Goal: Task Accomplishment & Management: Manage account settings

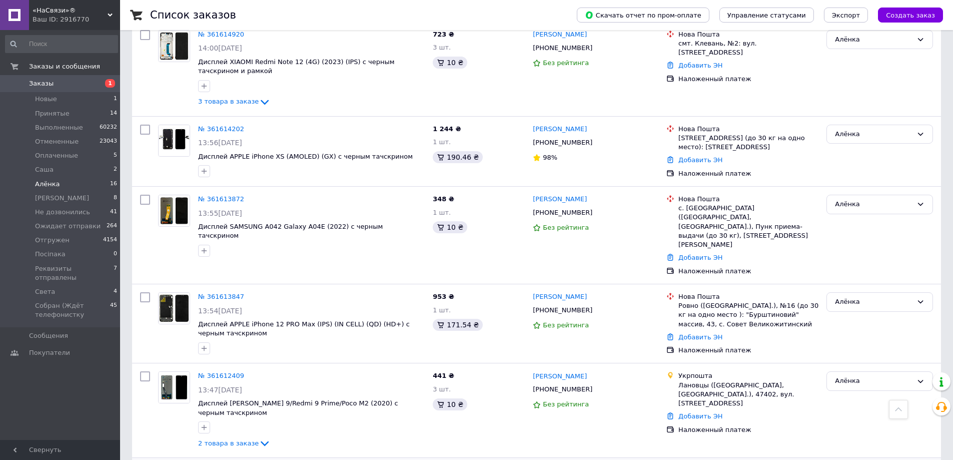
scroll to position [1009, 0]
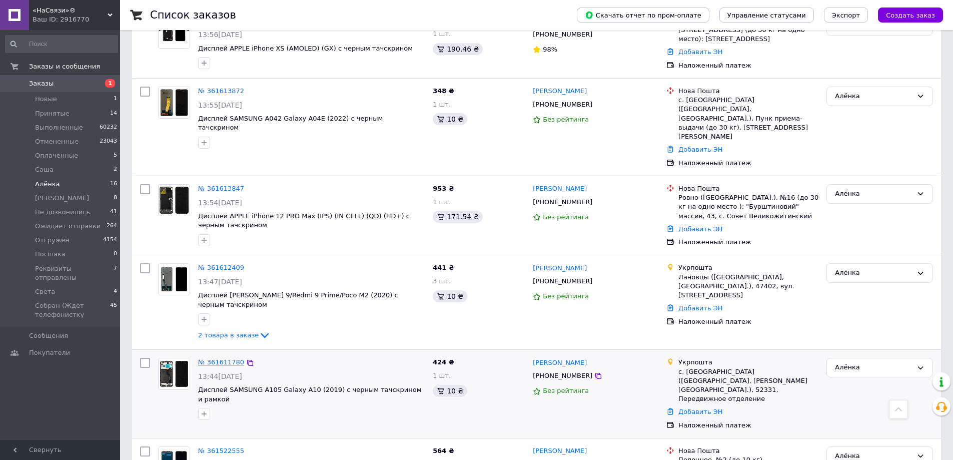
click at [231, 358] on link "№ 361611780" at bounding box center [221, 362] width 46 height 8
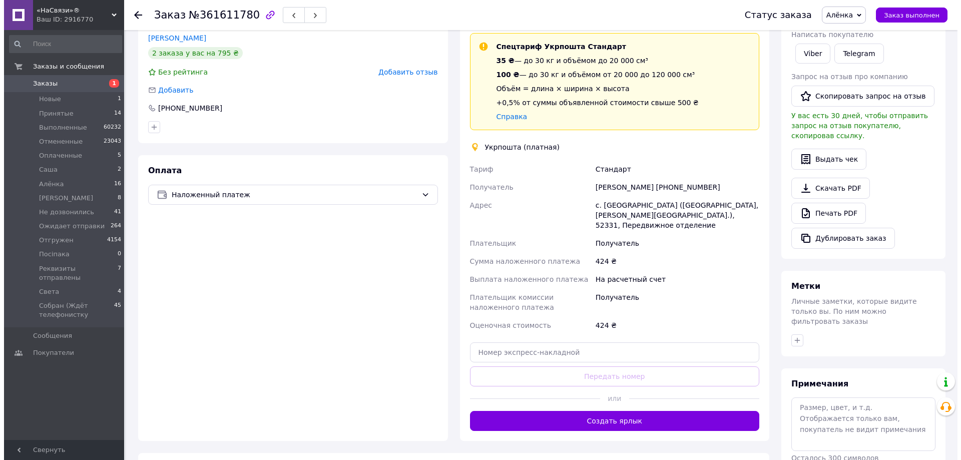
scroll to position [100, 0]
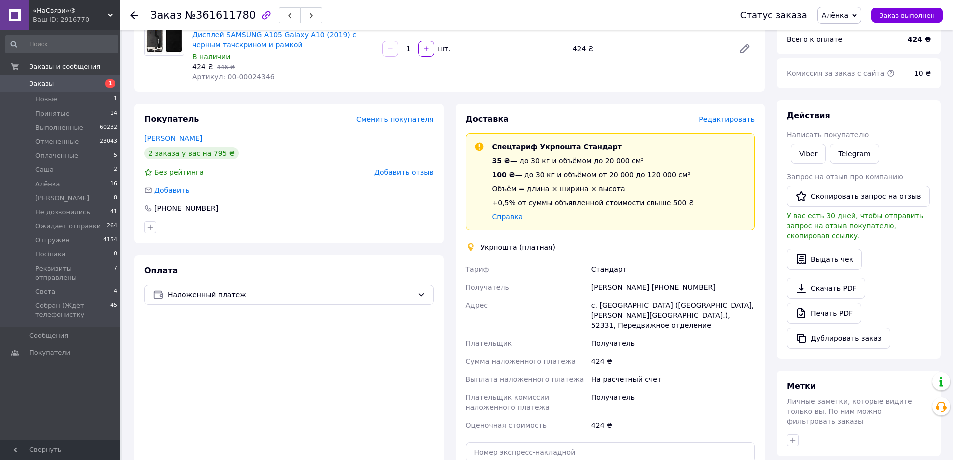
click at [731, 121] on span "Редактировать" at bounding box center [727, 119] width 56 height 8
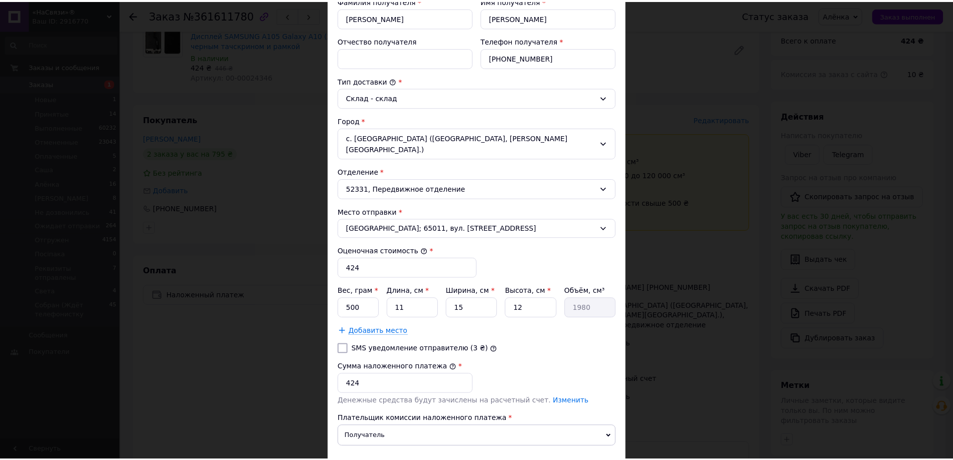
scroll to position [259, 0]
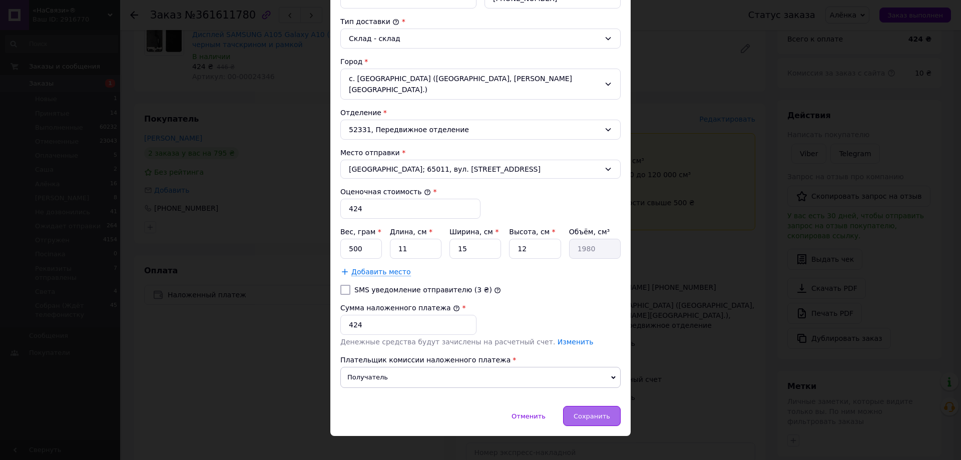
click at [590, 414] on div "Сохранить" at bounding box center [592, 416] width 58 height 20
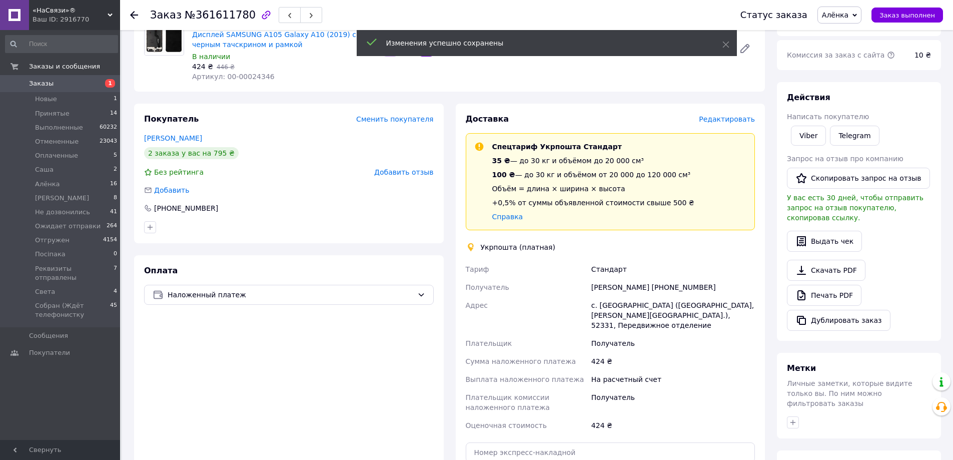
scroll to position [200, 0]
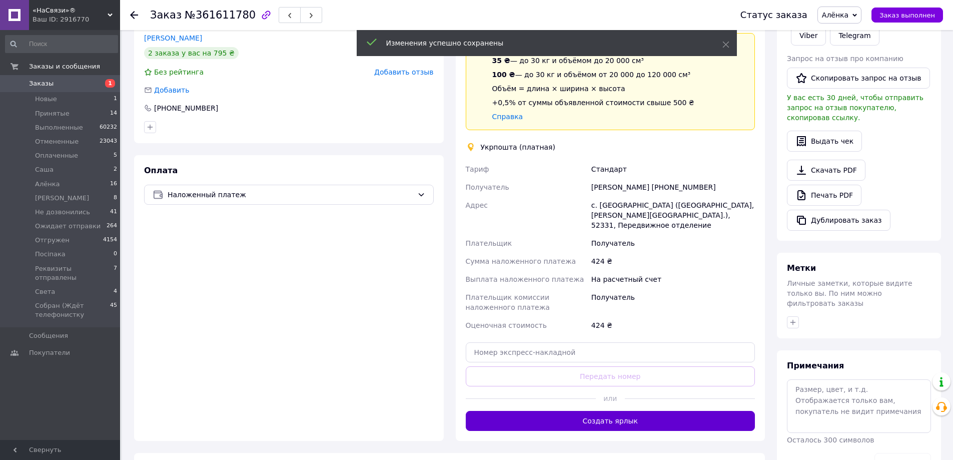
click at [576, 411] on button "Создать ярлык" at bounding box center [611, 421] width 290 height 20
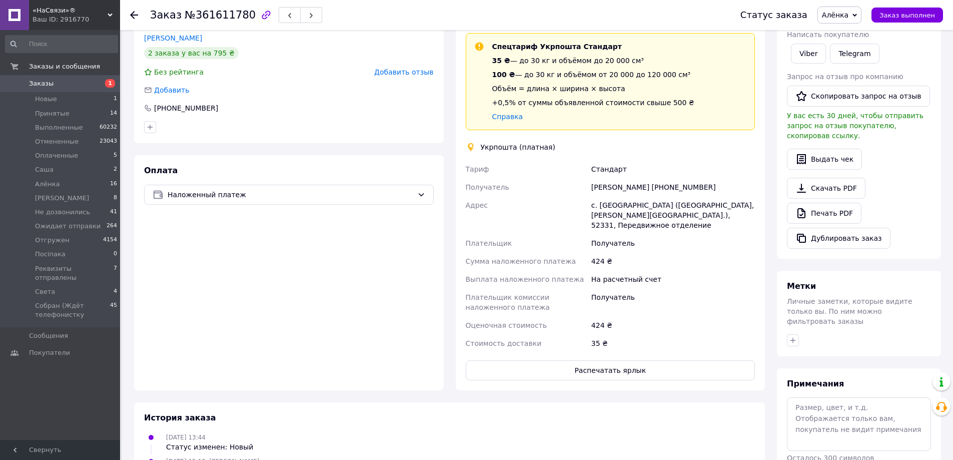
scroll to position [250, 0]
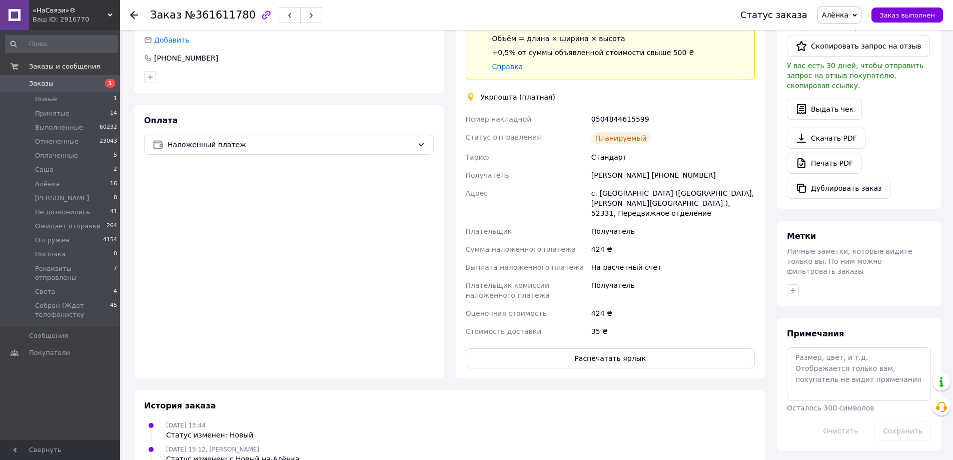
click at [677, 173] on div "Тетяна Михайлюк +380501952383" at bounding box center [674, 175] width 168 height 18
copy div "380501952383"
click at [599, 119] on div "0504844615599" at bounding box center [674, 119] width 168 height 18
click at [598, 118] on div "0504844615599" at bounding box center [674, 119] width 168 height 18
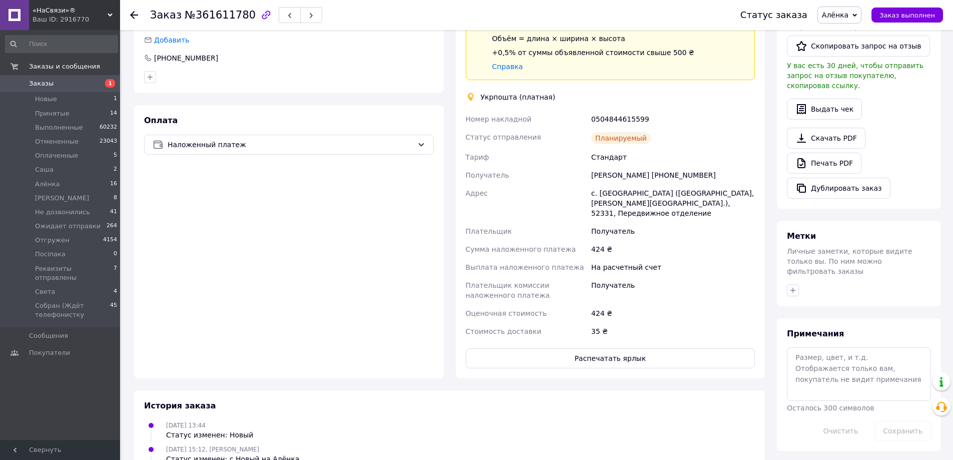
click at [599, 121] on div "0504844615599" at bounding box center [674, 119] width 168 height 18
copy div "0504844615599"
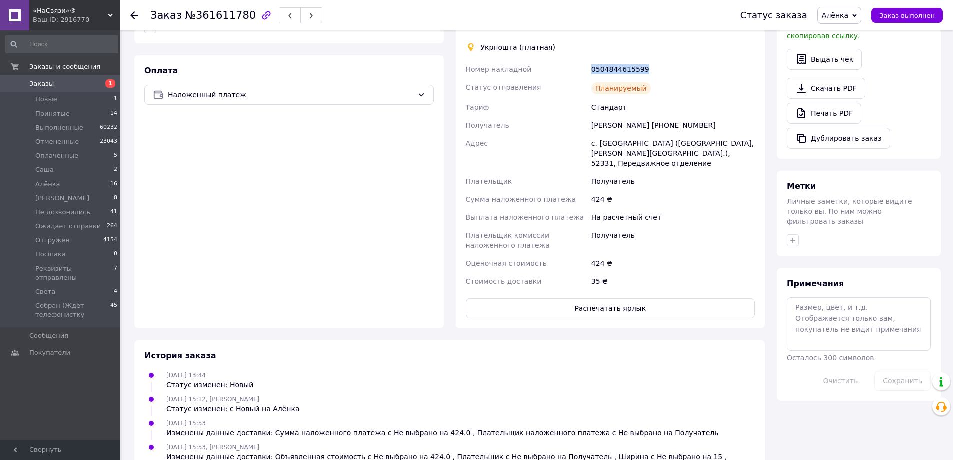
scroll to position [324, 0]
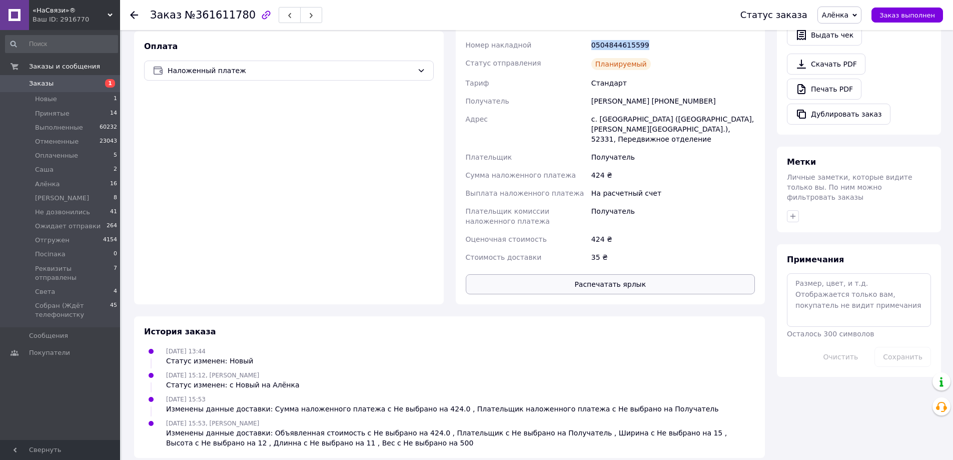
click at [562, 274] on button "Распечатать ярлык" at bounding box center [611, 284] width 290 height 20
click at [49, 186] on span "Алёнка" at bounding box center [47, 184] width 25 height 9
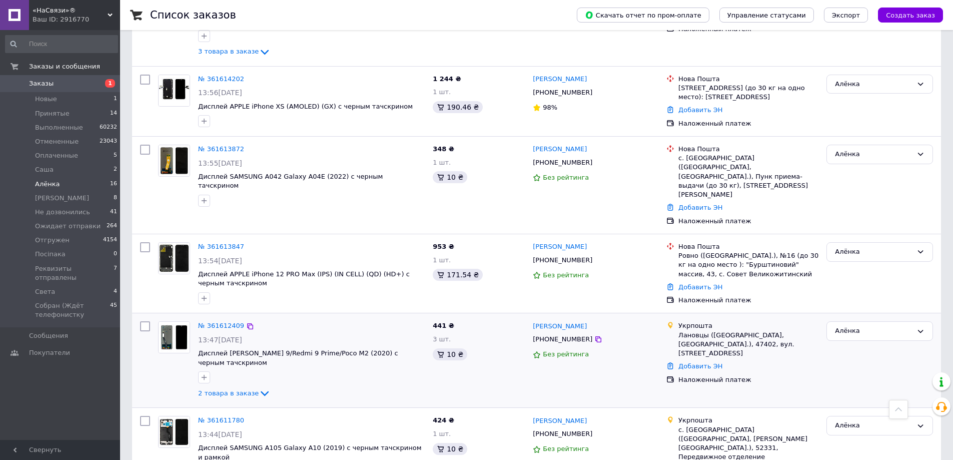
scroll to position [1023, 0]
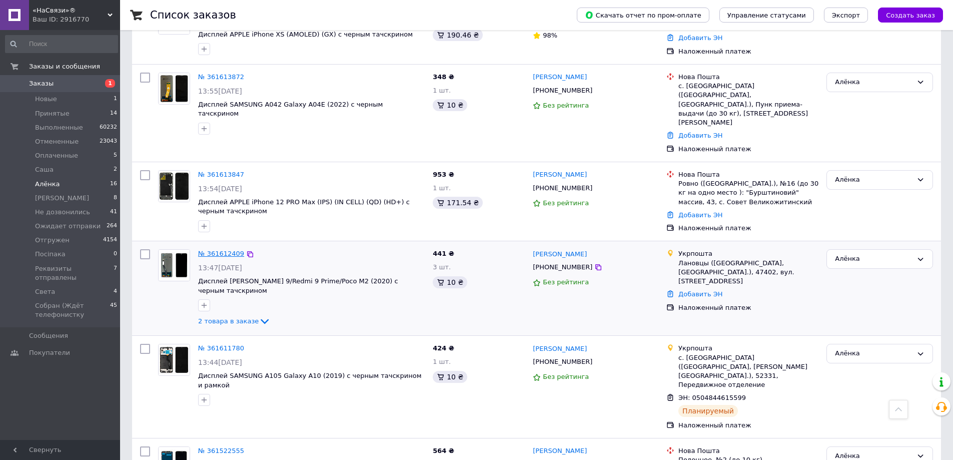
click at [226, 250] on link "№ 361612409" at bounding box center [221, 254] width 46 height 8
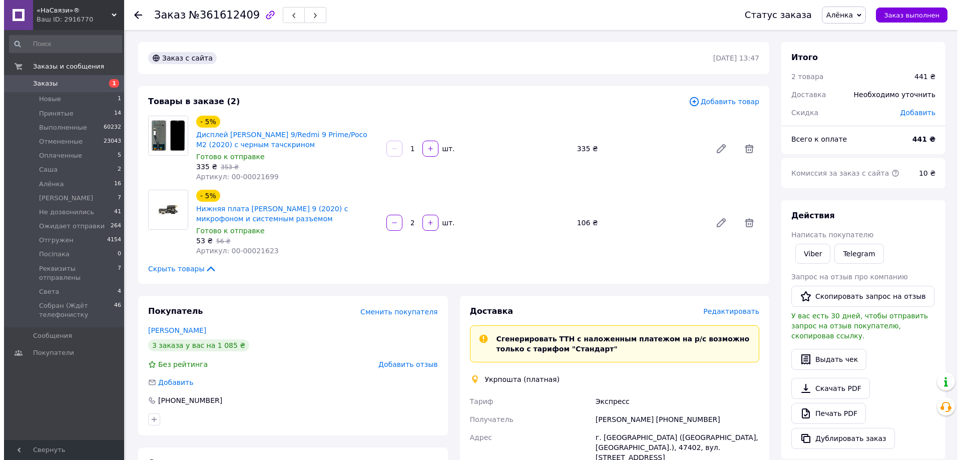
scroll to position [150, 0]
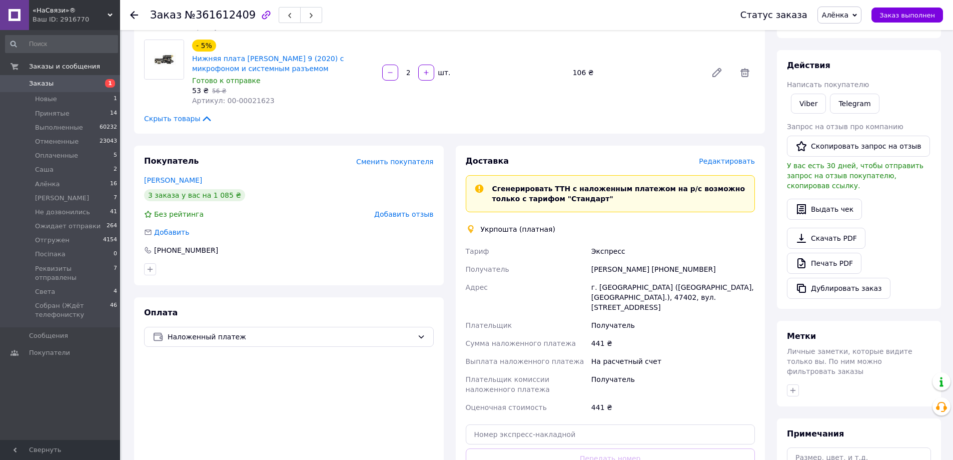
click at [734, 159] on span "Редактировать" at bounding box center [727, 161] width 56 height 8
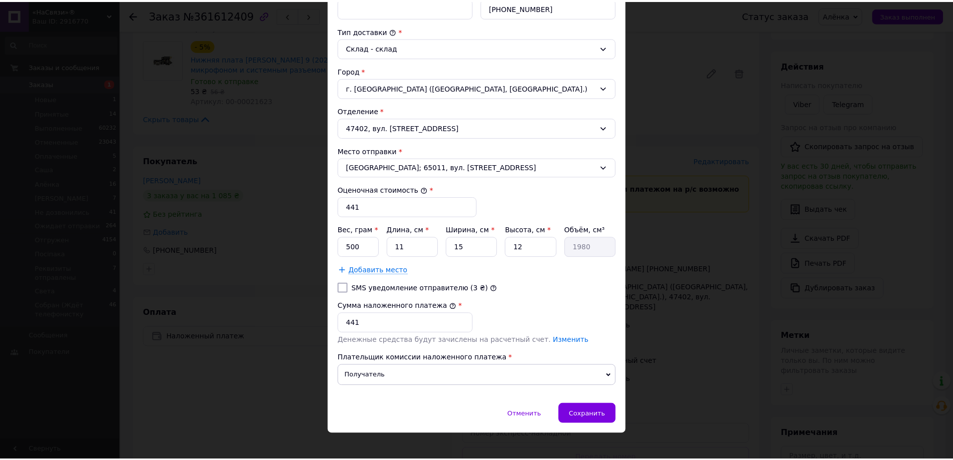
scroll to position [259, 0]
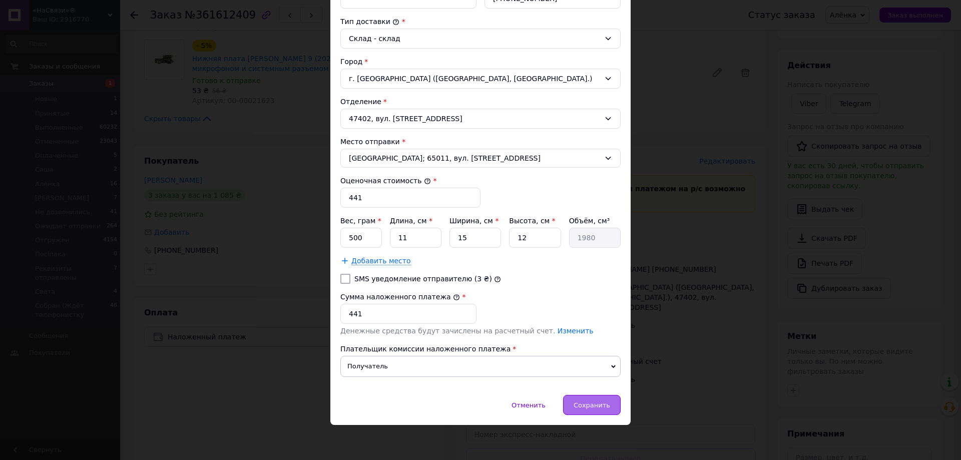
click at [618, 404] on div "Сохранить" at bounding box center [592, 405] width 58 height 20
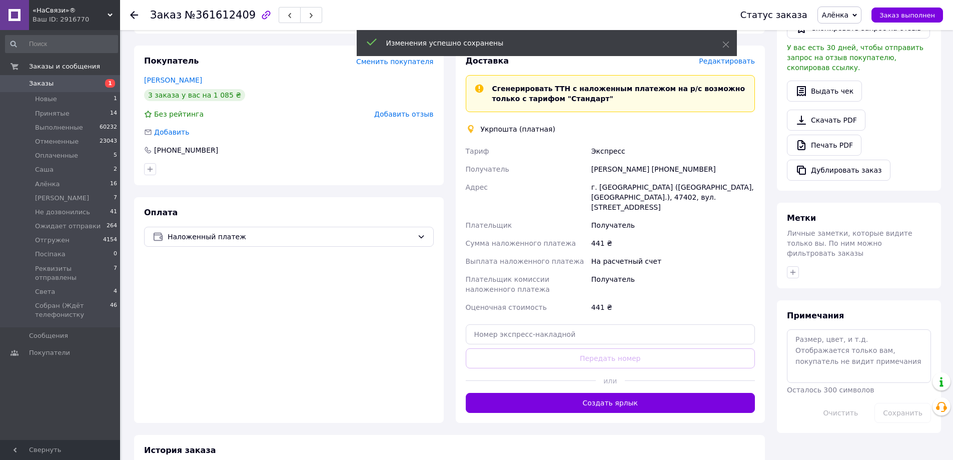
scroll to position [300, 0]
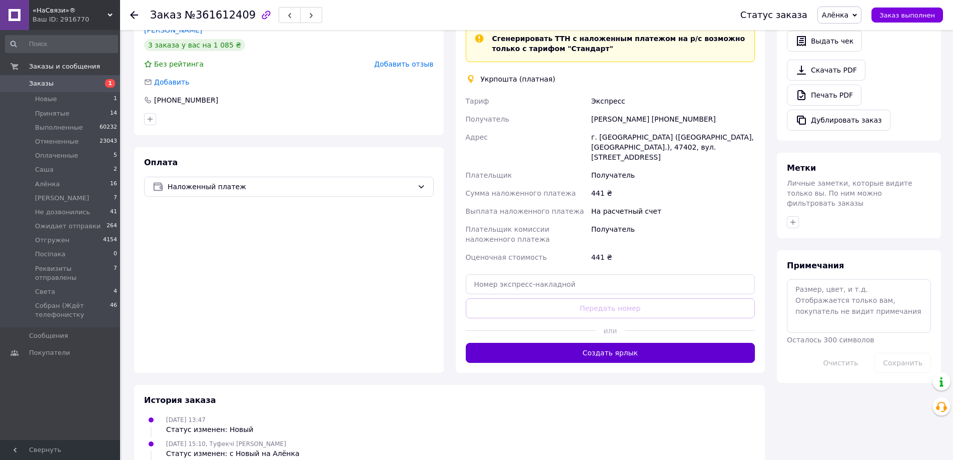
click at [541, 350] on button "Создать ярлык" at bounding box center [611, 353] width 290 height 20
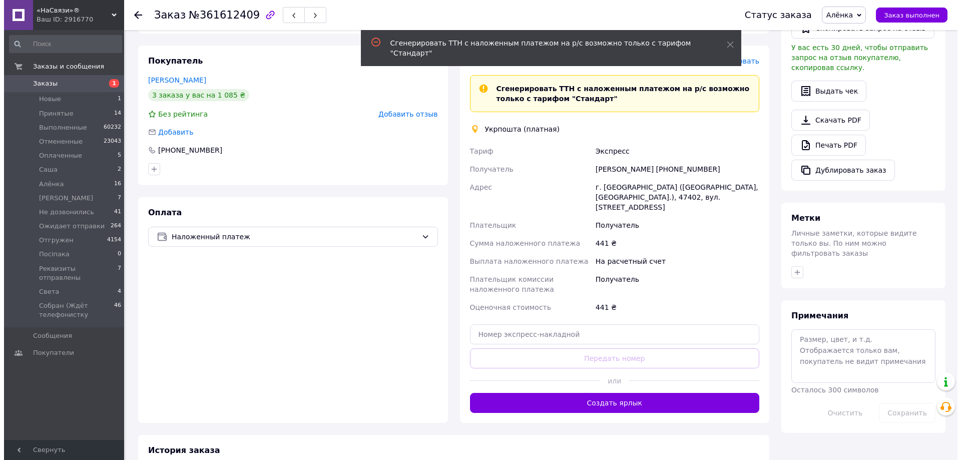
scroll to position [200, 0]
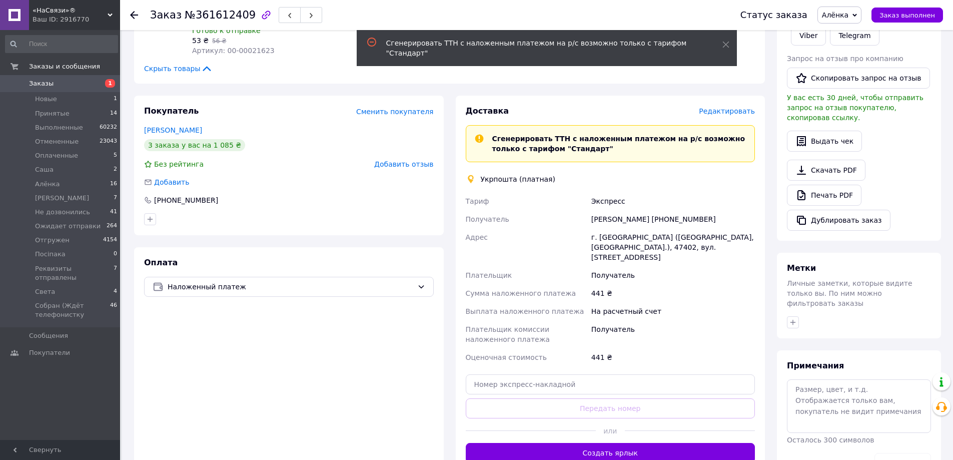
click at [744, 112] on span "Редактировать" at bounding box center [727, 111] width 56 height 8
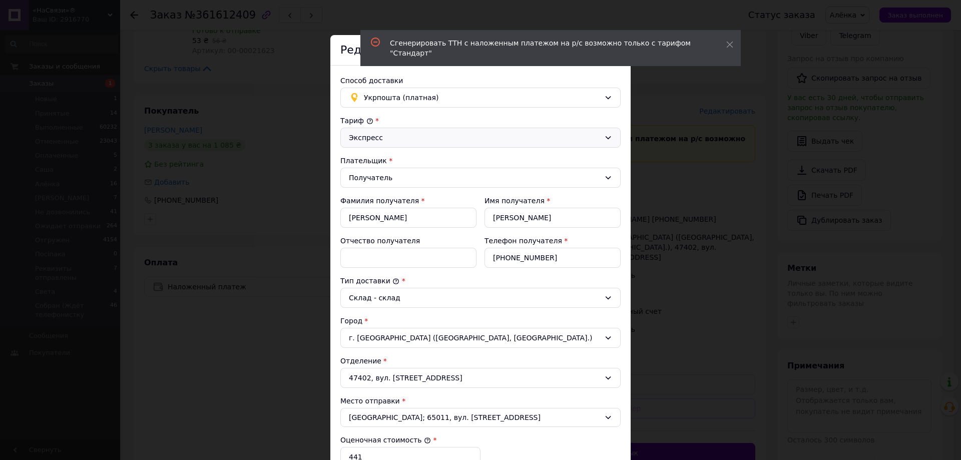
click at [345, 129] on div "Экспресс" at bounding box center [480, 138] width 280 height 20
click at [361, 163] on li "Стандарт" at bounding box center [480, 159] width 279 height 19
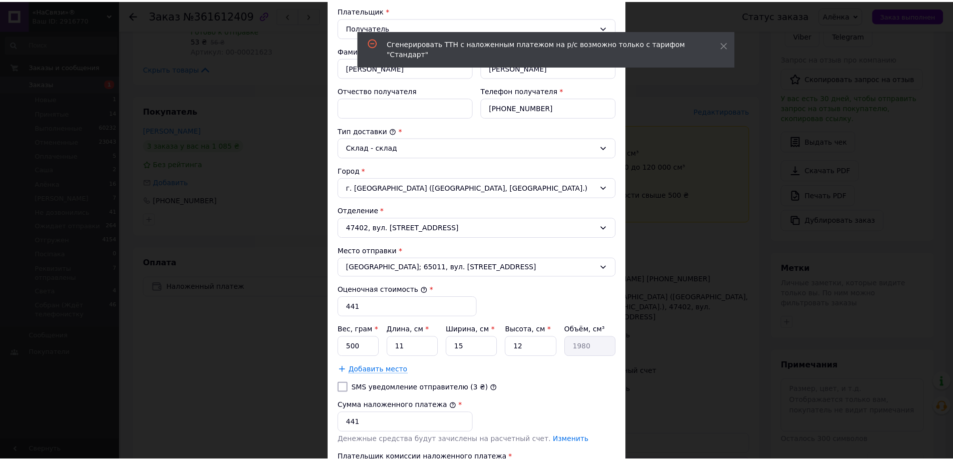
scroll to position [259, 0]
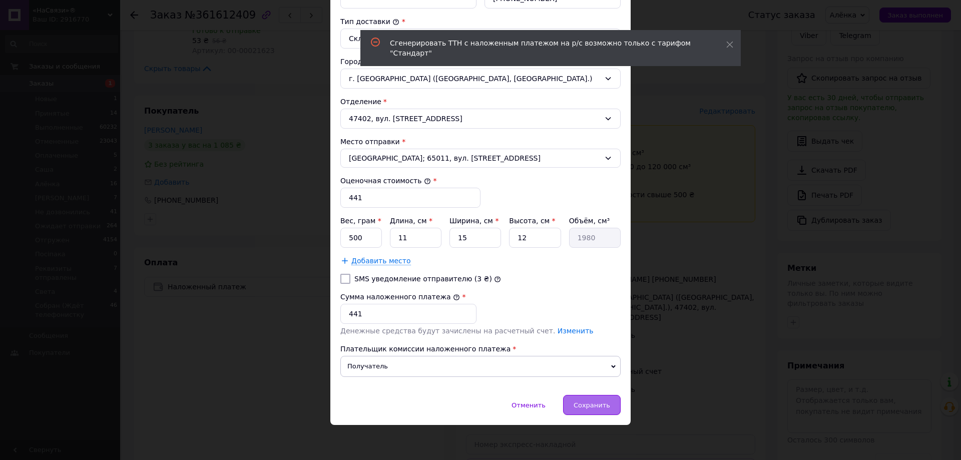
click at [596, 405] on span "Сохранить" at bounding box center [592, 405] width 37 height 8
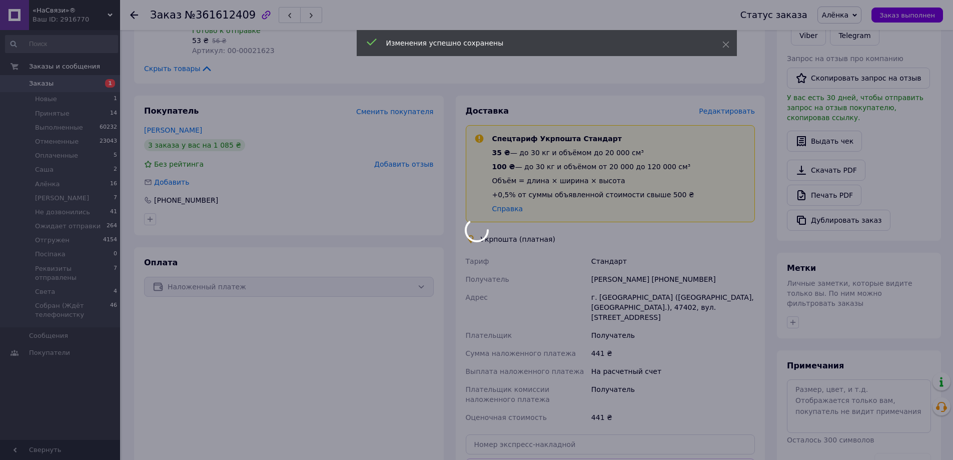
scroll to position [350, 0]
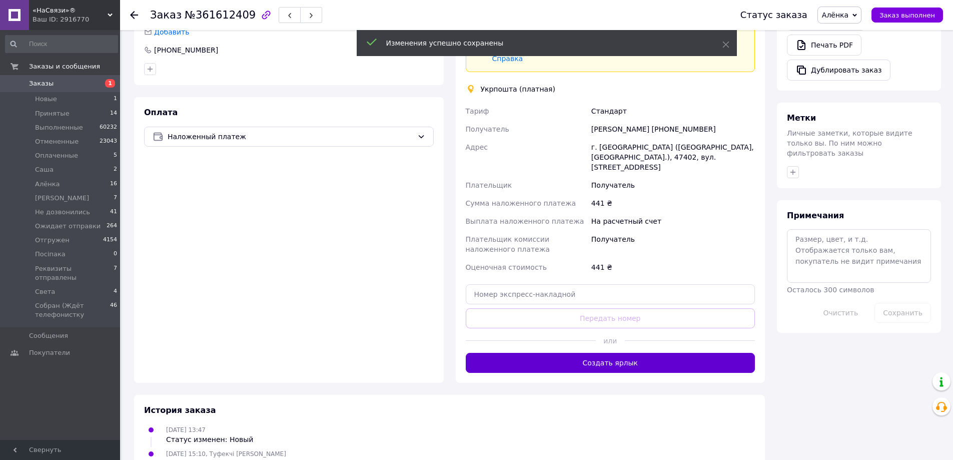
click at [573, 357] on button "Создать ярлык" at bounding box center [611, 363] width 290 height 20
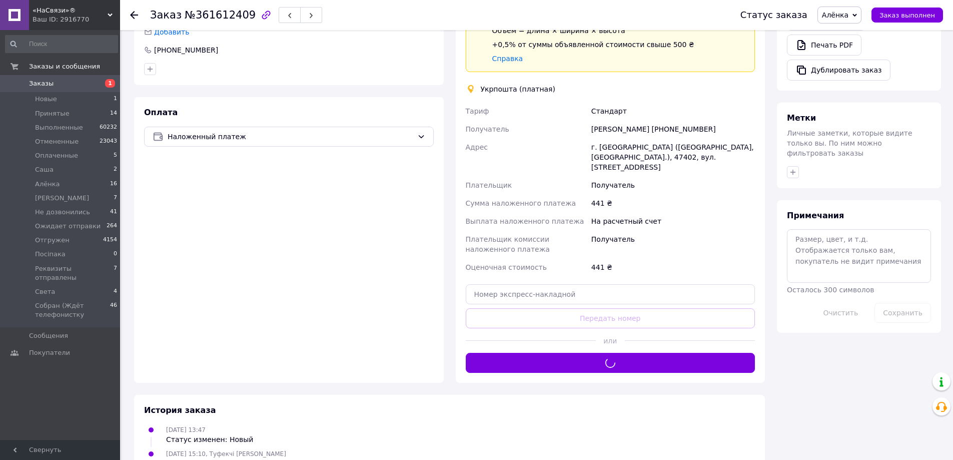
click at [687, 129] on div "Володимир Романюк +380976980490" at bounding box center [674, 129] width 168 height 18
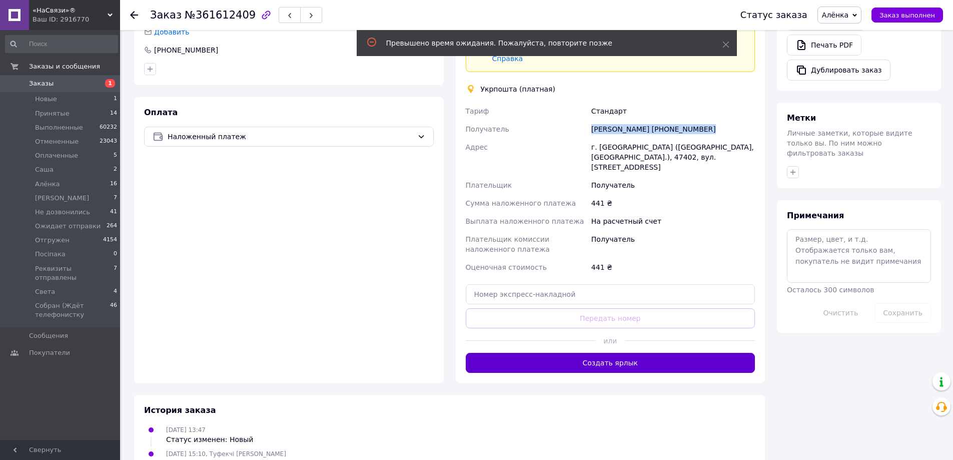
click at [615, 360] on button "Создать ярлык" at bounding box center [611, 363] width 290 height 20
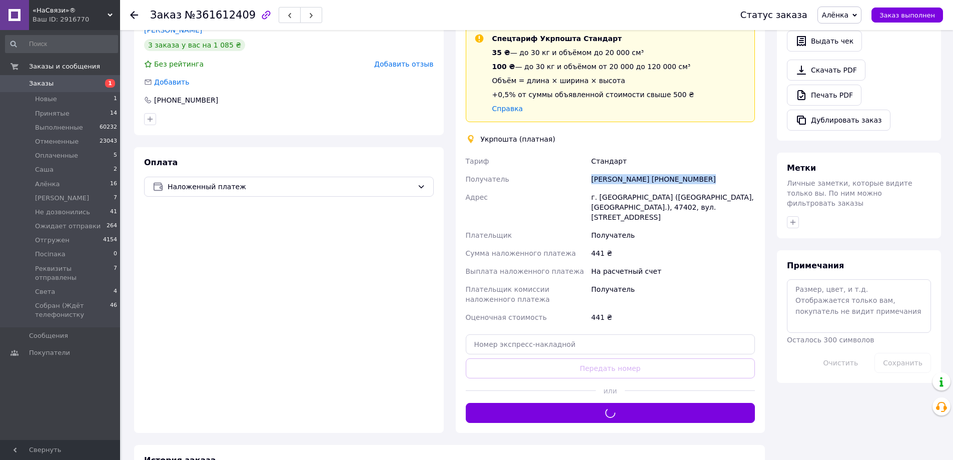
scroll to position [250, 0]
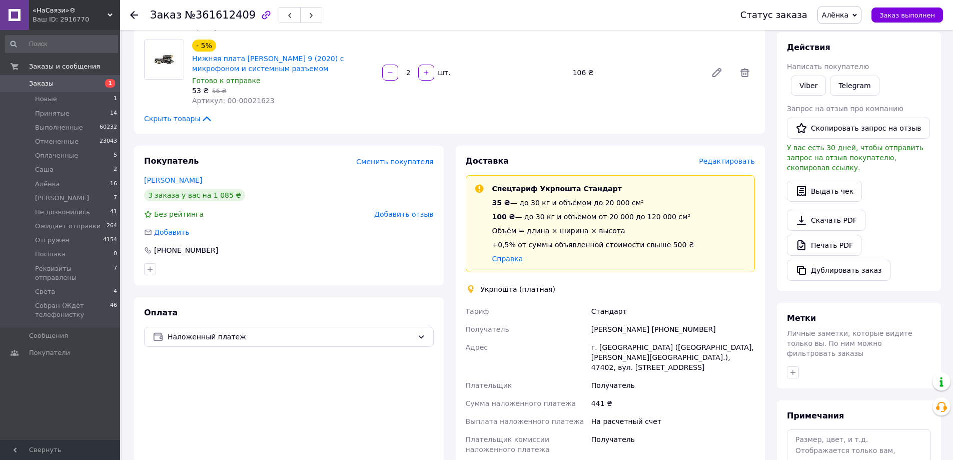
scroll to position [350, 0]
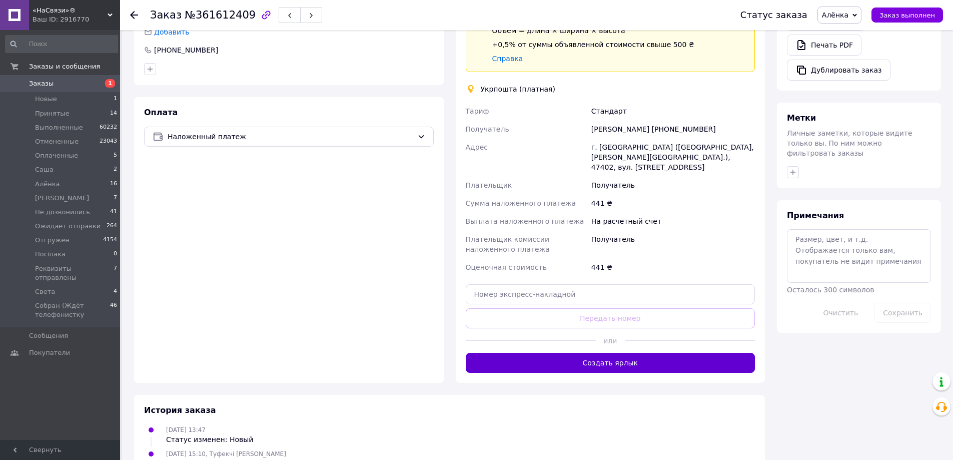
click at [617, 353] on button "Создать ярлык" at bounding box center [611, 363] width 290 height 20
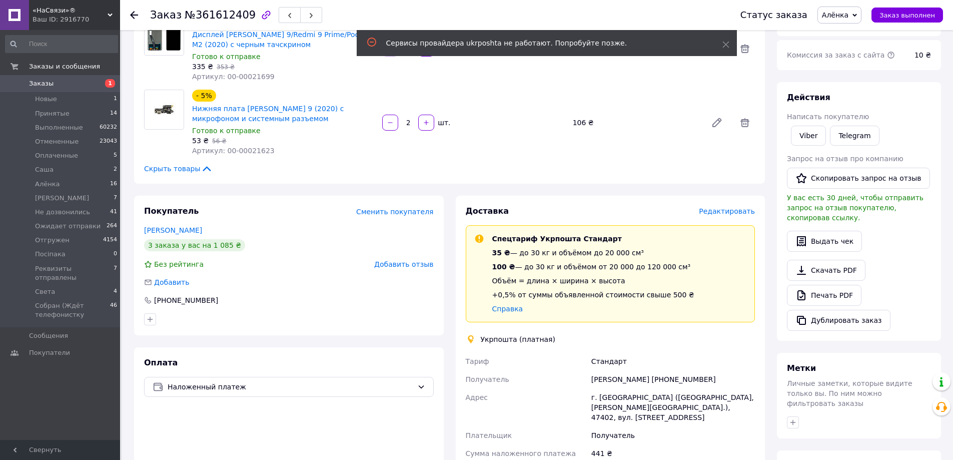
scroll to position [50, 0]
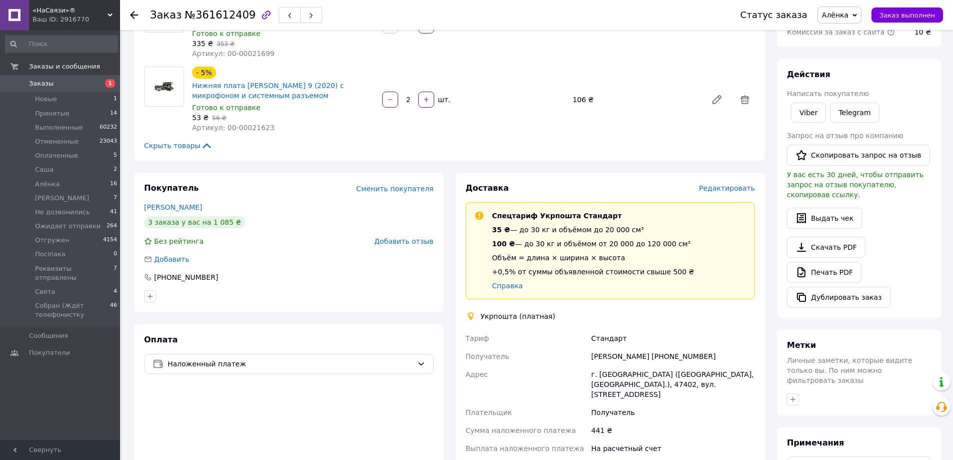
scroll to position [323, 0]
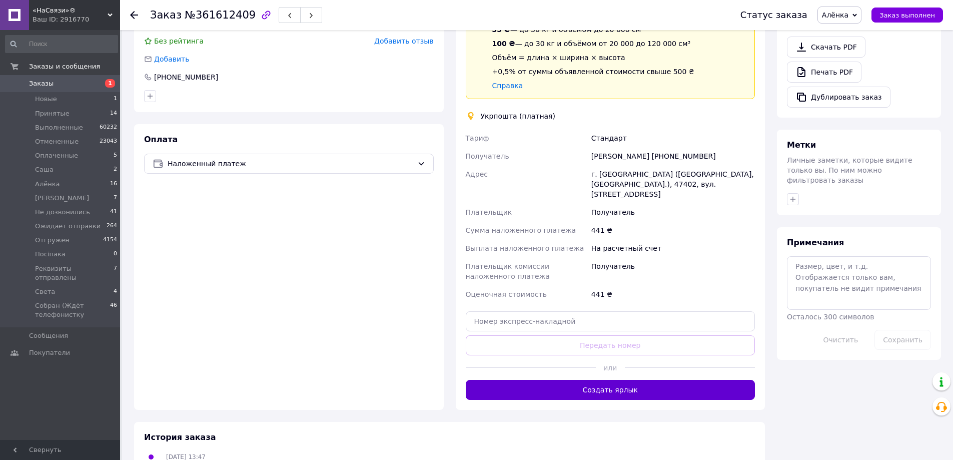
click at [652, 380] on button "Создать ярлык" at bounding box center [611, 390] width 290 height 20
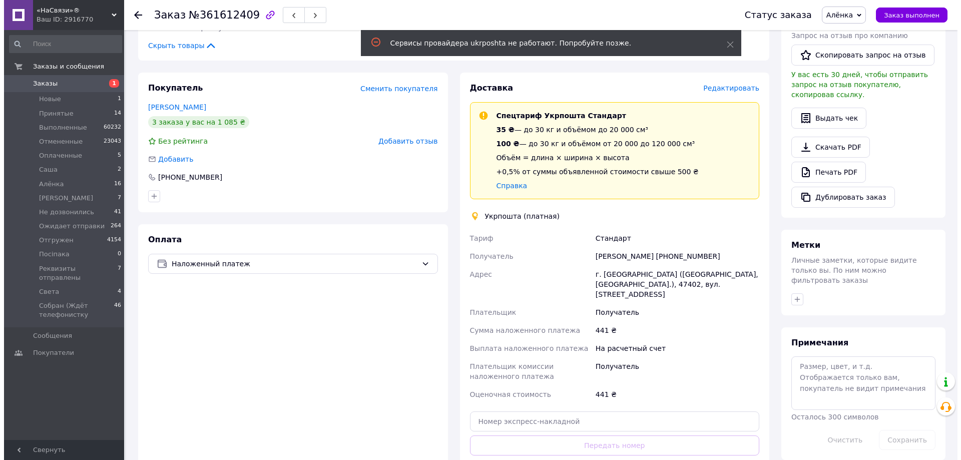
scroll to position [73, 0]
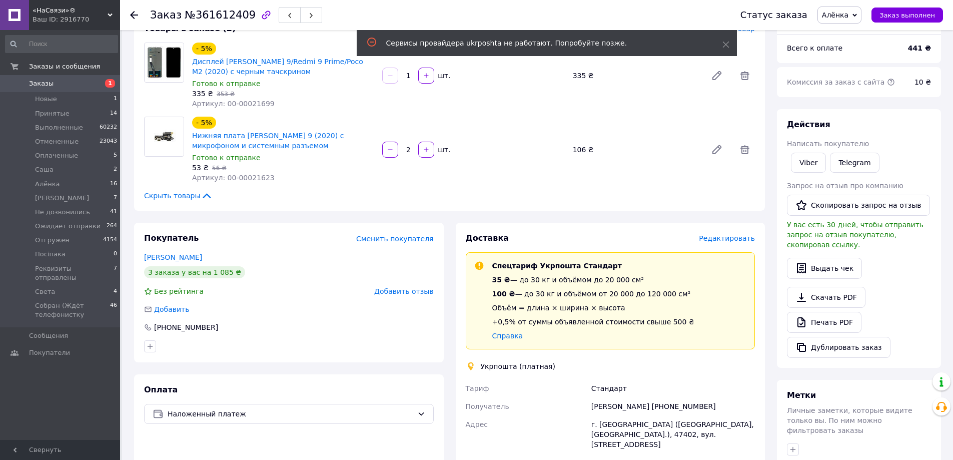
click at [728, 242] on span "Редактировать" at bounding box center [727, 238] width 56 height 8
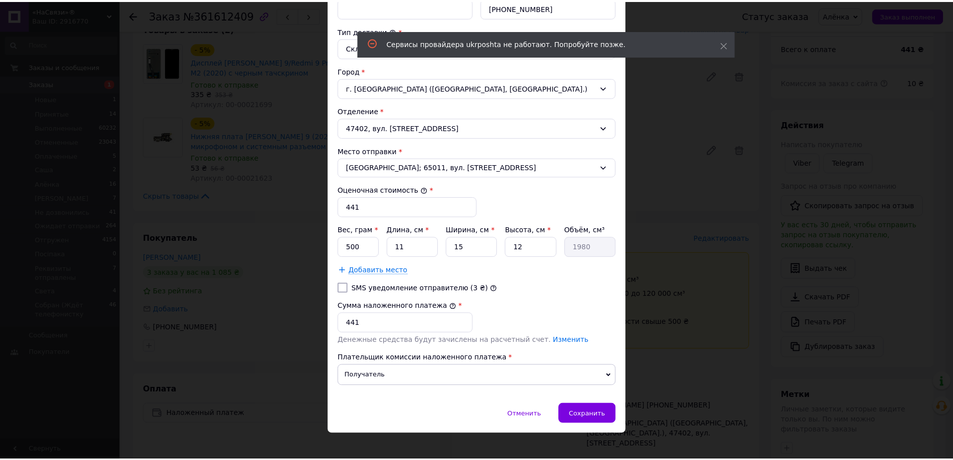
scroll to position [259, 0]
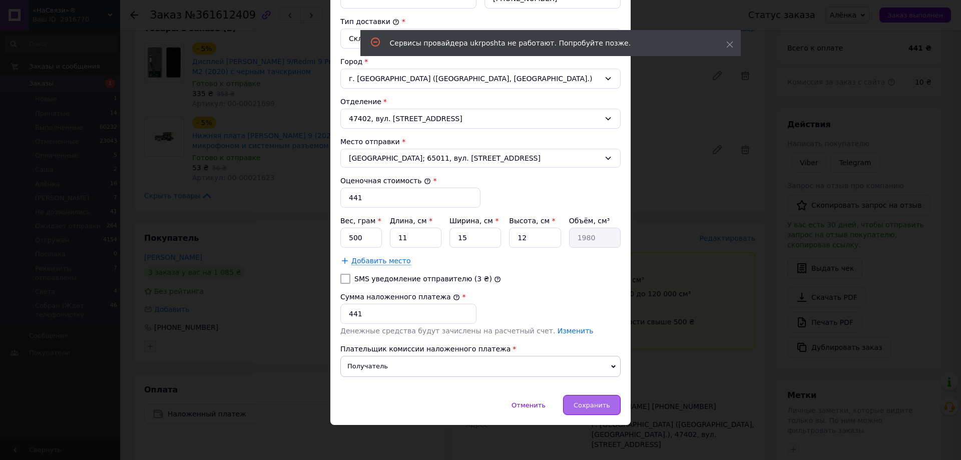
click at [587, 402] on span "Сохранить" at bounding box center [592, 405] width 37 height 8
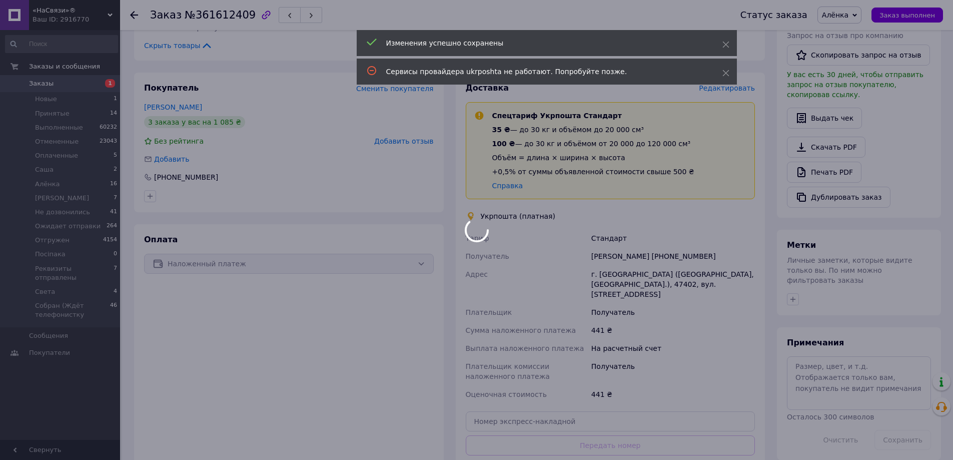
scroll to position [423, 0]
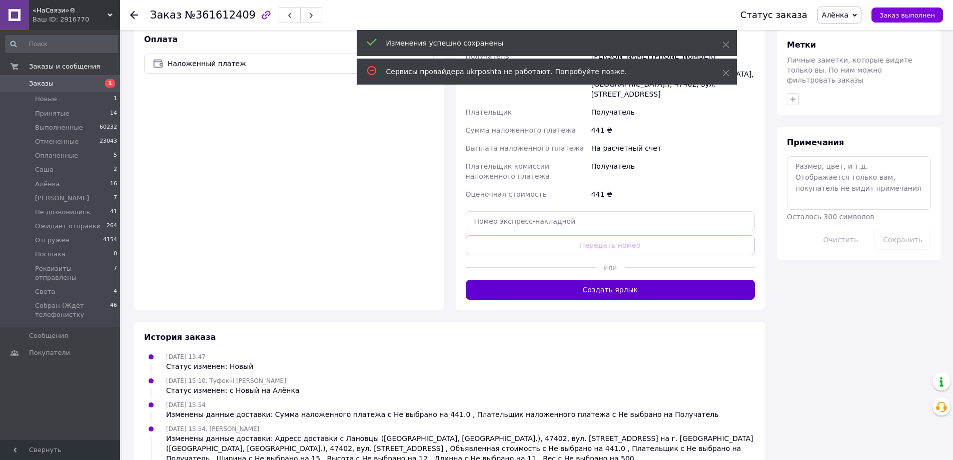
click at [499, 280] on button "Создать ярлык" at bounding box center [611, 290] width 290 height 20
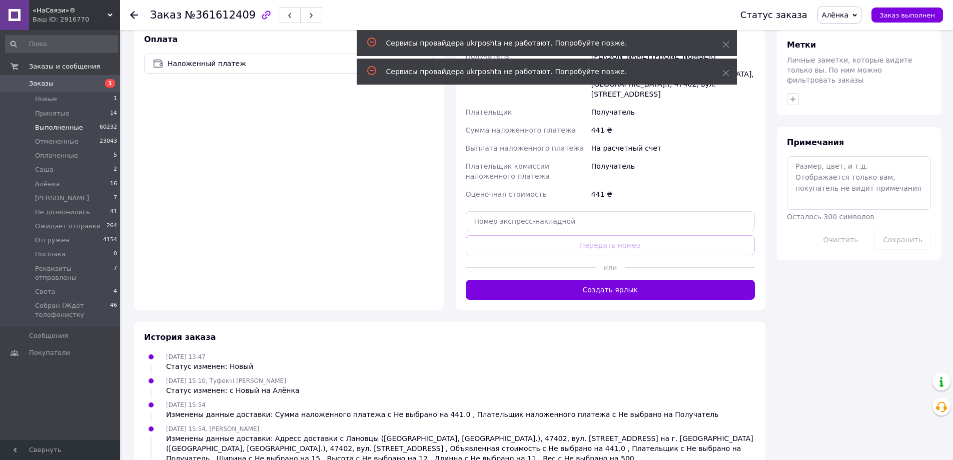
scroll to position [323, 0]
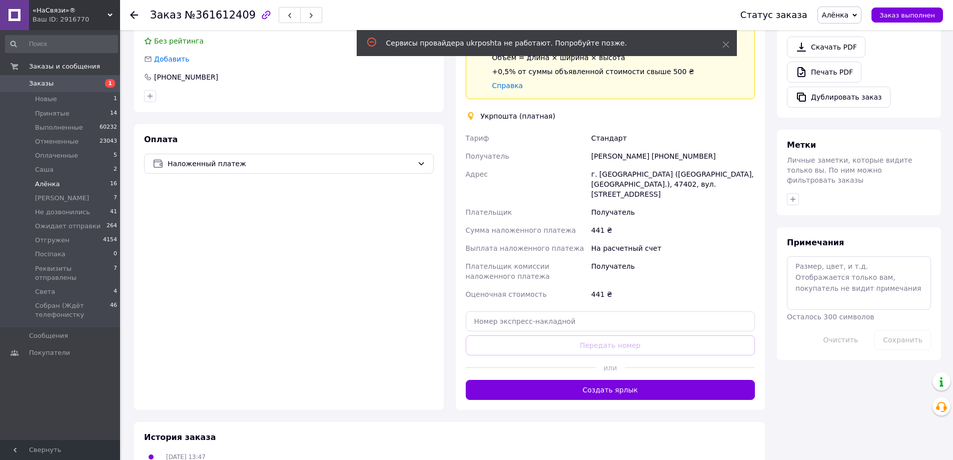
click at [90, 186] on li "Алёнка 16" at bounding box center [61, 184] width 123 height 14
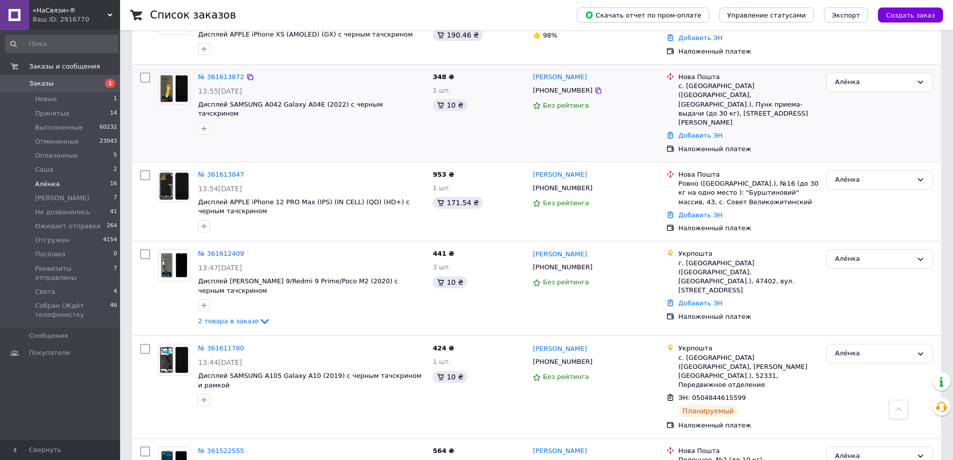
scroll to position [923, 0]
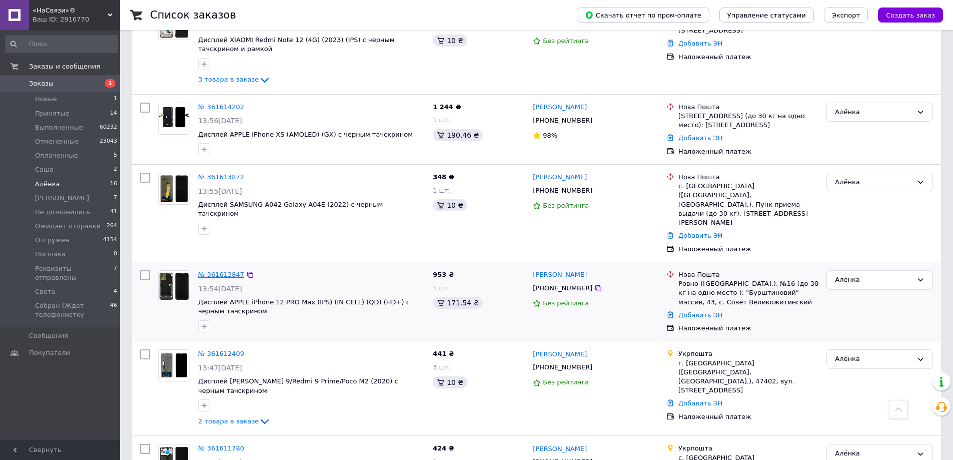
click at [223, 271] on link "№ 361613847" at bounding box center [221, 275] width 46 height 8
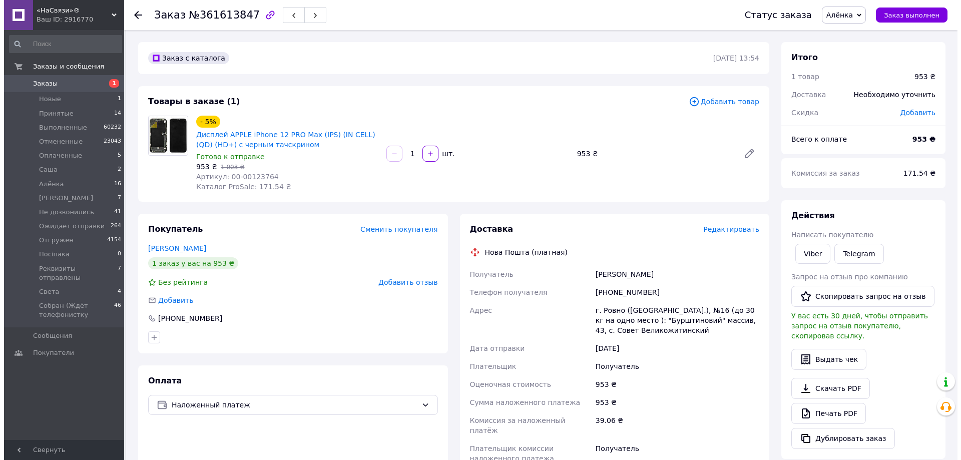
scroll to position [50, 0]
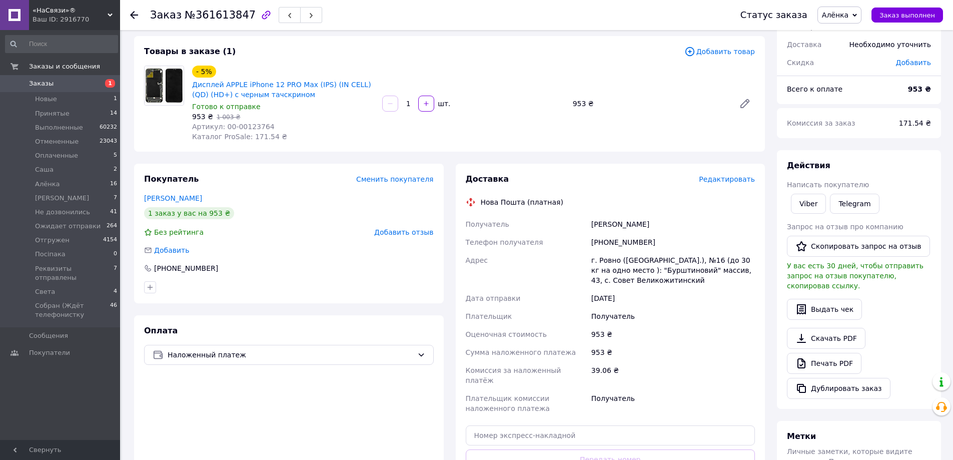
click at [743, 176] on span "Редактировать" at bounding box center [727, 179] width 56 height 8
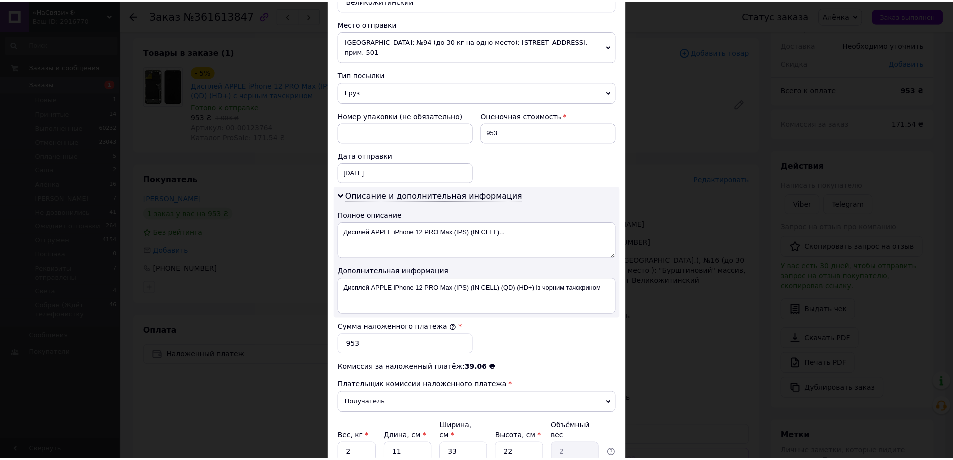
scroll to position [427, 0]
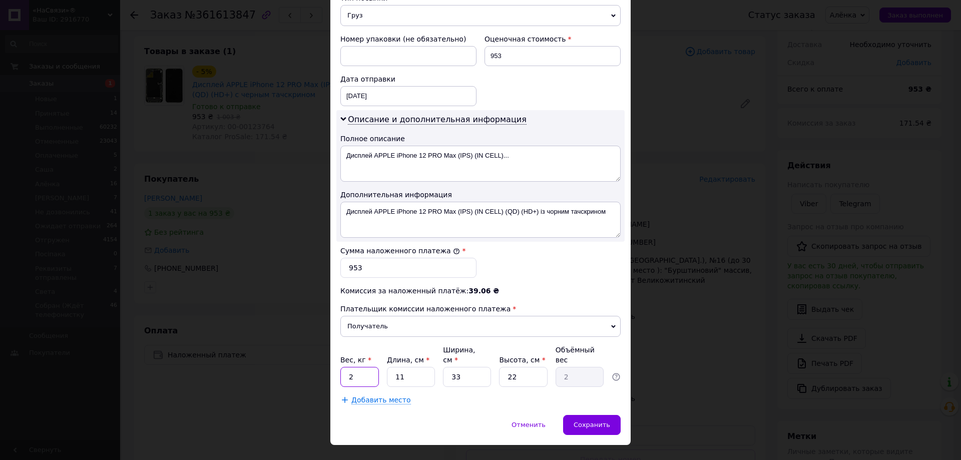
click at [365, 367] on input "2" at bounding box center [359, 377] width 39 height 20
type input "0.5"
click at [460, 367] on input "33" at bounding box center [467, 377] width 48 height 20
click at [459, 367] on input "33" at bounding box center [467, 377] width 48 height 20
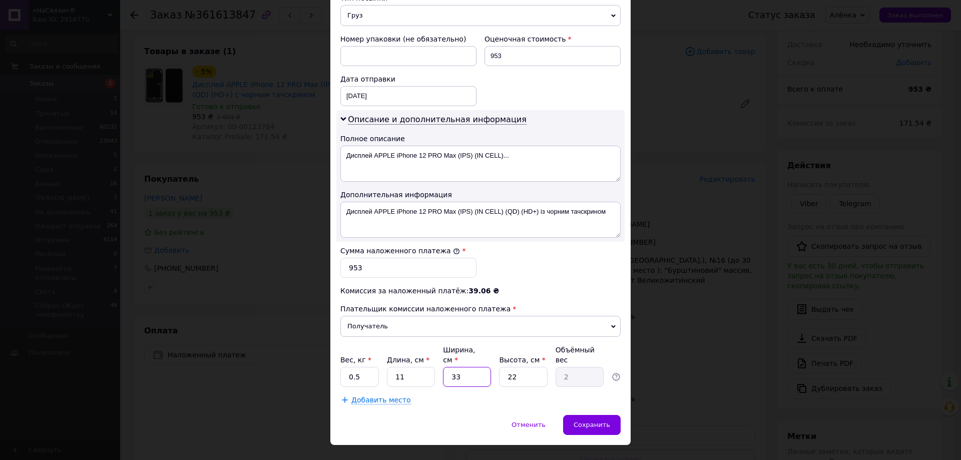
click at [459, 367] on input "33" at bounding box center [467, 377] width 48 height 20
type input "1"
type input "0.1"
type input "11"
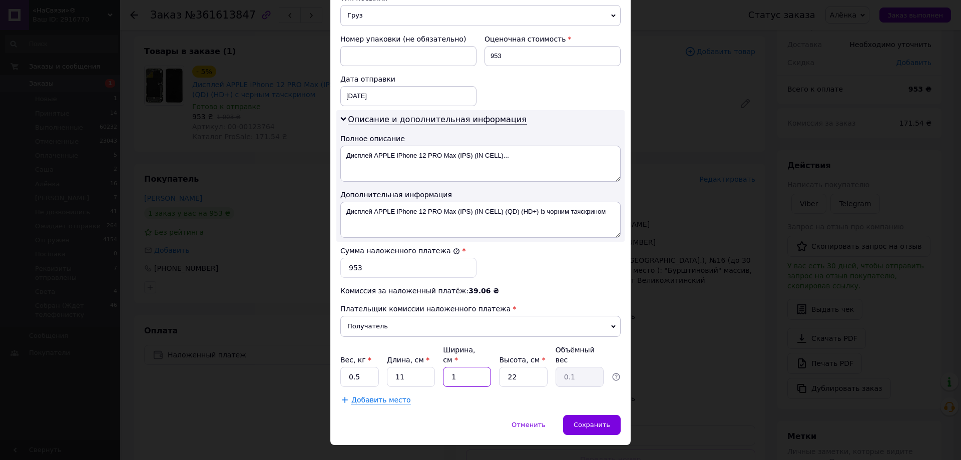
type input "0.67"
type input "11"
click at [516, 367] on input "22" at bounding box center [523, 377] width 48 height 20
drag, startPoint x: 516, startPoint y: 357, endPoint x: 512, endPoint y: 345, distance: 12.5
click at [512, 367] on input "22" at bounding box center [523, 377] width 48 height 20
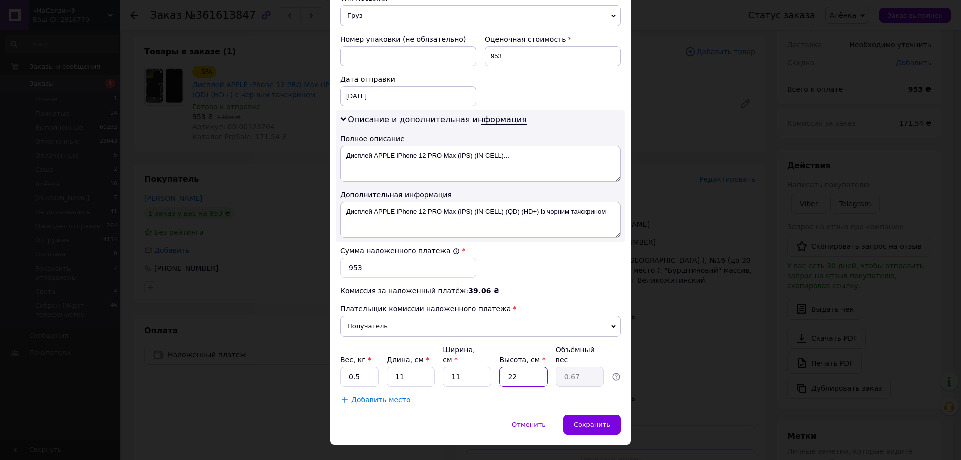
type input "1"
type input "0.1"
type input "15"
type input "0.45"
type input "15"
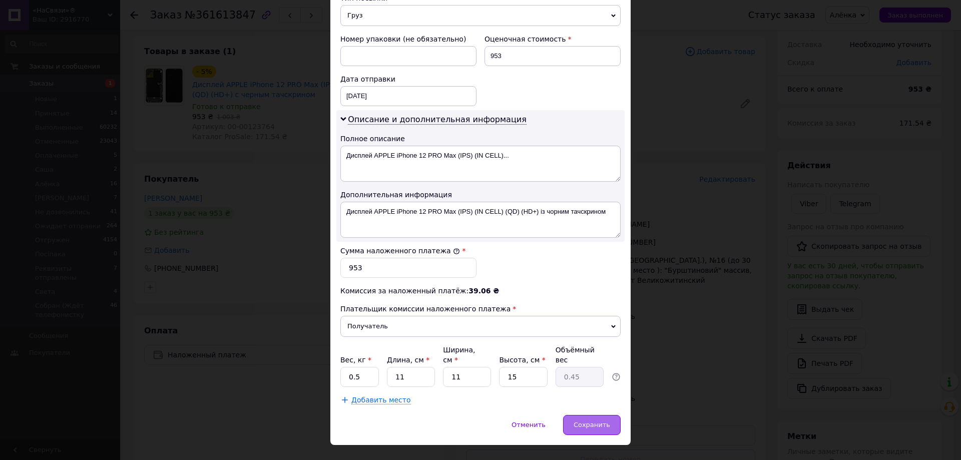
click at [597, 421] on span "Сохранить" at bounding box center [592, 425] width 37 height 8
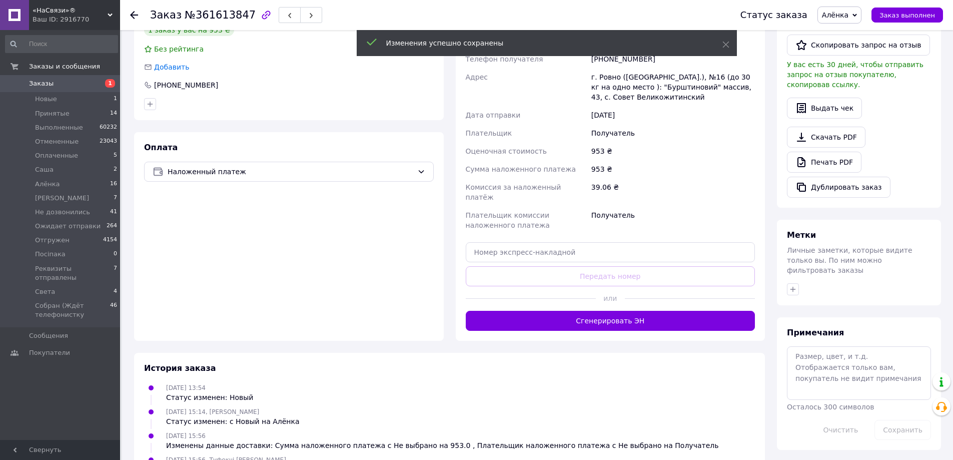
scroll to position [300, 0]
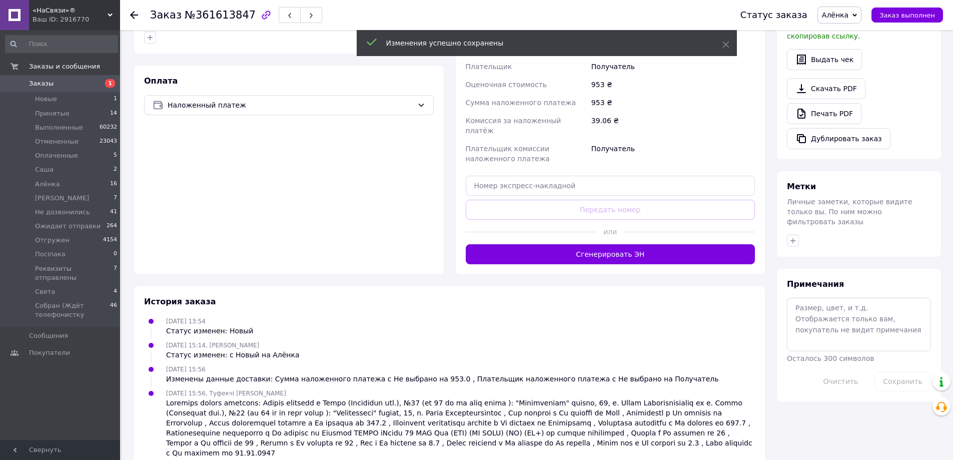
click at [501, 247] on button "Сгенерировать ЭН" at bounding box center [611, 254] width 290 height 20
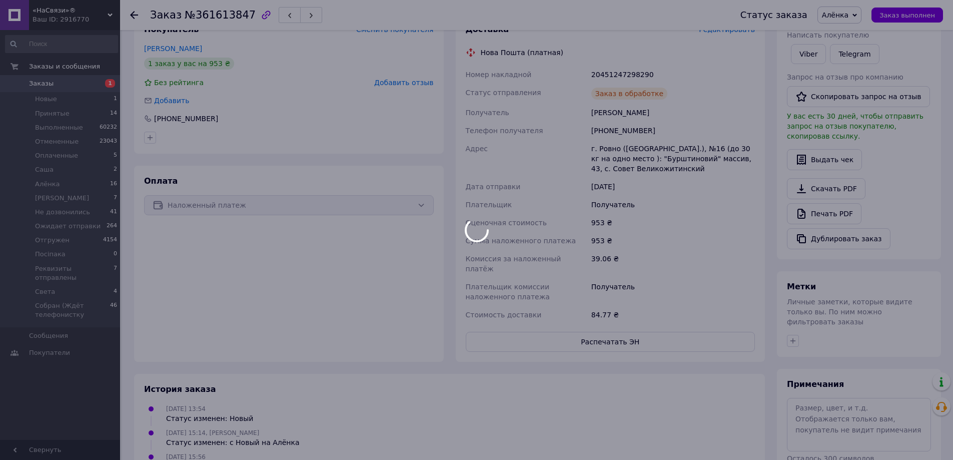
scroll to position [150, 0]
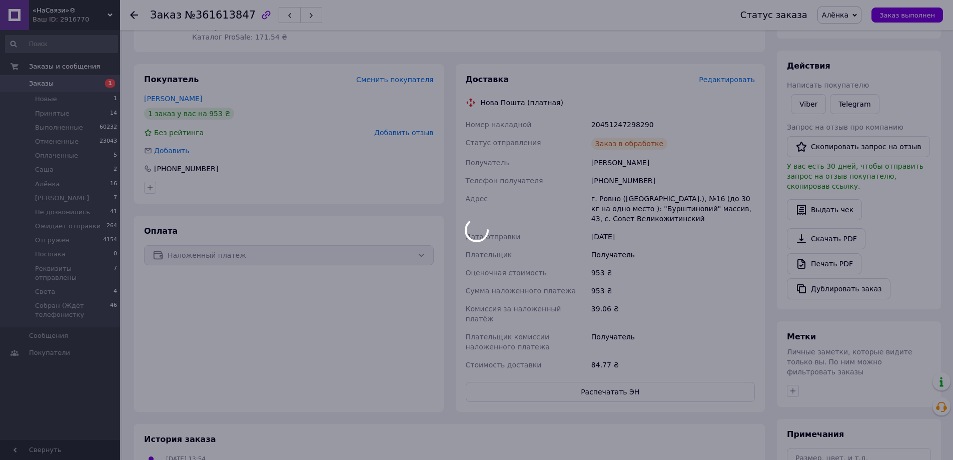
click at [598, 184] on div at bounding box center [476, 230] width 953 height 460
click at [598, 184] on body "«НаСвязи»® Ваш ID: 2916770 Сайт «НаСвязи»® Кабинет покупателя Проверить состоян…" at bounding box center [476, 233] width 953 height 767
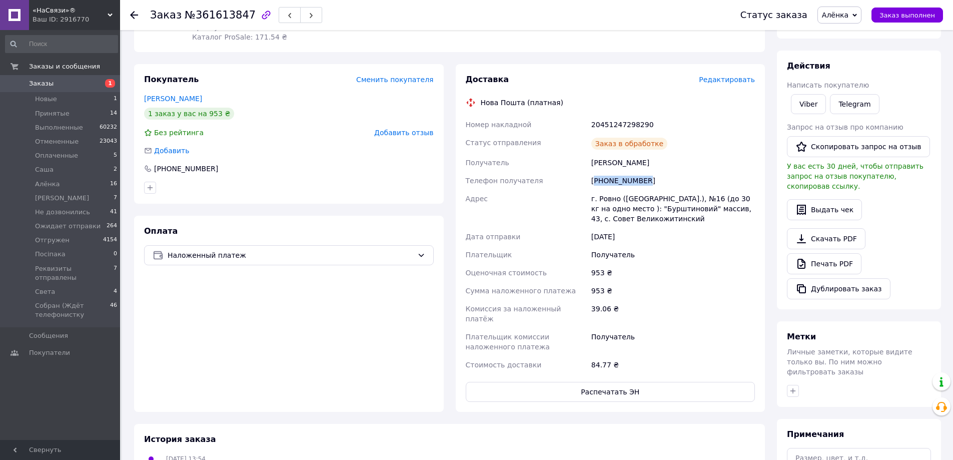
click at [599, 184] on div "[PHONE_NUMBER]" at bounding box center [674, 181] width 168 height 18
copy div "[PHONE_NUMBER]"
click at [635, 116] on div "20451247298290" at bounding box center [674, 125] width 168 height 18
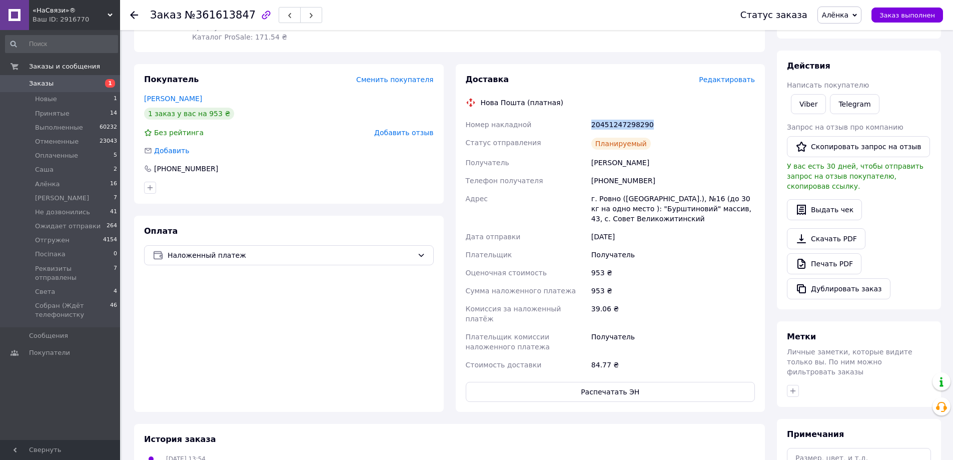
copy div "20451247298290"
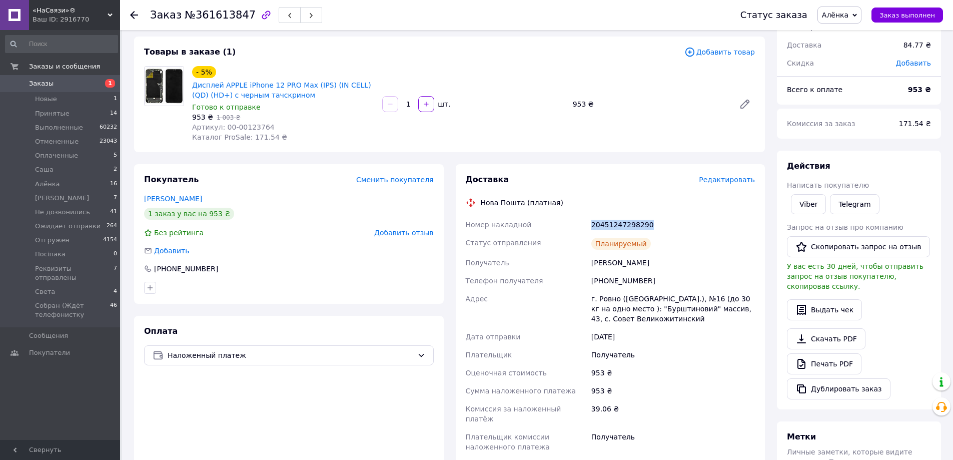
scroll to position [0, 0]
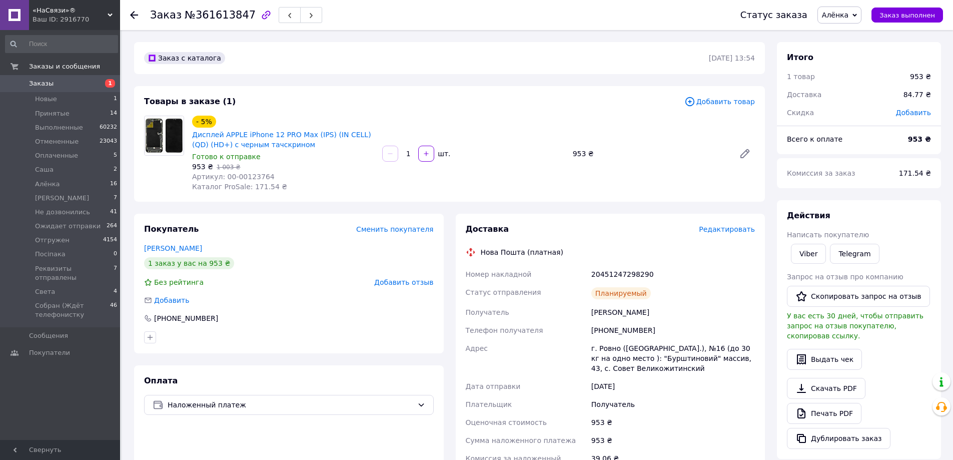
click at [126, 11] on div "Заказ №361613847 Статус заказа Алёнка Принят Выполнен Отменен Оплаченный Cаша Є…" at bounding box center [536, 15] width 833 height 30
click at [138, 12] on div at bounding box center [140, 15] width 20 height 30
click at [134, 20] on div at bounding box center [140, 15] width 20 height 30
click at [128, 11] on div "Заказ №361613847 Статус заказа Алёнка Принят Выполнен Отменен Оплаченный Cаша Є…" at bounding box center [536, 15] width 833 height 30
click at [132, 17] on use at bounding box center [134, 15] width 8 height 8
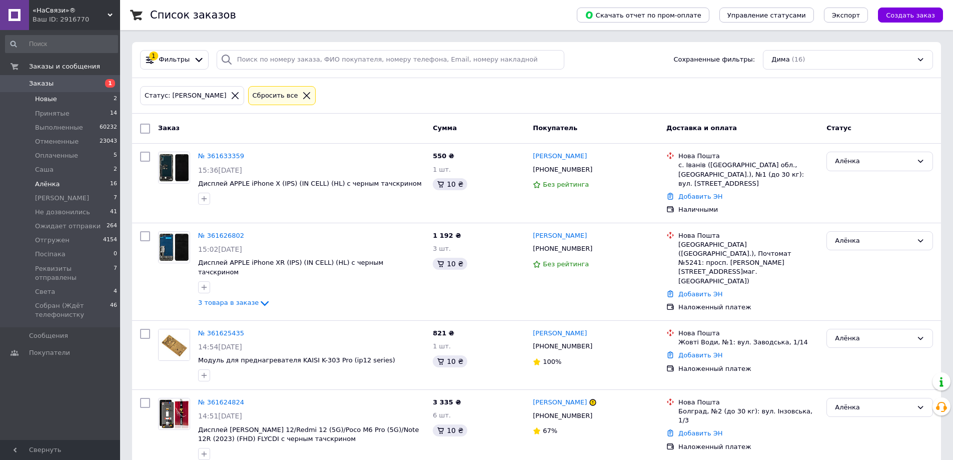
click at [69, 96] on li "Новые 2" at bounding box center [61, 99] width 123 height 14
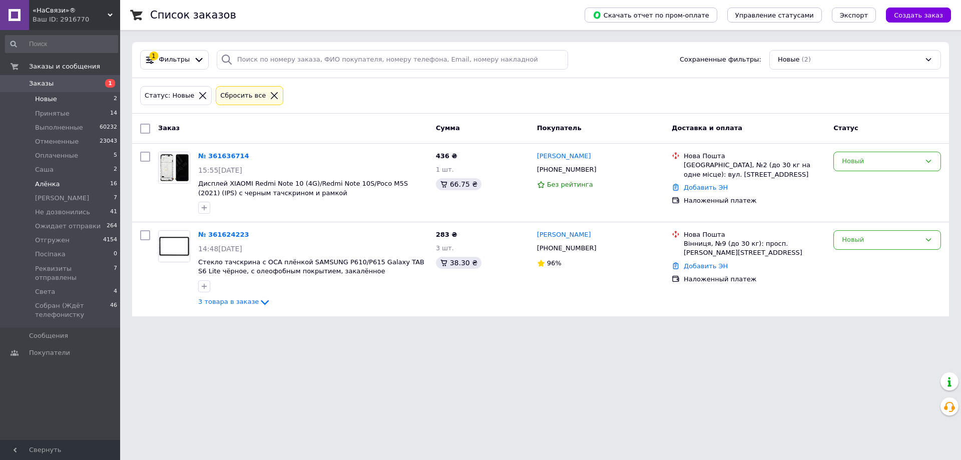
click at [41, 180] on span "Алёнка" at bounding box center [47, 184] width 25 height 9
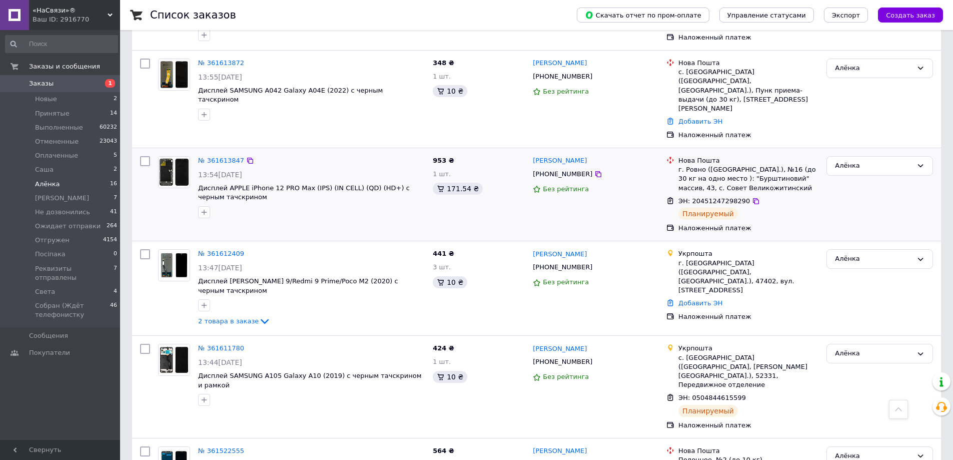
scroll to position [937, 0]
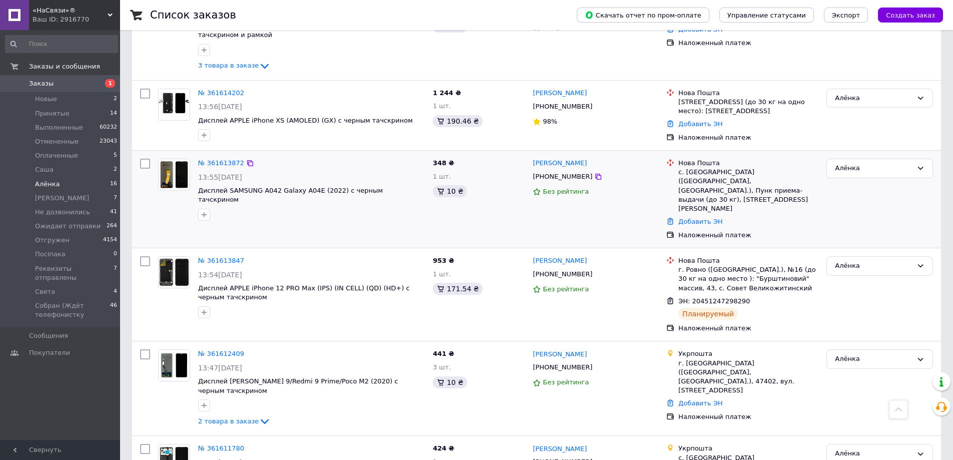
click at [222, 173] on span "13:55[DATE]" at bounding box center [220, 177] width 44 height 8
click at [223, 159] on link "№ 361613872" at bounding box center [221, 163] width 46 height 8
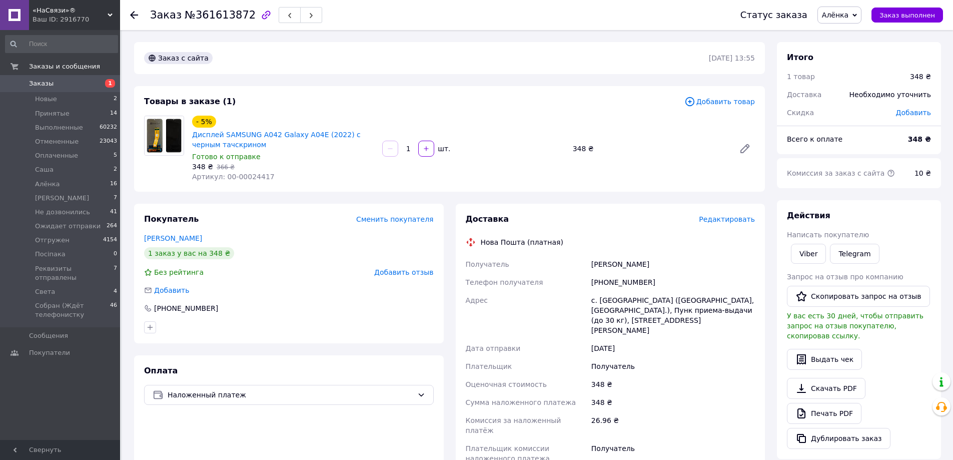
scroll to position [100, 0]
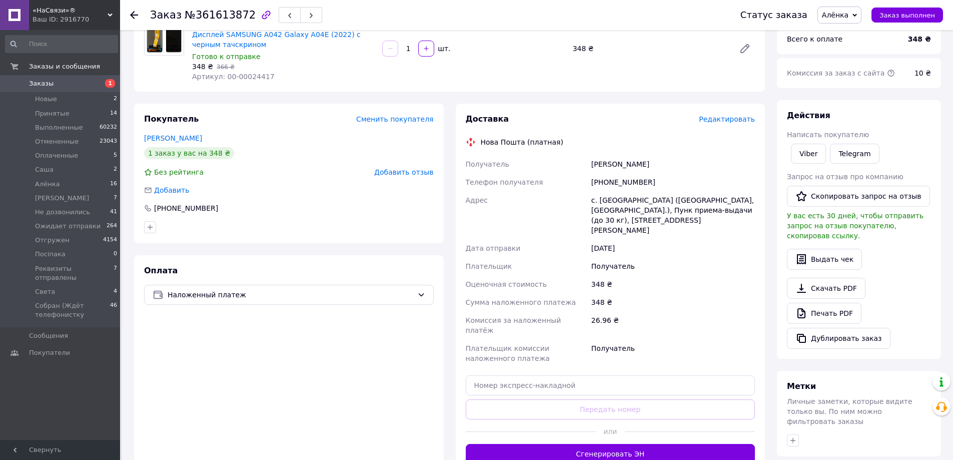
click at [580, 421] on div at bounding box center [531, 431] width 130 height 25
drag, startPoint x: 574, startPoint y: 436, endPoint x: 570, endPoint y: 428, distance: 8.3
click at [573, 444] on button "Сгенерировать ЭН" at bounding box center [611, 454] width 290 height 20
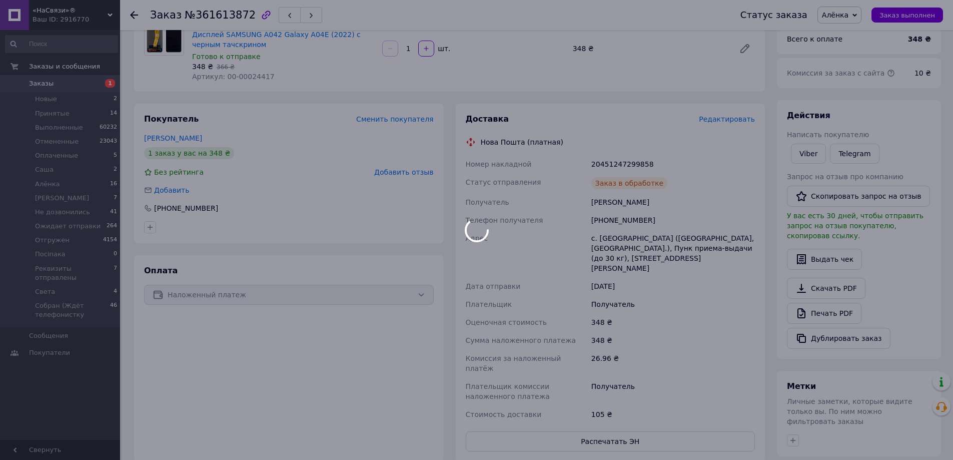
scroll to position [200, 0]
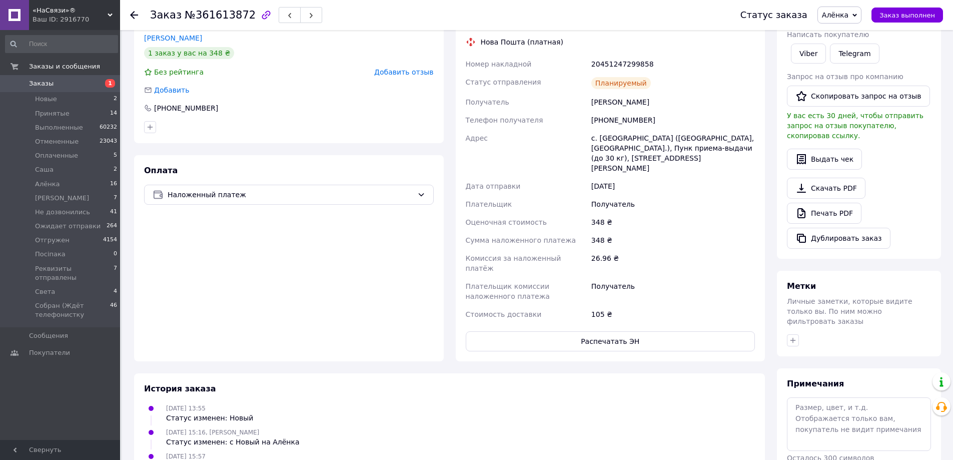
click at [622, 123] on div "[PHONE_NUMBER]" at bounding box center [674, 120] width 168 height 18
copy div "380979385635"
click at [612, 67] on div "20451247299858" at bounding box center [674, 64] width 168 height 18
click at [612, 65] on div "20451247299858" at bounding box center [674, 64] width 168 height 18
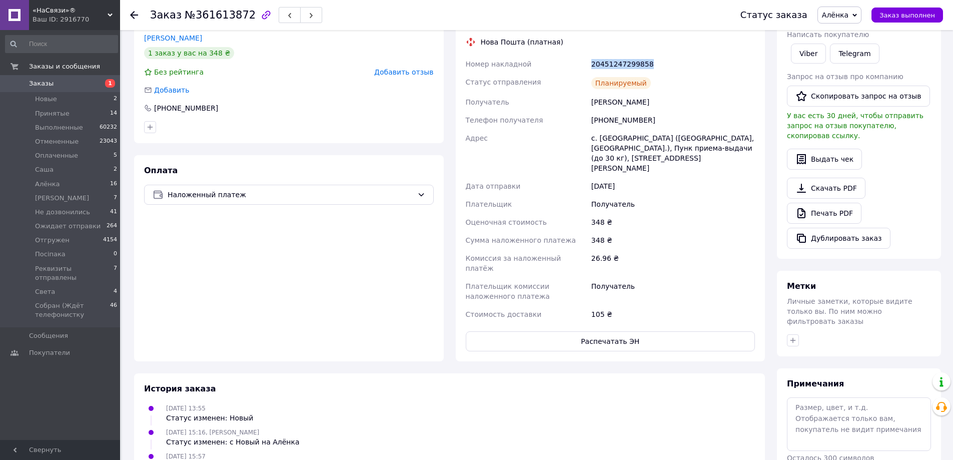
click at [612, 65] on div "20451247299858" at bounding box center [674, 64] width 168 height 18
copy div "20451247299858"
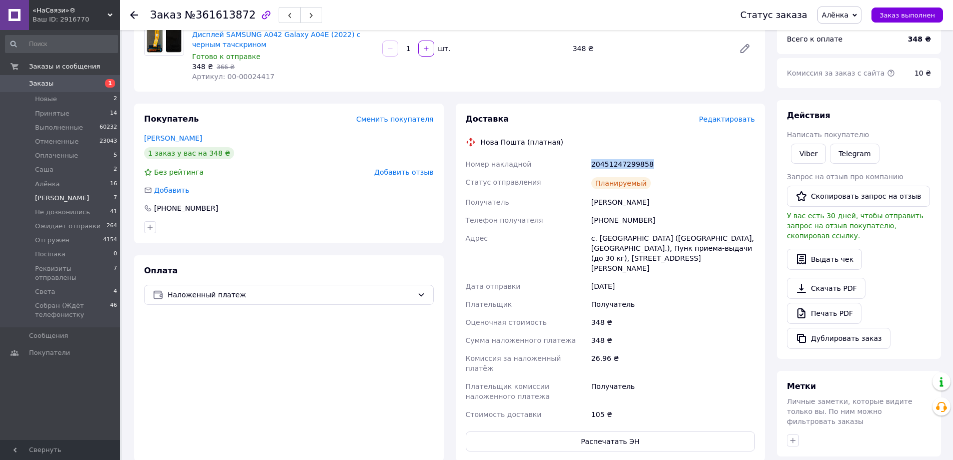
scroll to position [0, 0]
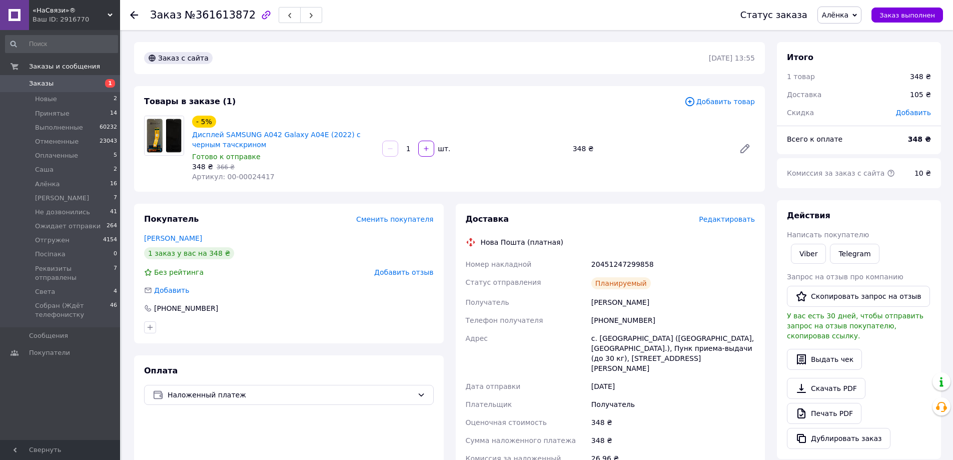
drag, startPoint x: 137, startPoint y: 20, endPoint x: 127, endPoint y: 14, distance: 11.7
click at [136, 20] on div at bounding box center [140, 15] width 20 height 30
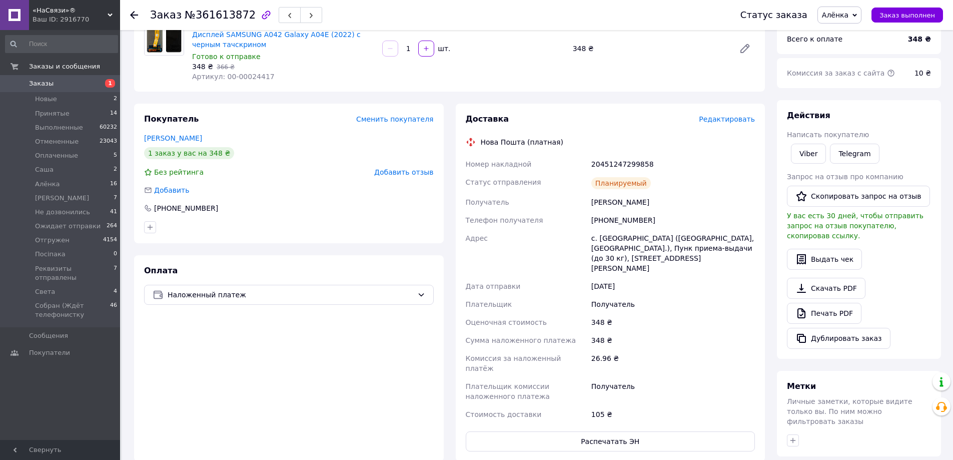
scroll to position [200, 0]
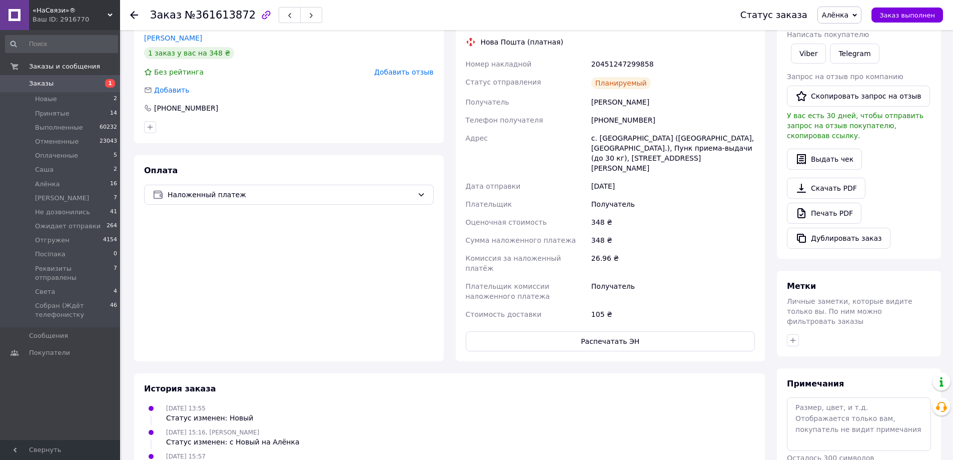
click at [132, 24] on div at bounding box center [140, 15] width 20 height 30
click at [132, 21] on div at bounding box center [140, 15] width 20 height 30
click at [131, 18] on icon at bounding box center [134, 15] width 8 height 8
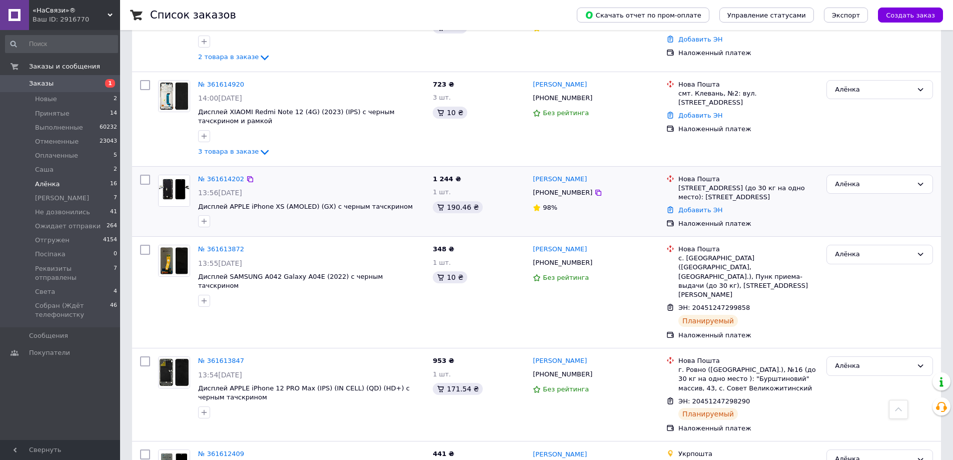
scroll to position [751, 0]
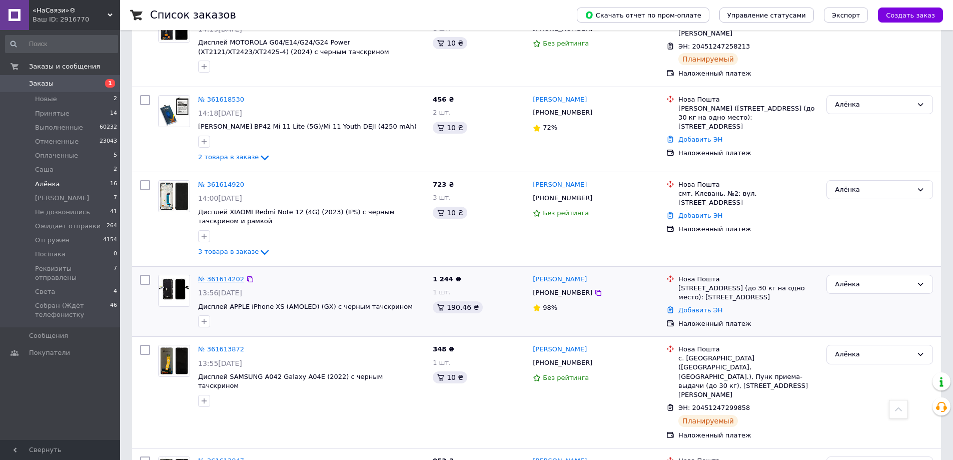
click at [223, 275] on link "№ 361614202" at bounding box center [221, 279] width 46 height 8
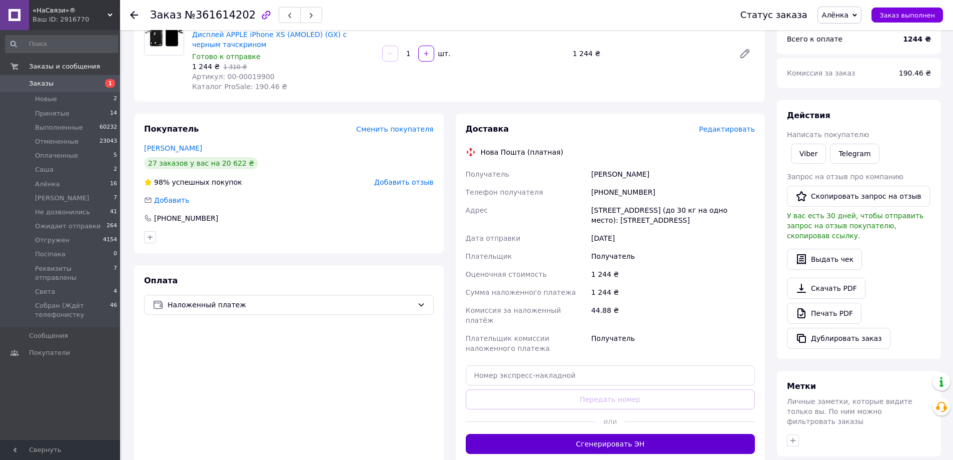
scroll to position [233, 0]
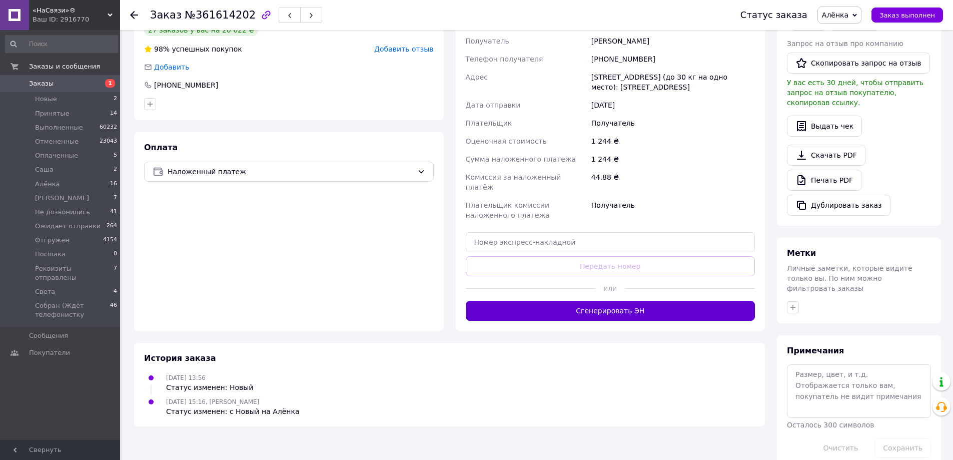
click at [567, 301] on button "Сгенерировать ЭН" at bounding box center [611, 311] width 290 height 20
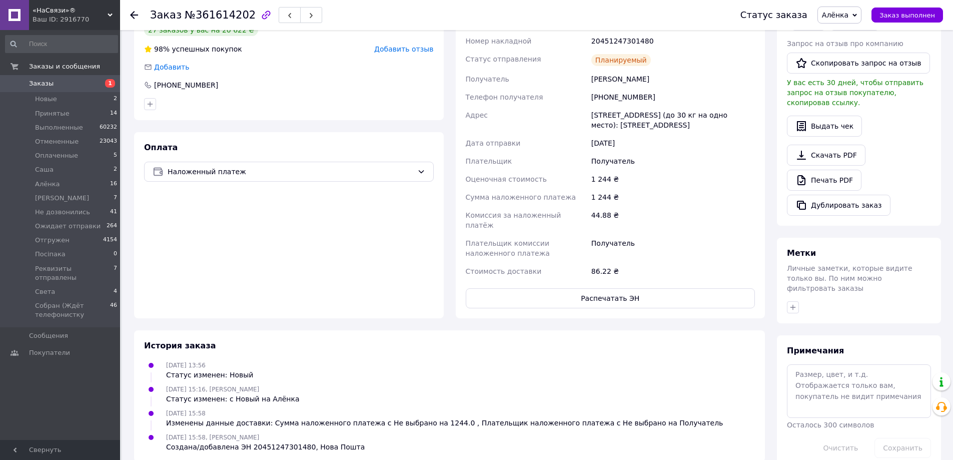
click at [644, 91] on div "[PHONE_NUMBER]" at bounding box center [674, 97] width 168 height 18
click at [642, 91] on div "[PHONE_NUMBER]" at bounding box center [674, 97] width 168 height 18
copy div "[PHONE_NUMBER]"
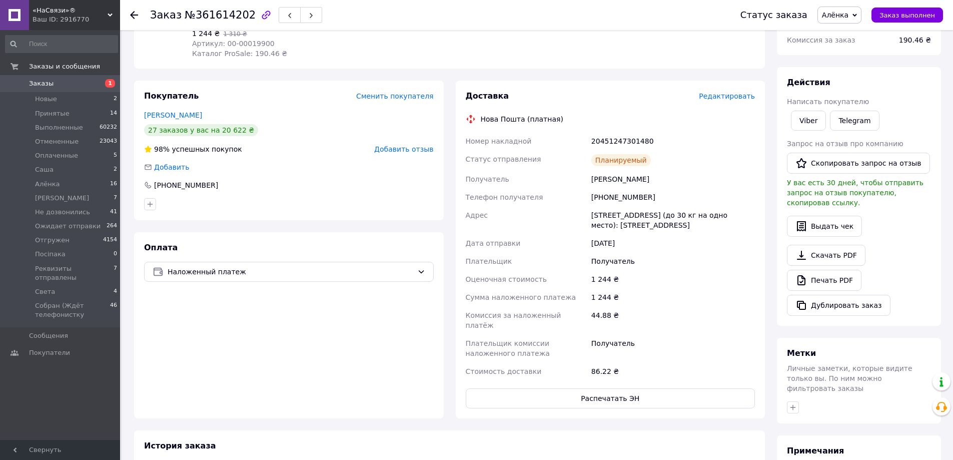
click at [589, 140] on div "Номер накладной 20451247301480 Статус отправления Планируемый Получатель Танцюр…" at bounding box center [611, 256] width 294 height 248
click at [588, 140] on div "Номер накладной" at bounding box center [527, 141] width 126 height 18
click at [595, 142] on div "20451247301480" at bounding box center [674, 141] width 168 height 18
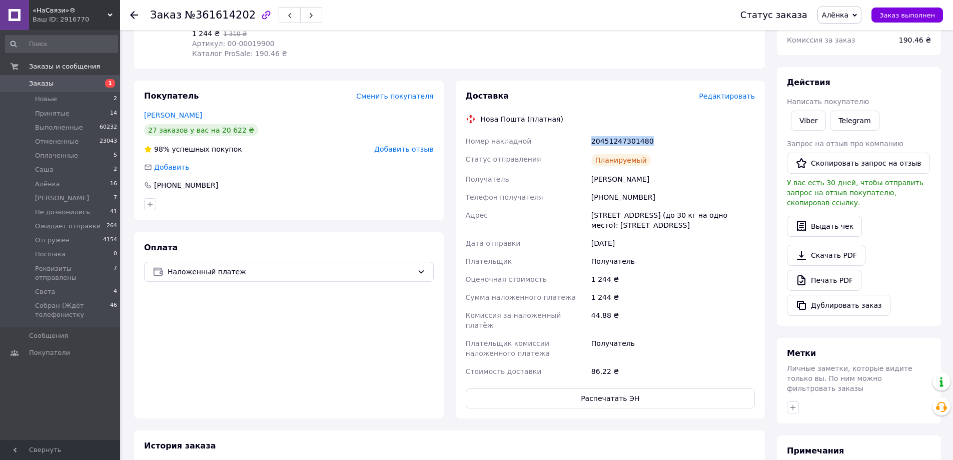
click at [596, 142] on div "20451247301480" at bounding box center [674, 141] width 168 height 18
copy div "20451247301480"
click at [632, 190] on div "[PHONE_NUMBER]" at bounding box center [674, 197] width 168 height 18
click at [630, 191] on div "[PHONE_NUMBER]" at bounding box center [674, 197] width 168 height 18
click at [633, 195] on div "[PHONE_NUMBER]" at bounding box center [674, 197] width 168 height 18
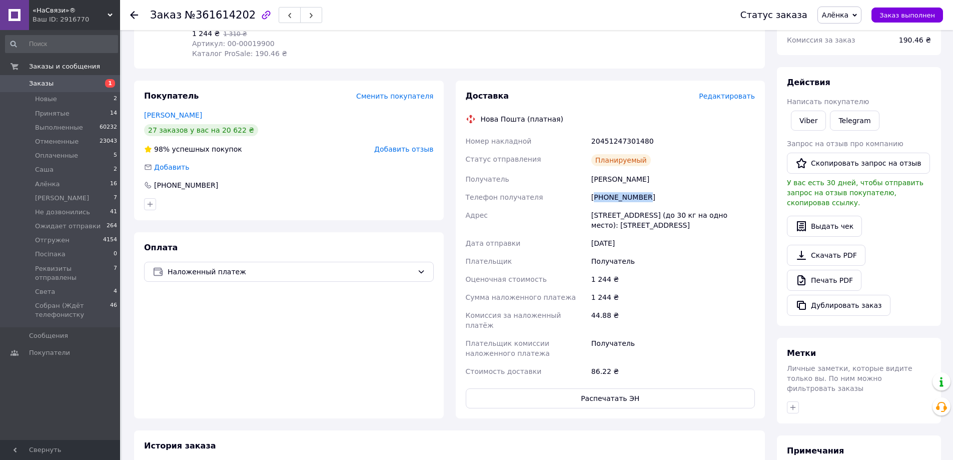
click at [633, 195] on div "[PHONE_NUMBER]" at bounding box center [674, 197] width 168 height 18
click at [602, 148] on div "20451247301480" at bounding box center [674, 141] width 168 height 18
click at [602, 143] on div "20451247301480" at bounding box center [674, 141] width 168 height 18
click at [601, 142] on div "20451247301480" at bounding box center [674, 141] width 168 height 18
copy div "20451247301480"
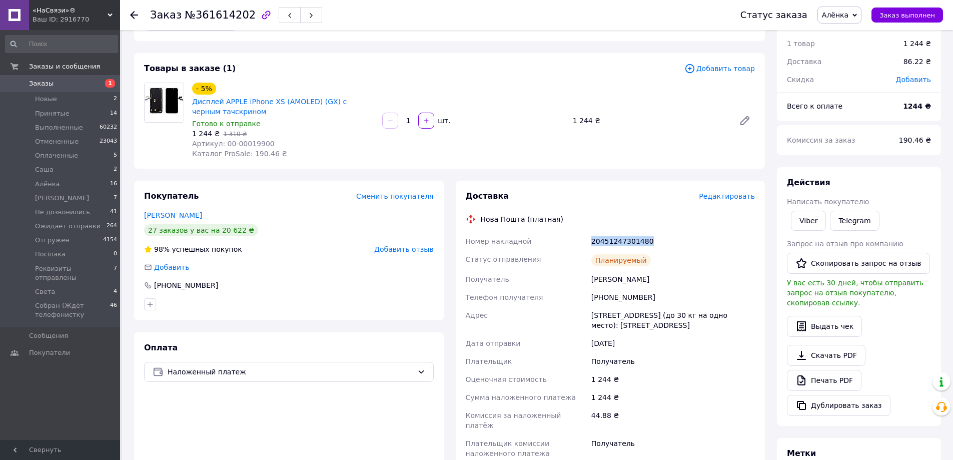
scroll to position [0, 0]
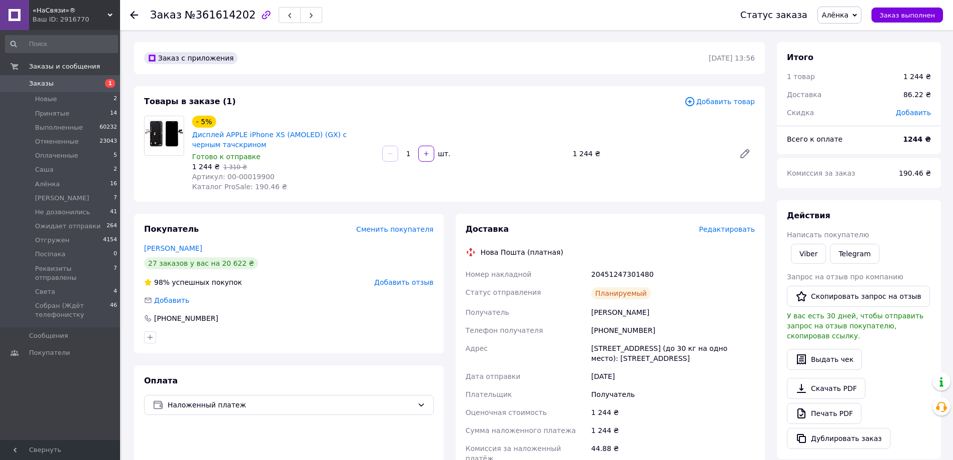
click at [130, 16] on icon at bounding box center [134, 15] width 8 height 8
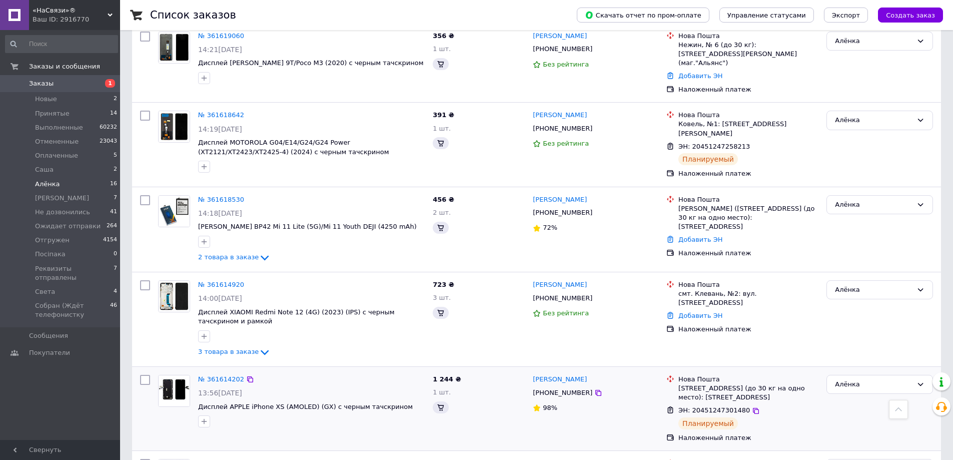
scroll to position [801, 0]
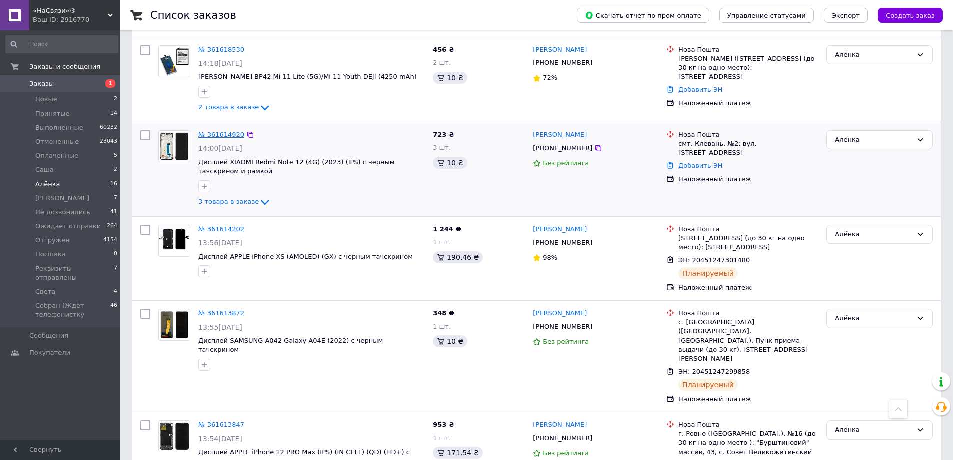
click at [224, 131] on link "№ 361614920" at bounding box center [221, 135] width 46 height 8
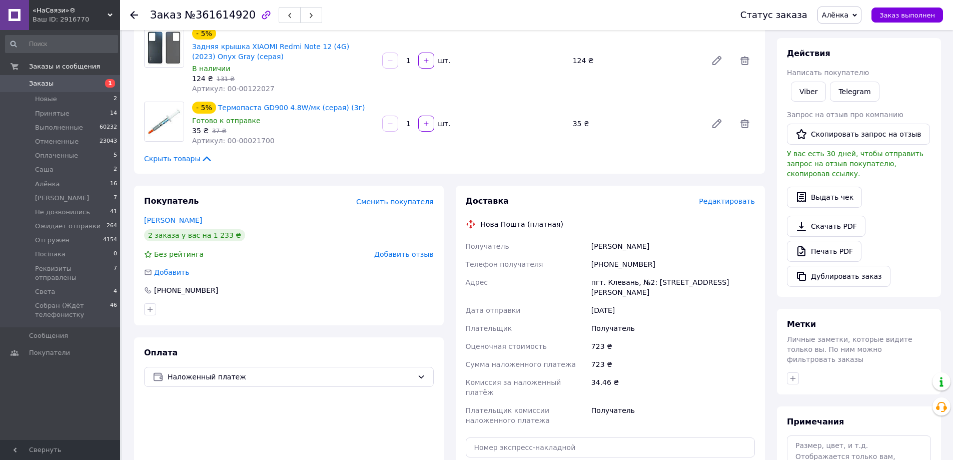
scroll to position [262, 0]
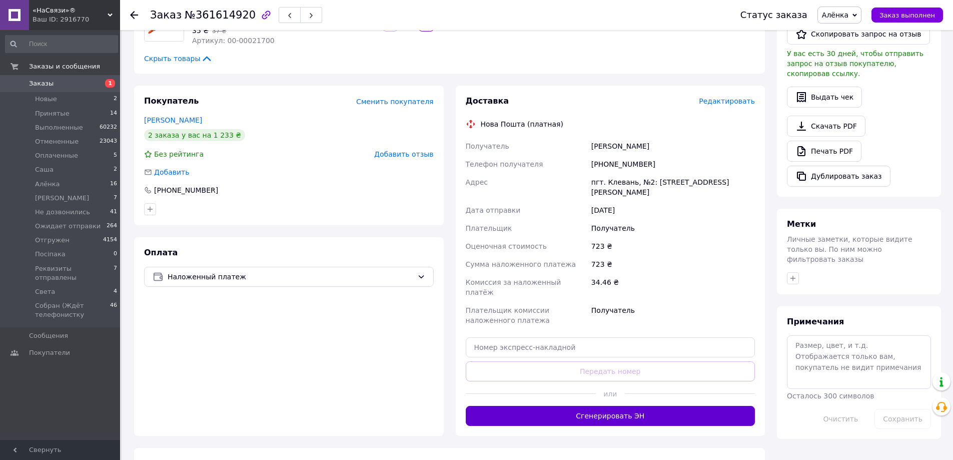
click at [541, 406] on button "Сгенерировать ЭН" at bounding box center [611, 416] width 290 height 20
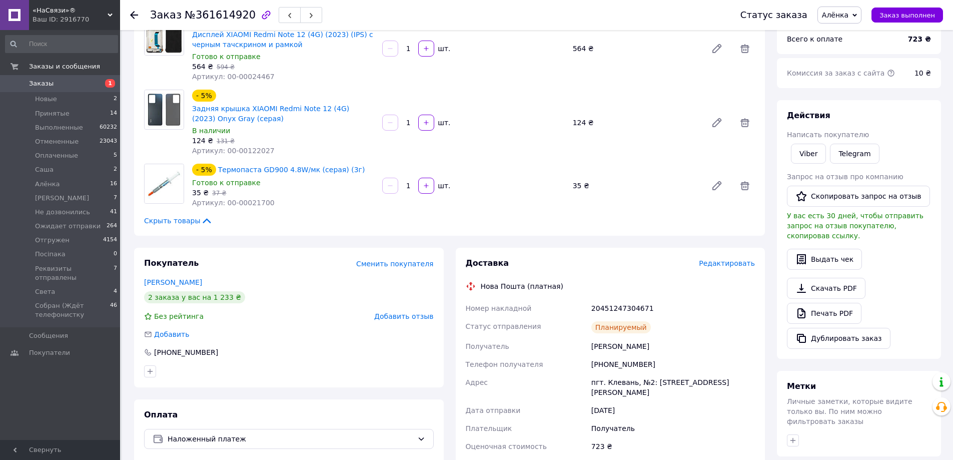
scroll to position [200, 0]
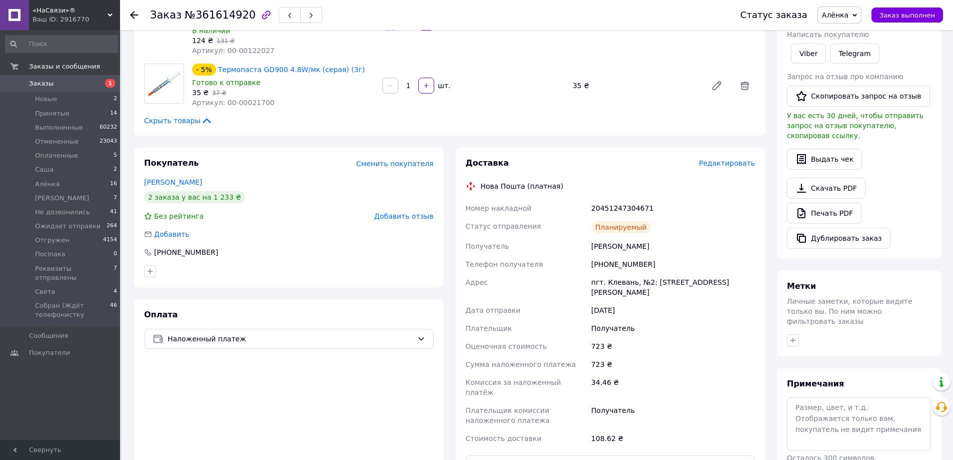
click at [623, 263] on div "+380960864145" at bounding box center [674, 264] width 168 height 18
click at [622, 263] on div "+380960864145" at bounding box center [674, 264] width 168 height 18
copy div "380960864145"
click at [609, 192] on div "Доставка Редактировать Нова Пошта (платная) Номер накладной 20451247304671 Стат…" at bounding box center [611, 317] width 290 height 318
click at [609, 210] on div "20451247304671" at bounding box center [674, 208] width 168 height 18
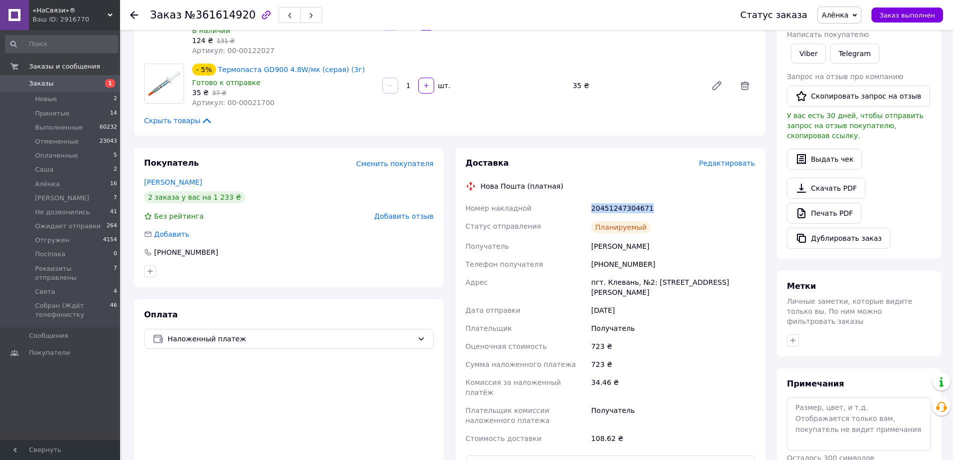
click at [610, 210] on div "20451247304671" at bounding box center [674, 208] width 168 height 18
copy div "20451247304671"
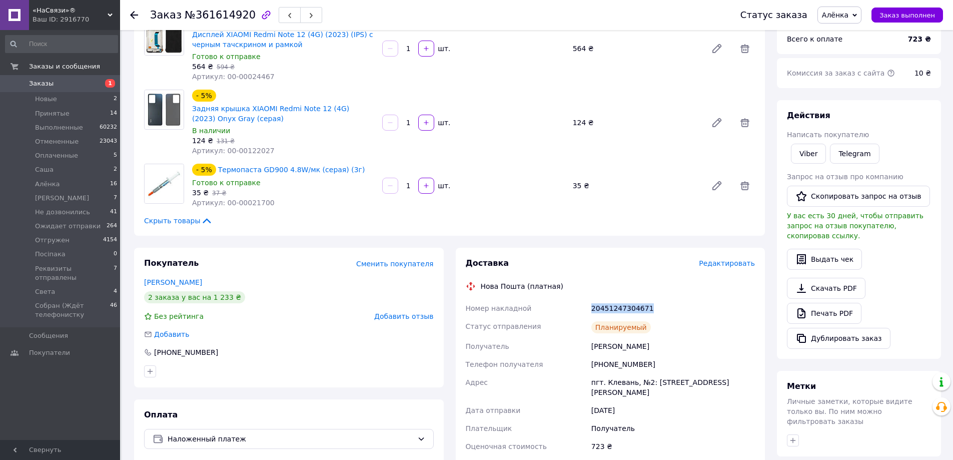
scroll to position [0, 0]
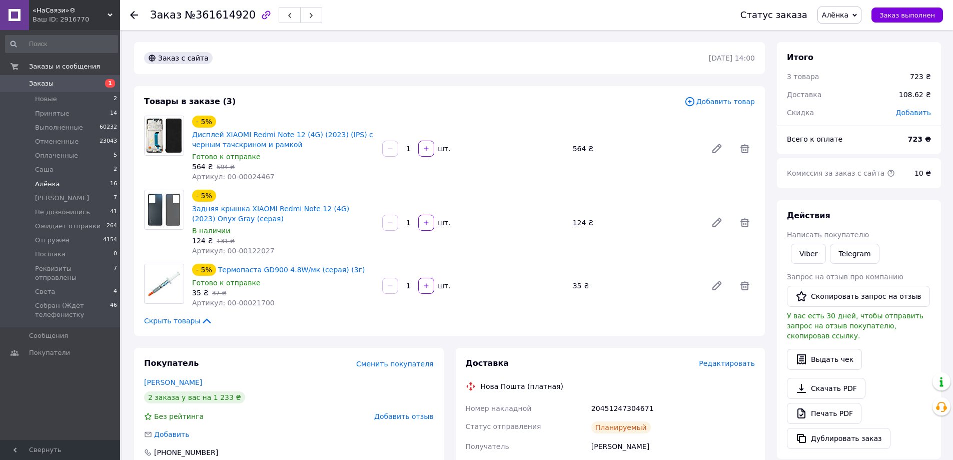
click at [50, 189] on li "Алёнка 16" at bounding box center [61, 184] width 123 height 14
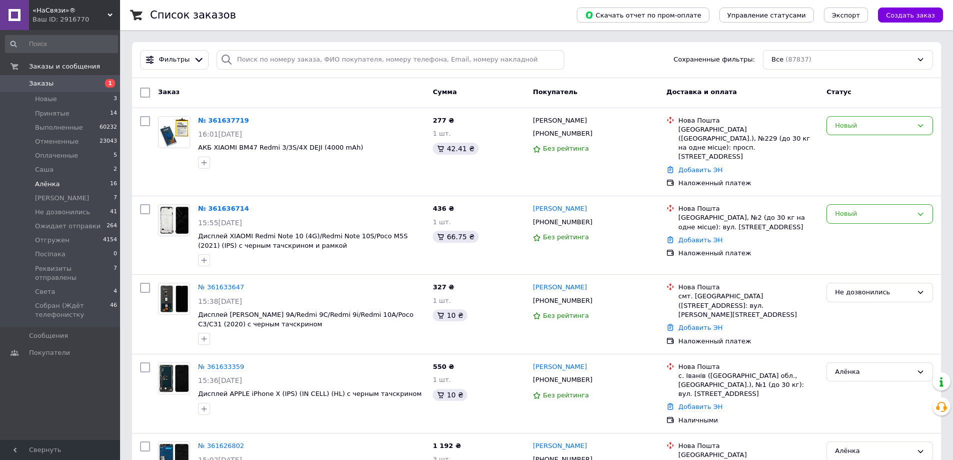
click at [51, 186] on span "Алёнка" at bounding box center [47, 184] width 25 height 9
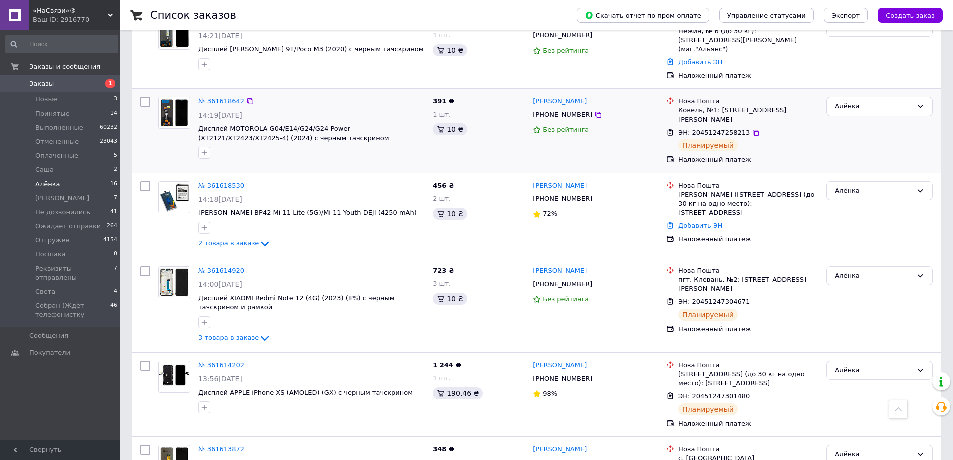
scroll to position [564, 0]
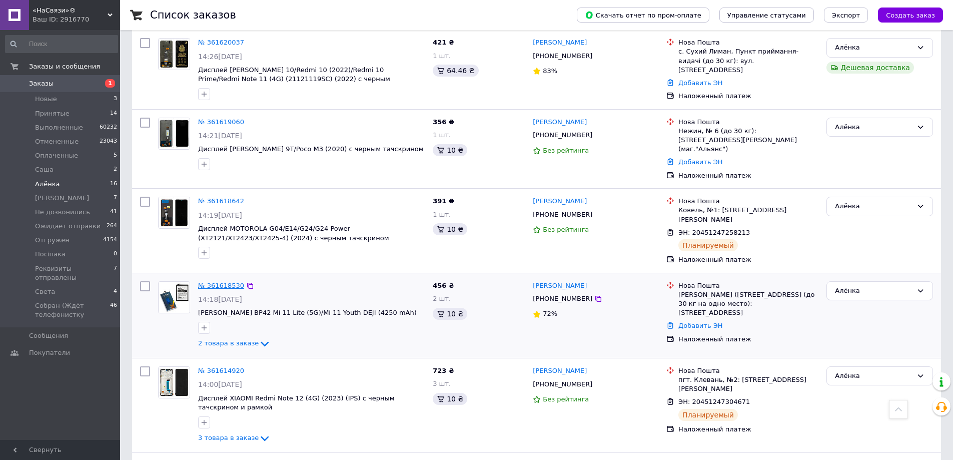
click at [222, 282] on link "№ 361618530" at bounding box center [221, 286] width 46 height 8
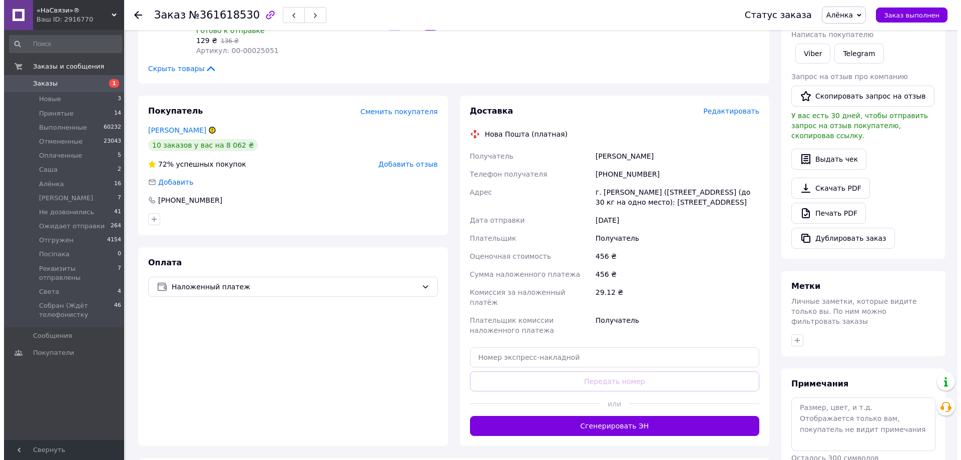
scroll to position [150, 0]
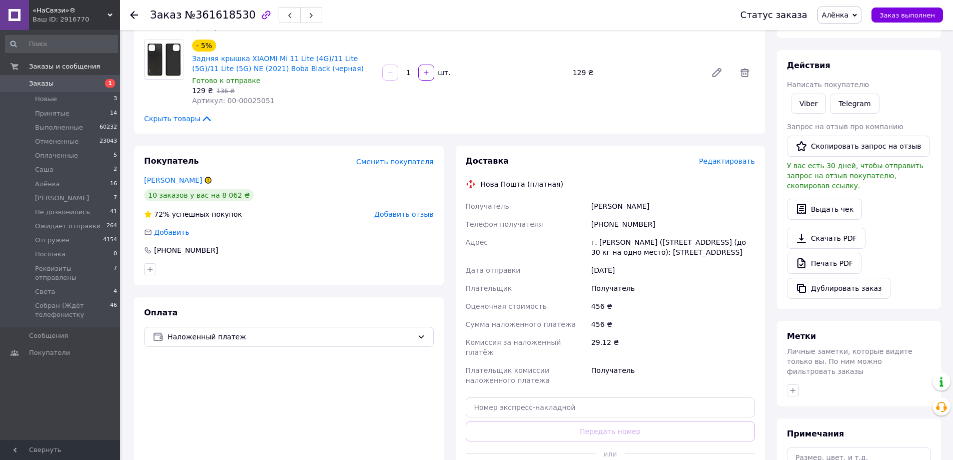
click at [728, 163] on span "Редактировать" at bounding box center [727, 161] width 56 height 8
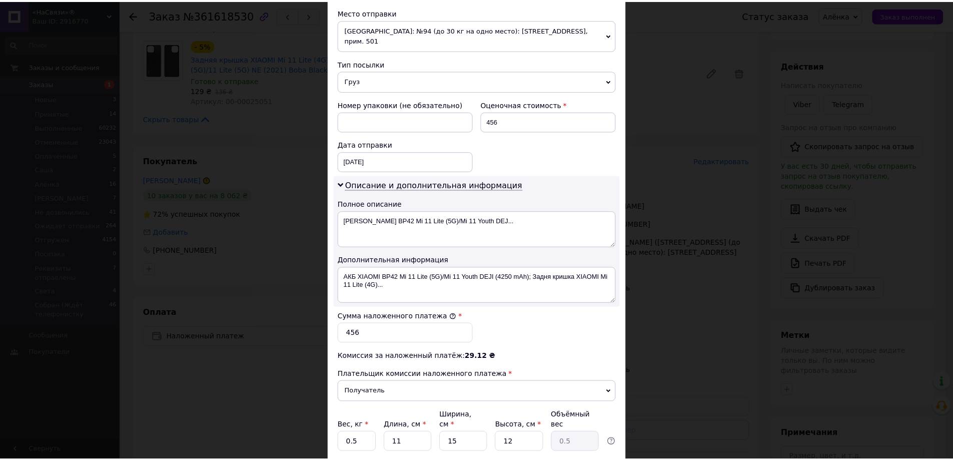
scroll to position [416, 0]
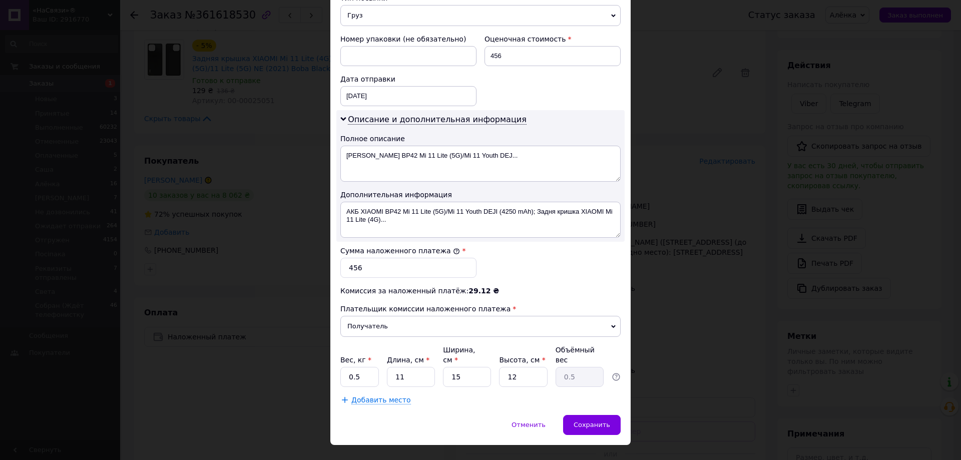
drag, startPoint x: 581, startPoint y: 403, endPoint x: 585, endPoint y: 392, distance: 11.7
click at [582, 421] on span "Сохранить" at bounding box center [592, 425] width 37 height 8
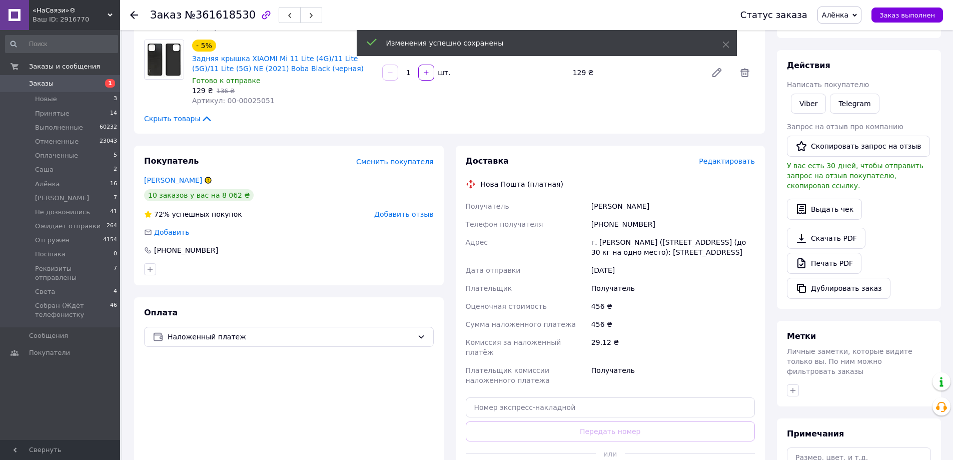
scroll to position [200, 0]
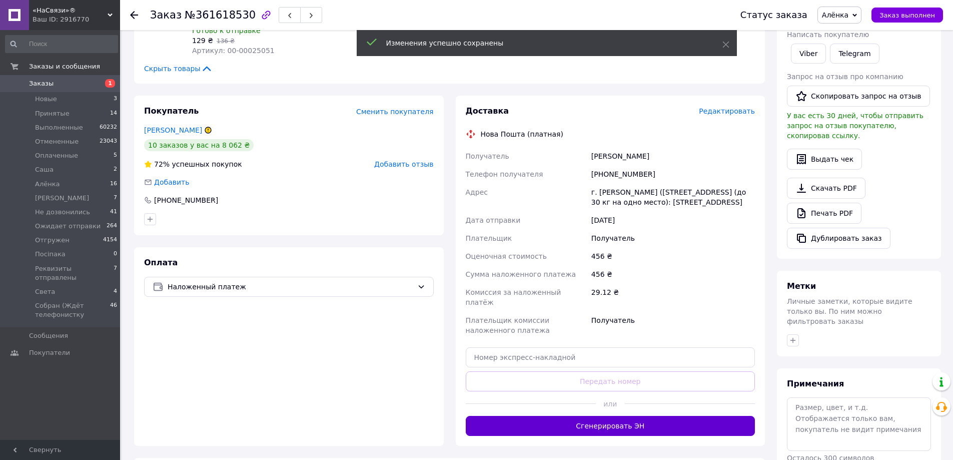
click at [654, 420] on button "Сгенерировать ЭН" at bounding box center [611, 426] width 290 height 20
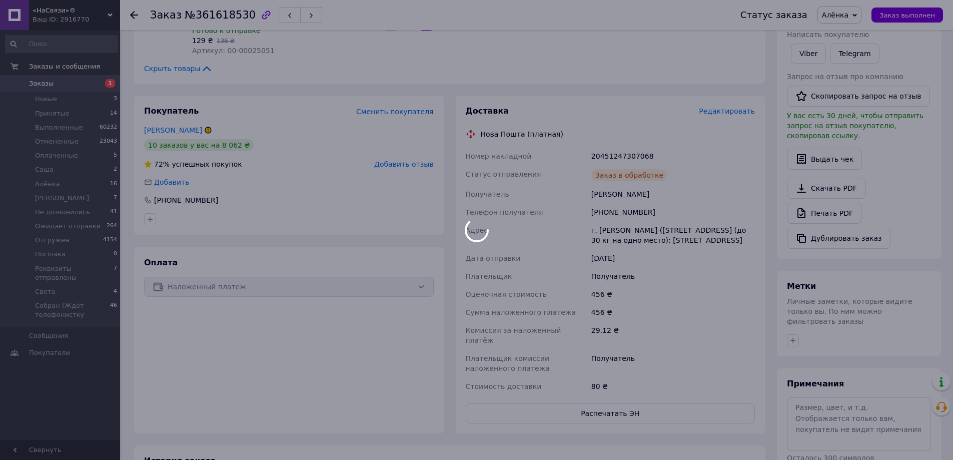
click at [612, 210] on div at bounding box center [476, 230] width 953 height 460
click at [611, 211] on div at bounding box center [476, 230] width 953 height 460
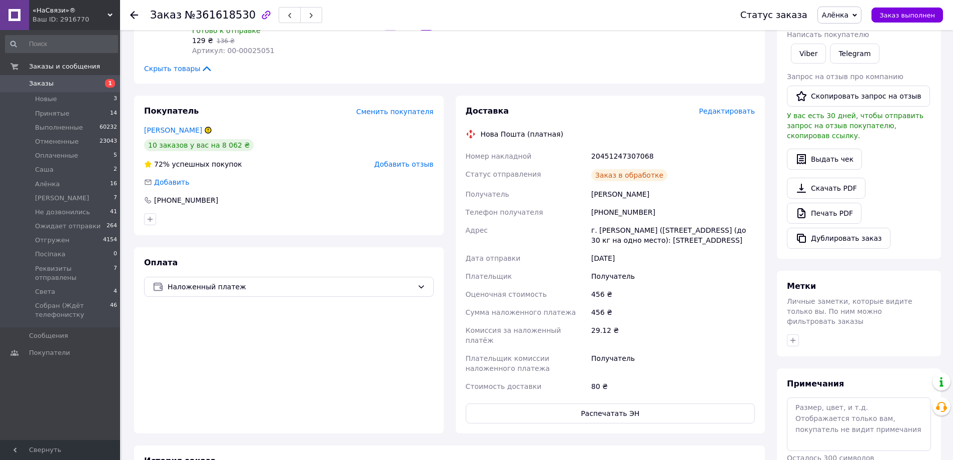
click at [611, 211] on body "«НаСвязи»® Ваш ID: 2916770 Сайт «НаСвязи»® Кабинет покупателя Проверить состоян…" at bounding box center [476, 239] width 953 height 878
click at [611, 211] on div "+380954497519" at bounding box center [674, 212] width 168 height 18
copy div "+380954497519"
click at [591, 143] on div "Доставка Редактировать Нова Пошта (платная) Номер накладной 20451247307068 Стат…" at bounding box center [611, 265] width 290 height 318
click at [623, 162] on div "20451247307068" at bounding box center [674, 156] width 168 height 18
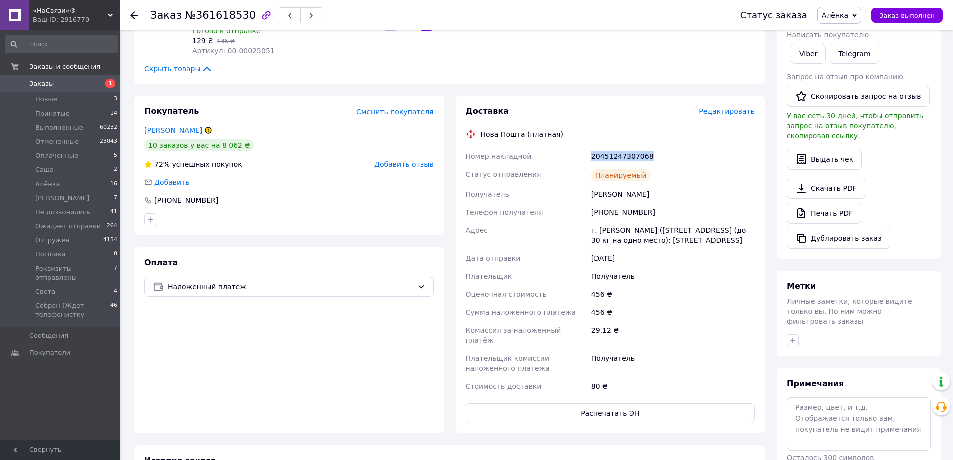
click at [623, 162] on div "20451247307068" at bounding box center [674, 156] width 168 height 18
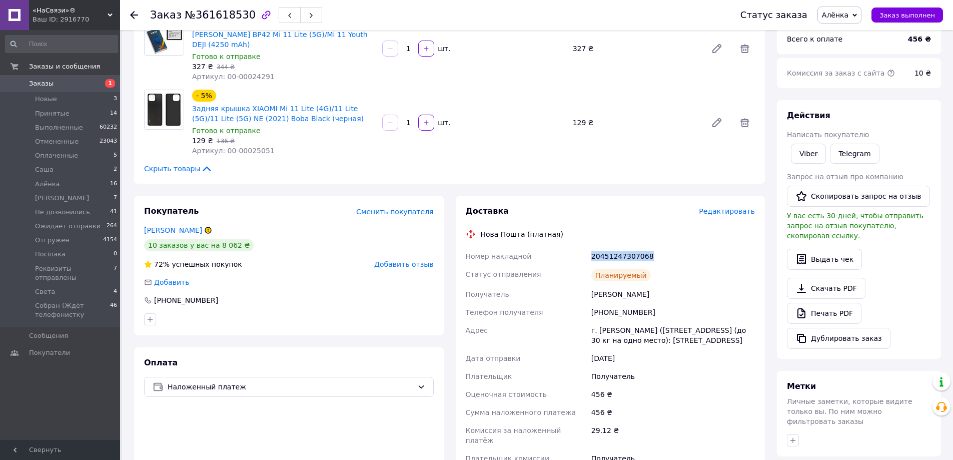
scroll to position [0, 0]
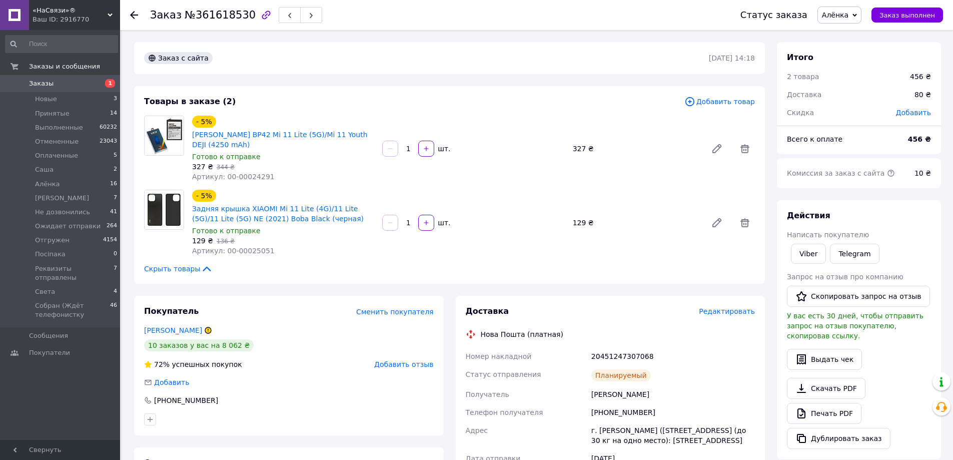
click at [136, 11] on icon at bounding box center [134, 15] width 8 height 8
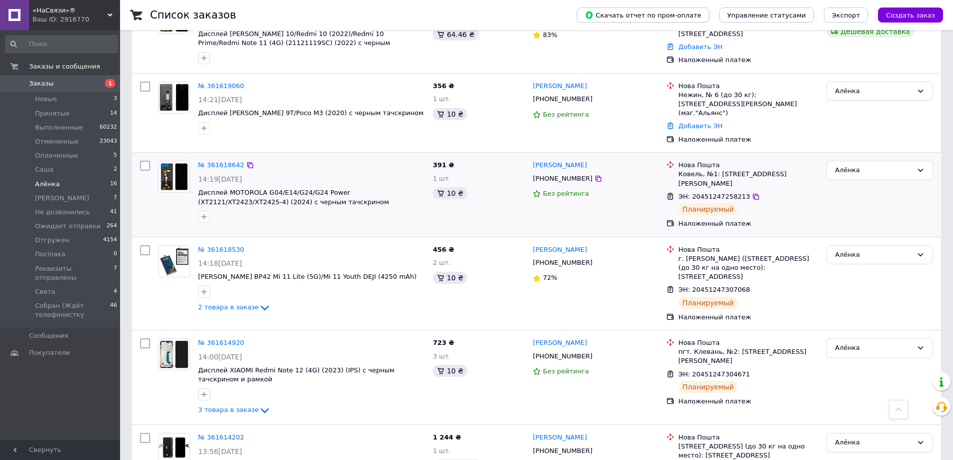
scroll to position [450, 0]
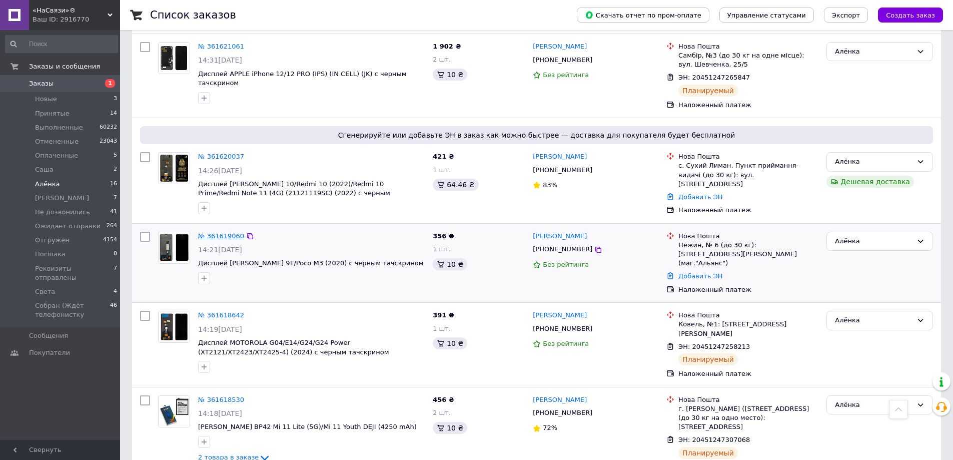
click at [201, 232] on link "№ 361619060" at bounding box center [221, 236] width 46 height 8
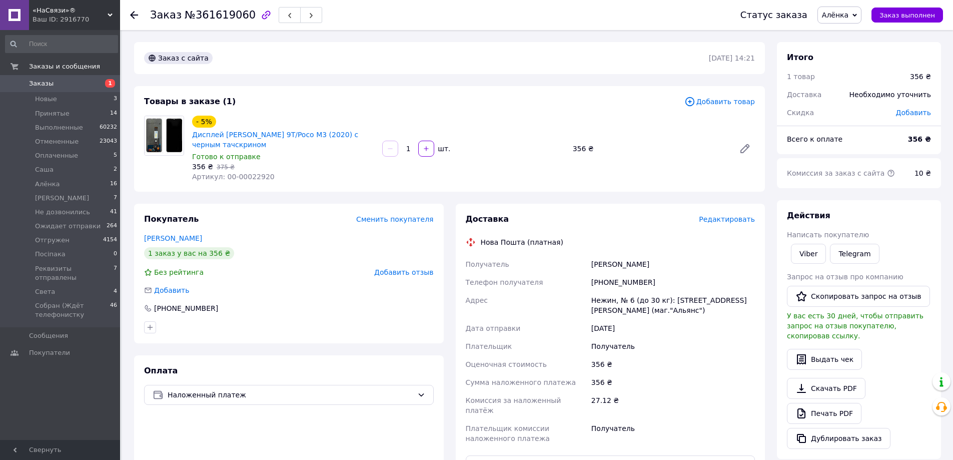
click at [742, 222] on span "Редактировать" at bounding box center [727, 219] width 56 height 8
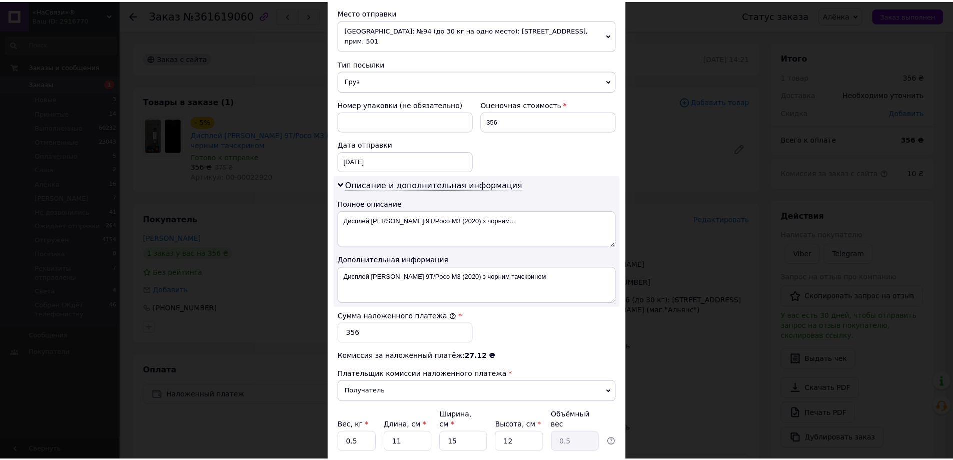
scroll to position [416, 0]
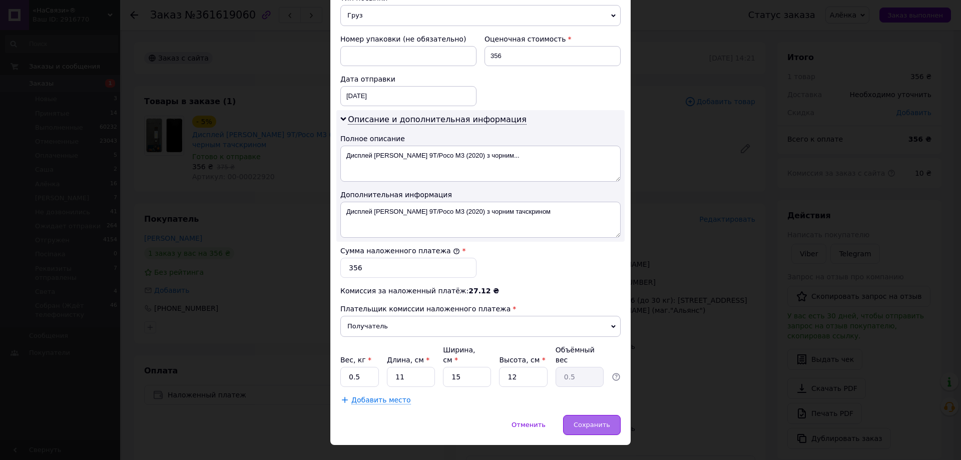
click at [583, 421] on span "Сохранить" at bounding box center [592, 425] width 37 height 8
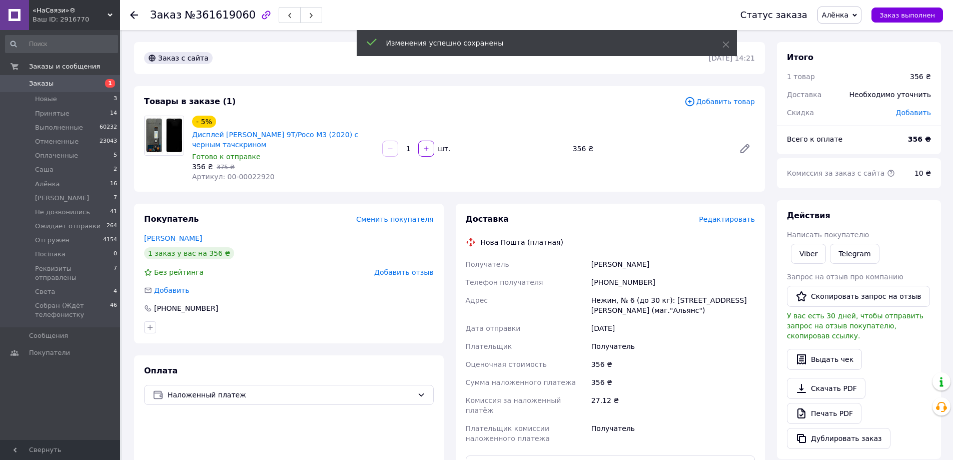
scroll to position [150, 0]
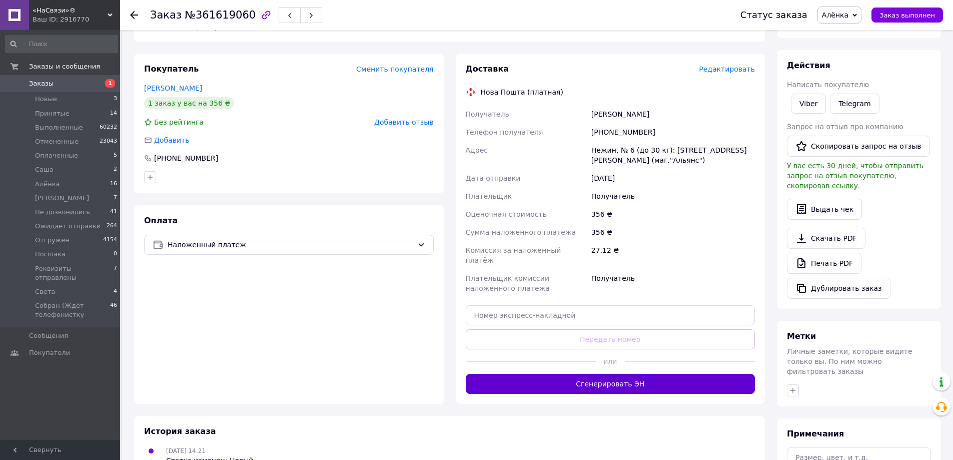
click at [560, 379] on button "Сгенерировать ЭН" at bounding box center [611, 384] width 290 height 20
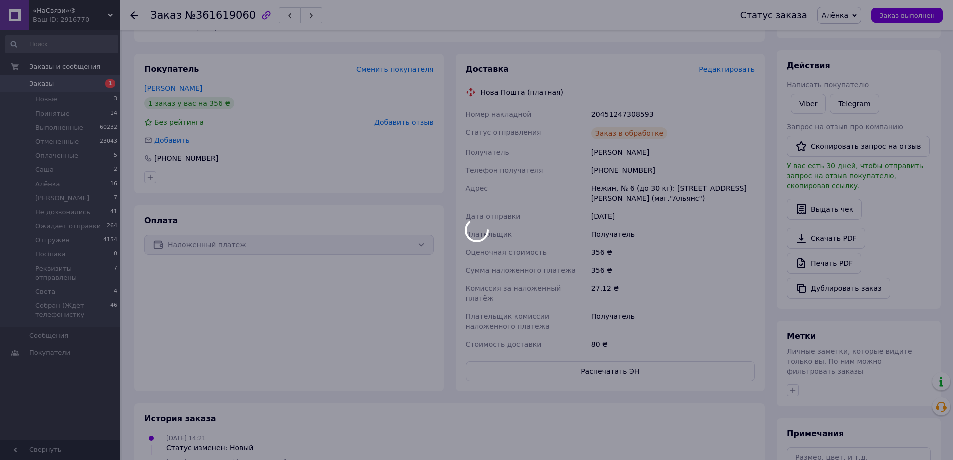
click at [614, 167] on div at bounding box center [476, 230] width 953 height 460
click at [614, 167] on body "«НаСвязи»® Ваш ID: 2916770 Сайт «НаСвязи»® Кабинет покупателя Проверить состоян…" at bounding box center [476, 213] width 953 height 727
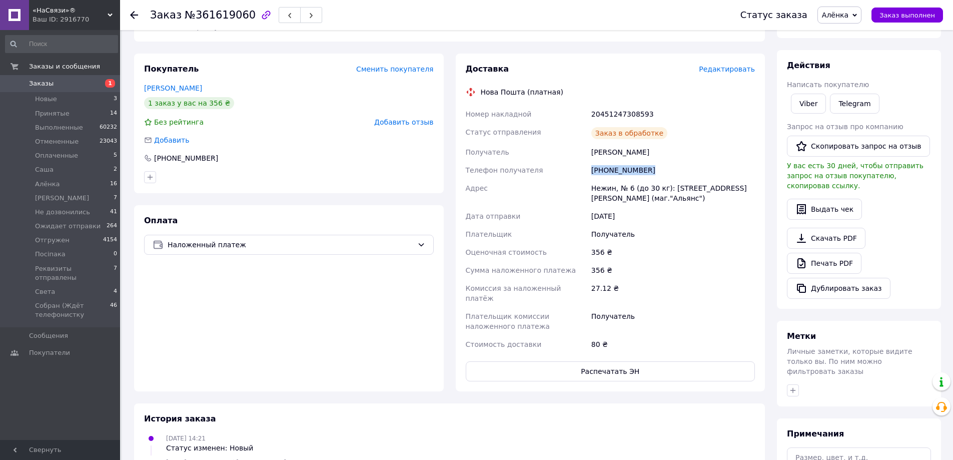
click at [614, 167] on div "+380687659159" at bounding box center [674, 170] width 168 height 18
click at [618, 122] on div "20451247308593" at bounding box center [674, 114] width 168 height 18
click at [617, 111] on div "20451247308593" at bounding box center [674, 114] width 168 height 18
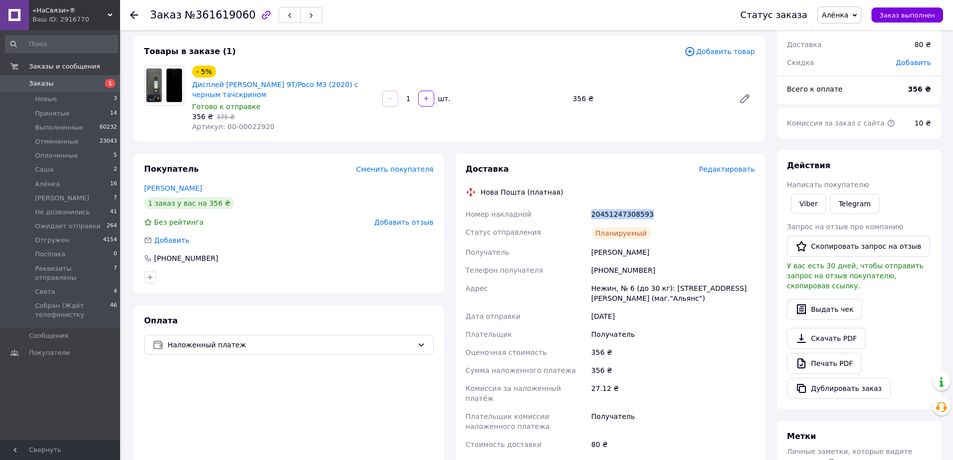
scroll to position [0, 0]
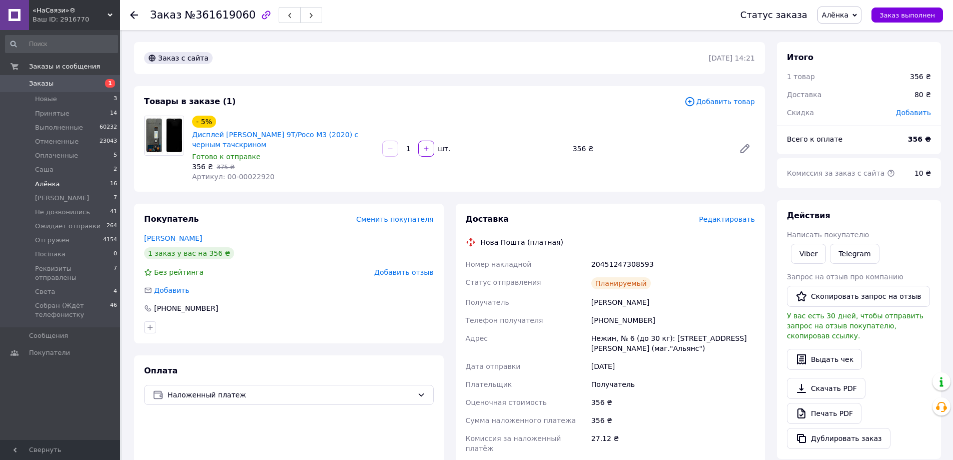
click at [80, 190] on li "Алёнка 16" at bounding box center [61, 184] width 123 height 14
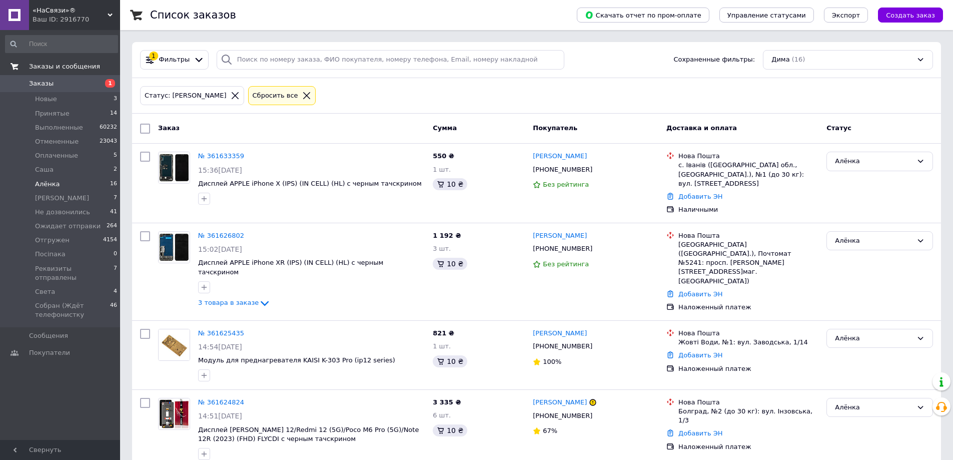
scroll to position [100, 0]
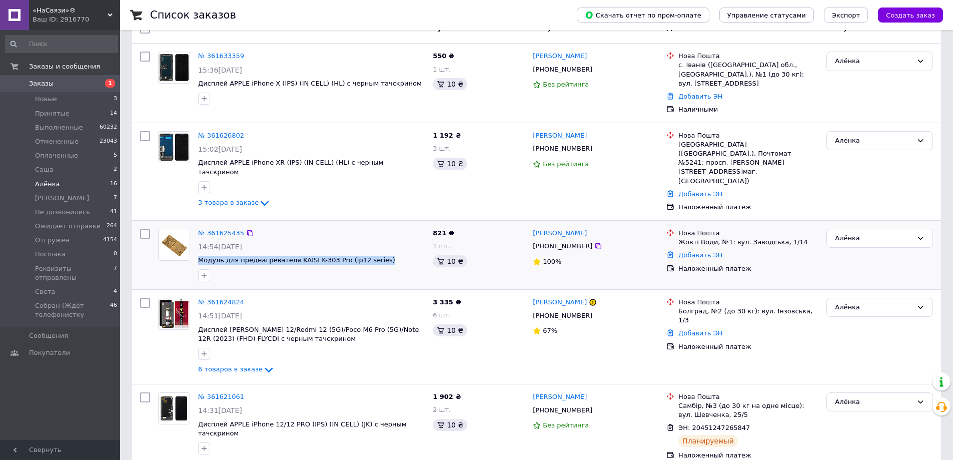
drag, startPoint x: 388, startPoint y: 243, endPoint x: 198, endPoint y: 239, distance: 190.7
click at [198, 239] on div "№ 361625435 14:54, 12.09.2025 Модуль для преднагревателя KAISI K-303 Pro (ip12 …" at bounding box center [311, 255] width 235 height 61
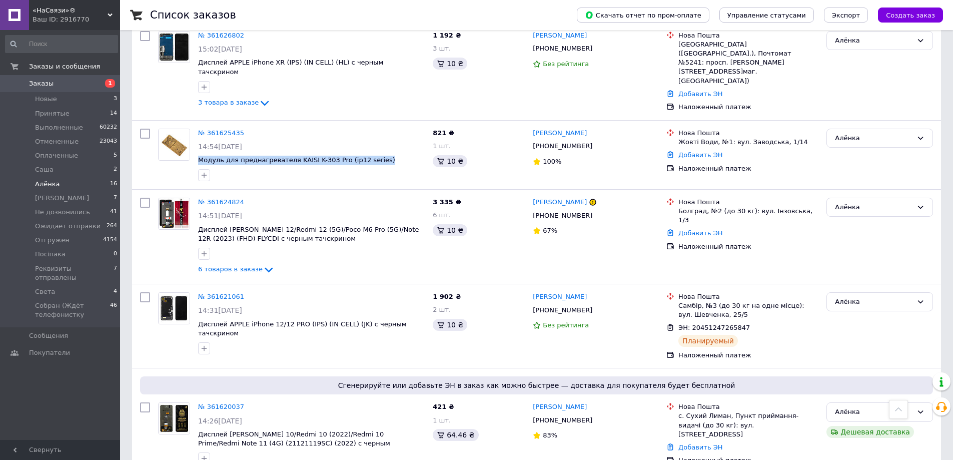
scroll to position [300, 0]
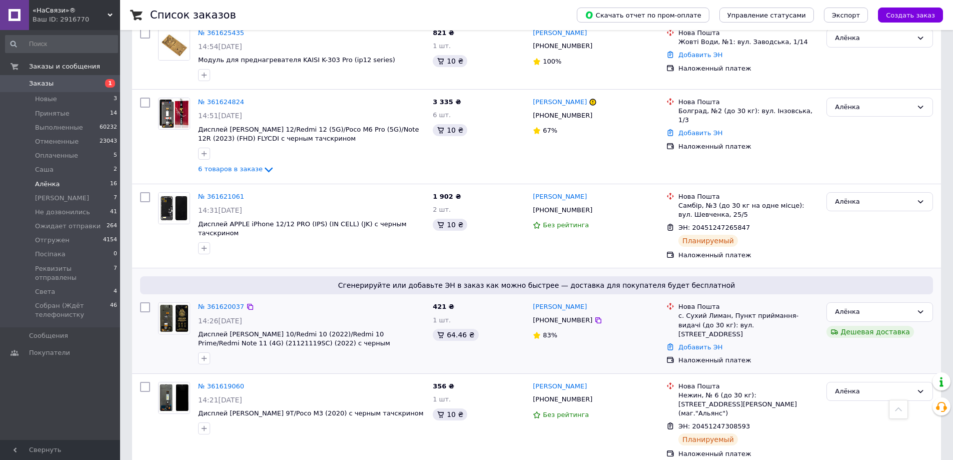
click at [221, 298] on div "№ 361620037 14:26, 12.09.2025 Дисплей XIAOMI Redmi 10/Redmi 10 (2022)/Redmi 10 …" at bounding box center [311, 333] width 235 height 70
click at [221, 303] on link "№ 361620037" at bounding box center [221, 307] width 46 height 8
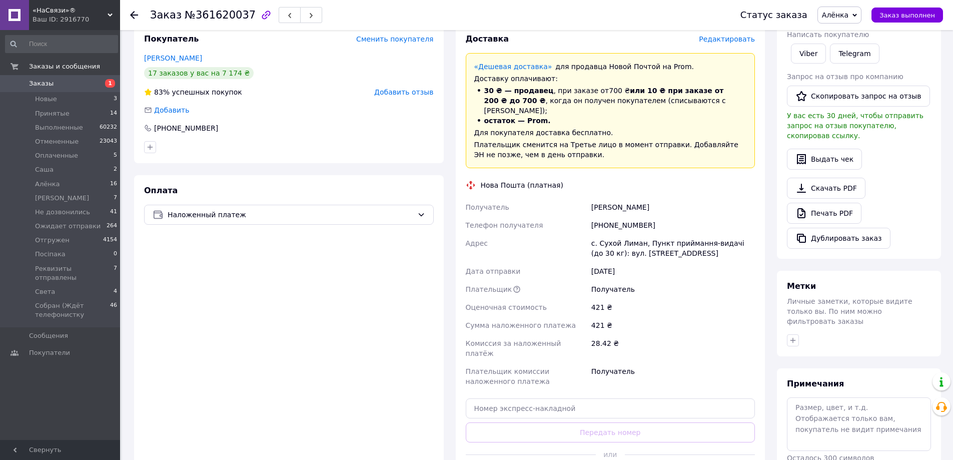
scroll to position [315, 0]
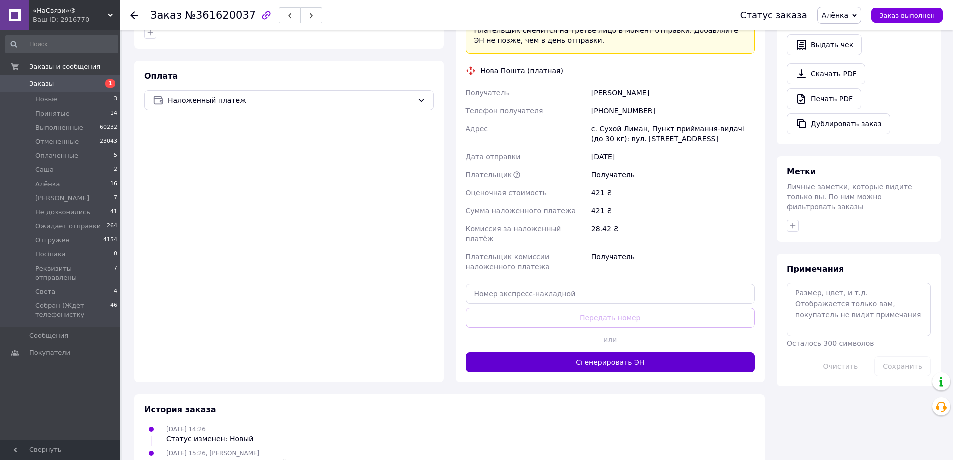
click at [548, 352] on button "Сгенерировать ЭН" at bounding box center [611, 362] width 290 height 20
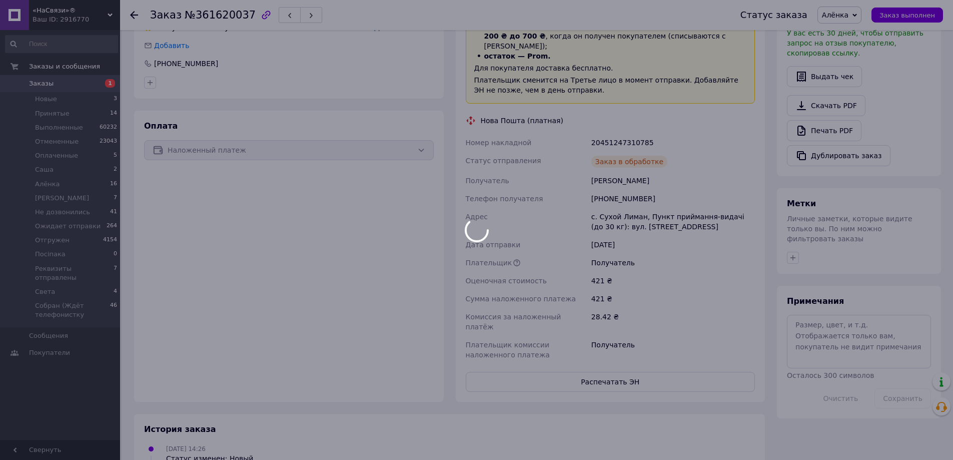
click at [608, 181] on div at bounding box center [476, 230] width 953 height 460
click at [608, 178] on div at bounding box center [476, 230] width 953 height 460
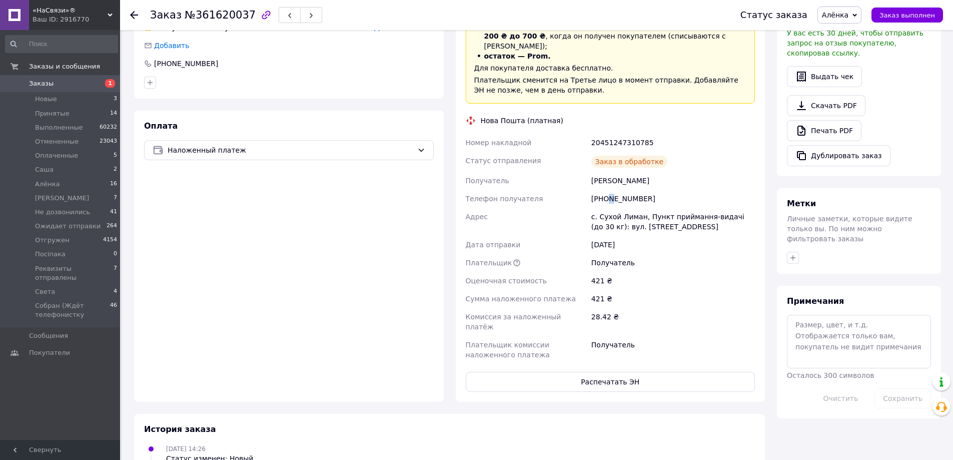
click at [610, 190] on div "+380993194700" at bounding box center [674, 199] width 168 height 18
click at [611, 190] on div "+380993194700" at bounding box center [674, 199] width 168 height 18
drag, startPoint x: 599, startPoint y: 107, endPoint x: 602, endPoint y: 116, distance: 10.0
click at [600, 109] on div "Доставка Редактировать «Дешевая доставка»   для продавца Новой Почтой на Prom. …" at bounding box center [611, 180] width 290 height 423
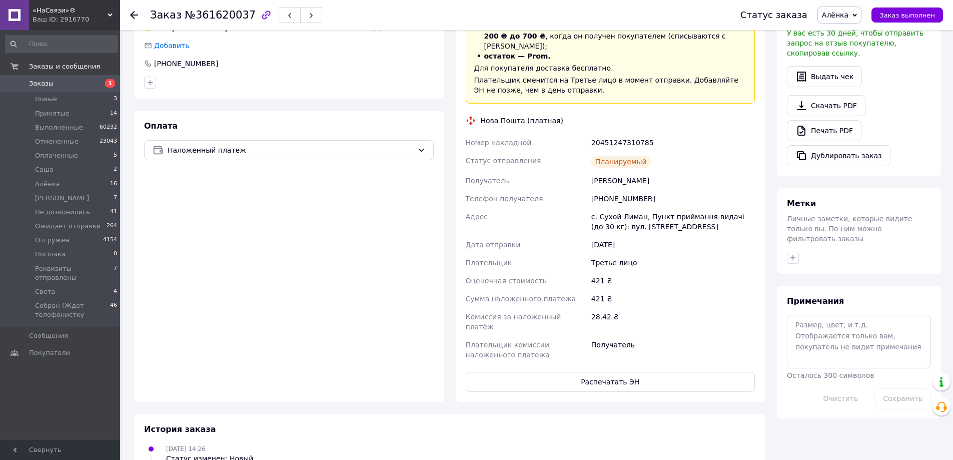
click at [602, 134] on div "20451247310785" at bounding box center [674, 143] width 168 height 18
click at [603, 134] on div "20451247310785" at bounding box center [674, 143] width 168 height 18
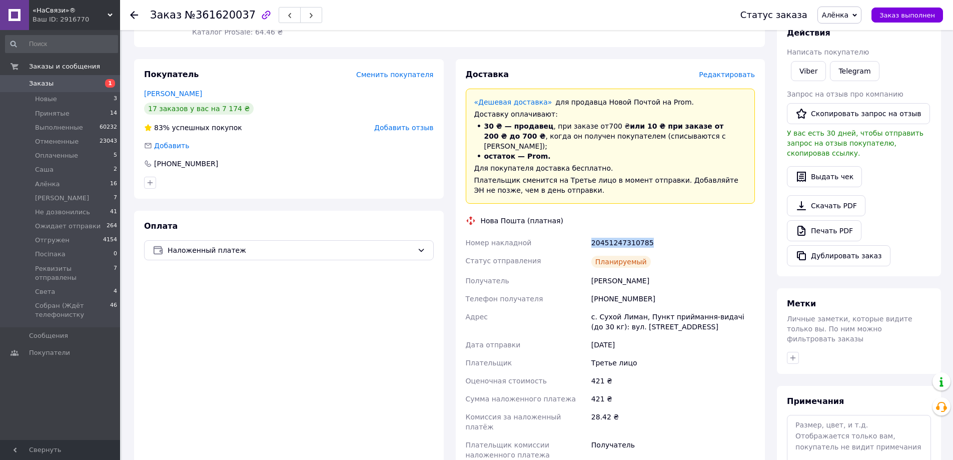
scroll to position [115, 0]
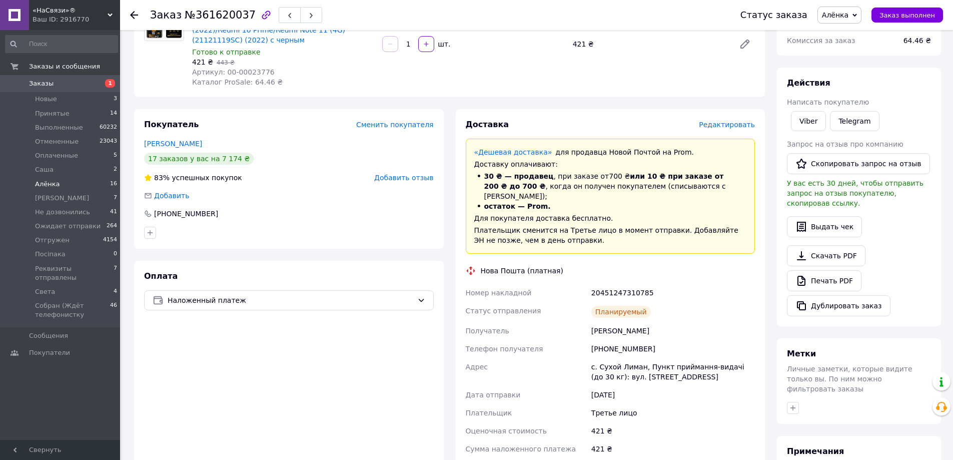
click at [59, 190] on li "Алёнка 16" at bounding box center [61, 184] width 123 height 14
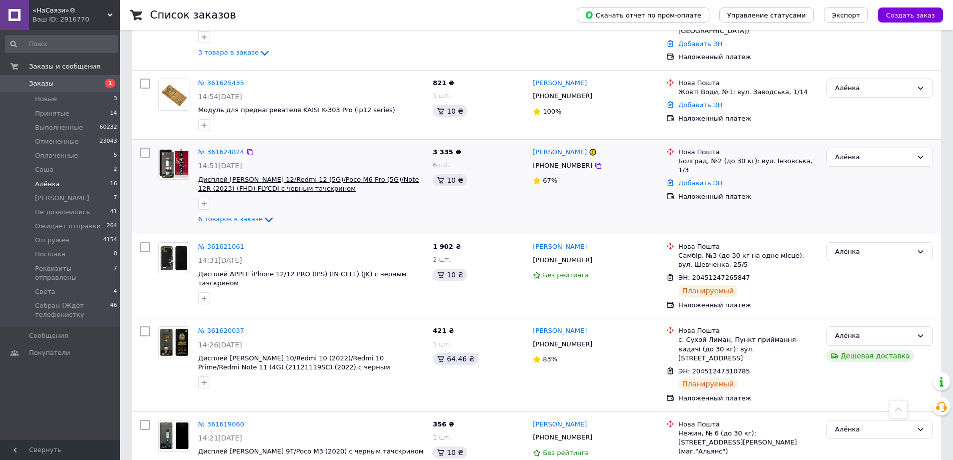
scroll to position [150, 0]
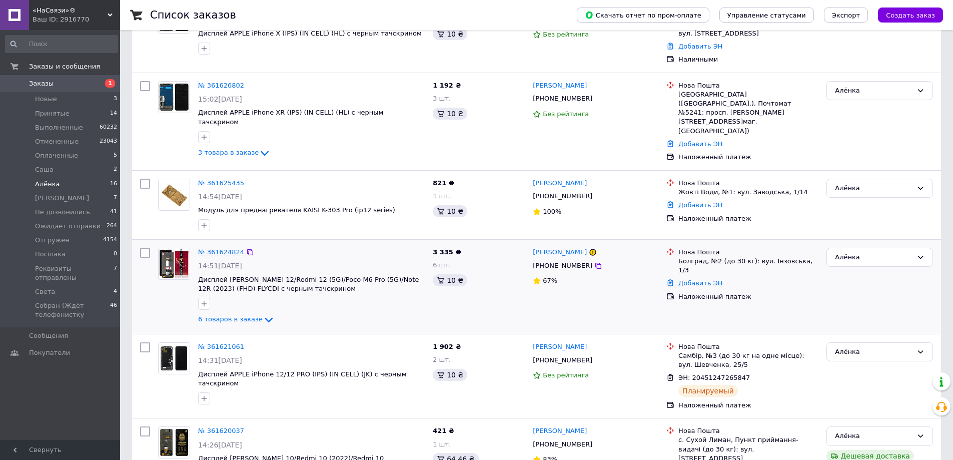
click at [215, 247] on div "№ 361624824" at bounding box center [221, 253] width 48 height 12
click at [217, 248] on link "№ 361624824" at bounding box center [221, 252] width 46 height 8
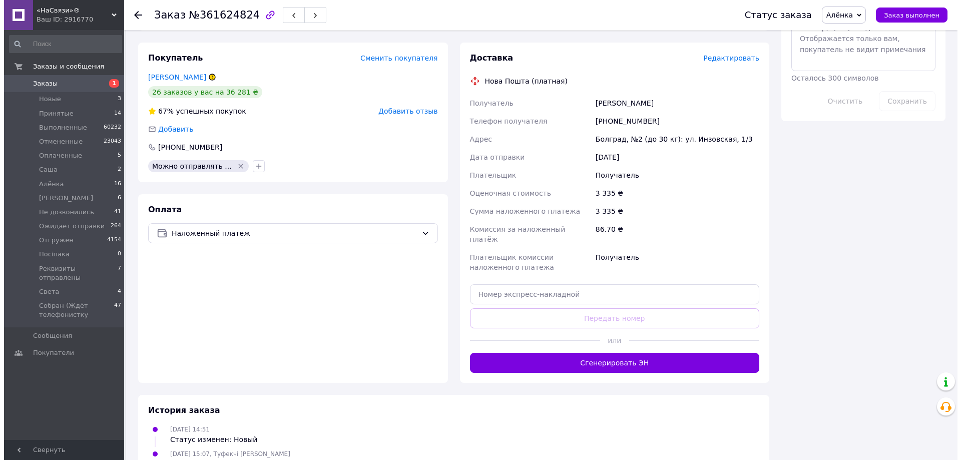
scroll to position [480, 0]
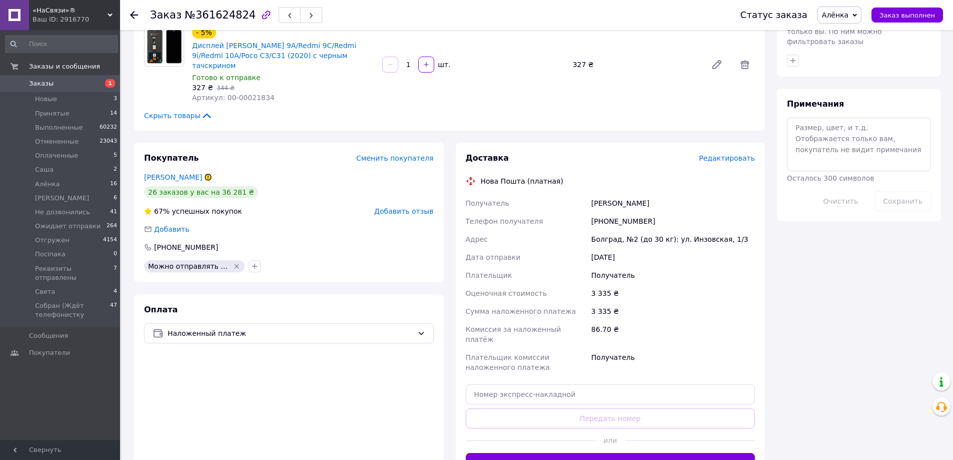
click at [728, 154] on span "Редактировать" at bounding box center [727, 158] width 56 height 8
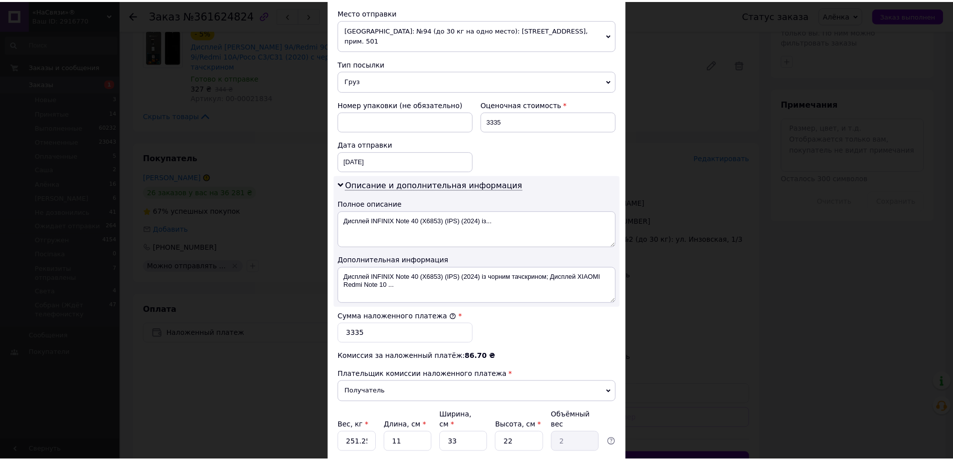
scroll to position [416, 0]
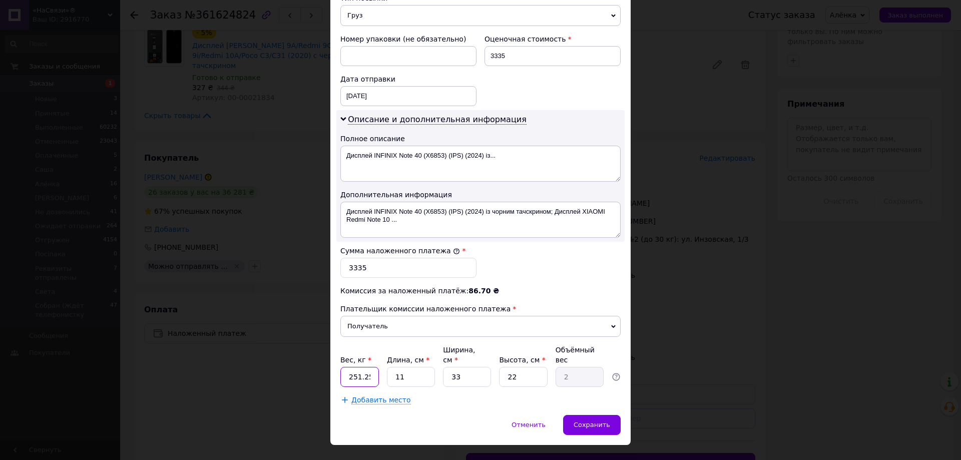
click at [349, 367] on input "251.25" at bounding box center [359, 377] width 39 height 20
type input "0.5"
click at [473, 367] on input "33" at bounding box center [467, 377] width 48 height 20
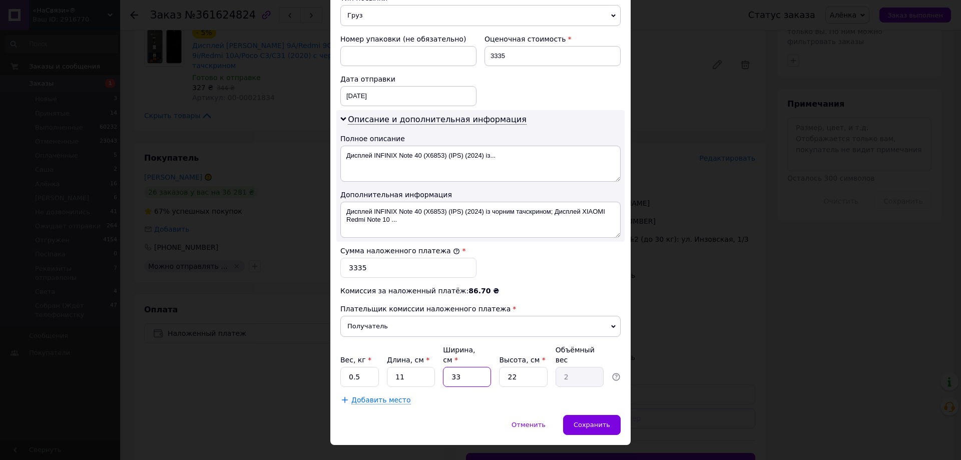
type input "1"
type input "0.1"
type input "11"
type input "0.67"
type input "11"
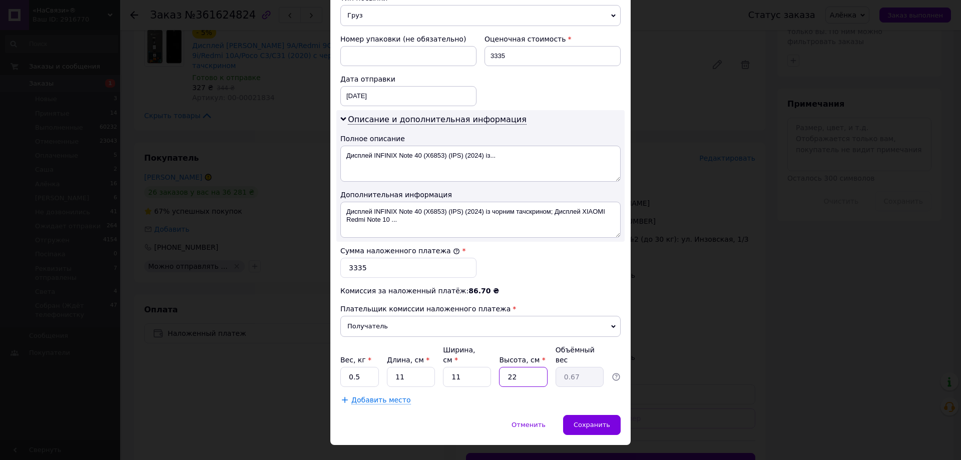
click at [519, 367] on input "22" at bounding box center [523, 377] width 48 height 20
type input "1"
type input "0.1"
type input "15"
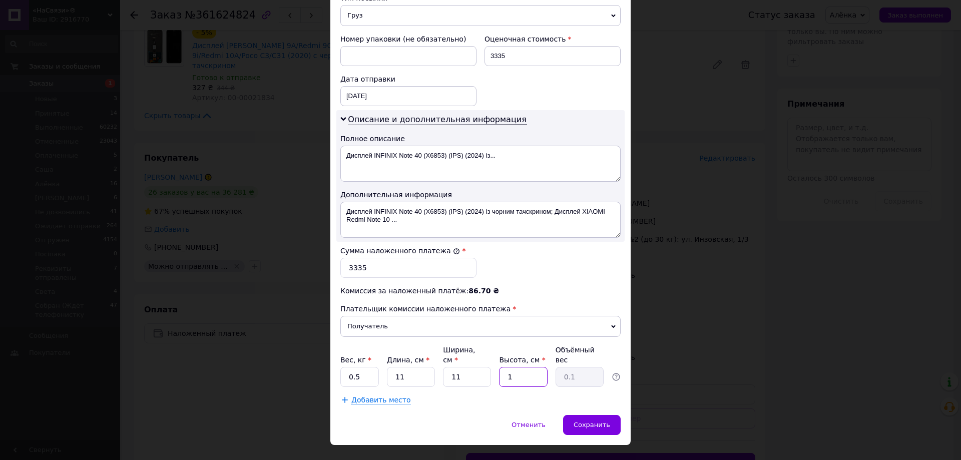
type input "0.45"
type input "15"
click at [583, 421] on span "Сохранить" at bounding box center [592, 425] width 37 height 8
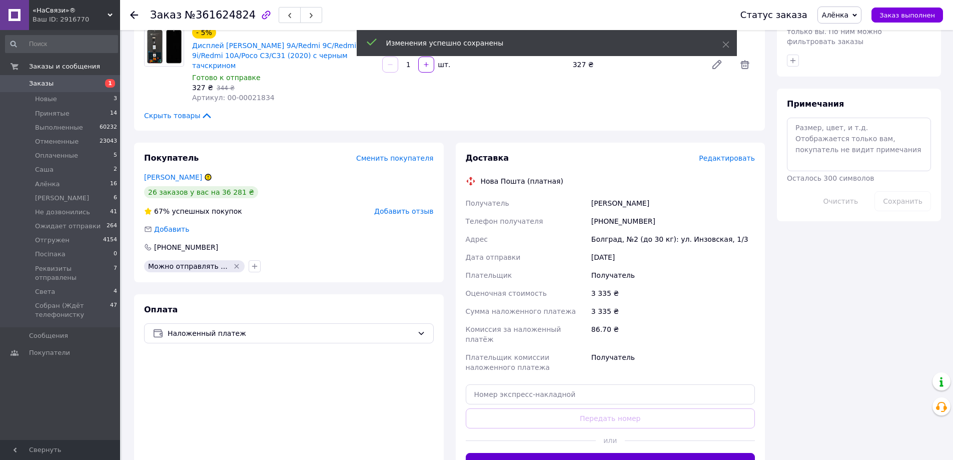
click at [551, 453] on button "Сгенерировать ЭН" at bounding box center [611, 463] width 290 height 20
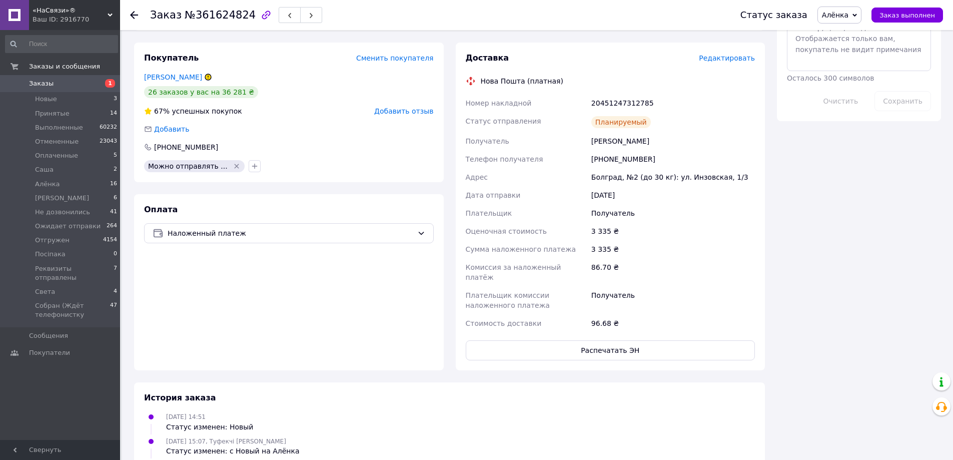
scroll to position [480, 0]
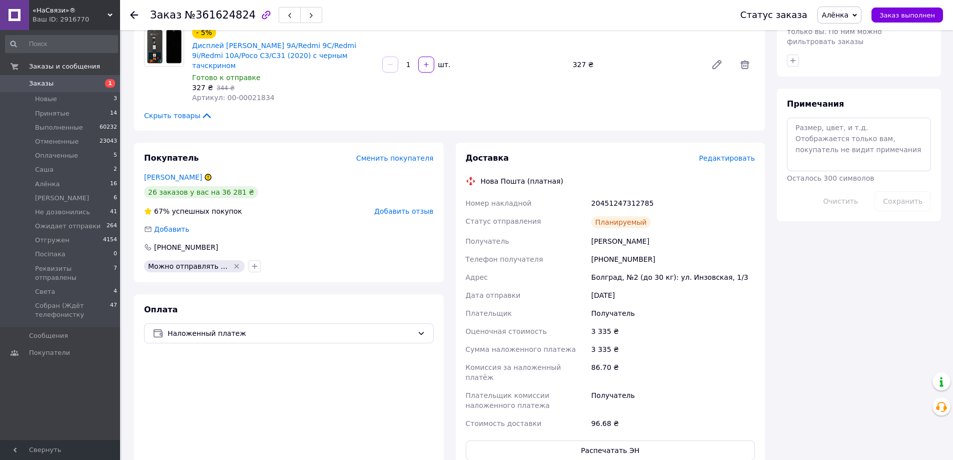
click at [637, 250] on div "+380631687709" at bounding box center [674, 259] width 168 height 18
click at [603, 194] on div "20451247312785" at bounding box center [674, 203] width 168 height 18
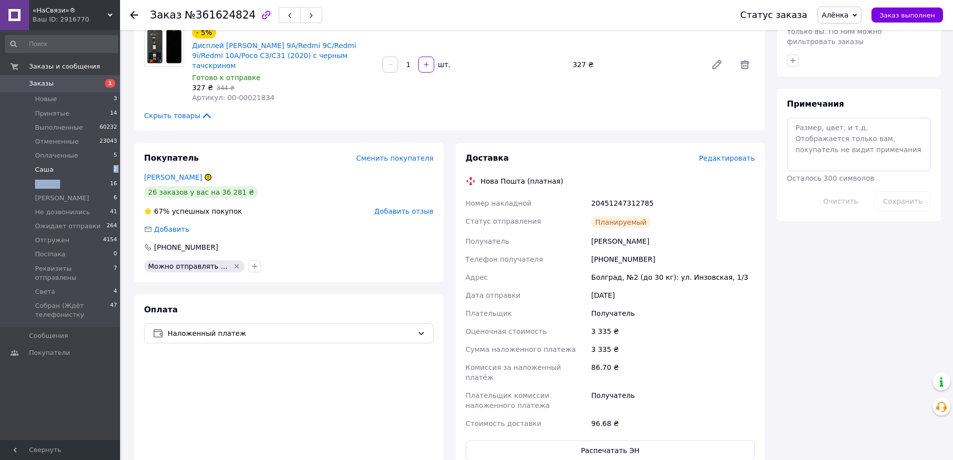
click at [68, 176] on ul "Новые 3 Принятые 14 Выполненные 60232 Отмененные 23043 Оплаченные 5 Cаша 2 Алён…" at bounding box center [61, 209] width 123 height 235
click at [39, 184] on span "Алёнка" at bounding box center [47, 184] width 25 height 9
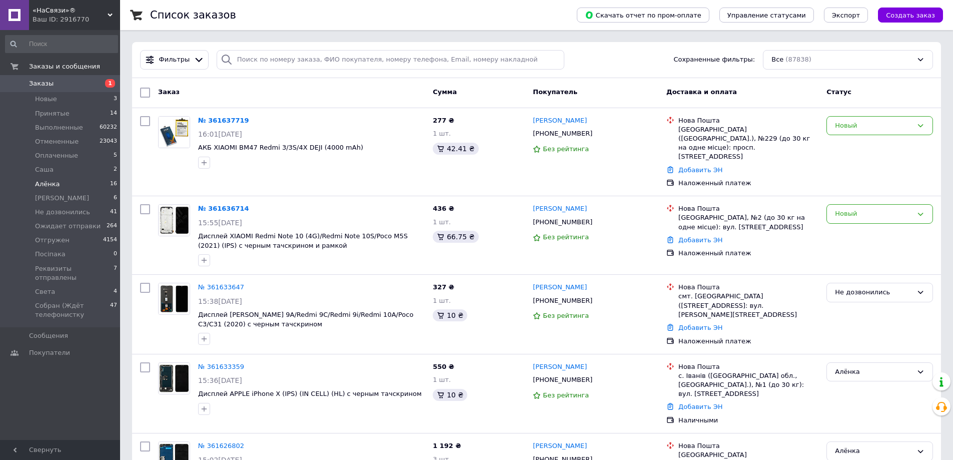
click at [43, 176] on li "Cаша 2" at bounding box center [61, 170] width 123 height 14
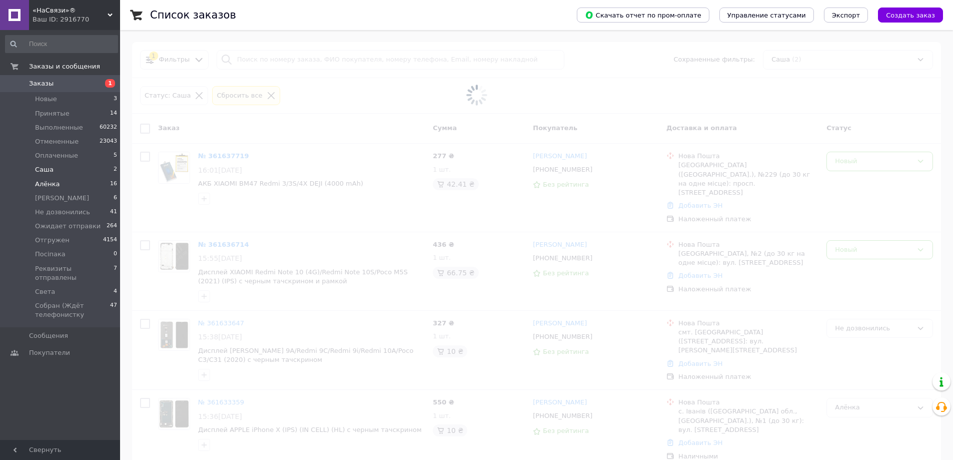
click at [43, 182] on li "Алёнка 16" at bounding box center [61, 184] width 123 height 14
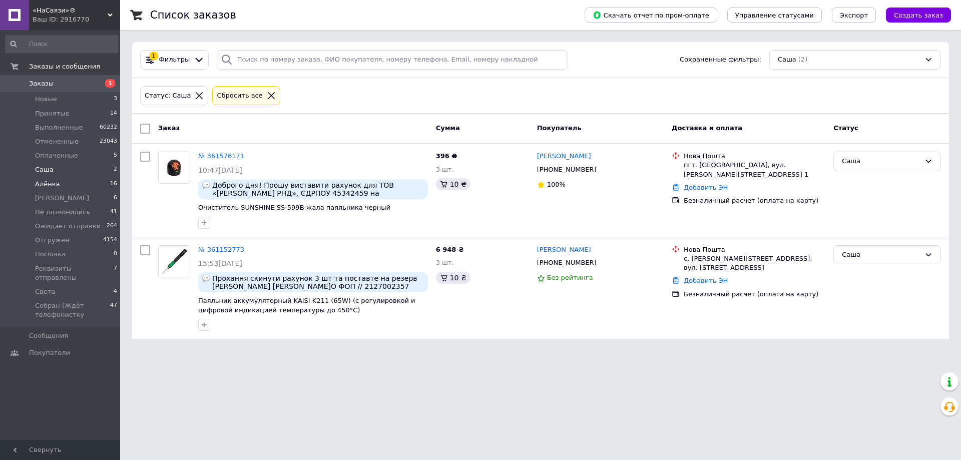
click at [87, 188] on li "Алёнка 16" at bounding box center [61, 184] width 123 height 14
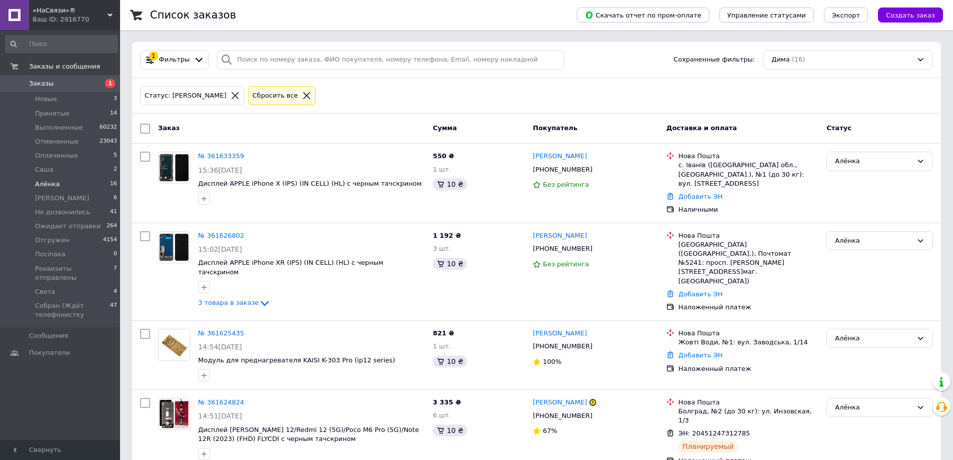
scroll to position [100, 0]
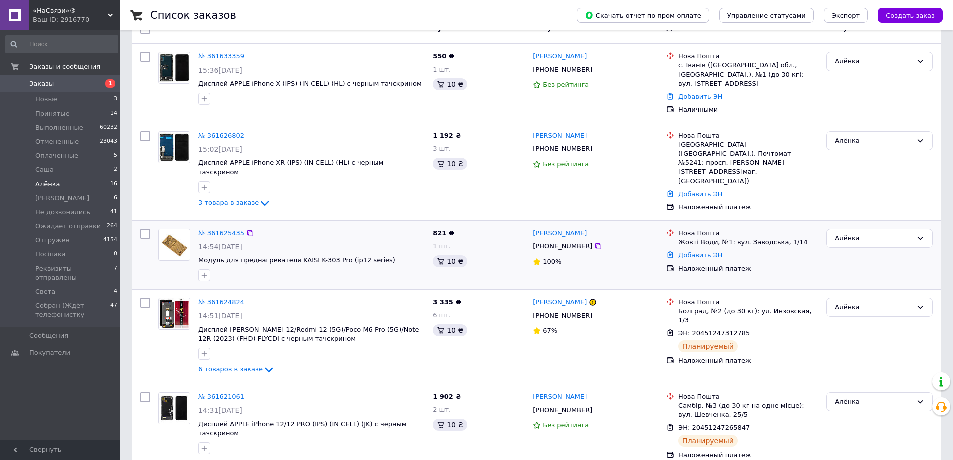
click at [217, 229] on link "№ 361625435" at bounding box center [221, 233] width 46 height 8
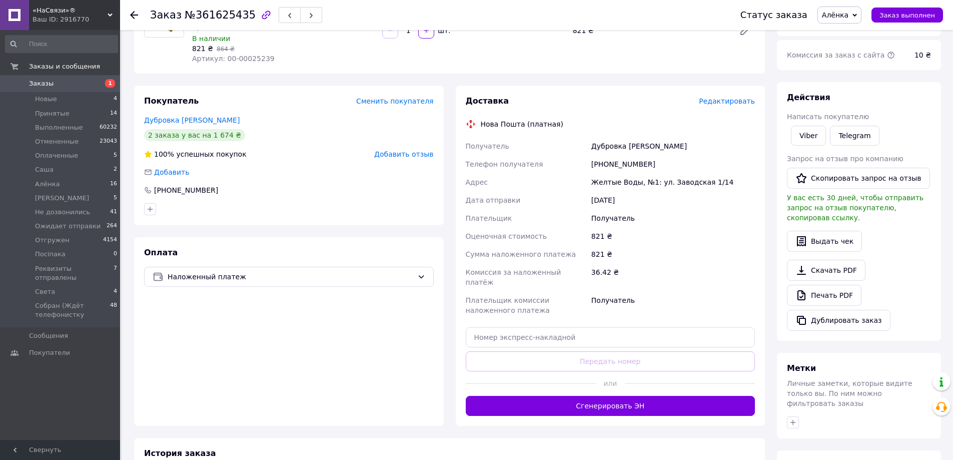
scroll to position [218, 0]
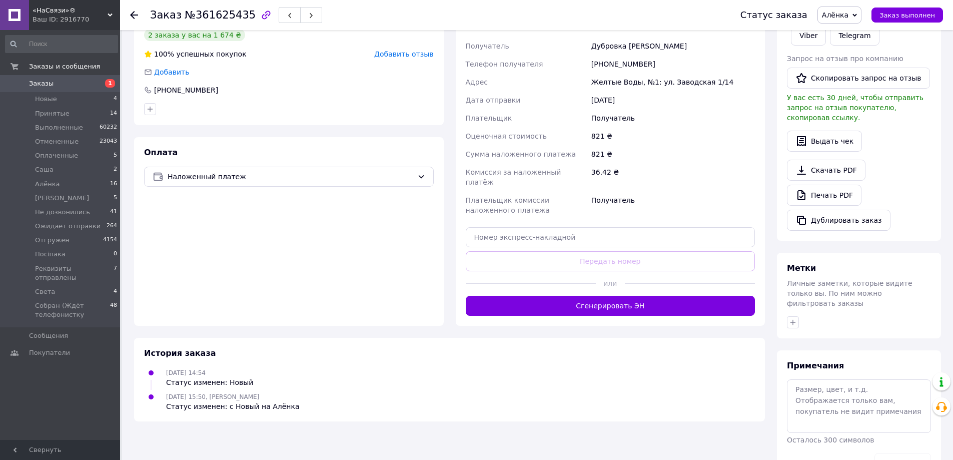
click at [593, 301] on button "Сгенерировать ЭН" at bounding box center [611, 306] width 290 height 20
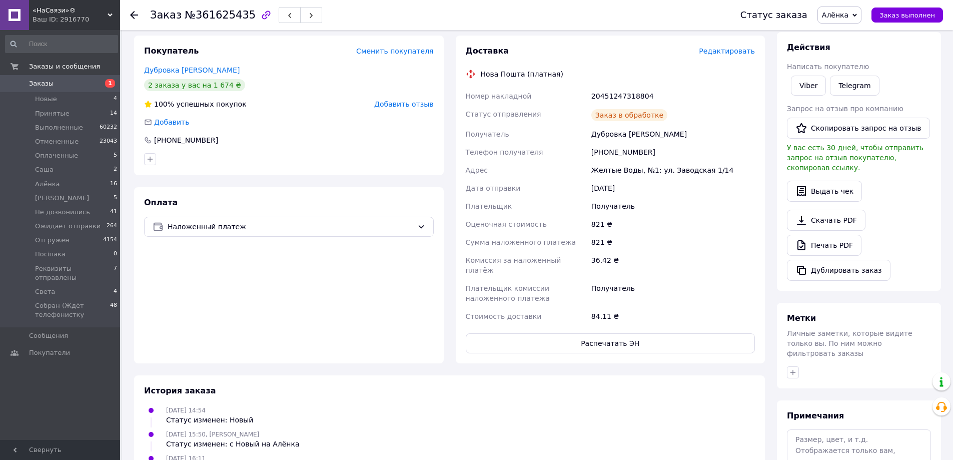
scroll to position [68, 0]
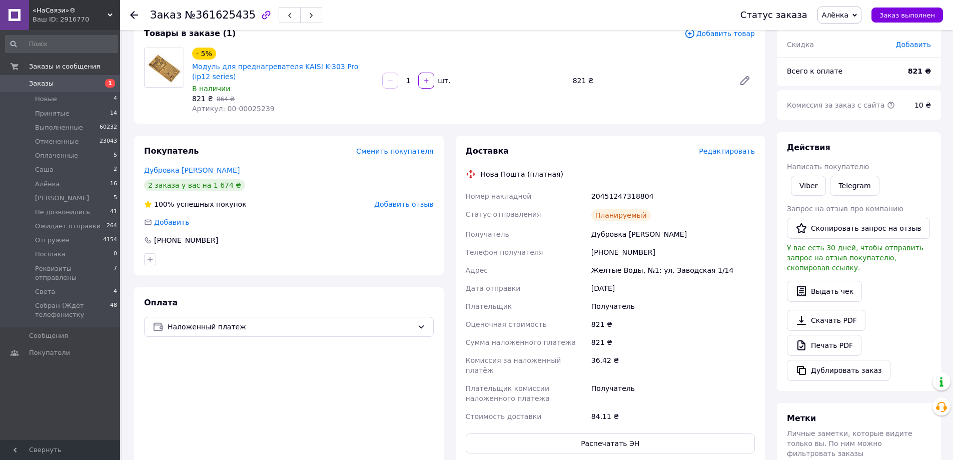
click at [608, 251] on div "+380663785386" at bounding box center [674, 252] width 168 height 18
click at [607, 251] on div "+380663785386" at bounding box center [674, 252] width 168 height 18
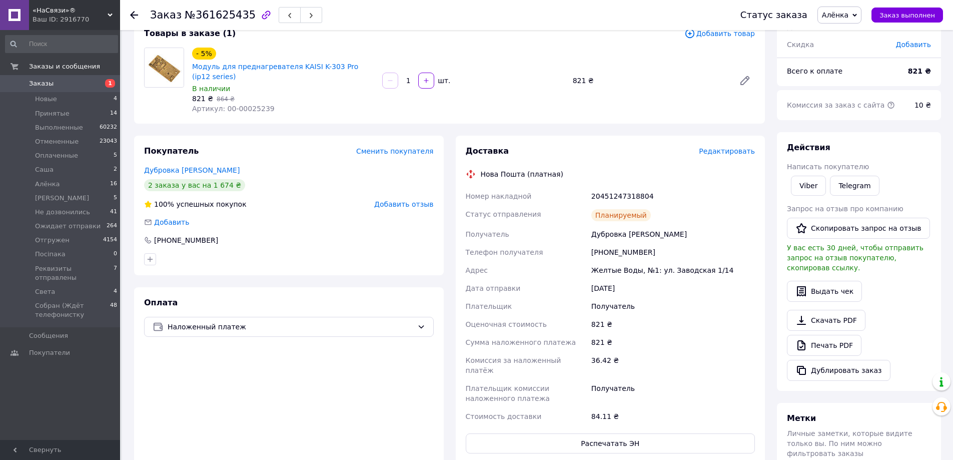
click at [650, 187] on div "20451247318804" at bounding box center [674, 196] width 168 height 18
click at [631, 194] on div "20451247318804" at bounding box center [674, 196] width 168 height 18
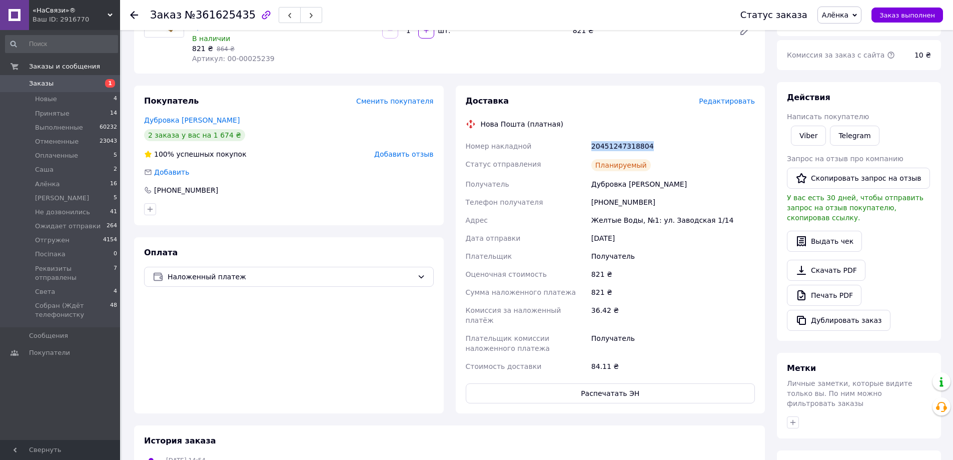
scroll to position [18, 0]
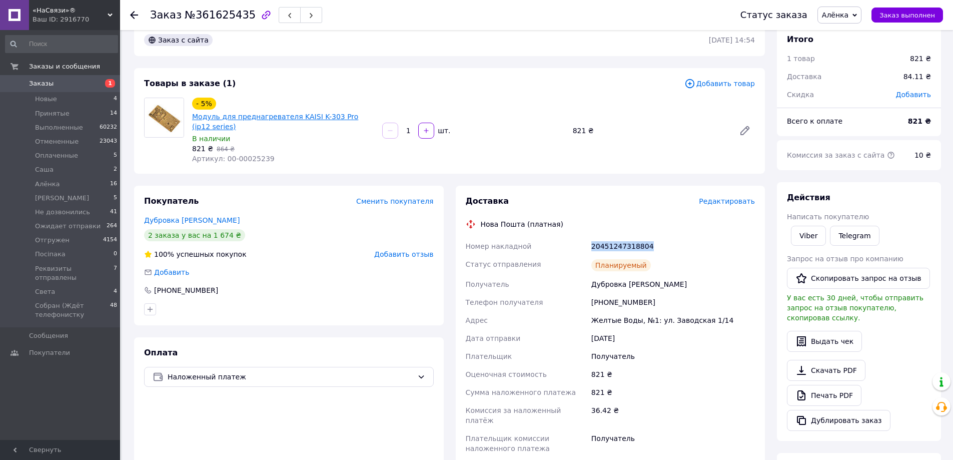
click at [209, 117] on link "Модуль для преднагревателя KAISI K-303 Pro (ip12 series)" at bounding box center [275, 122] width 166 height 18
drag, startPoint x: 628, startPoint y: 310, endPoint x: 622, endPoint y: 304, distance: 8.5
click at [623, 305] on div "+380663785386" at bounding box center [674, 302] width 168 height 18
click at [622, 304] on div "+380663785386" at bounding box center [674, 302] width 168 height 18
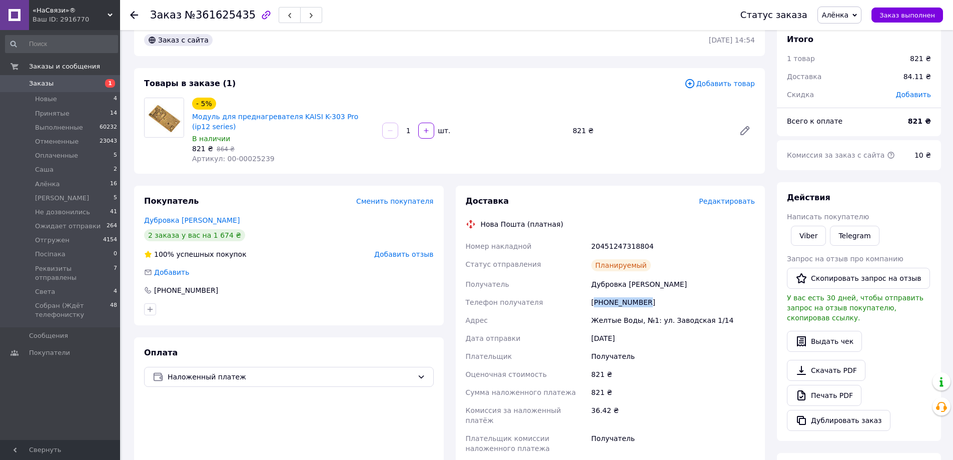
click at [622, 304] on div "+380663785386" at bounding box center [674, 302] width 168 height 18
click at [617, 255] on div "Планируемый" at bounding box center [674, 265] width 168 height 20
click at [615, 248] on div "20451247318804" at bounding box center [674, 246] width 168 height 18
click at [614, 248] on div "20451247318804" at bounding box center [674, 246] width 168 height 18
click at [613, 248] on div "20451247318804" at bounding box center [674, 246] width 168 height 18
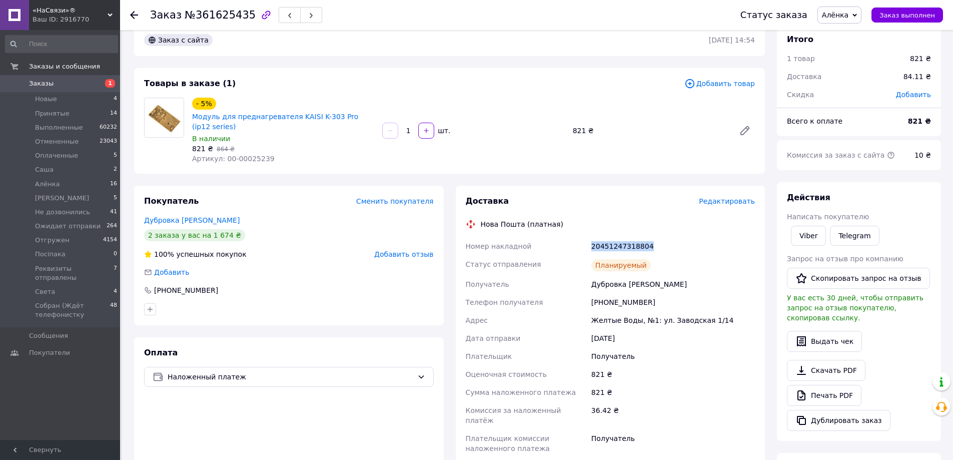
scroll to position [0, 0]
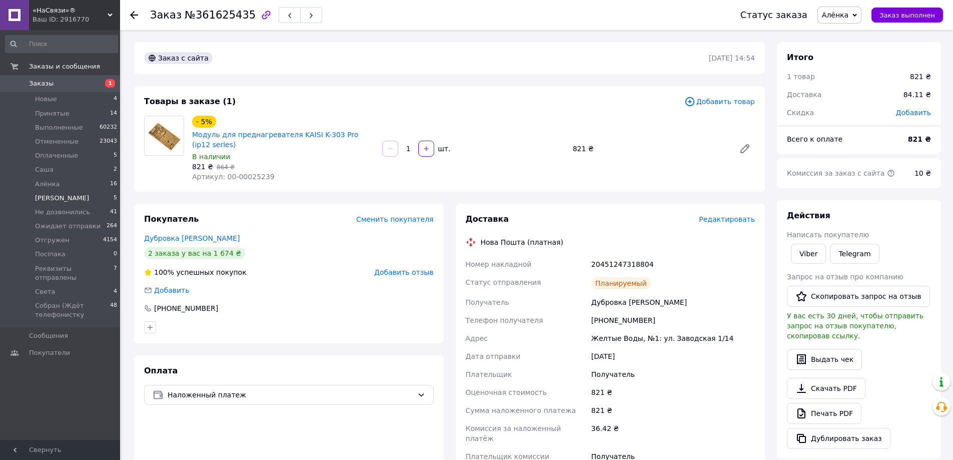
click at [76, 190] on li "Алёнка 16" at bounding box center [61, 184] width 123 height 14
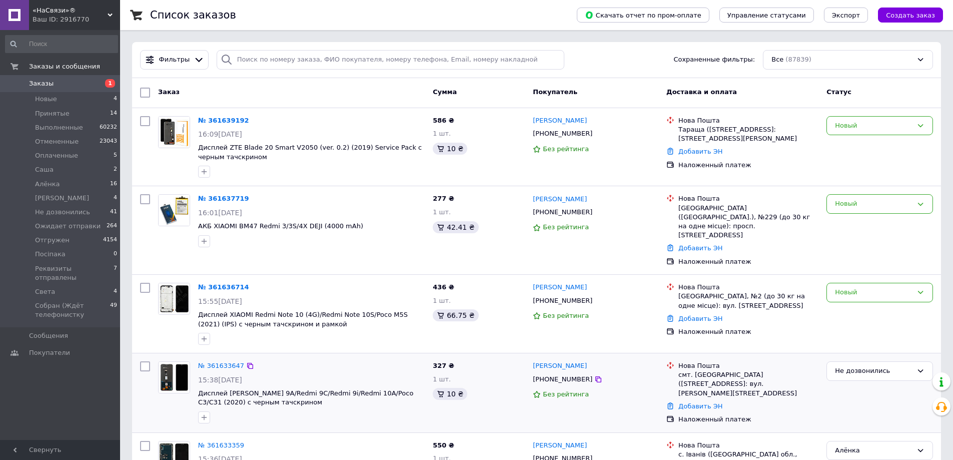
scroll to position [150, 0]
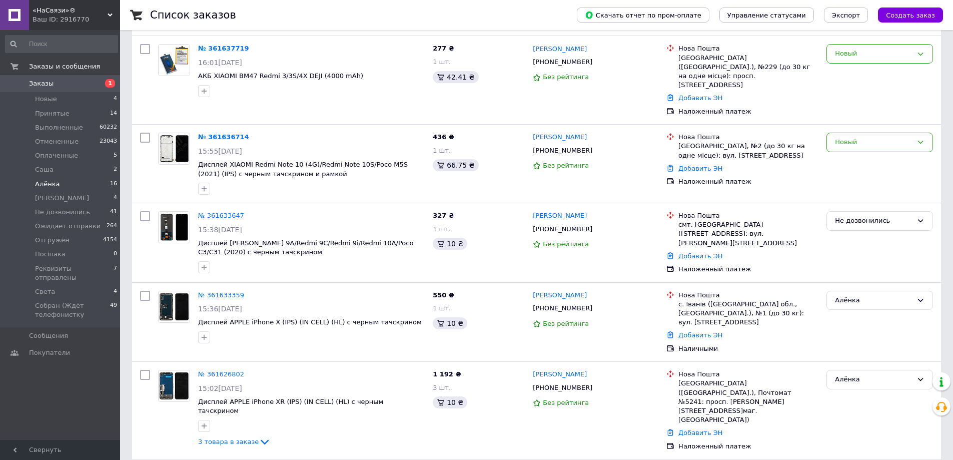
click at [38, 186] on span "Алёнка" at bounding box center [47, 184] width 25 height 9
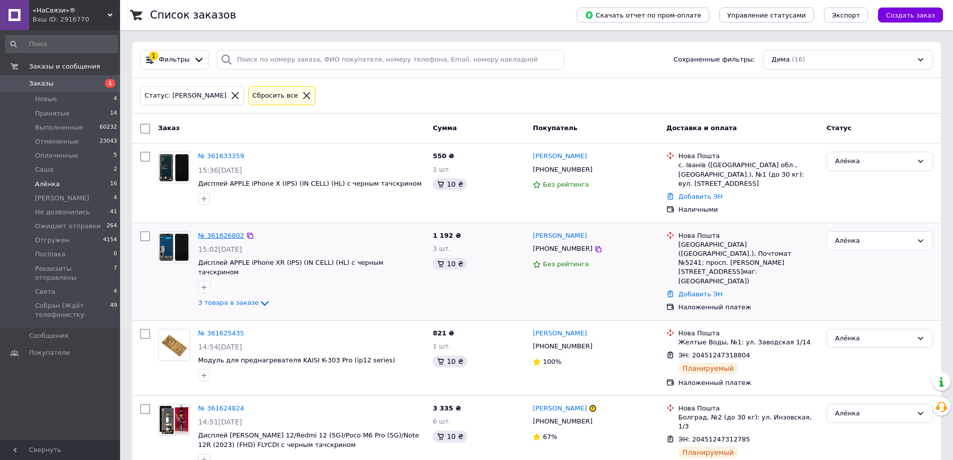
click at [224, 232] on link "№ 361626802" at bounding box center [221, 236] width 46 height 8
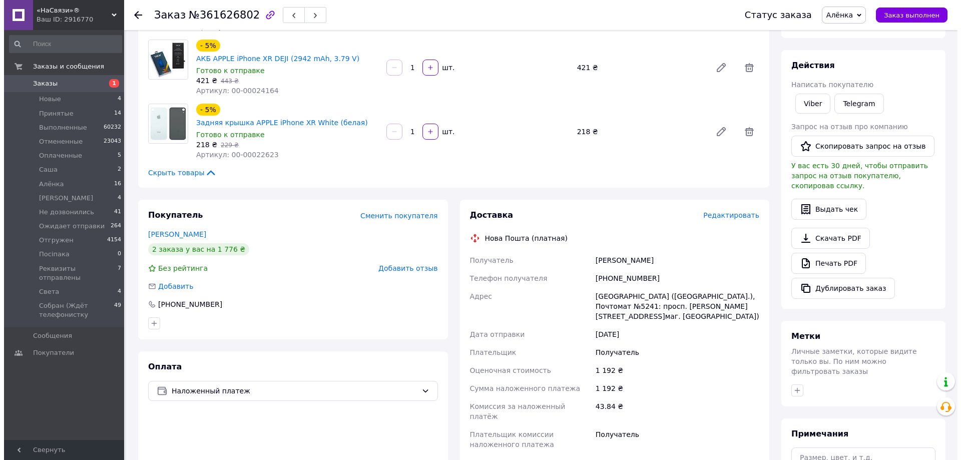
scroll to position [250, 0]
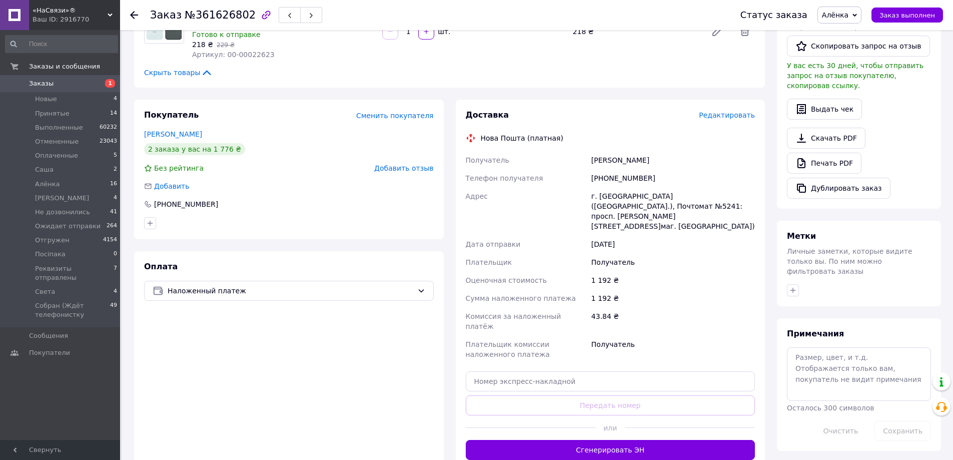
click at [730, 111] on span "Редактировать" at bounding box center [727, 115] width 56 height 8
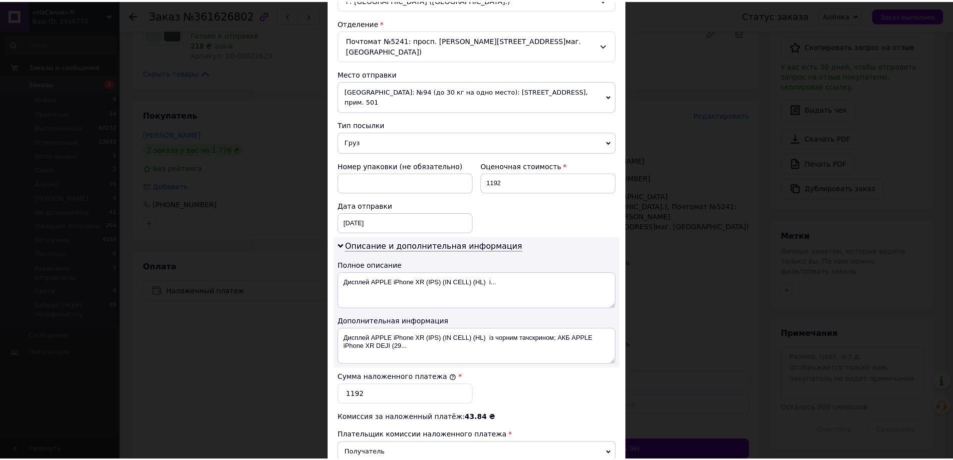
scroll to position [416, 0]
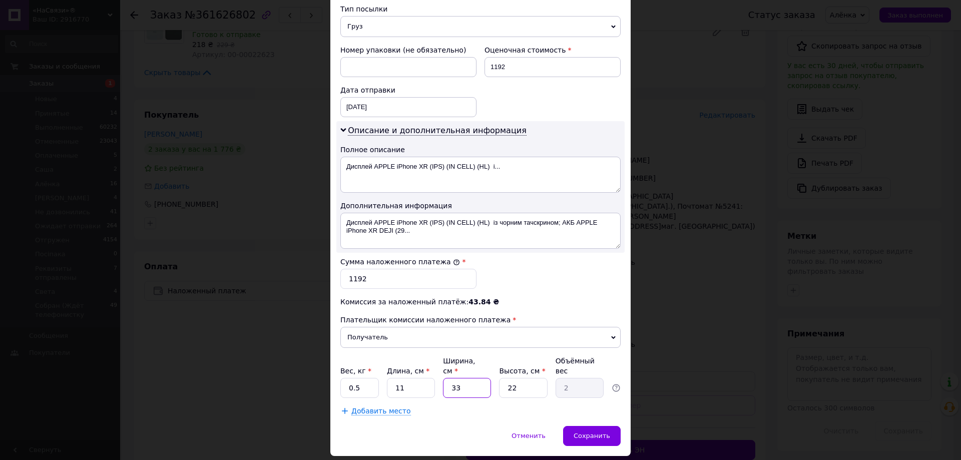
click at [457, 378] on input "33" at bounding box center [467, 388] width 48 height 20
type input "1"
type input "0.1"
type input "13"
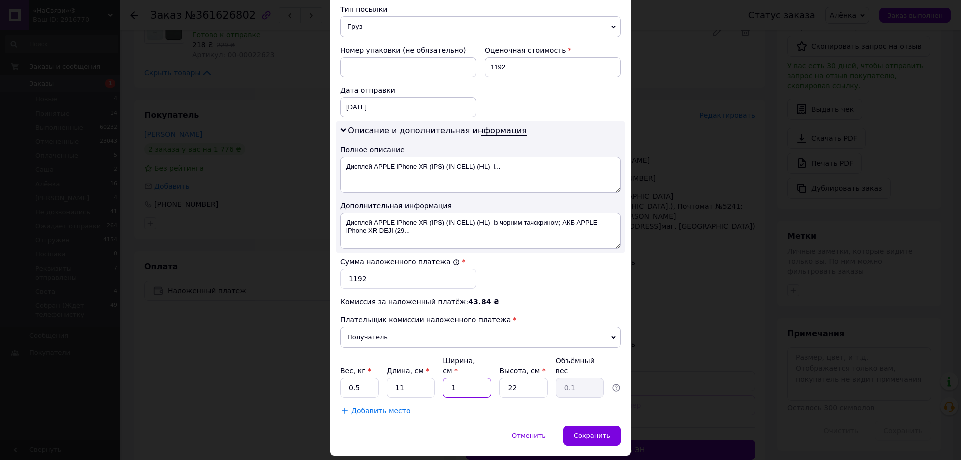
type input "0.79"
type input "13"
click at [523, 378] on input "22" at bounding box center [523, 388] width 48 height 20
drag, startPoint x: 523, startPoint y: 361, endPoint x: 453, endPoint y: 330, distance: 76.4
click at [523, 378] on input "22" at bounding box center [523, 388] width 48 height 20
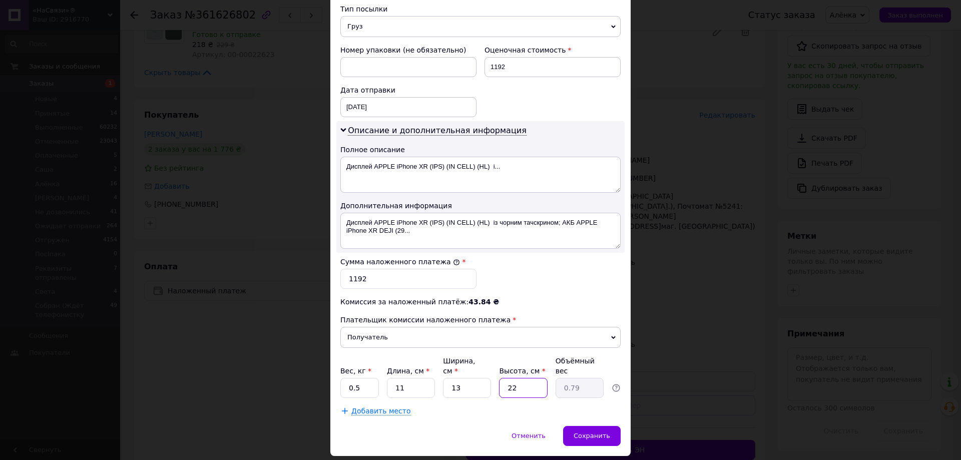
type input "1"
type input "0.1"
type input "15"
type input "0.54"
type input "15"
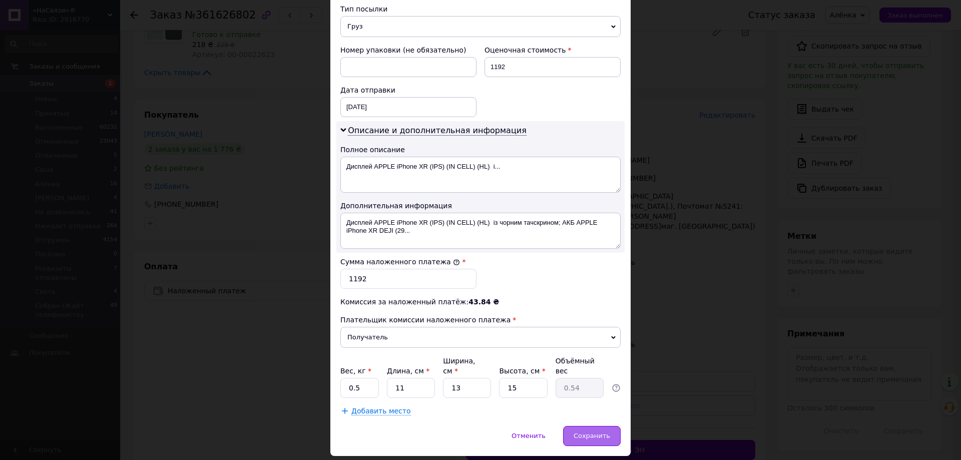
click at [606, 432] on span "Сохранить" at bounding box center [592, 436] width 37 height 8
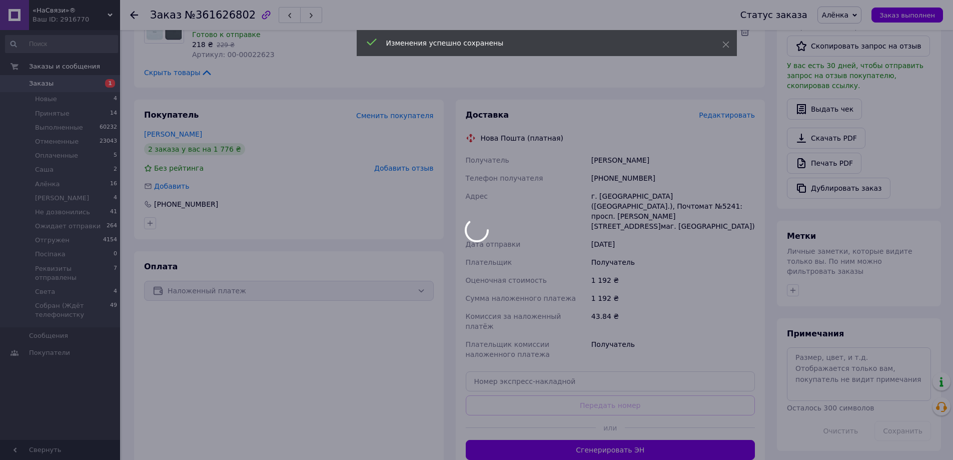
scroll to position [314, 0]
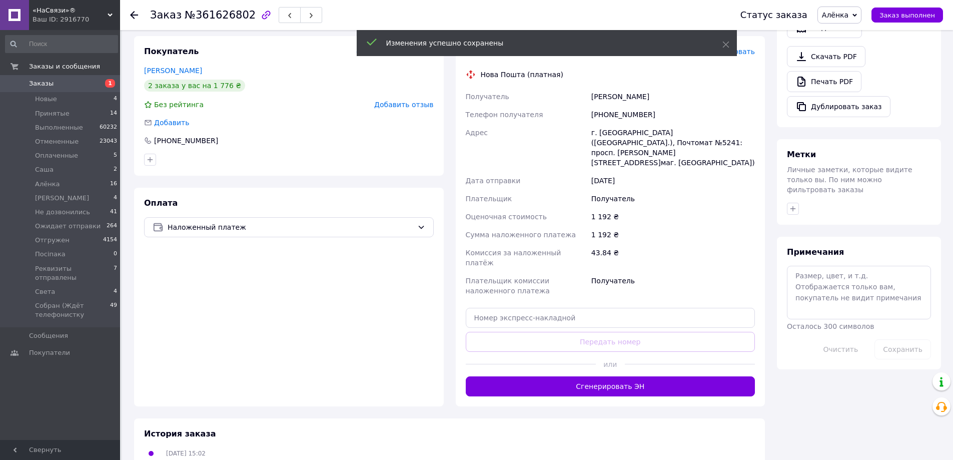
click at [548, 376] on button "Сгенерировать ЭН" at bounding box center [611, 386] width 290 height 20
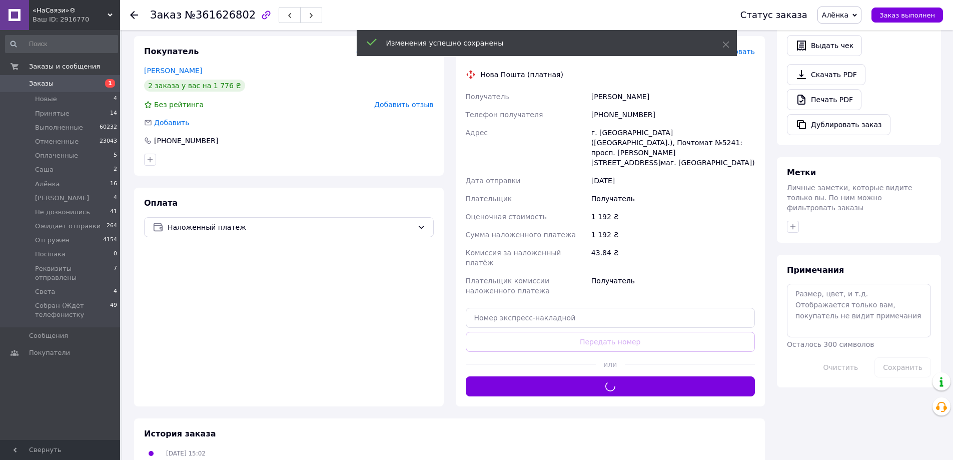
click at [548, 331] on div "Доставка Редактировать Нова Пошта (платная) Получатель Коваленко Ілля Телефон п…" at bounding box center [611, 221] width 290 height 350
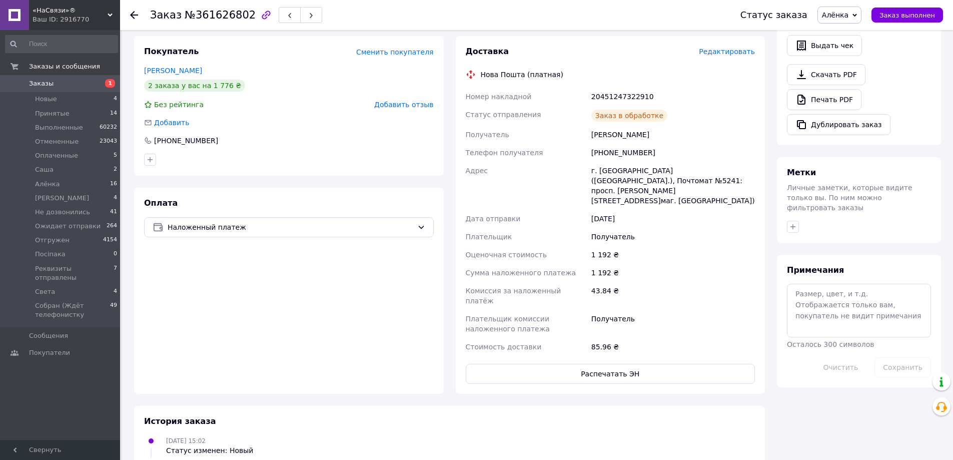
click at [610, 144] on div "+380638420630" at bounding box center [674, 153] width 168 height 18
click at [632, 88] on div "20451247322910" at bounding box center [674, 97] width 168 height 18
click at [630, 88] on div "20451247322910" at bounding box center [674, 97] width 168 height 18
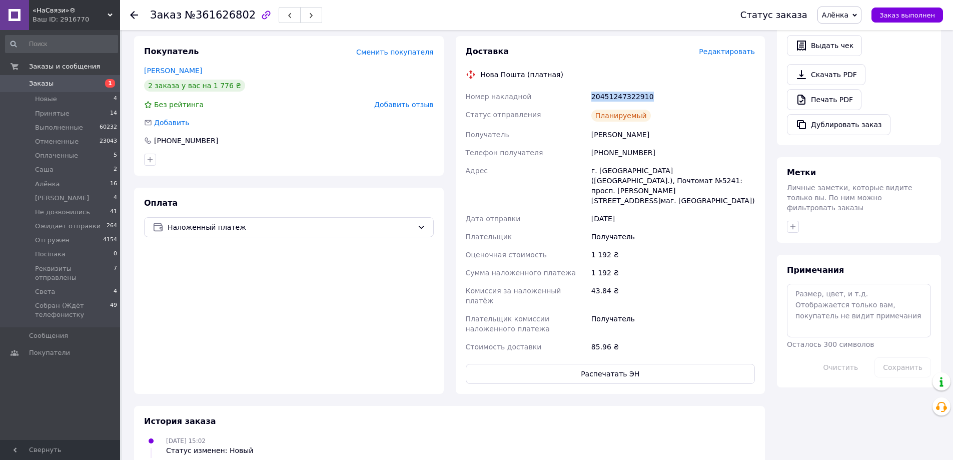
click at [630, 88] on div "20451247322910" at bounding box center [674, 97] width 168 height 18
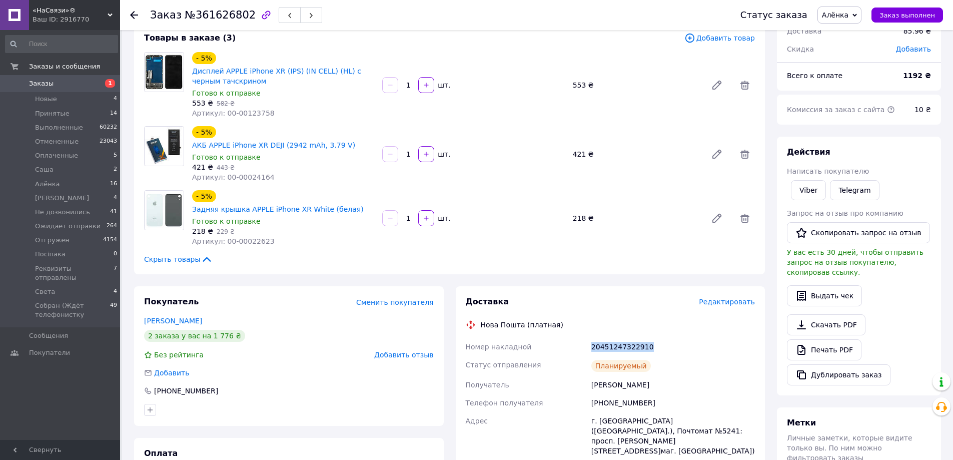
scroll to position [0, 0]
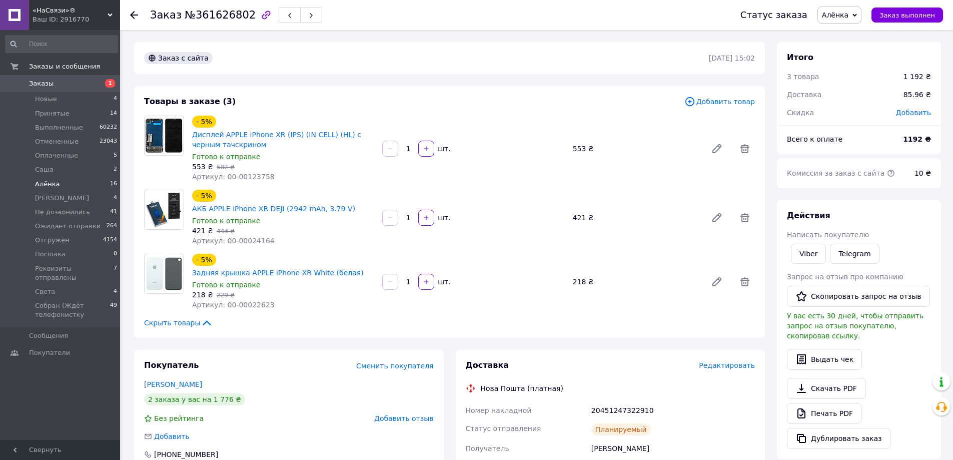
click at [39, 181] on span "Алёнка" at bounding box center [47, 184] width 25 height 9
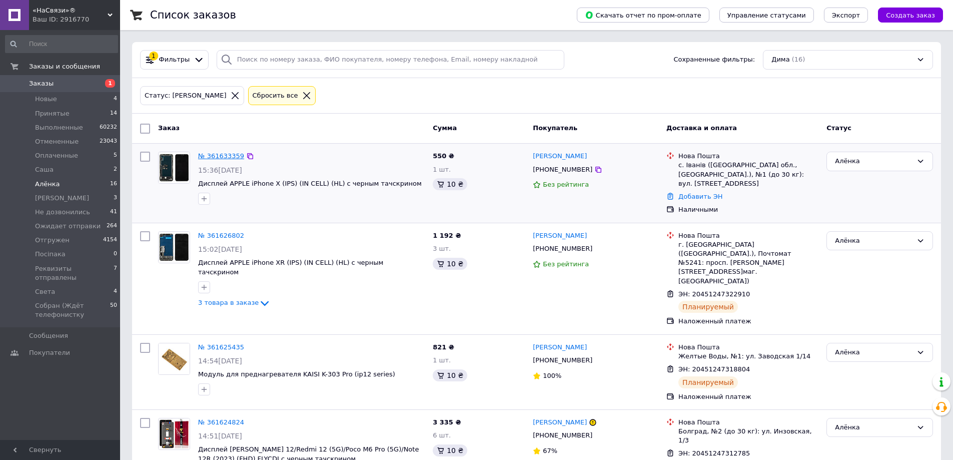
click at [215, 155] on link "№ 361633359" at bounding box center [221, 156] width 46 height 8
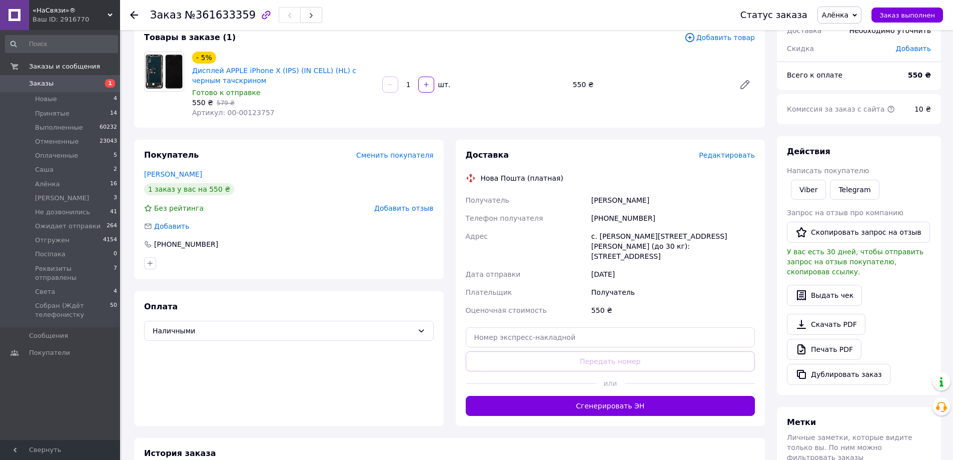
scroll to position [164, 0]
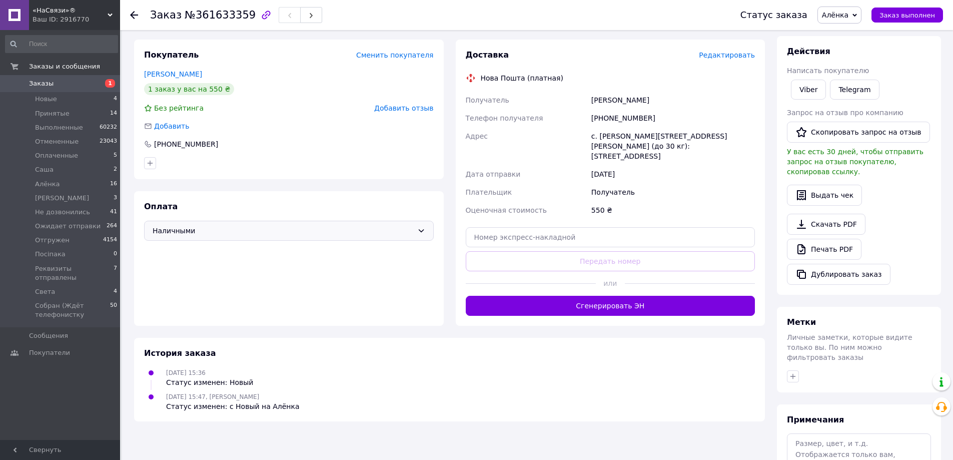
click at [281, 230] on span "Наличными" at bounding box center [283, 230] width 261 height 11
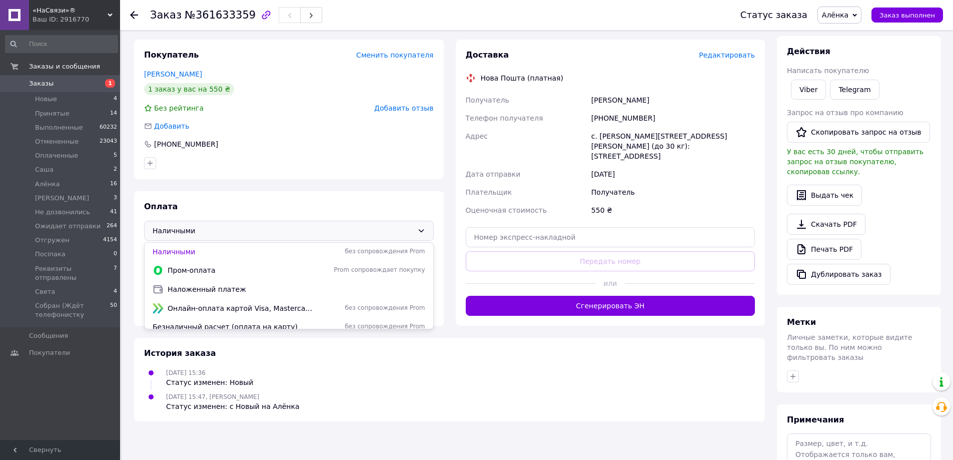
scroll to position [233, 0]
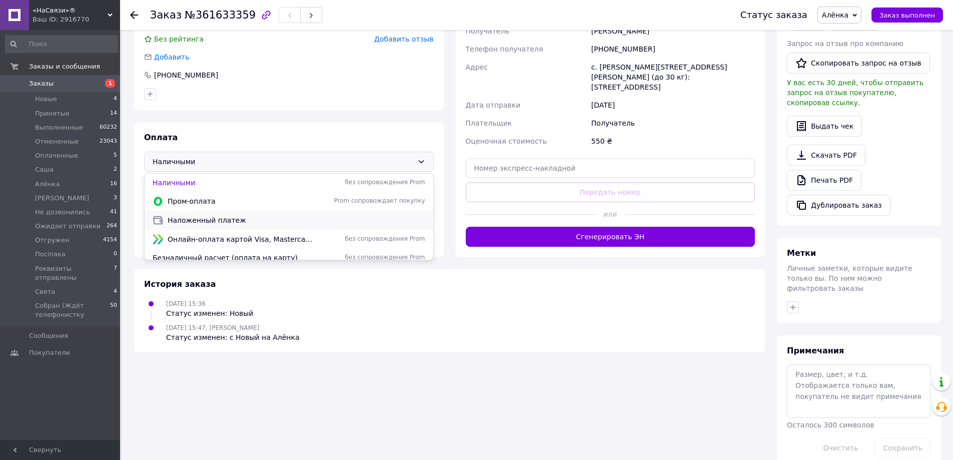
click at [249, 220] on span "Наложенный платеж" at bounding box center [297, 220] width 258 height 10
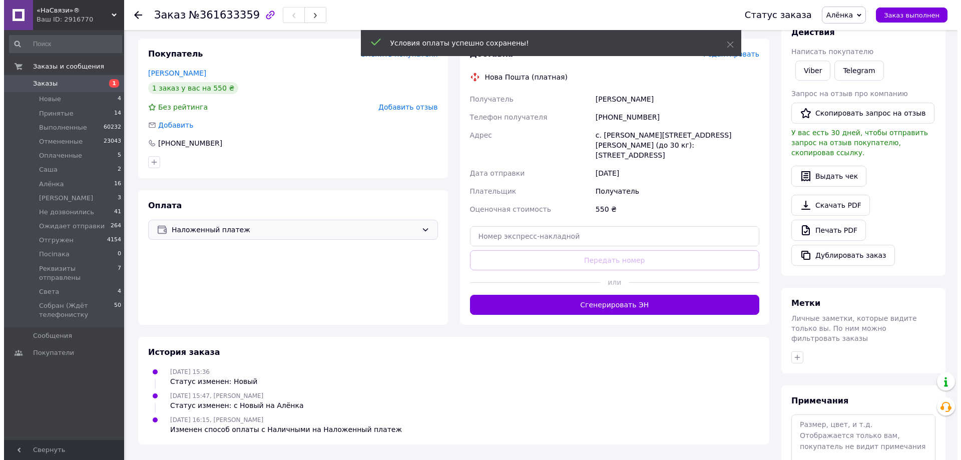
scroll to position [65, 0]
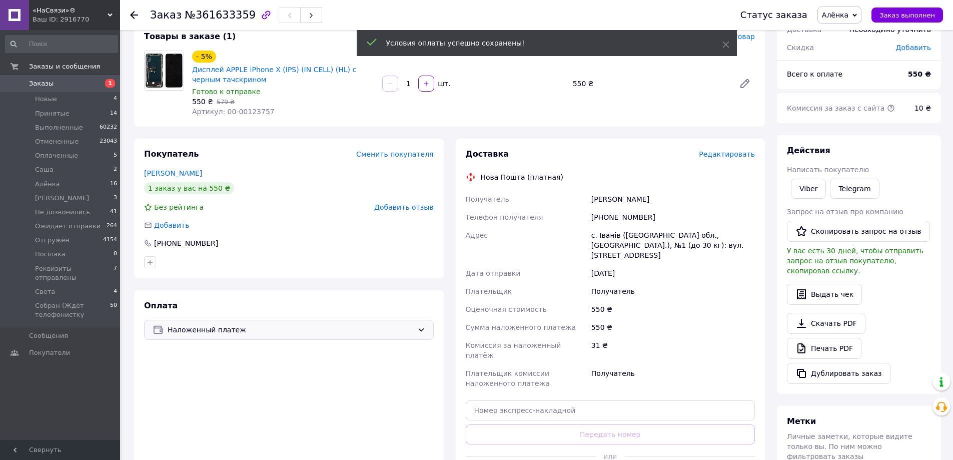
click at [738, 153] on span "Редактировать" at bounding box center [727, 154] width 56 height 8
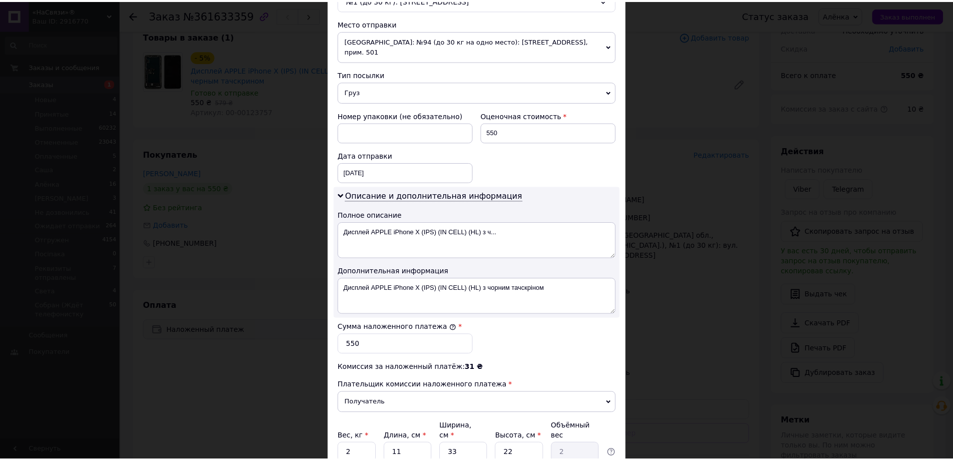
scroll to position [416, 0]
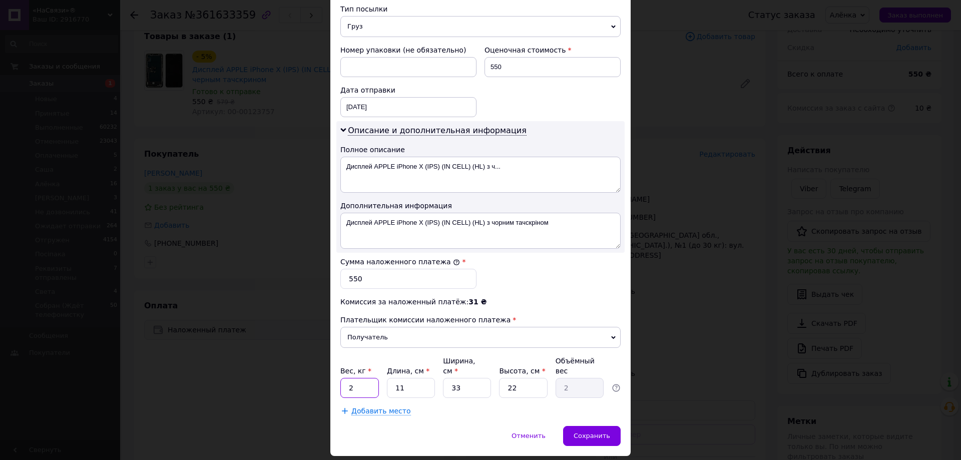
click at [377, 378] on input "2" at bounding box center [359, 388] width 39 height 20
type input "0.5"
click at [476, 378] on input "33" at bounding box center [467, 388] width 48 height 20
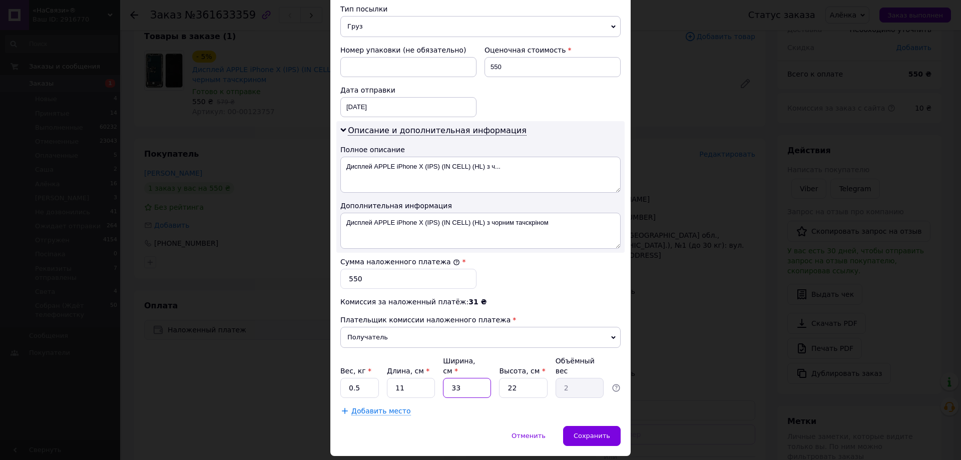
type input "1"
type input "0.1"
type input "12"
type input "0.73"
type input "12"
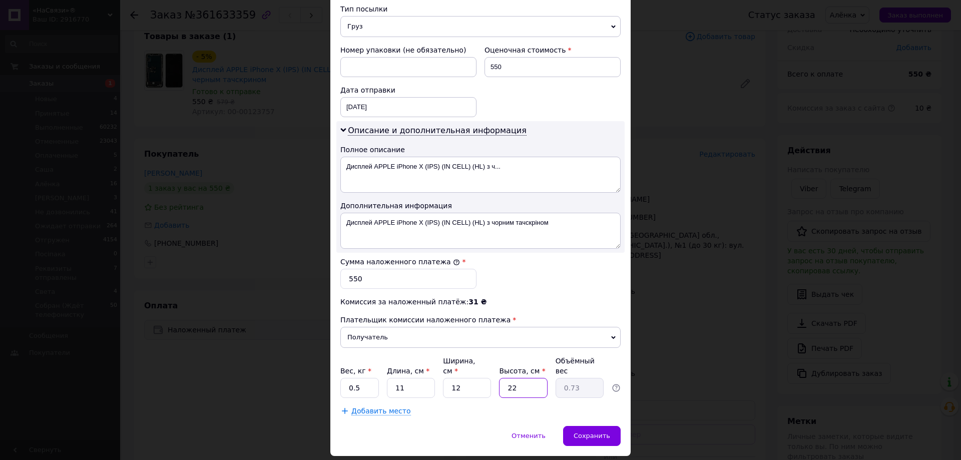
click at [506, 378] on input "22" at bounding box center [523, 388] width 48 height 20
type input "1"
type input "0.1"
type input "15"
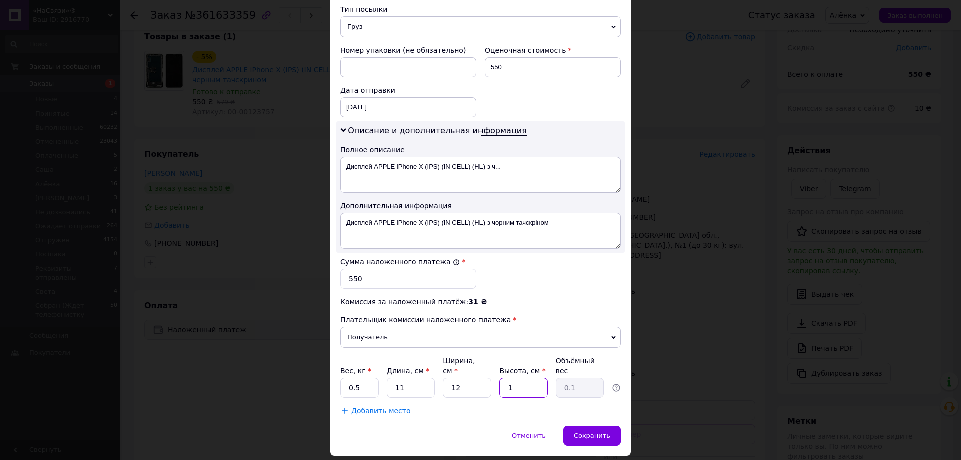
type input "0.5"
type input "15"
click at [595, 432] on span "Сохранить" at bounding box center [592, 436] width 37 height 8
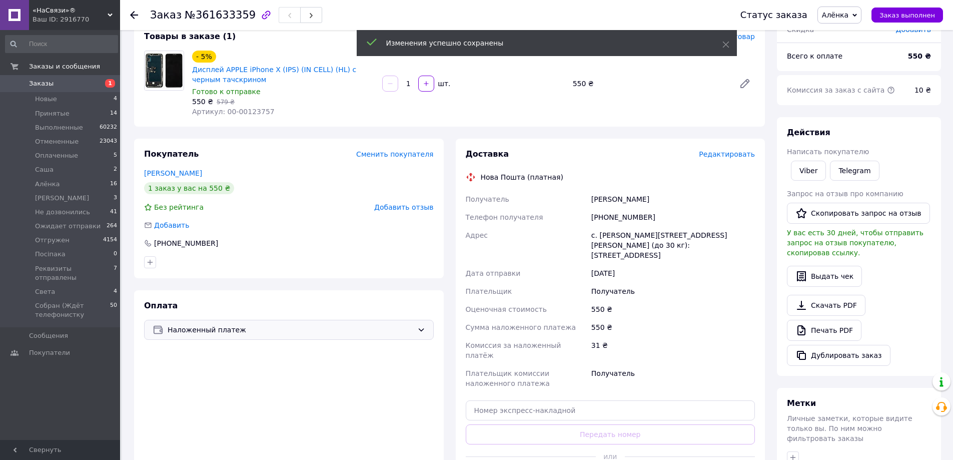
scroll to position [215, 0]
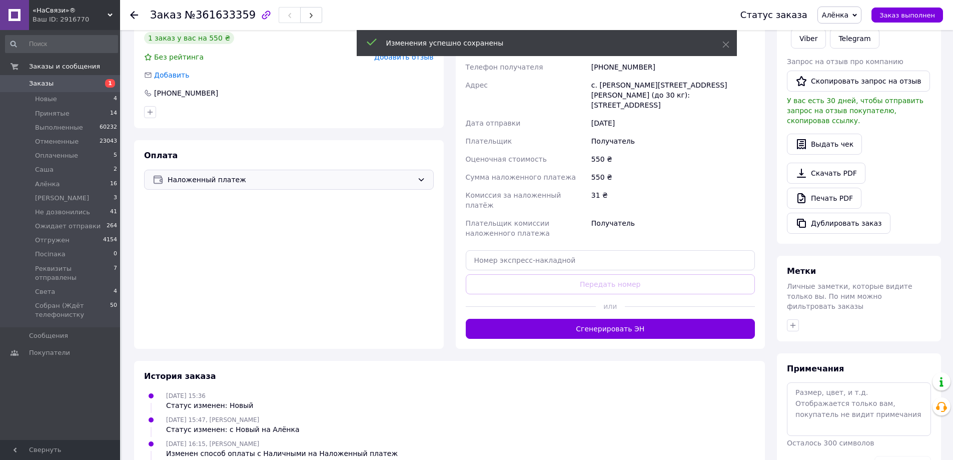
click at [606, 325] on div "Доставка Редактировать Нова Пошта (платная) Получатель Костик Стасніслав Телефо…" at bounding box center [611, 168] width 310 height 360
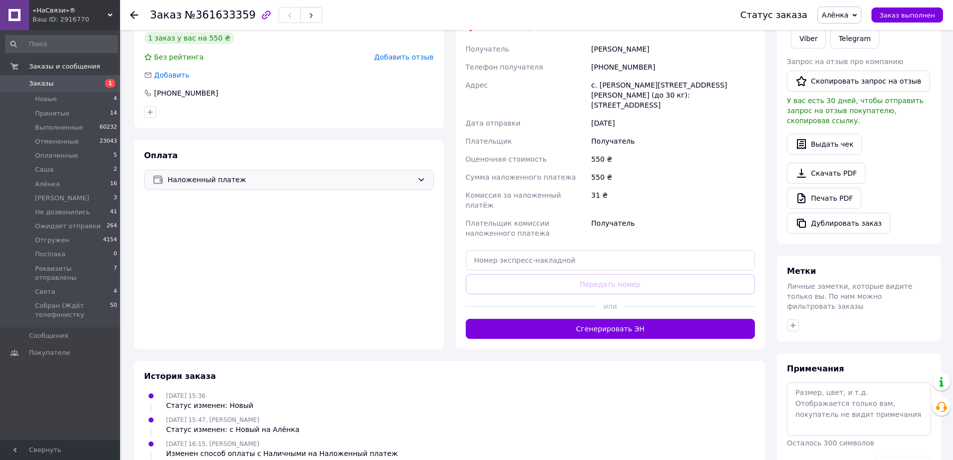
click at [606, 323] on div "Доставка Редактировать Нова Пошта (платная) Получатель Костик Стасніслав Телефо…" at bounding box center [611, 168] width 310 height 360
click at [607, 319] on button "Сгенерировать ЭН" at bounding box center [611, 329] width 290 height 20
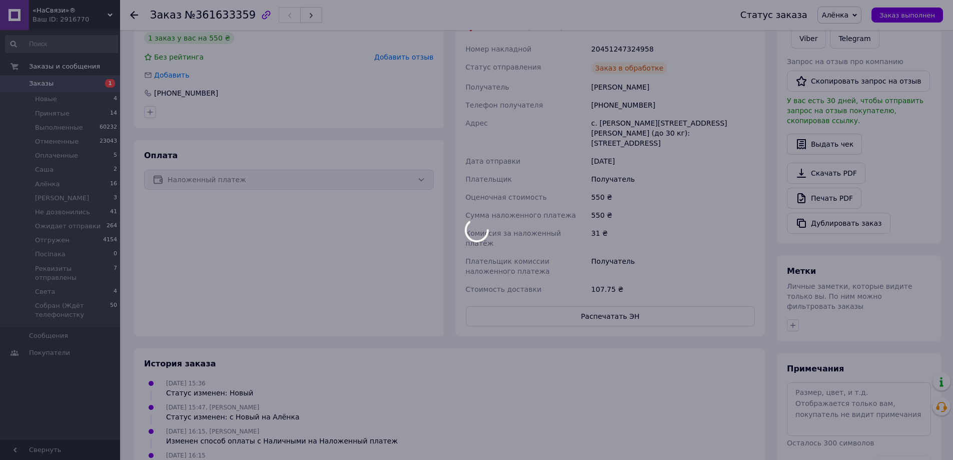
scroll to position [165, 0]
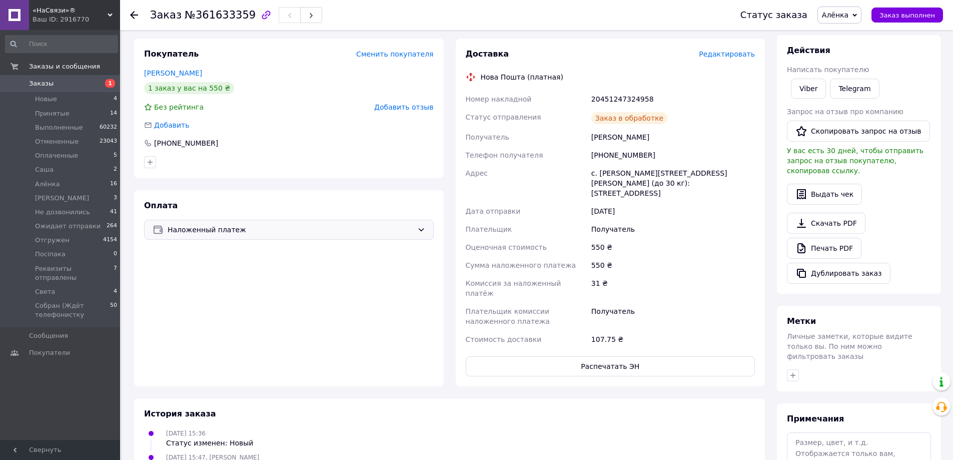
click at [601, 153] on div "+380505424273" at bounding box center [674, 155] width 168 height 18
drag, startPoint x: 607, startPoint y: 105, endPoint x: 610, endPoint y: 98, distance: 7.8
click at [608, 104] on div "20451247324958" at bounding box center [674, 99] width 168 height 18
click at [610, 98] on div "20451247324958" at bounding box center [674, 99] width 168 height 18
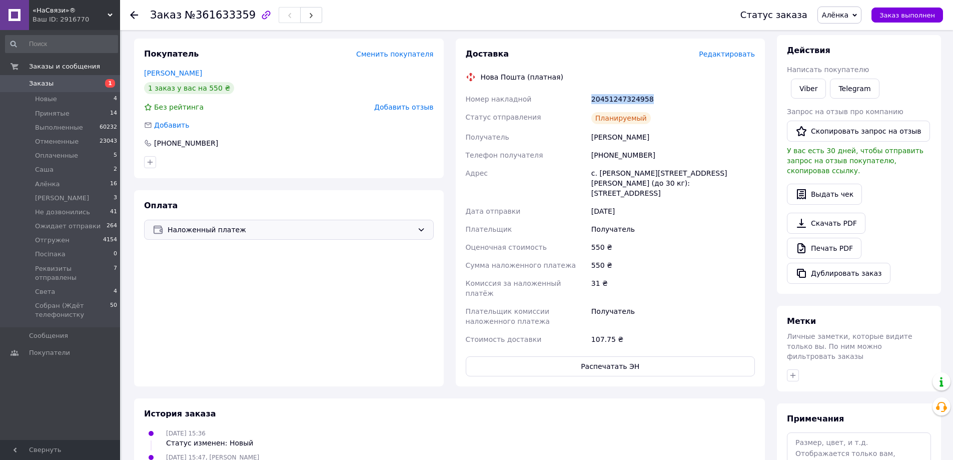
click at [610, 98] on div "20451247324958" at bounding box center [674, 99] width 168 height 18
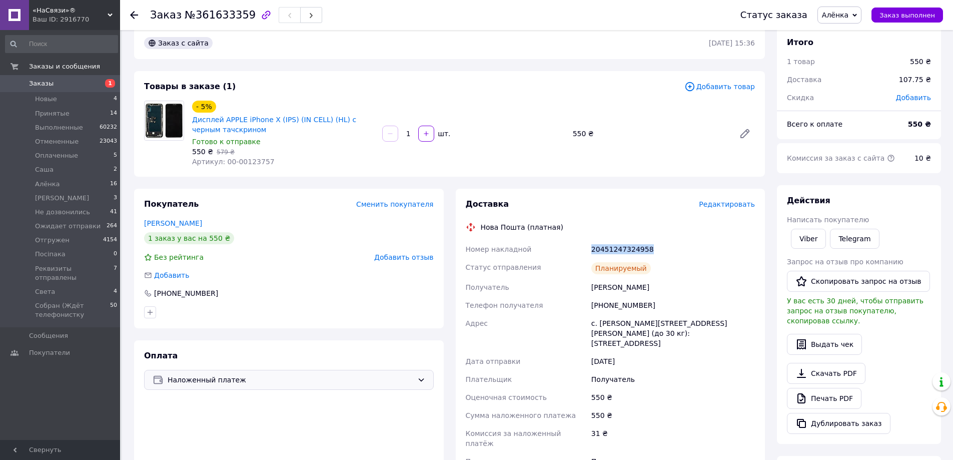
scroll to position [0, 0]
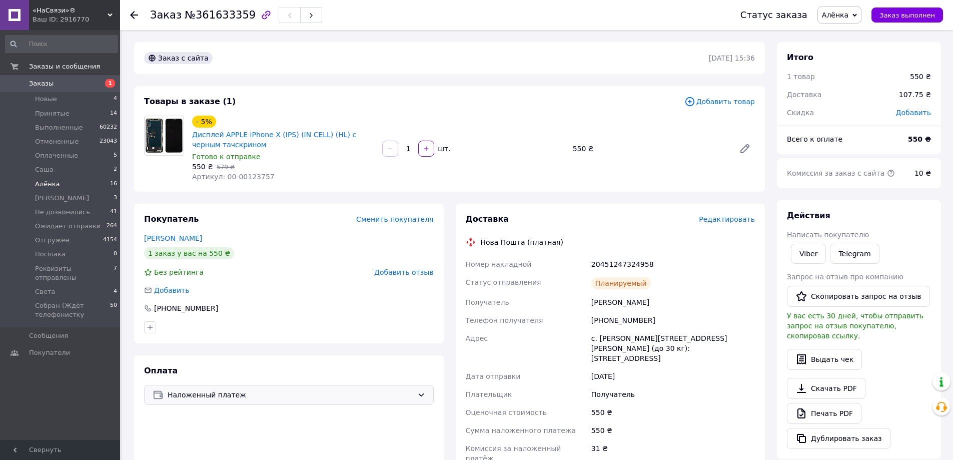
click at [107, 186] on li "Алёнка 16" at bounding box center [61, 184] width 123 height 14
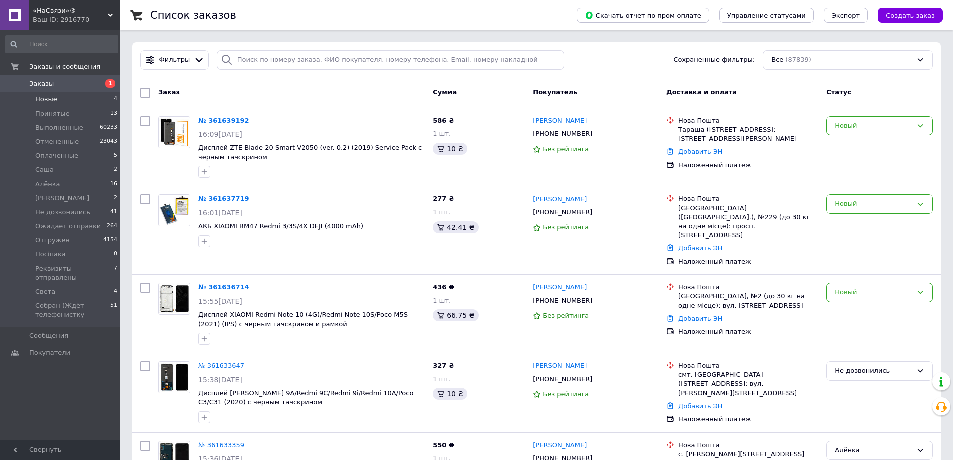
click at [65, 105] on li "Новые 4" at bounding box center [61, 99] width 123 height 14
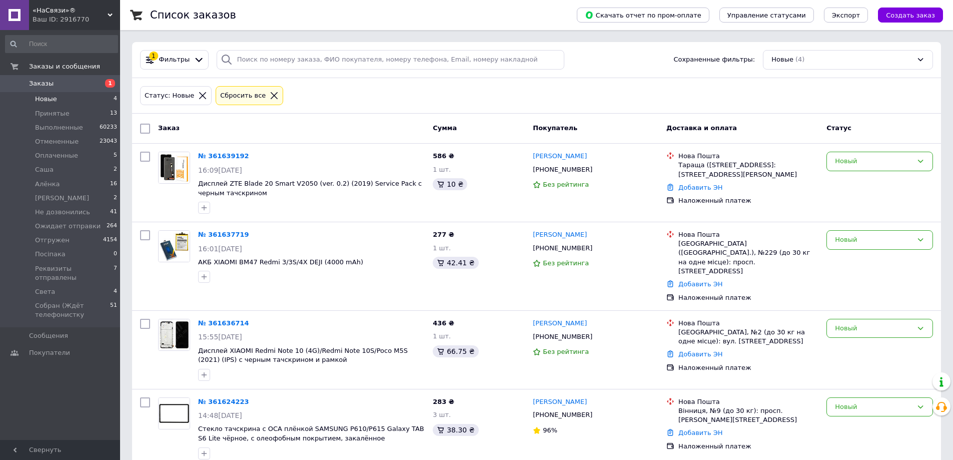
scroll to position [17, 0]
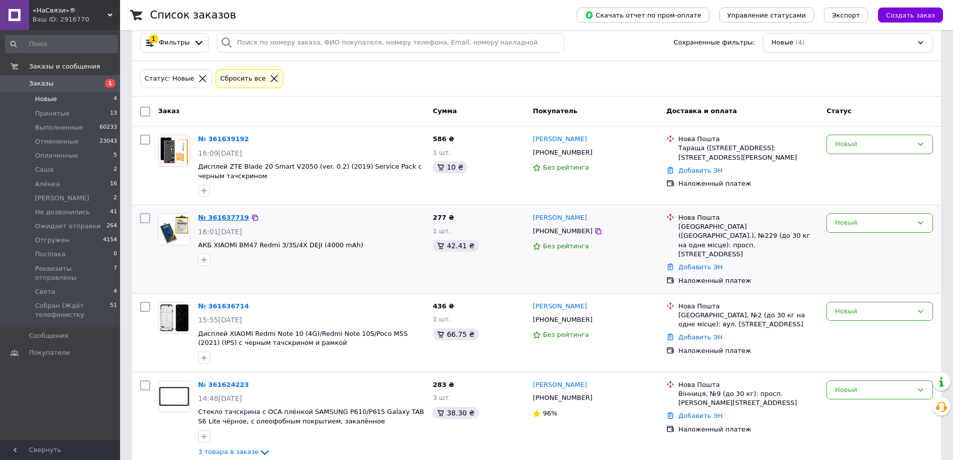
click at [225, 216] on link "№ 361637719" at bounding box center [223, 218] width 51 height 8
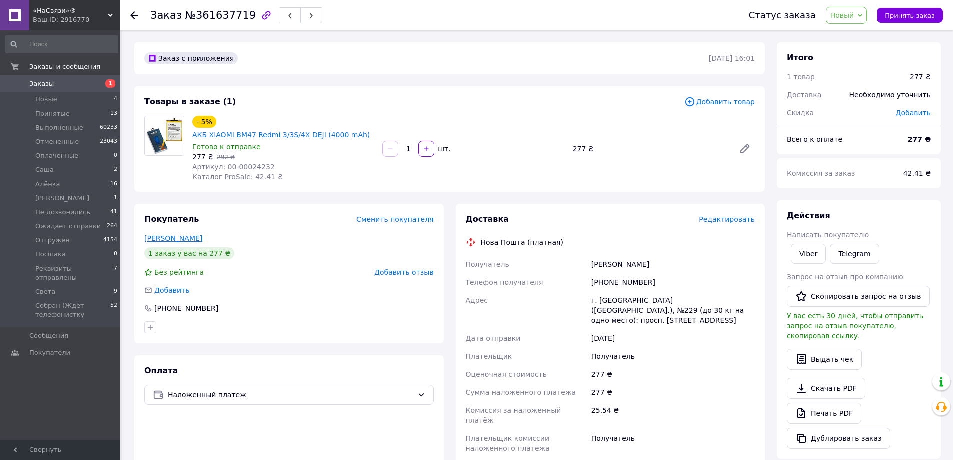
click at [182, 238] on link "Зінін Валерій" at bounding box center [173, 238] width 58 height 8
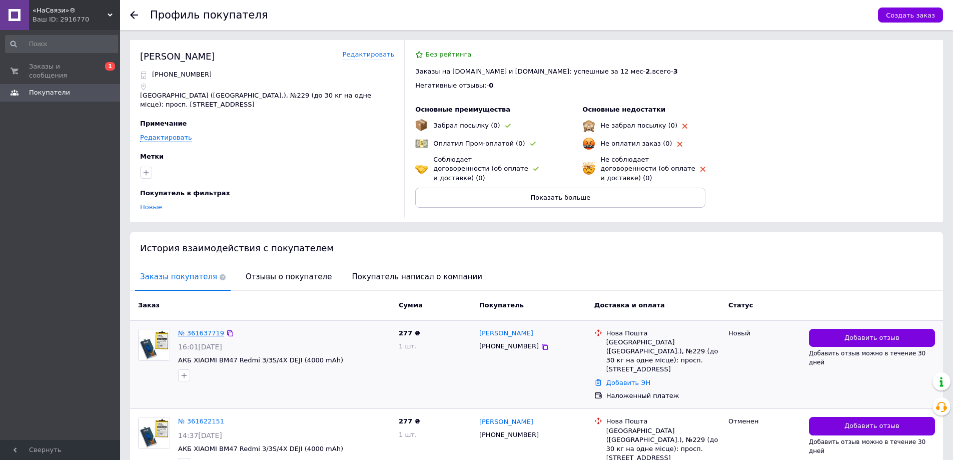
click at [188, 329] on link "№ 361637719" at bounding box center [201, 333] width 46 height 8
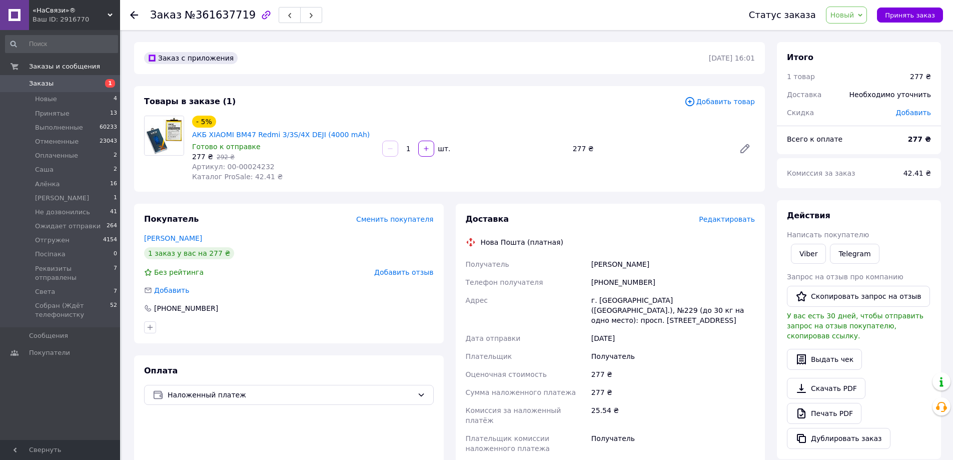
click at [855, 17] on span "Новый" at bounding box center [843, 15] width 24 height 8
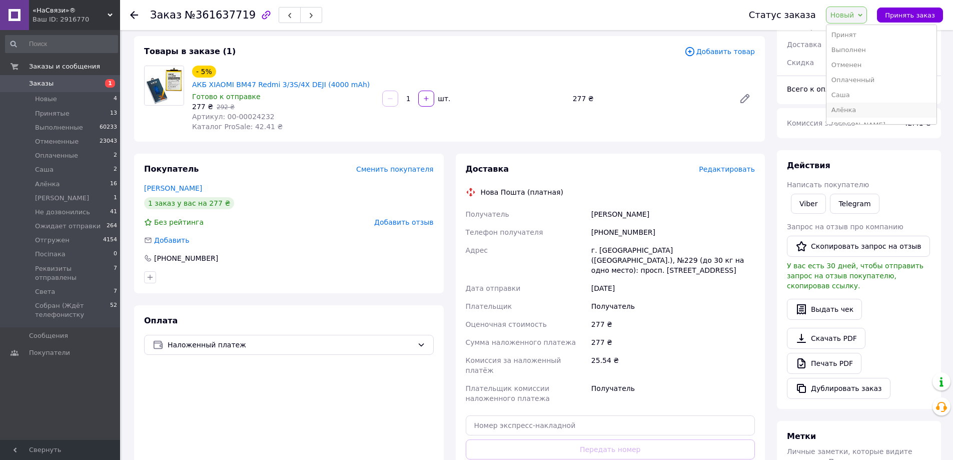
click at [870, 111] on li "Алёнка" at bounding box center [882, 110] width 110 height 15
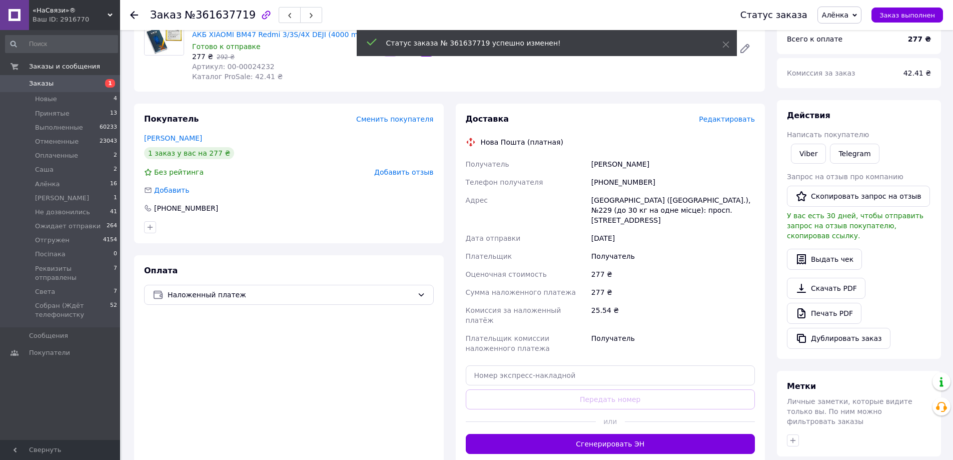
scroll to position [0, 0]
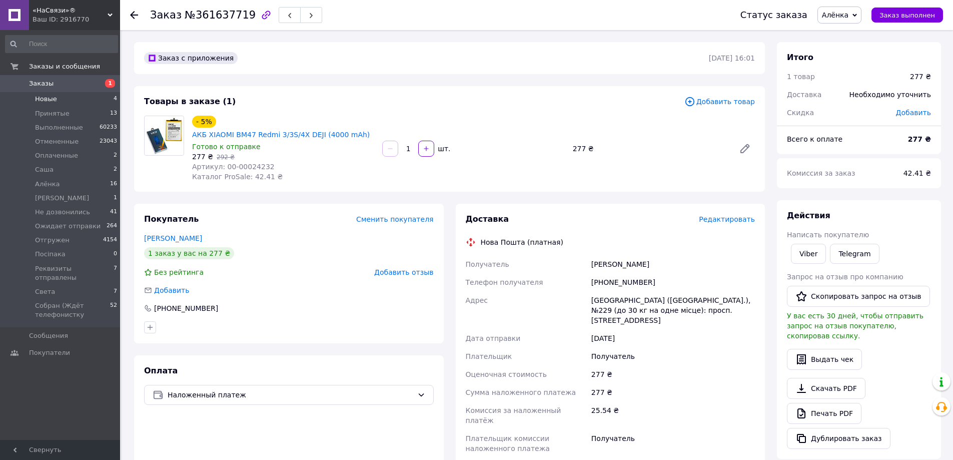
click at [64, 98] on li "Новые 4" at bounding box center [61, 99] width 123 height 14
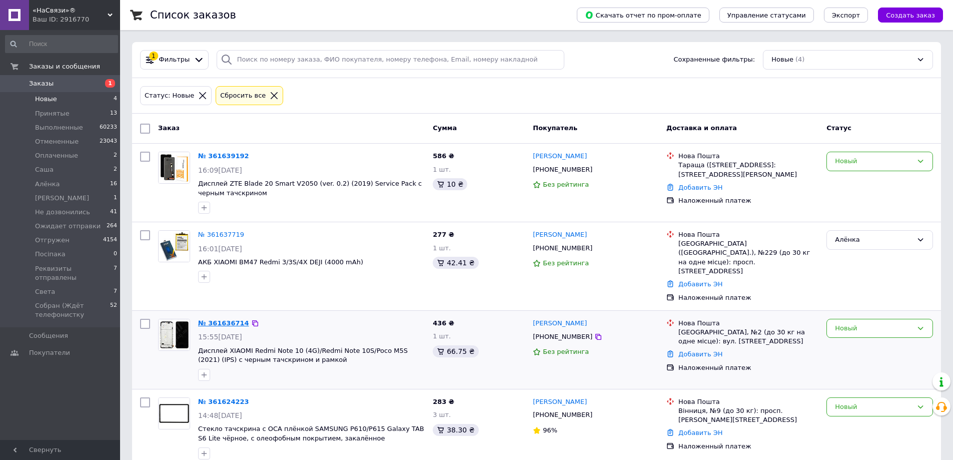
scroll to position [17, 0]
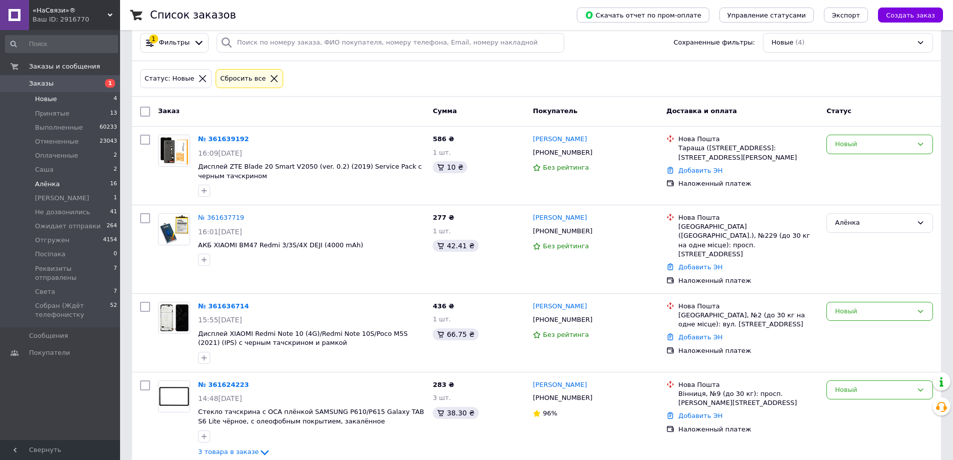
click at [57, 186] on li "Алёнка 16" at bounding box center [61, 184] width 123 height 14
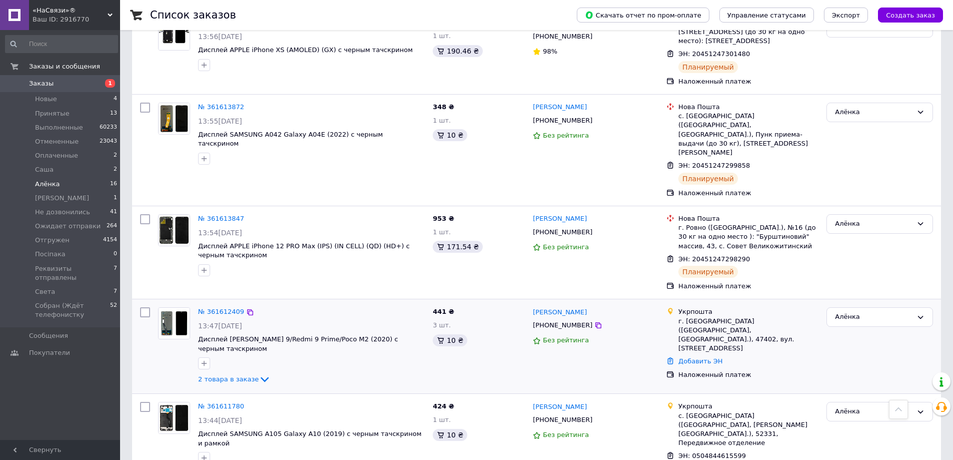
scroll to position [1087, 0]
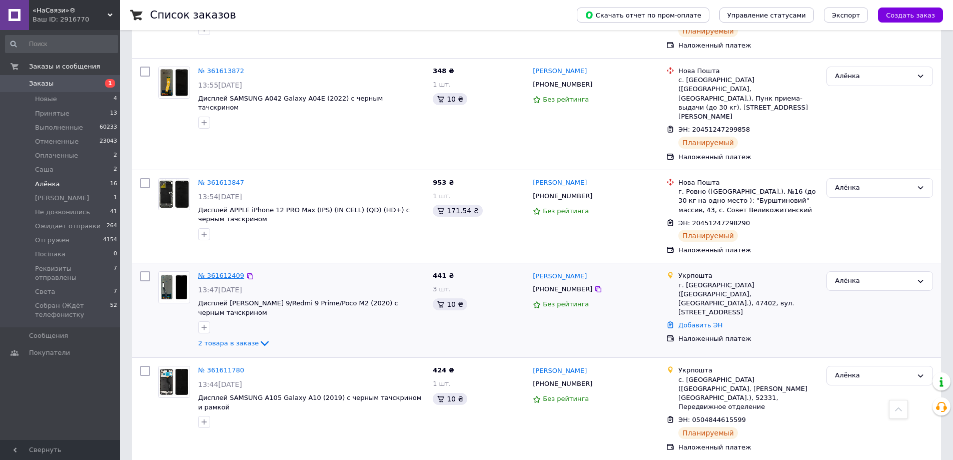
click at [221, 272] on link "№ 361612409" at bounding box center [221, 276] width 46 height 8
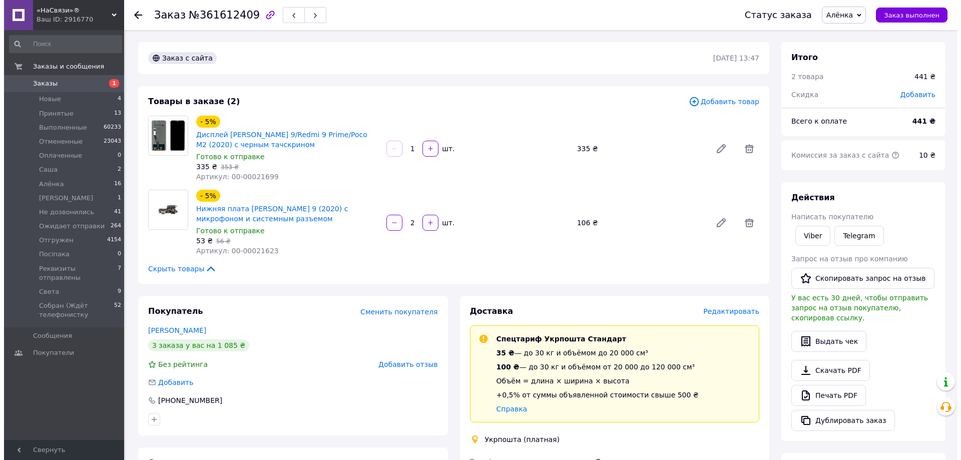
scroll to position [150, 0]
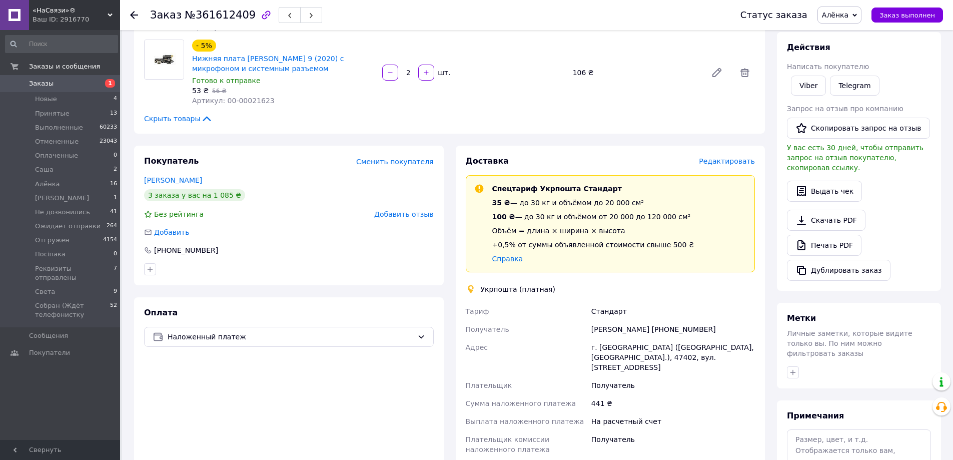
click at [754, 163] on span "Редактировать" at bounding box center [727, 161] width 56 height 8
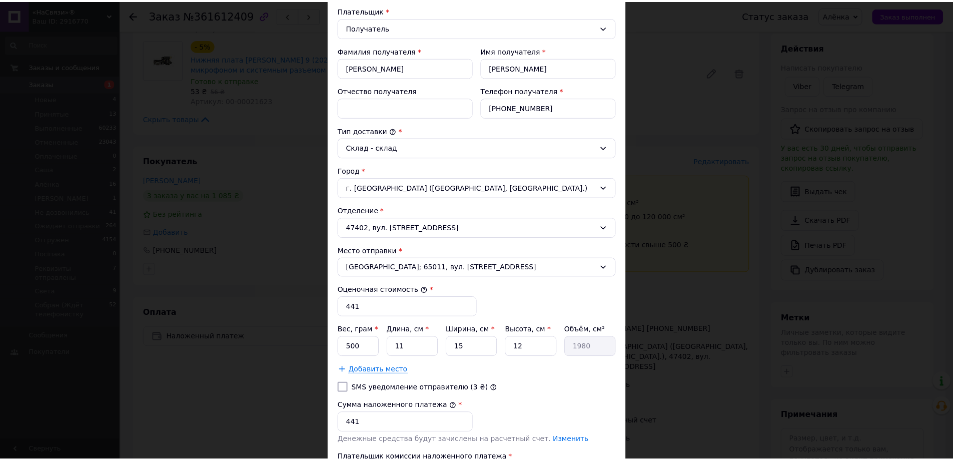
scroll to position [259, 0]
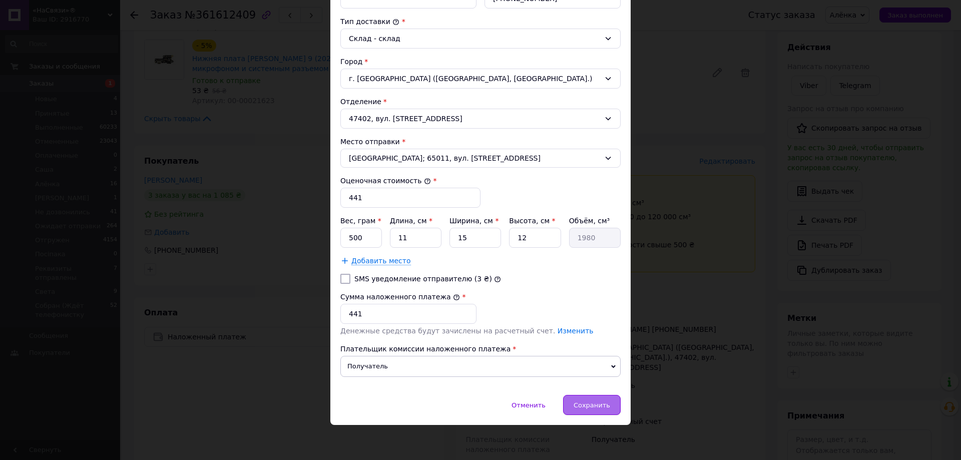
click at [589, 398] on div "Сохранить" at bounding box center [592, 405] width 58 height 20
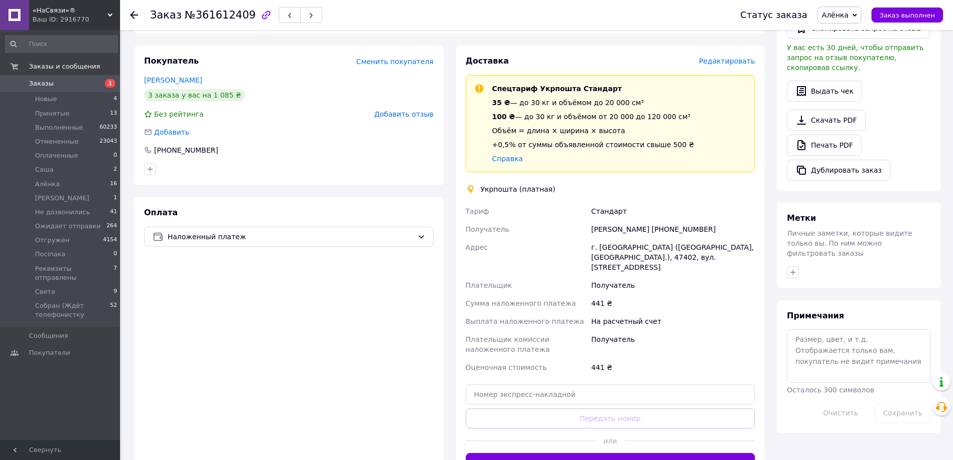
scroll to position [300, 0]
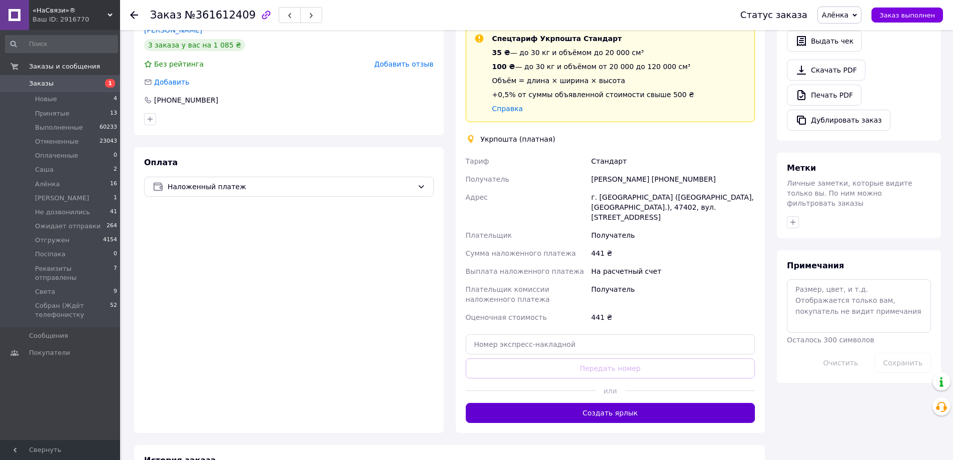
click at [551, 403] on button "Создать ярлык" at bounding box center [611, 413] width 290 height 20
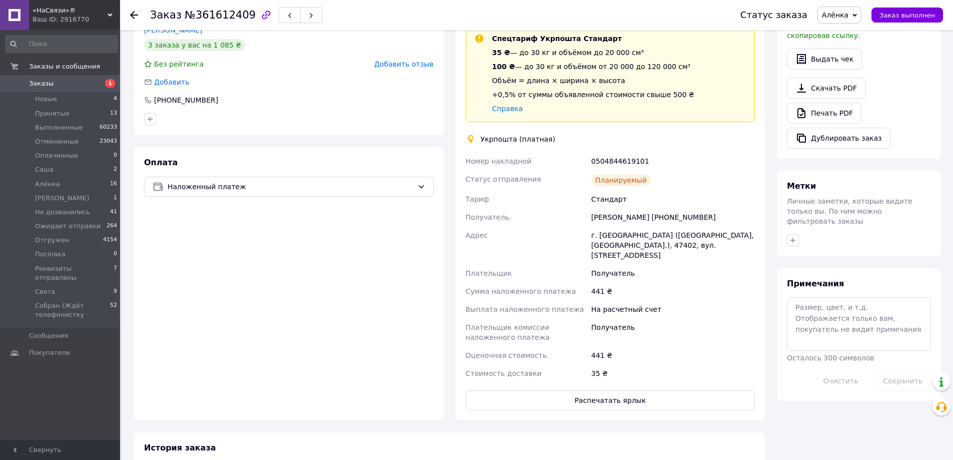
click at [686, 218] on div "Володимир Романюк +380976980490" at bounding box center [674, 217] width 168 height 18
click at [686, 217] on div "Володимир Романюк +380976980490" at bounding box center [674, 217] width 168 height 18
click at [605, 158] on div "0504844619101" at bounding box center [674, 161] width 168 height 18
click at [613, 162] on div "0504844619101" at bounding box center [674, 161] width 168 height 18
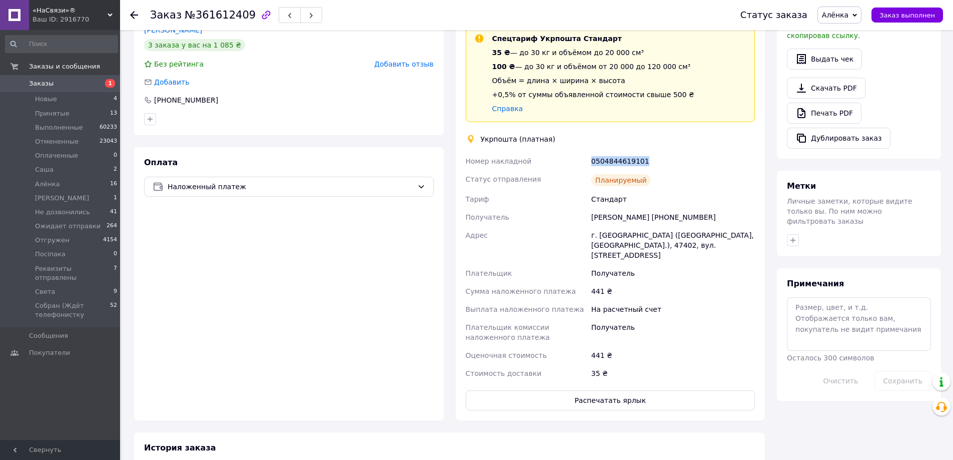
click at [613, 161] on div "0504844619101" at bounding box center [674, 161] width 168 height 18
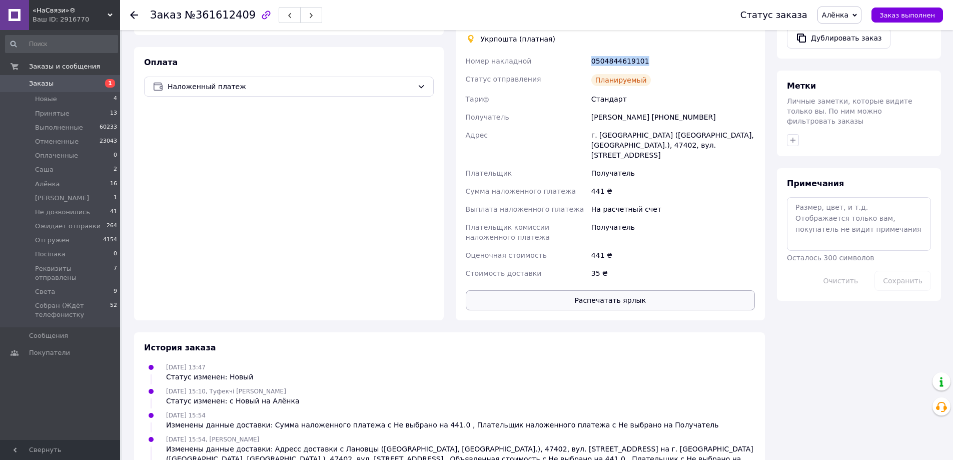
click at [610, 290] on button "Распечатать ярлык" at bounding box center [611, 300] width 290 height 20
click at [65, 188] on li "Алёнка 16" at bounding box center [61, 184] width 123 height 14
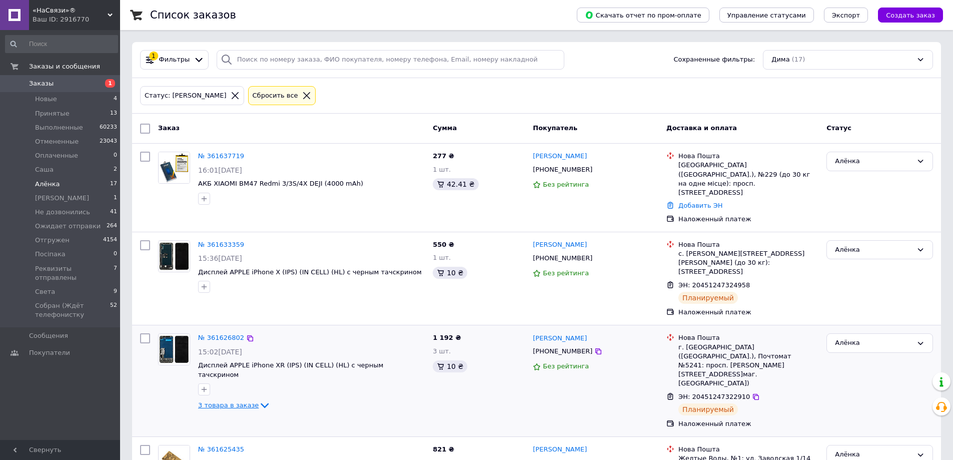
click at [232, 401] on span "3 товара в заказе" at bounding box center [228, 405] width 61 height 8
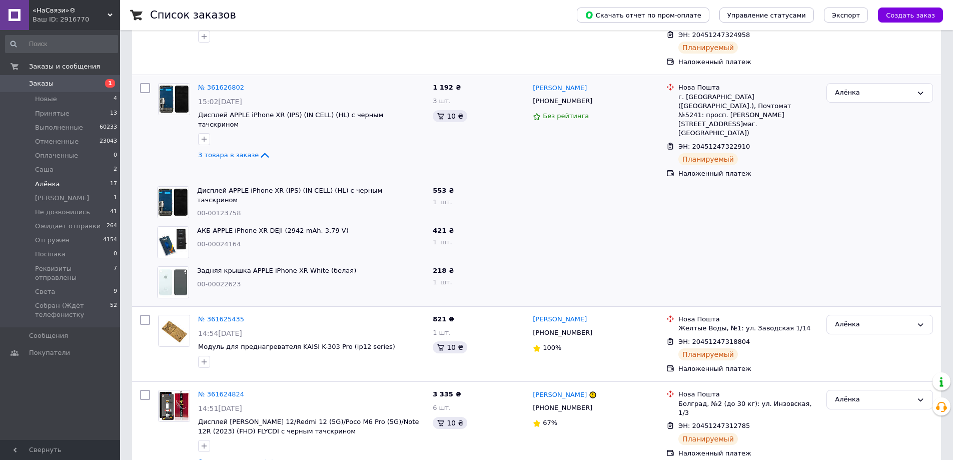
scroll to position [300, 0]
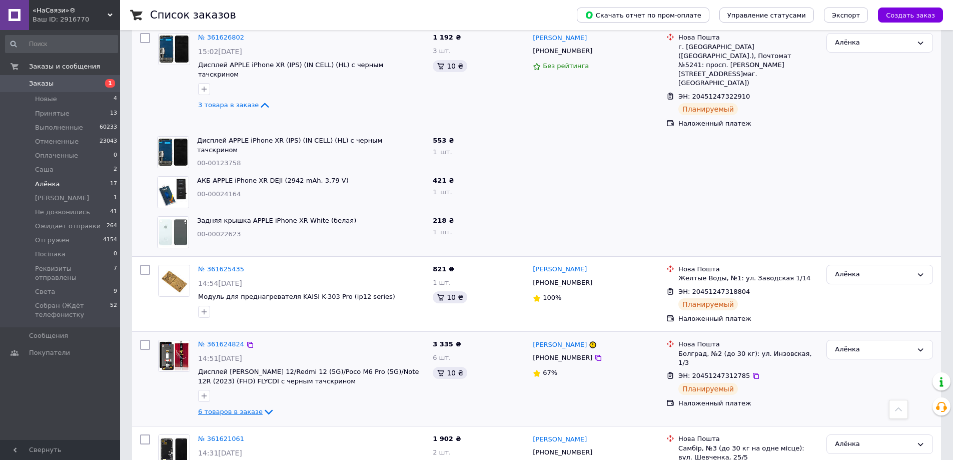
click at [234, 408] on span "6 товаров в заказе" at bounding box center [230, 412] width 65 height 8
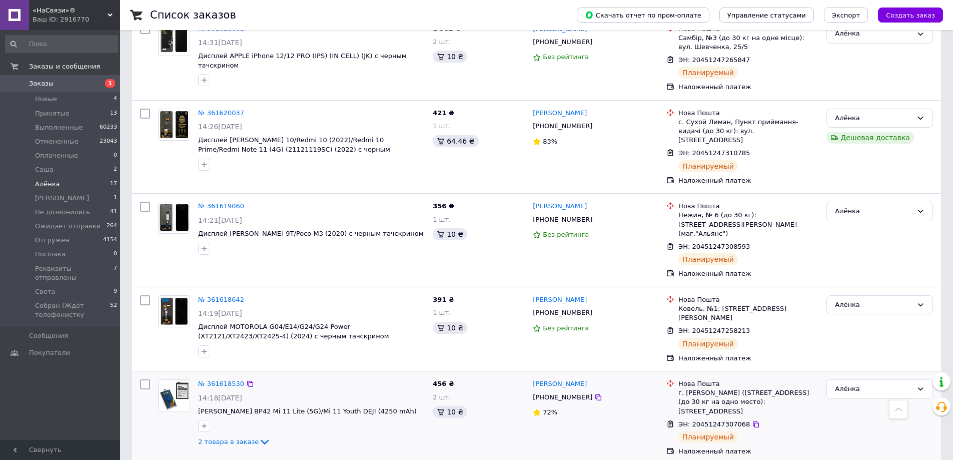
scroll to position [1001, 0]
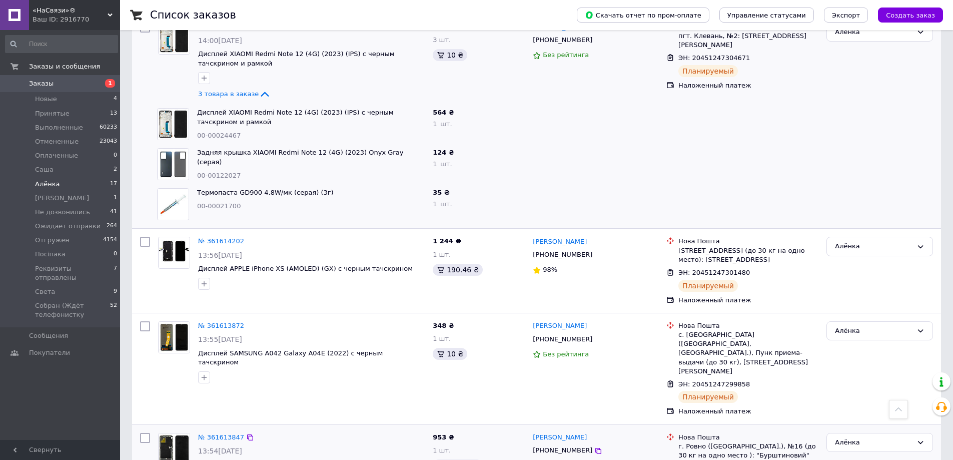
scroll to position [1501, 0]
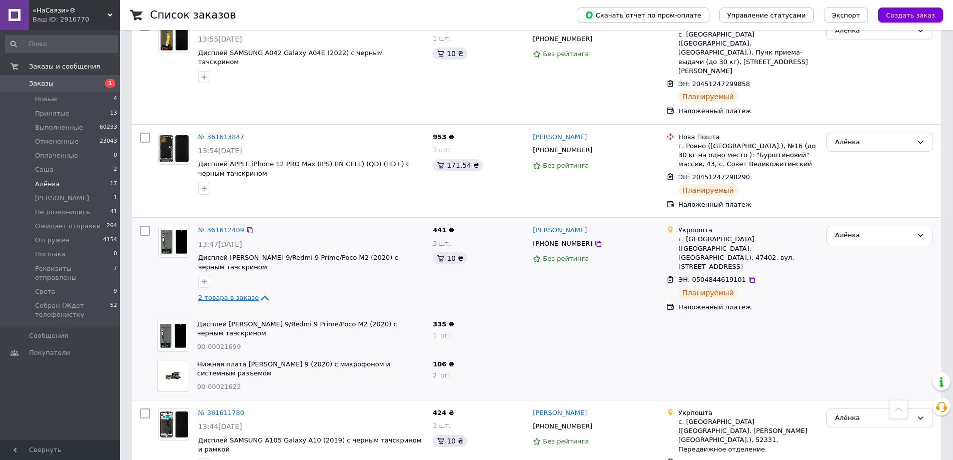
scroll to position [1718, 0]
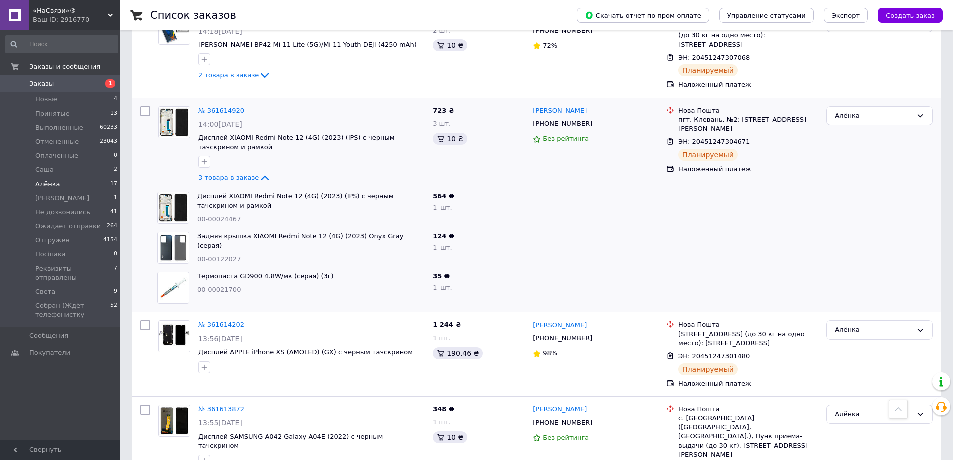
click at [34, 85] on span "Заказы" at bounding box center [41, 83] width 25 height 9
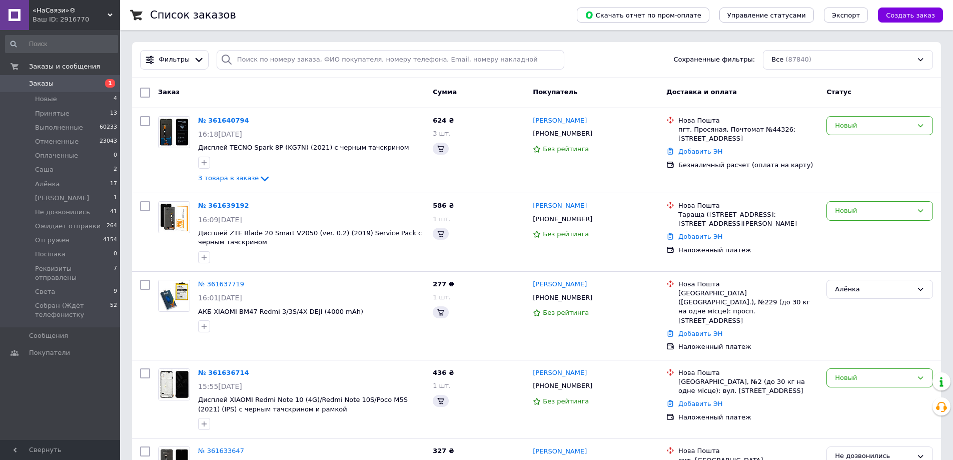
click at [76, 84] on span "Заказы" at bounding box center [61, 83] width 64 height 9
click at [292, 62] on input "search" at bounding box center [391, 60] width 348 height 20
paste input "380935370872"
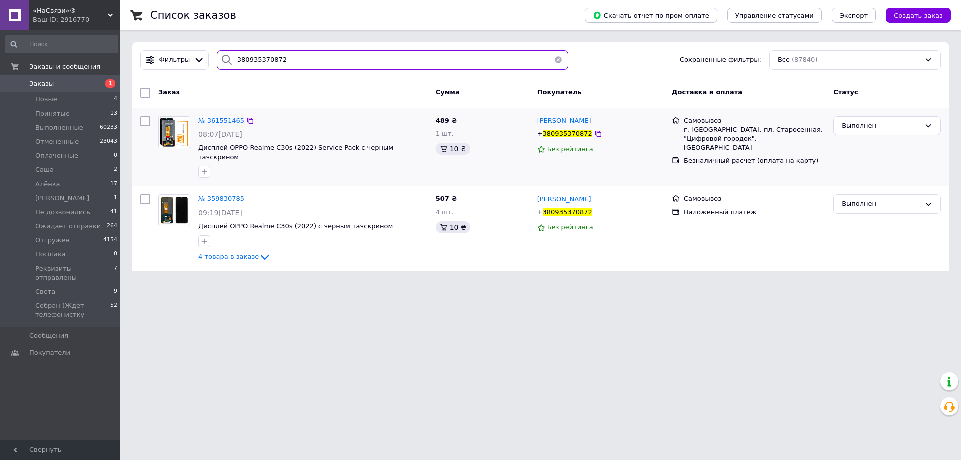
type input "380935370872"
click at [231, 111] on div "№ 361551465 08:07, 12.09.2025 Дисплей OPPO Realme C30s (2022) Service Pack c че…" at bounding box center [540, 147] width 817 height 78
click at [227, 118] on span "№ 361551465" at bounding box center [221, 121] width 46 height 8
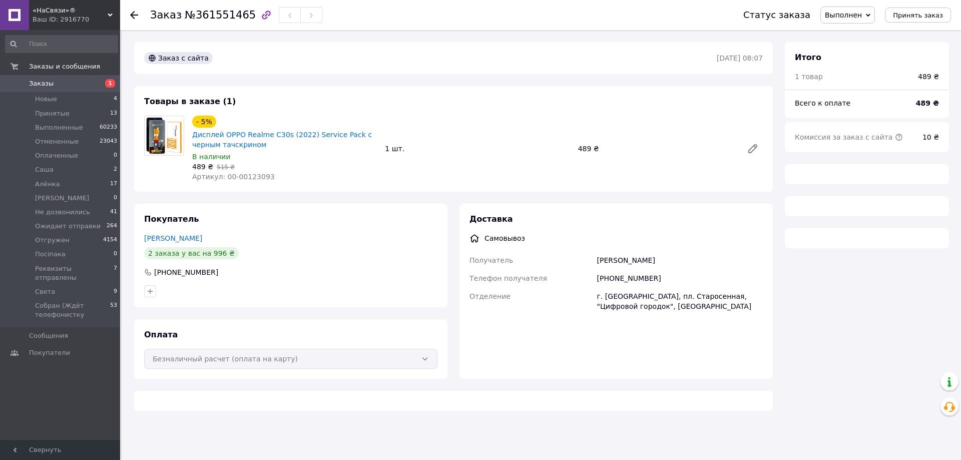
click at [862, 18] on span "Выполнен" at bounding box center [843, 15] width 37 height 8
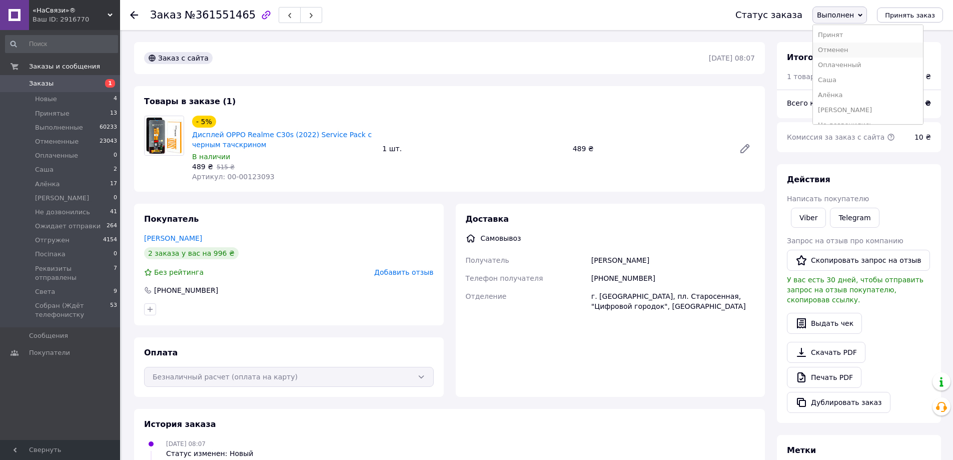
click at [851, 51] on li "Отменен" at bounding box center [868, 50] width 110 height 15
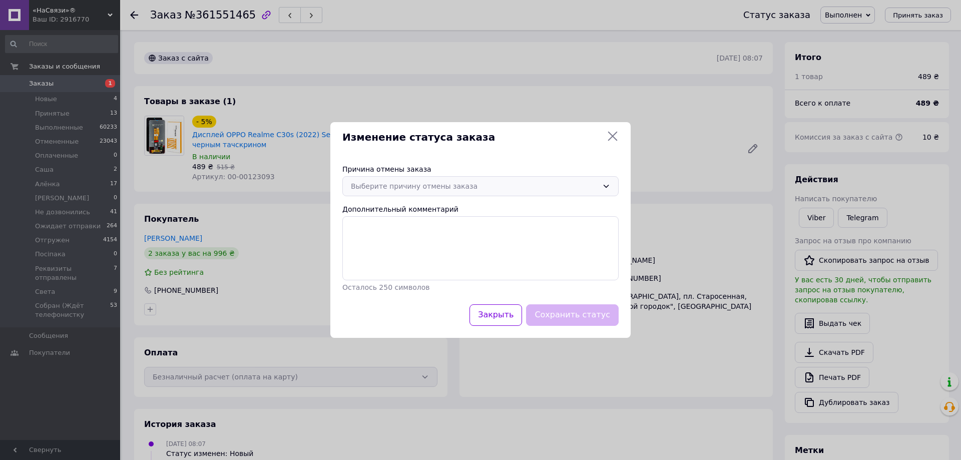
click at [363, 187] on div "Выберите причину отмены заказа" at bounding box center [474, 186] width 247 height 11
drag, startPoint x: 365, startPoint y: 269, endPoint x: 370, endPoint y: 278, distance: 9.6
click at [365, 273] on li "Другое" at bounding box center [480, 275] width 275 height 19
drag, startPoint x: 573, startPoint y: 318, endPoint x: 493, endPoint y: 314, distance: 79.7
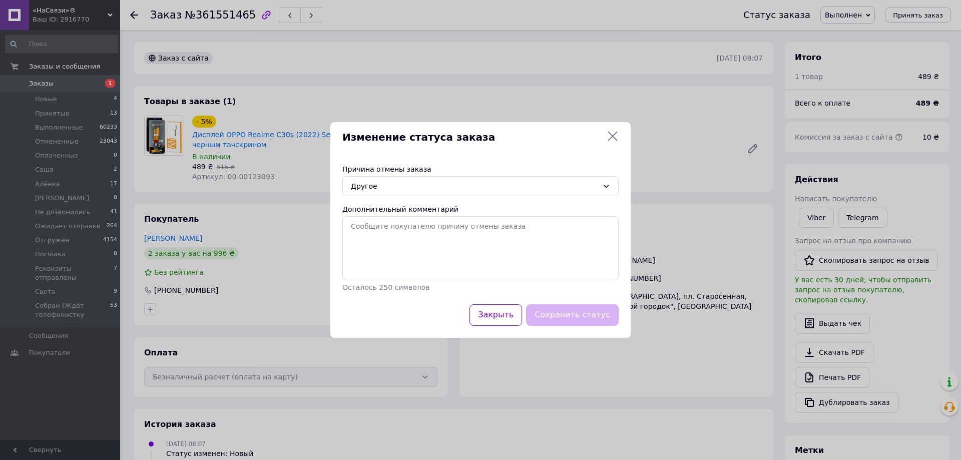
click at [557, 314] on div "Сохранить статус" at bounding box center [572, 315] width 97 height 26
click at [477, 311] on div "Закрыть Сохранить статус" at bounding box center [480, 315] width 280 height 26
click at [385, 185] on div "Другое" at bounding box center [474, 186] width 247 height 11
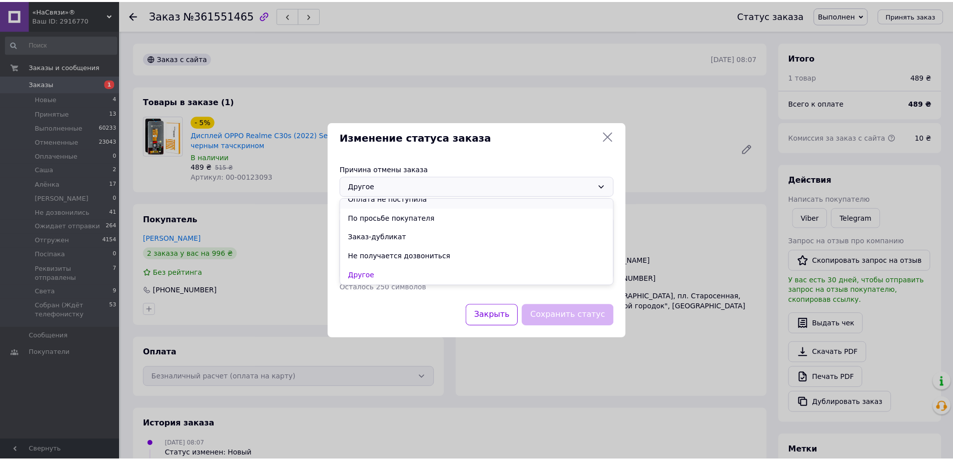
scroll to position [0, 0]
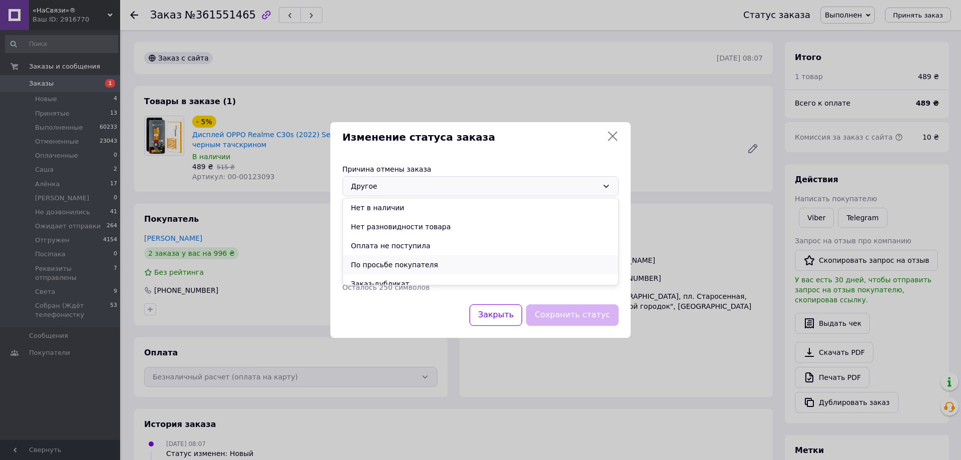
click at [397, 265] on li "По просьбе покупателя" at bounding box center [480, 264] width 275 height 19
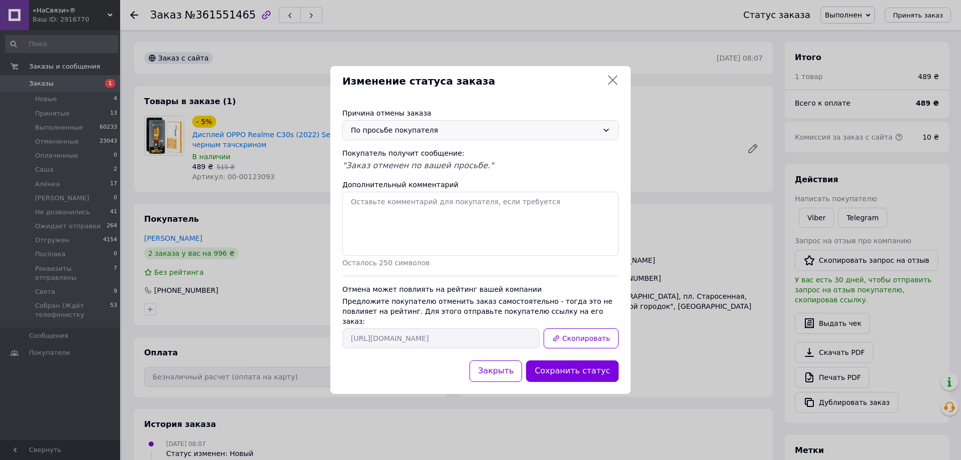
click at [591, 378] on div "Сохранить статус" at bounding box center [572, 371] width 97 height 26
drag, startPoint x: 581, startPoint y: 368, endPoint x: 390, endPoint y: 318, distance: 197.6
click at [580, 368] on button "Сохранить статус" at bounding box center [572, 371] width 93 height 22
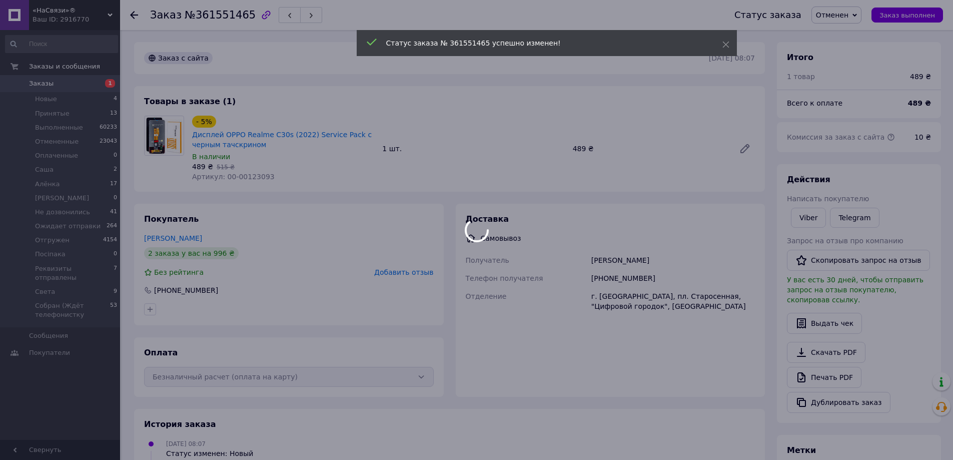
click at [305, 259] on div at bounding box center [476, 230] width 953 height 460
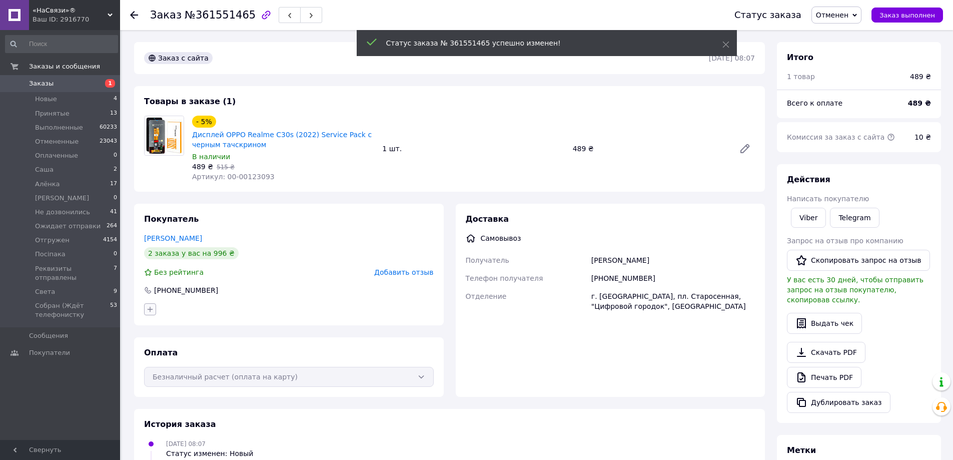
drag, startPoint x: 152, startPoint y: 304, endPoint x: 158, endPoint y: 310, distance: 8.9
click at [152, 305] on button "button" at bounding box center [150, 309] width 12 height 12
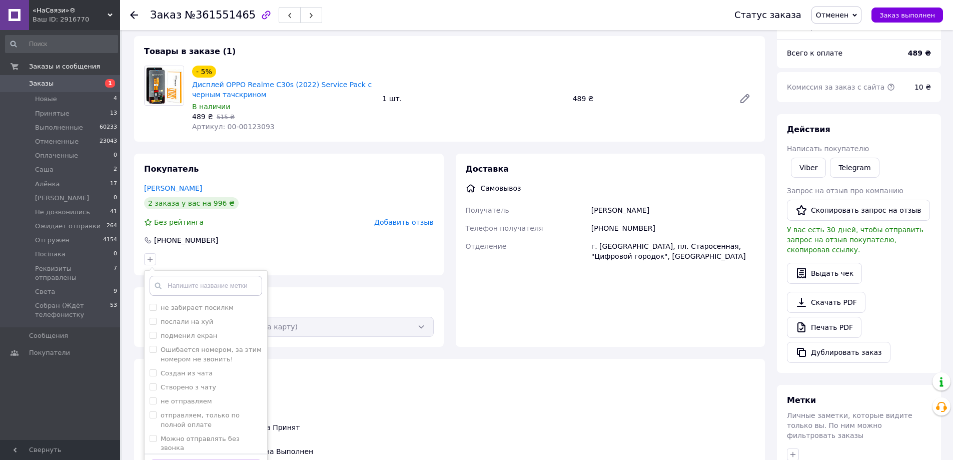
scroll to position [61, 0]
checkbox input "true"
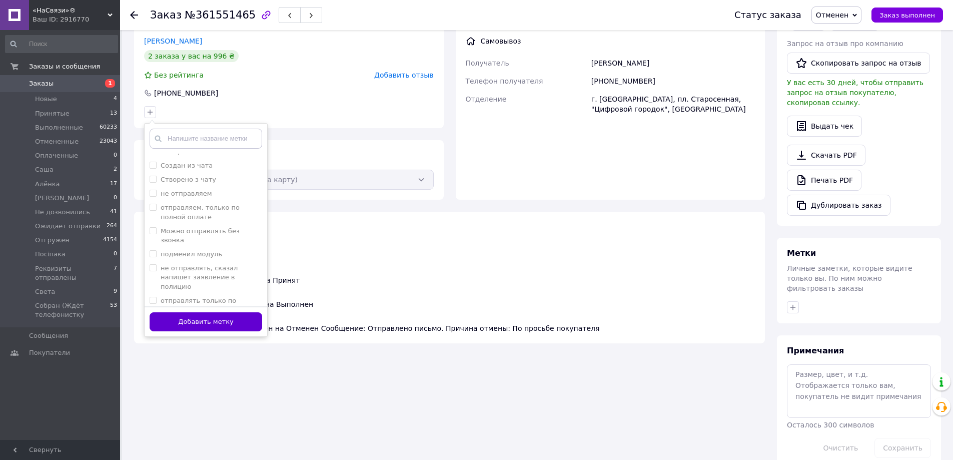
click at [237, 319] on button "Добавить метку" at bounding box center [206, 322] width 113 height 20
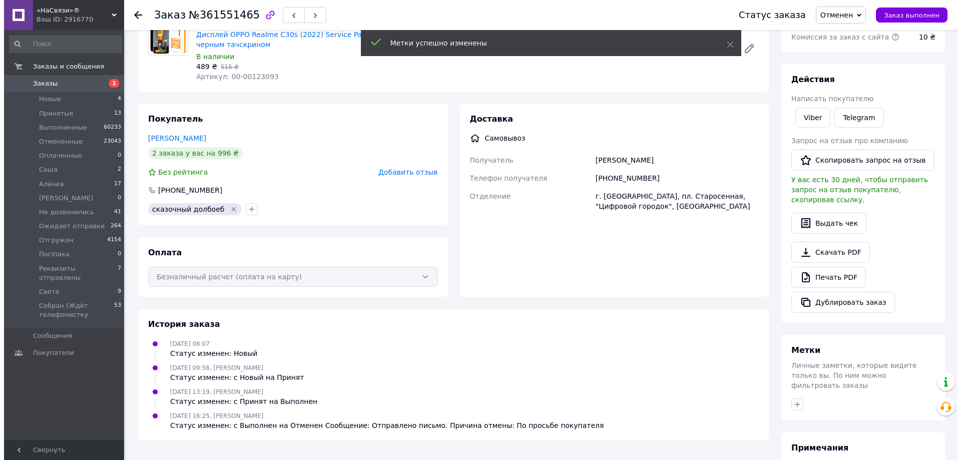
scroll to position [0, 0]
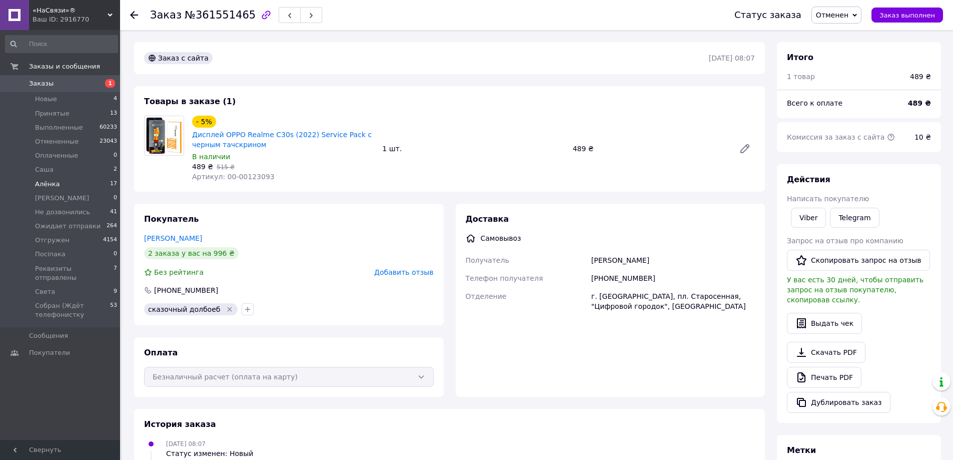
click at [67, 184] on li "Алёнка 17" at bounding box center [61, 184] width 123 height 14
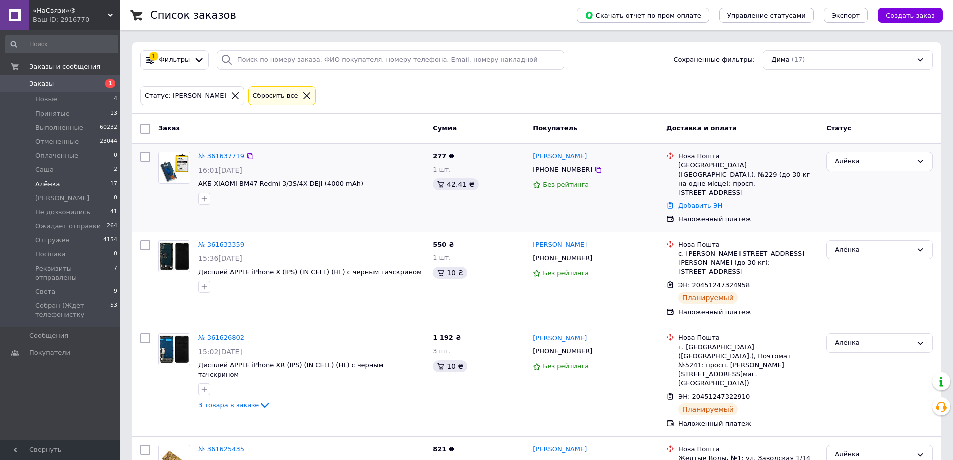
click at [217, 157] on link "№ 361637719" at bounding box center [221, 156] width 46 height 8
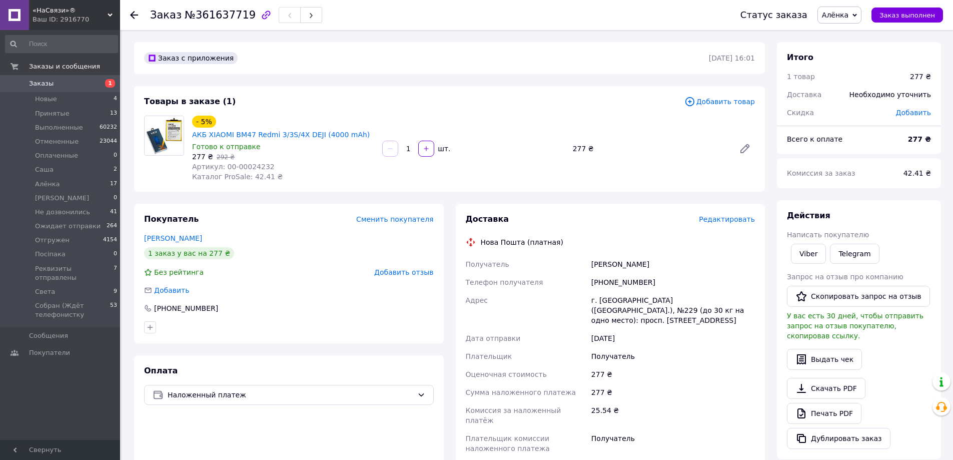
click at [730, 217] on span "Редактировать" at bounding box center [727, 219] width 56 height 8
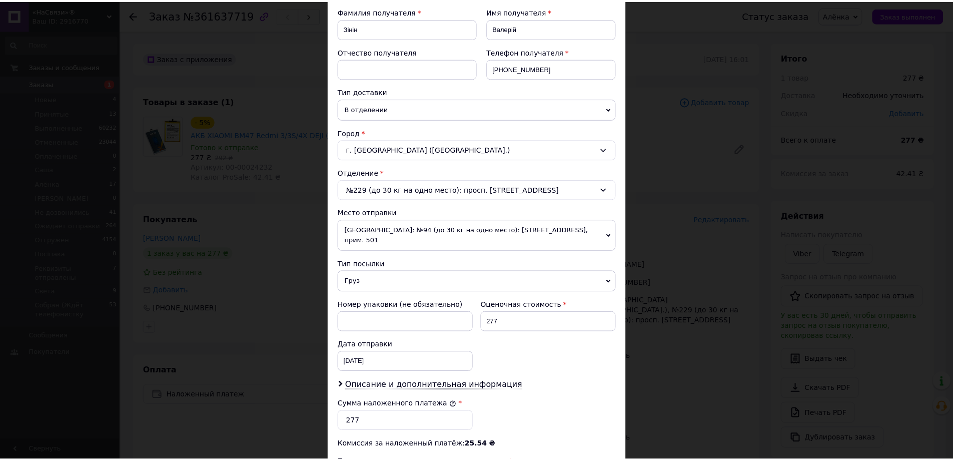
scroll to position [300, 0]
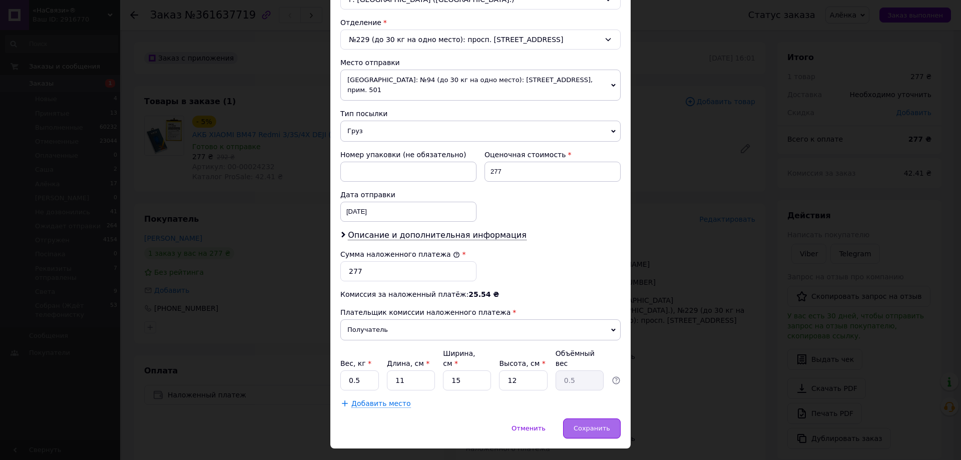
click at [604, 424] on span "Сохранить" at bounding box center [592, 428] width 37 height 8
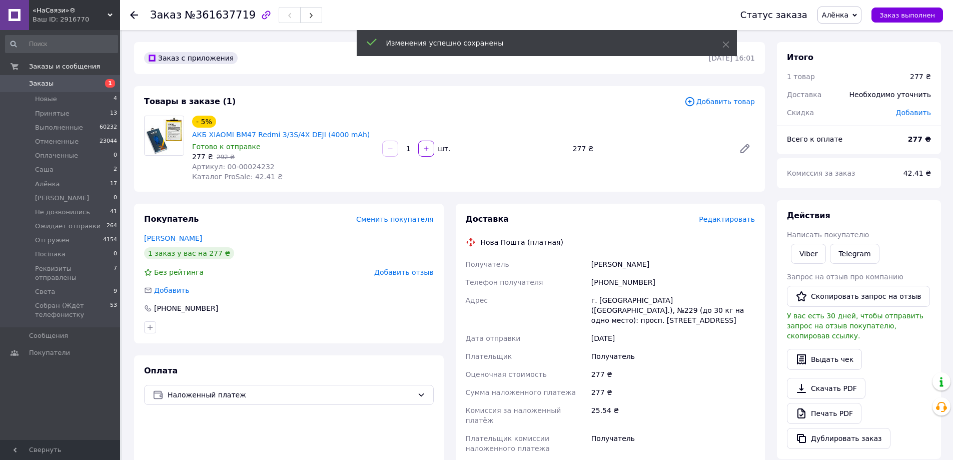
click at [612, 278] on div "+380508067459" at bounding box center [674, 282] width 168 height 18
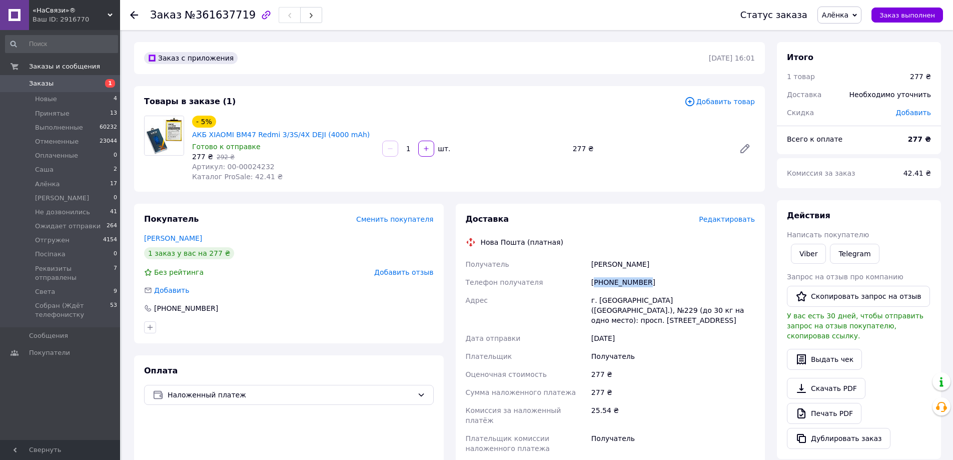
scroll to position [150, 0]
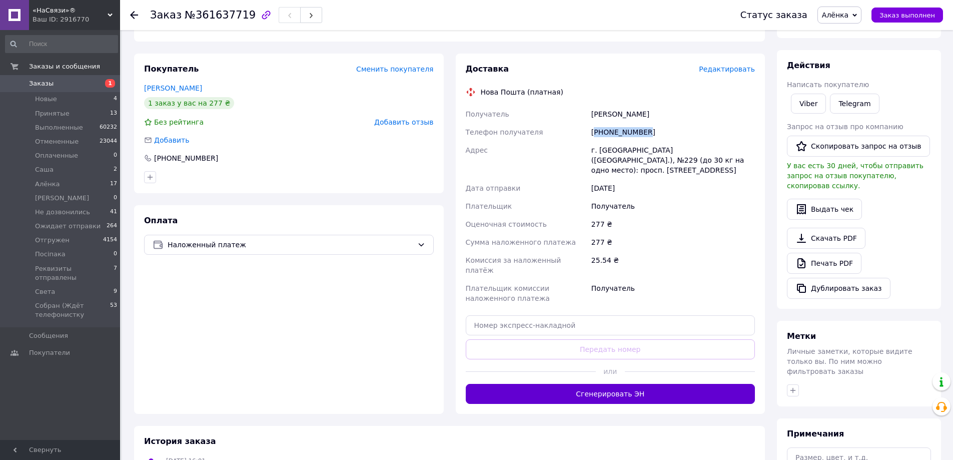
click at [581, 384] on button "Сгенерировать ЭН" at bounding box center [611, 394] width 290 height 20
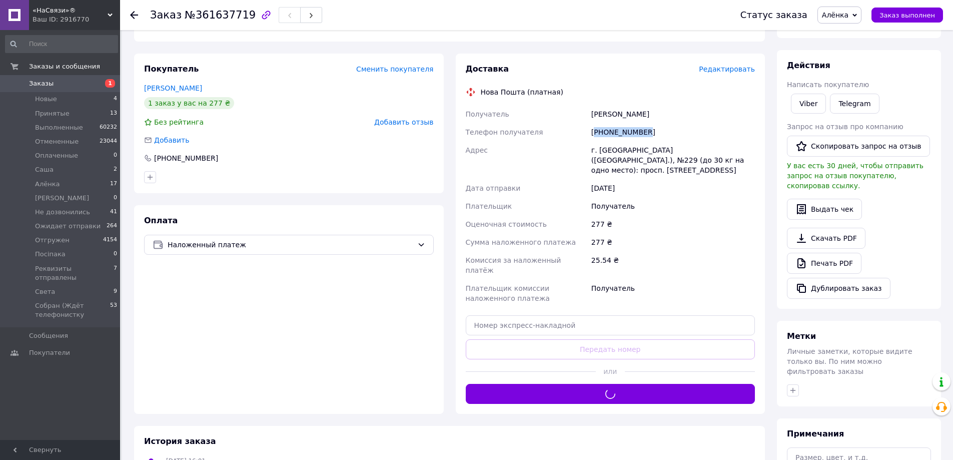
scroll to position [0, 0]
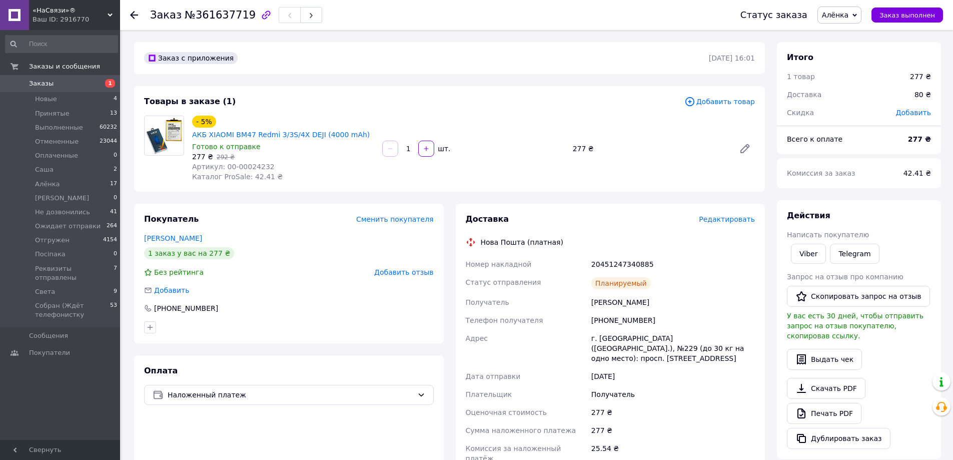
click at [608, 249] on div "Доставка Редактировать Нова Пошта (платная) Номер накладной 20451247340885 Стат…" at bounding box center [611, 378] width 290 height 328
click at [604, 266] on div "20451247340885" at bounding box center [674, 264] width 168 height 18
click at [60, 185] on li "Алёнка 17" at bounding box center [61, 184] width 123 height 14
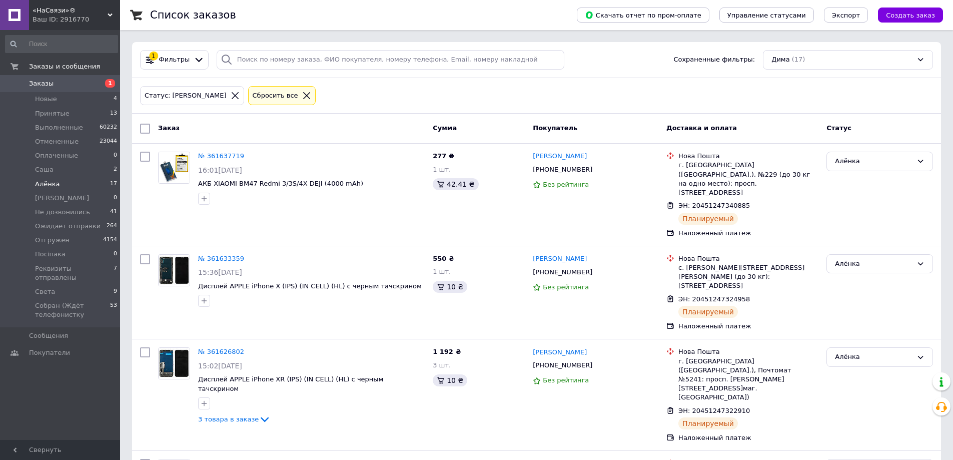
click at [48, 189] on li "Алёнка 17" at bounding box center [61, 184] width 123 height 14
drag, startPoint x: 406, startPoint y: 355, endPoint x: 196, endPoint y: 345, distance: 209.9
click at [196, 345] on div "№ 361626802 15:02, 12.09.2025 Дисплей APPLE iPhone XR (IPS) (IN CELL) (HL) с че…" at bounding box center [311, 386] width 235 height 86
drag, startPoint x: 793, startPoint y: 90, endPoint x: 680, endPoint y: 112, distance: 115.3
click at [789, 90] on div "Статус: Дима Сбросить все" at bounding box center [536, 96] width 797 height 24
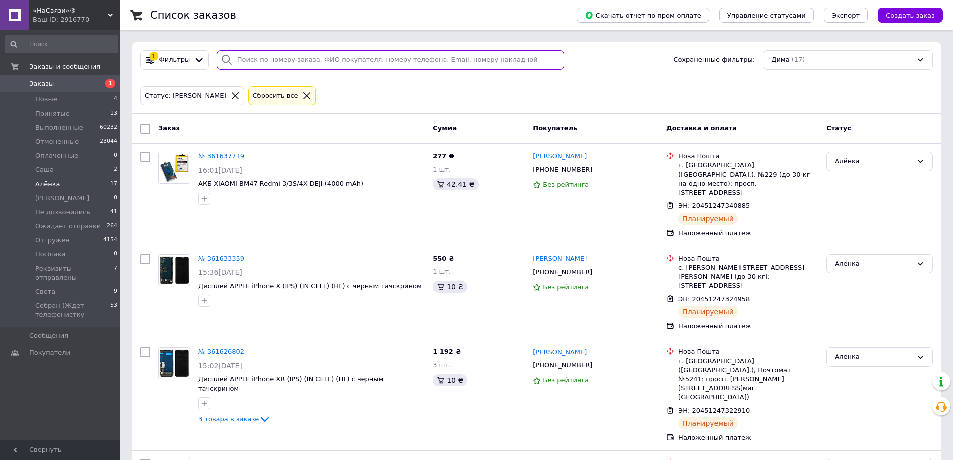
click at [266, 66] on input "search" at bounding box center [391, 60] width 348 height 20
paste input "+380970420136"
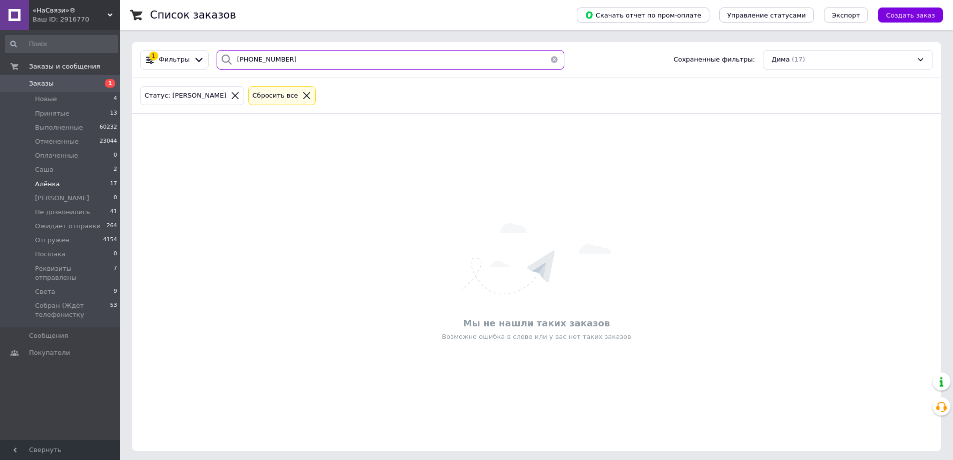
type input "+380970420136"
click at [256, 102] on div "Сбросить все" at bounding box center [282, 96] width 68 height 20
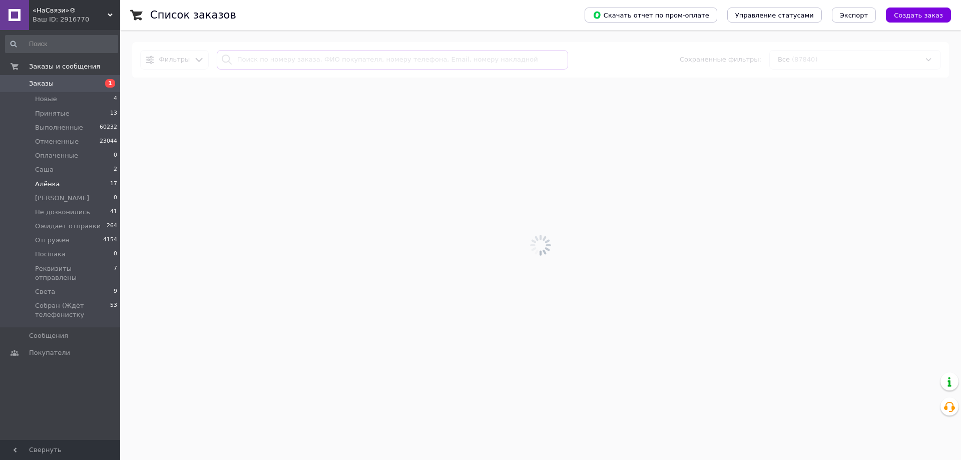
click at [266, 60] on input "search" at bounding box center [392, 60] width 351 height 20
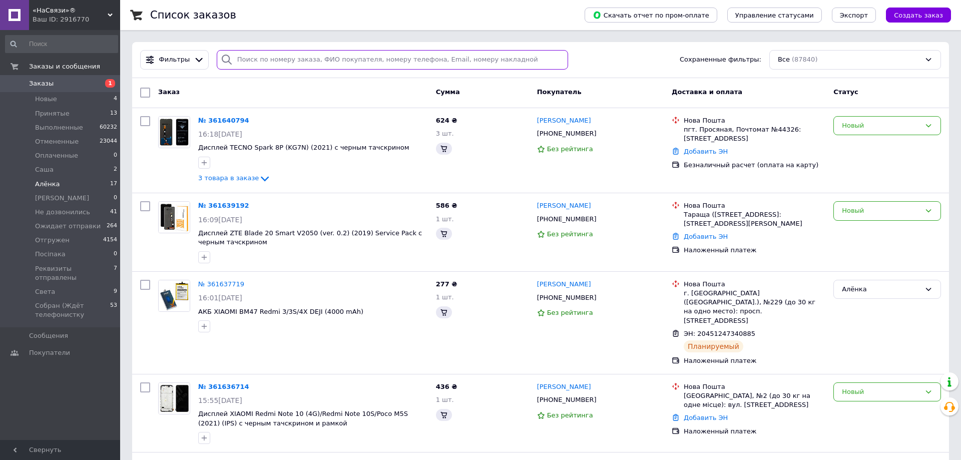
click at [266, 60] on input "search" at bounding box center [392, 60] width 351 height 20
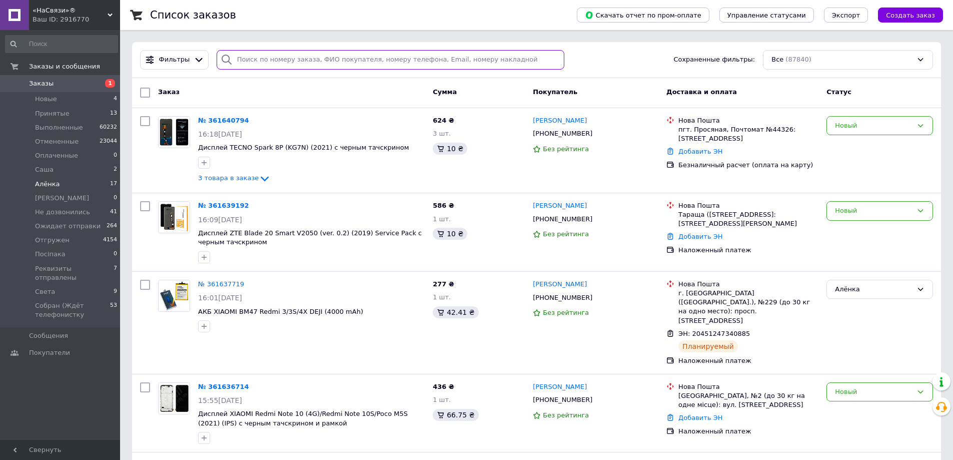
paste input "+380970420136"
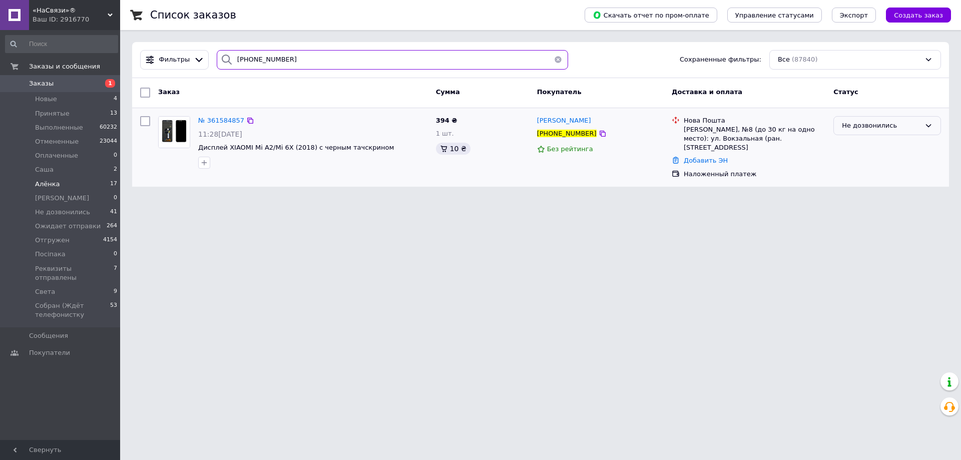
type input "+380970420136"
click at [870, 128] on div "Не дозвонились" at bounding box center [881, 126] width 79 height 11
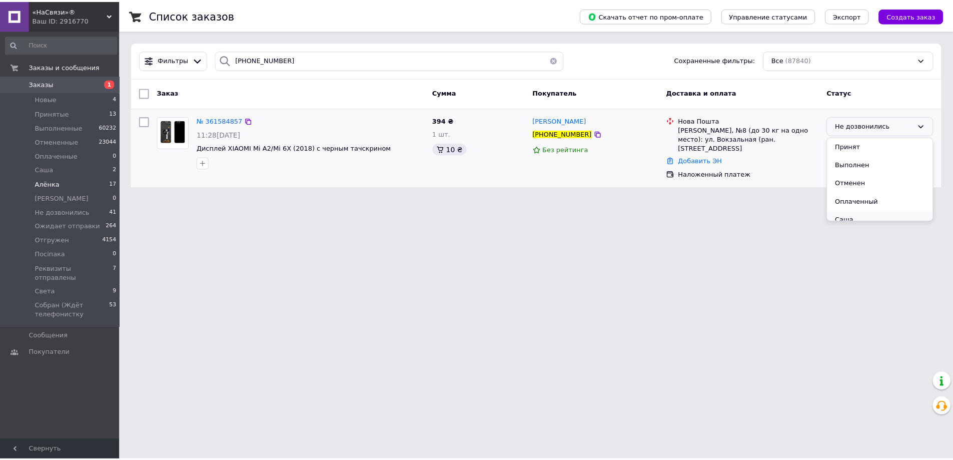
scroll to position [50, 0]
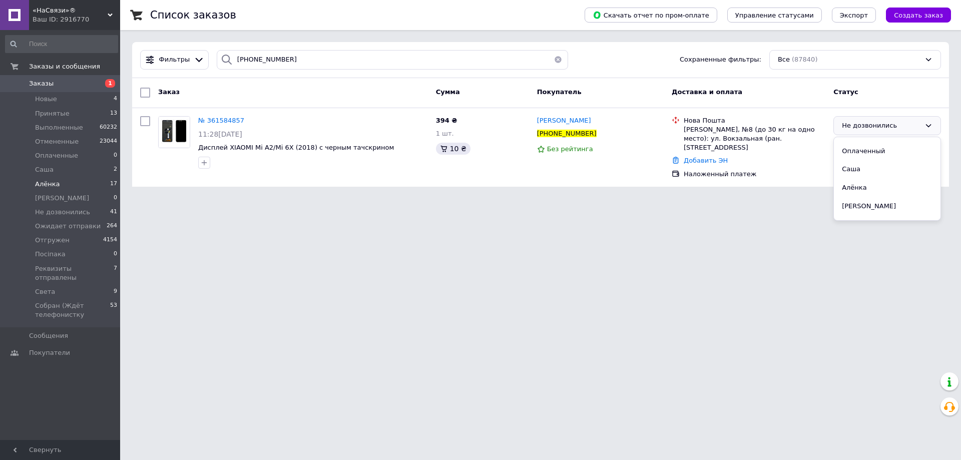
drag, startPoint x: 864, startPoint y: 186, endPoint x: 407, endPoint y: 190, distance: 456.9
click at [861, 186] on li "Алёнка" at bounding box center [887, 188] width 107 height 19
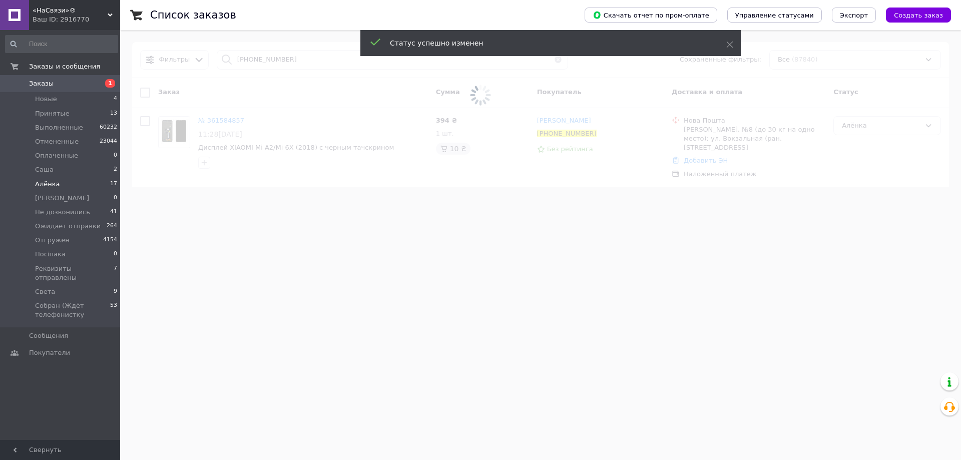
click at [44, 187] on span "Алёнка" at bounding box center [47, 184] width 25 height 9
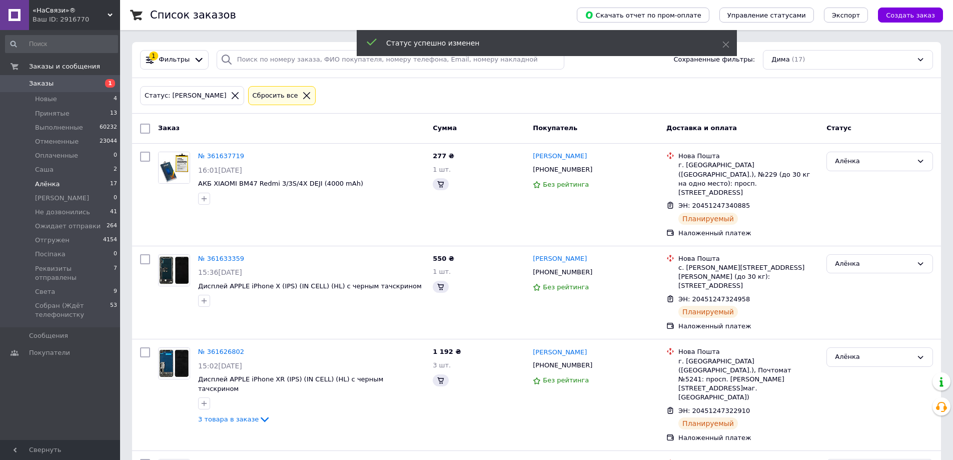
click at [77, 181] on li "Алёнка 17" at bounding box center [61, 184] width 123 height 14
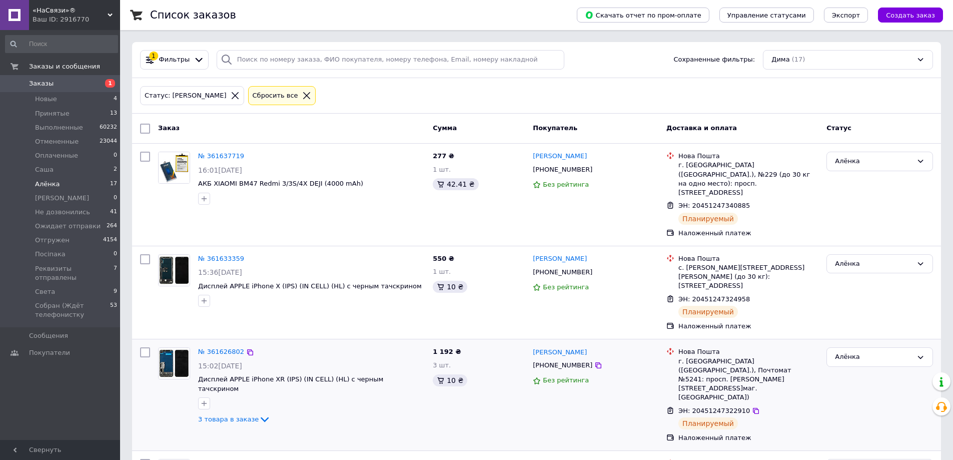
click at [805, 357] on div "г. Киев (Киевская обл.), Почтомат №5241: просп. Маршала Рокосовского, 3/4 (маг.…" at bounding box center [749, 380] width 140 height 46
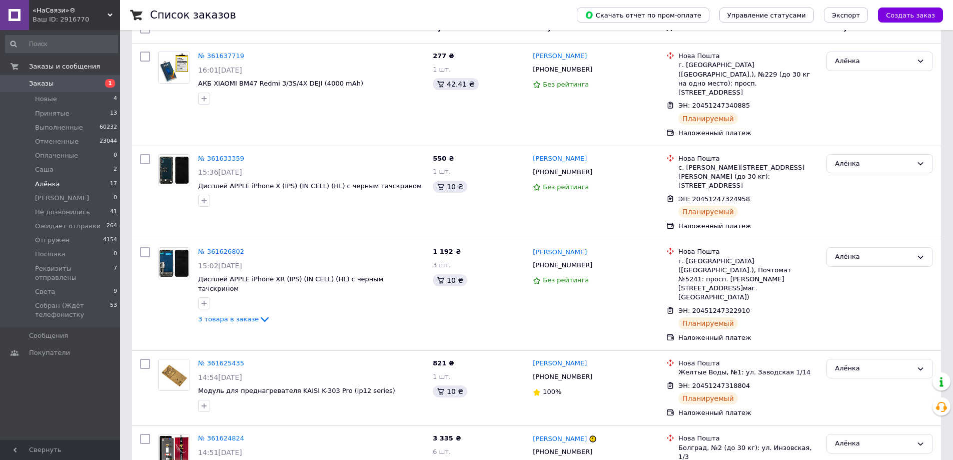
scroll to position [150, 0]
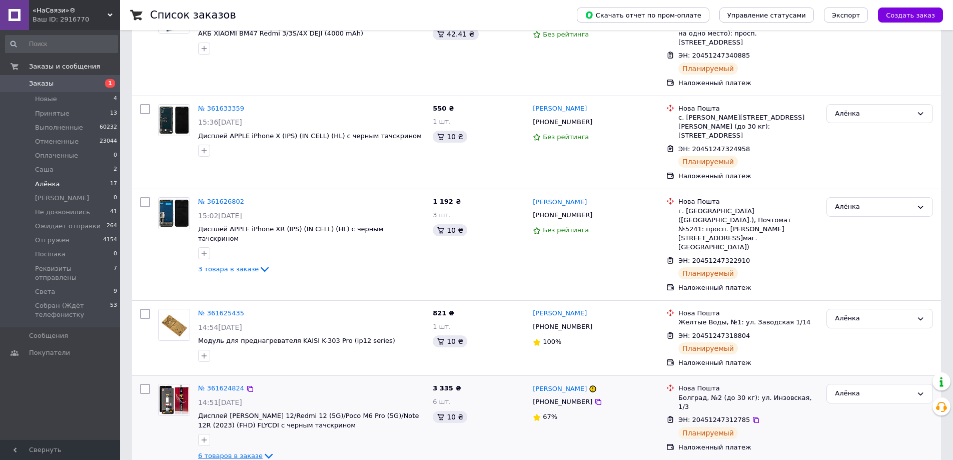
click at [248, 452] on span "6 товаров в заказе" at bounding box center [230, 456] width 65 height 8
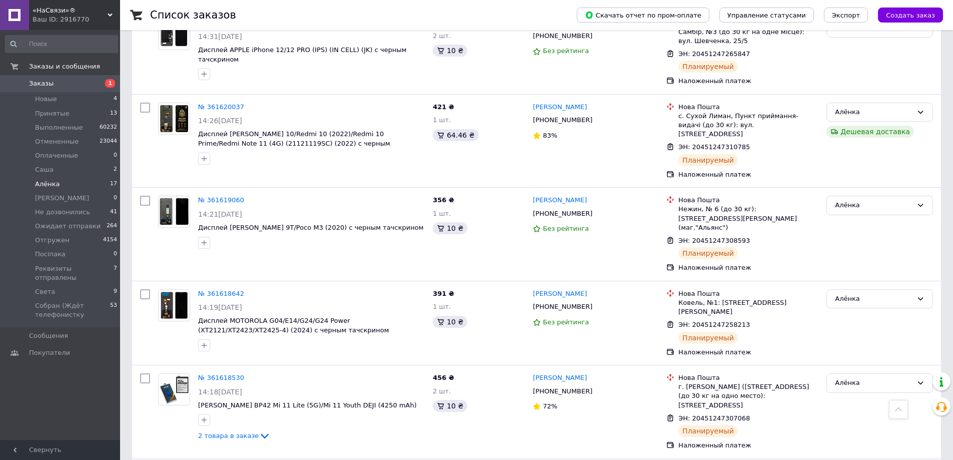
scroll to position [901, 0]
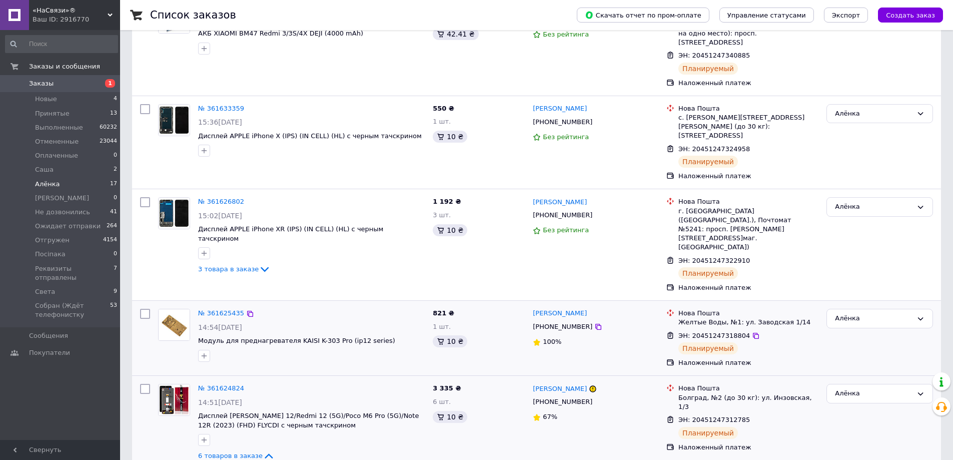
scroll to position [0, 0]
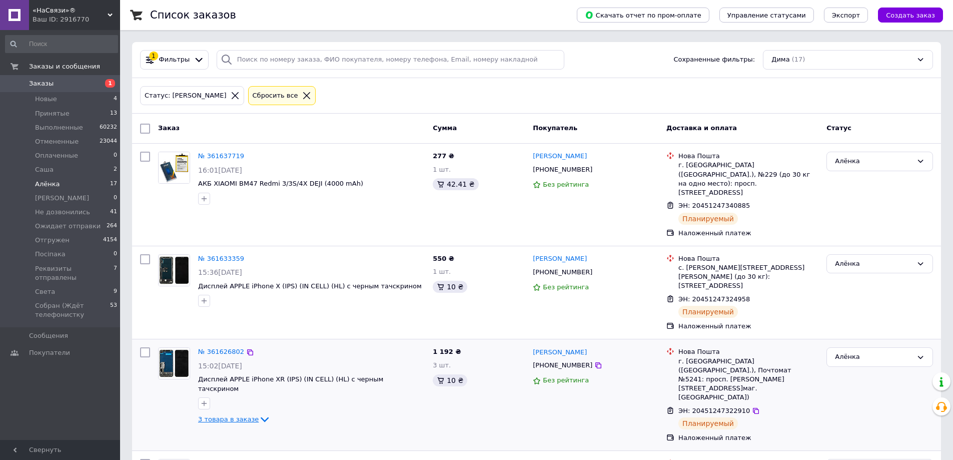
click at [259, 413] on icon at bounding box center [265, 419] width 12 height 12
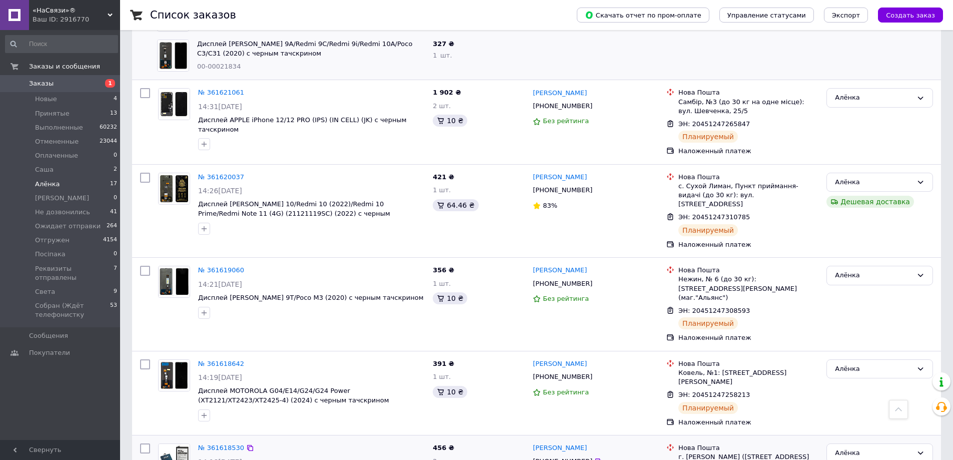
scroll to position [951, 0]
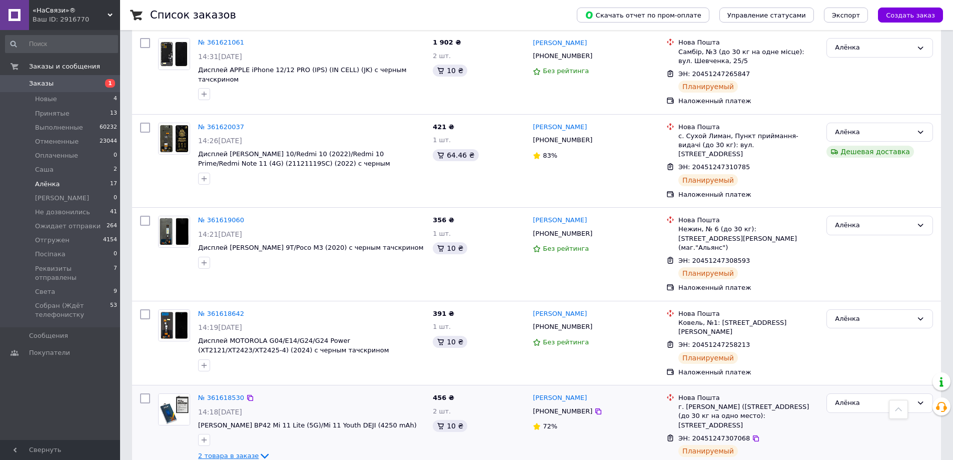
click at [249, 452] on span "2 товара в заказе" at bounding box center [228, 456] width 61 height 8
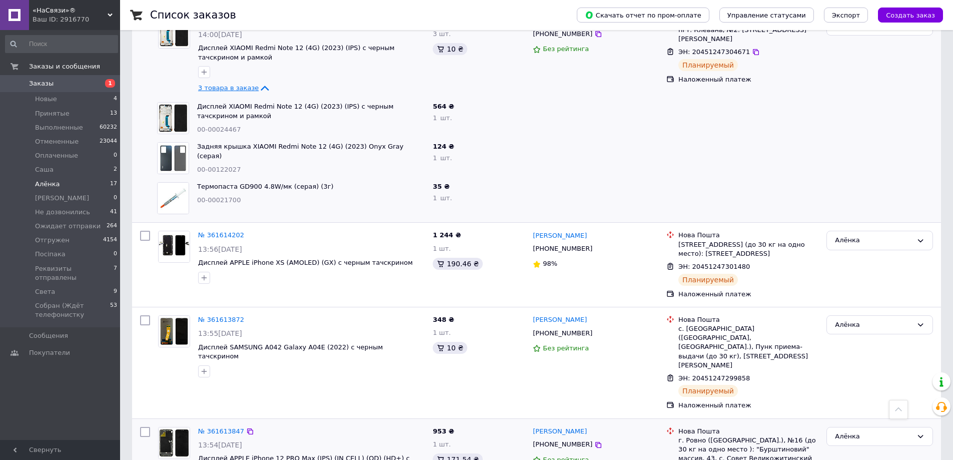
scroll to position [1651, 0]
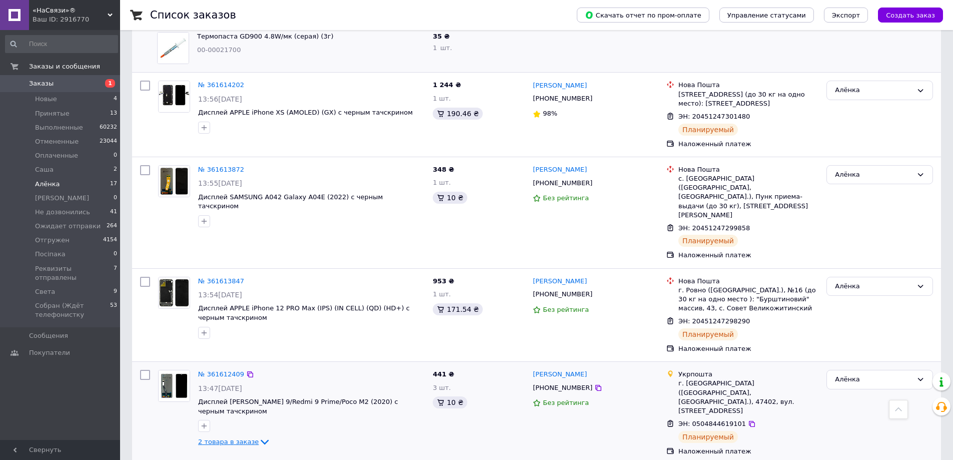
click at [259, 436] on icon at bounding box center [265, 442] width 12 height 12
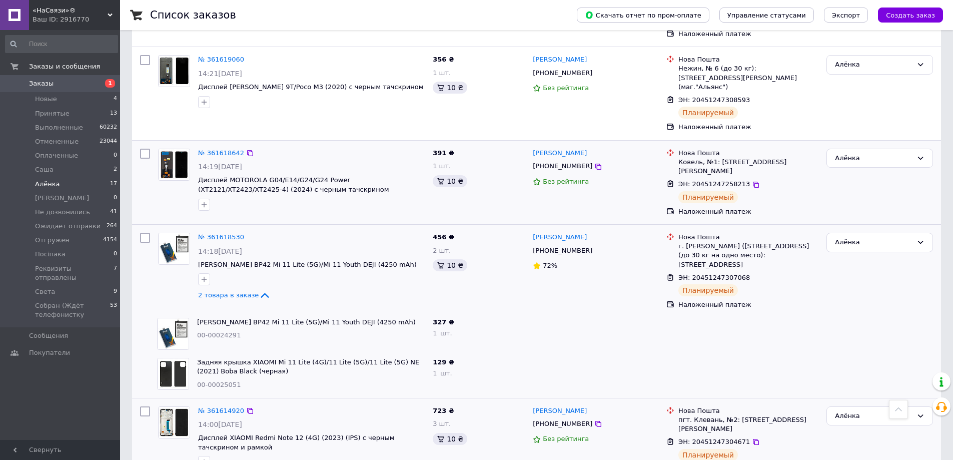
scroll to position [961, 0]
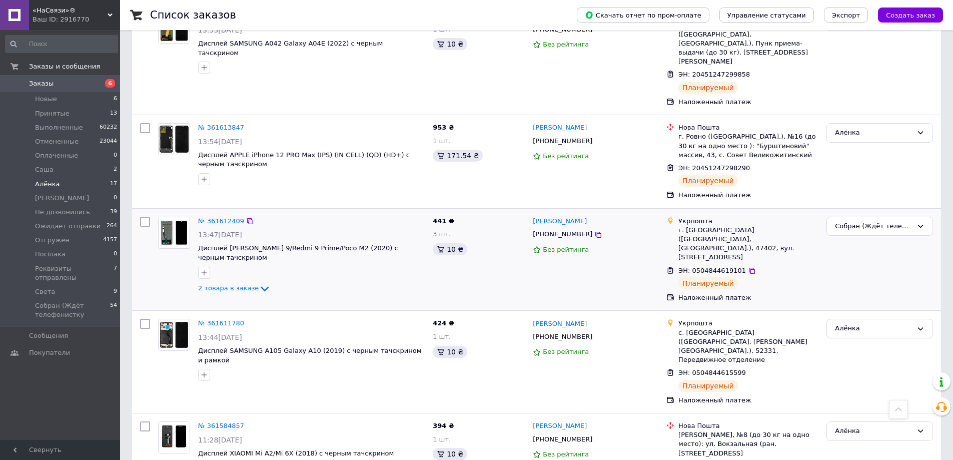
scroll to position [1158, 0]
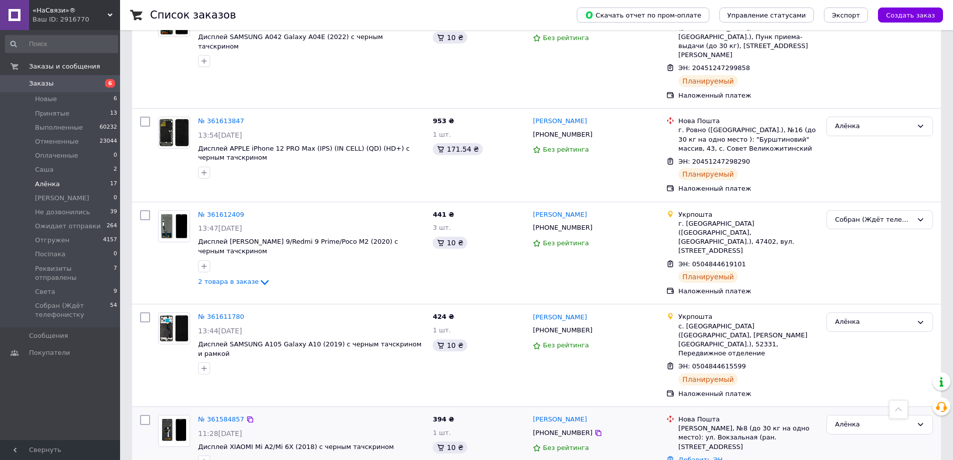
click at [206, 414] on div "№ 361584857" at bounding box center [221, 420] width 48 height 12
click at [229, 414] on div "№ 361584857" at bounding box center [221, 420] width 48 height 12
click at [225, 415] on link "№ 361584857" at bounding box center [221, 419] width 46 height 8
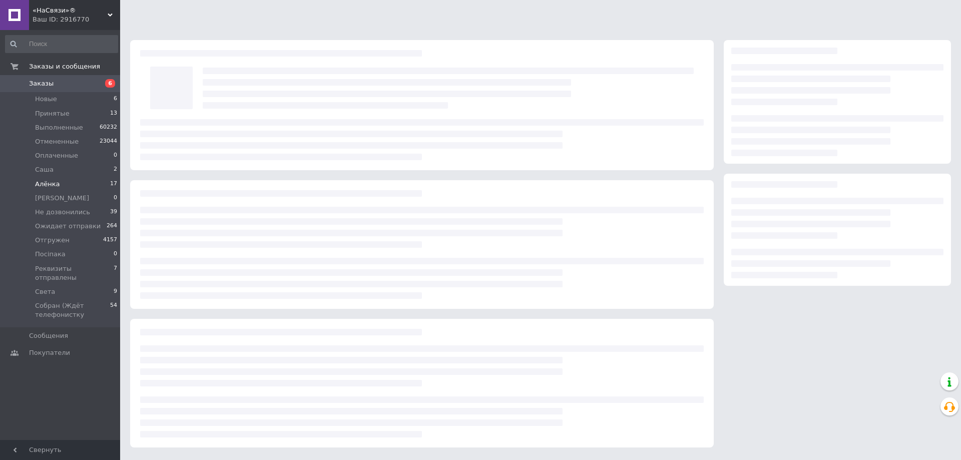
click at [225, 295] on div at bounding box center [421, 278] width 563 height 41
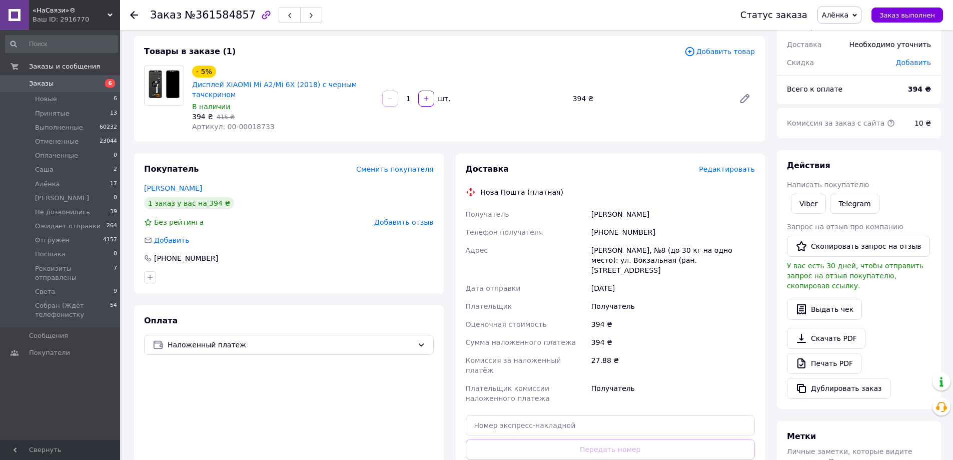
scroll to position [150, 0]
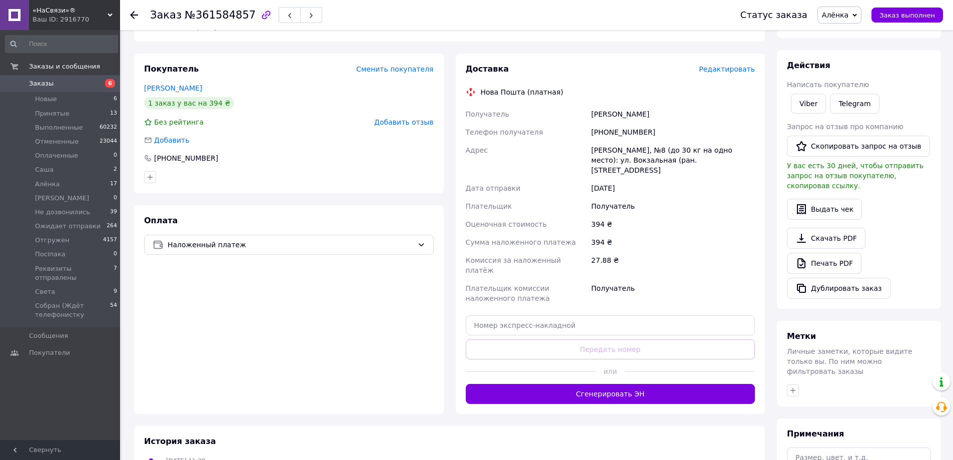
click at [558, 386] on div "Доставка Редактировать Нова Пошта (платная) Получатель Горбань Сергій Телефон п…" at bounding box center [611, 234] width 310 height 360
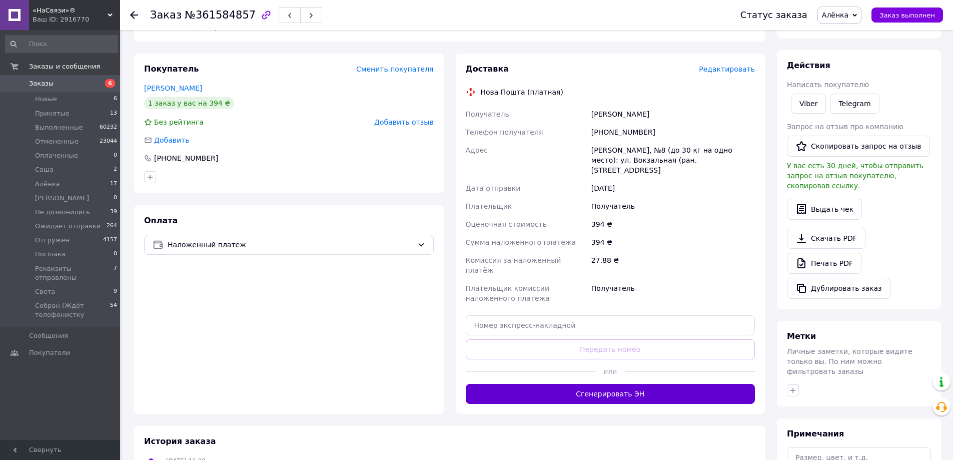
click at [561, 384] on button "Сгенерировать ЭН" at bounding box center [611, 394] width 290 height 20
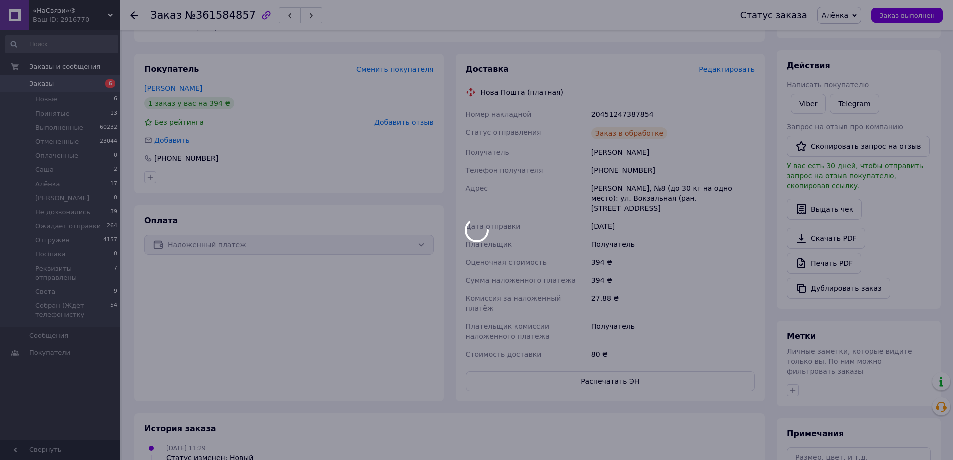
scroll to position [200, 0]
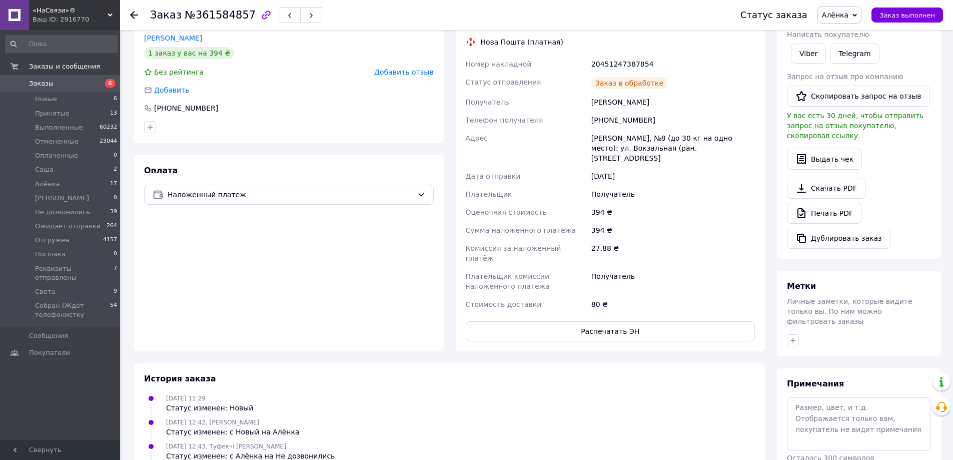
click at [622, 114] on div "+380970420136" at bounding box center [674, 120] width 168 height 18
copy div "380970420136"
click at [616, 63] on div "20451247387854" at bounding box center [674, 64] width 168 height 18
click at [616, 62] on div "20451247387854" at bounding box center [674, 64] width 168 height 18
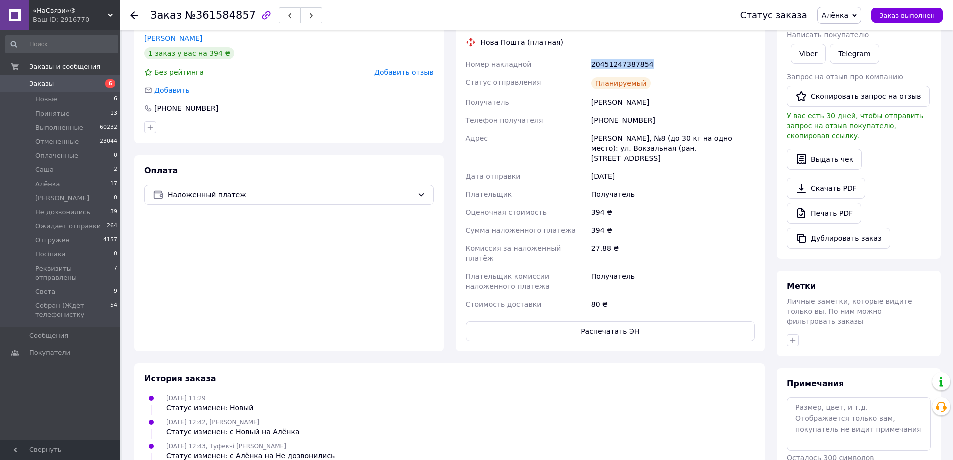
click at [616, 62] on div "20451247387854" at bounding box center [674, 64] width 168 height 18
copy div "20451247387854"
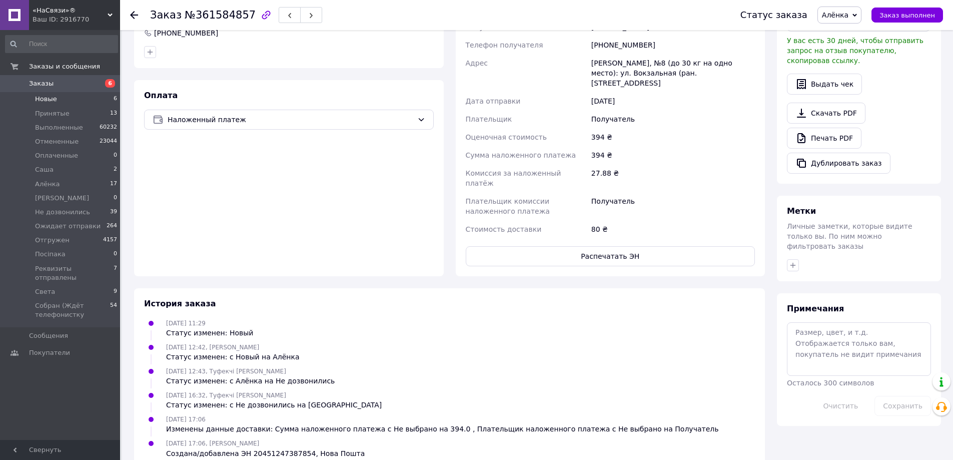
scroll to position [175, 0]
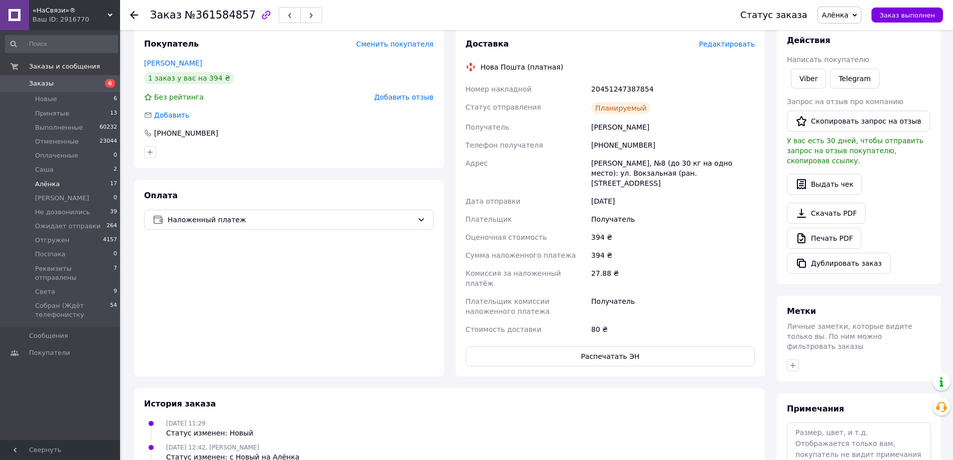
click at [80, 180] on li "Алёнка 17" at bounding box center [61, 184] width 123 height 14
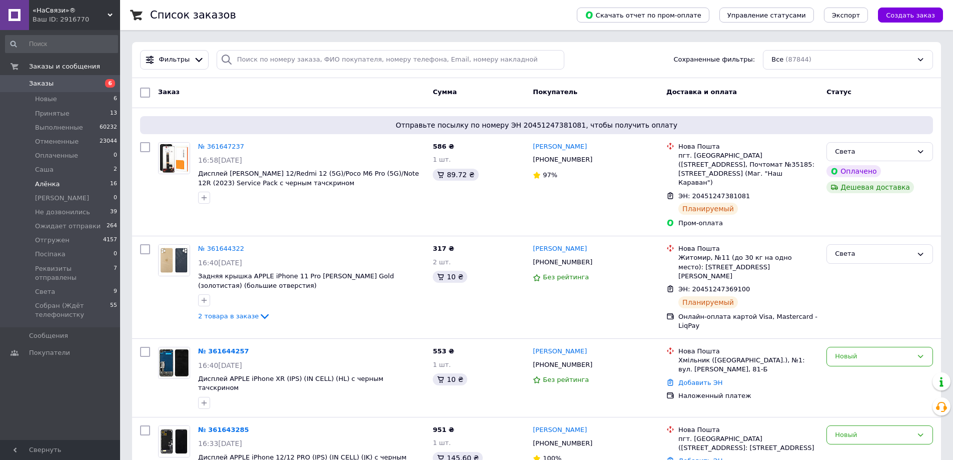
click at [84, 183] on li "Алёнка 16" at bounding box center [61, 184] width 123 height 14
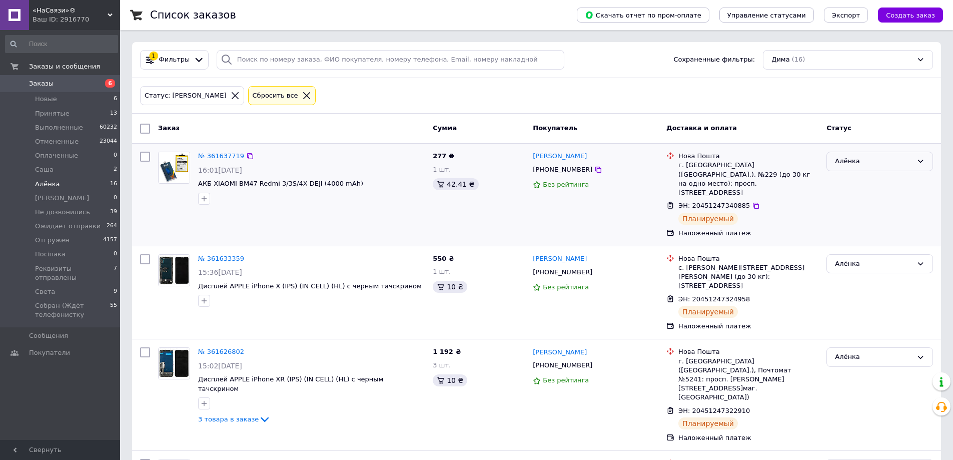
click at [859, 161] on div "Алёнка" at bounding box center [874, 161] width 78 height 11
click at [869, 250] on li "Собран (Ждёт телефонистку" at bounding box center [880, 257] width 106 height 29
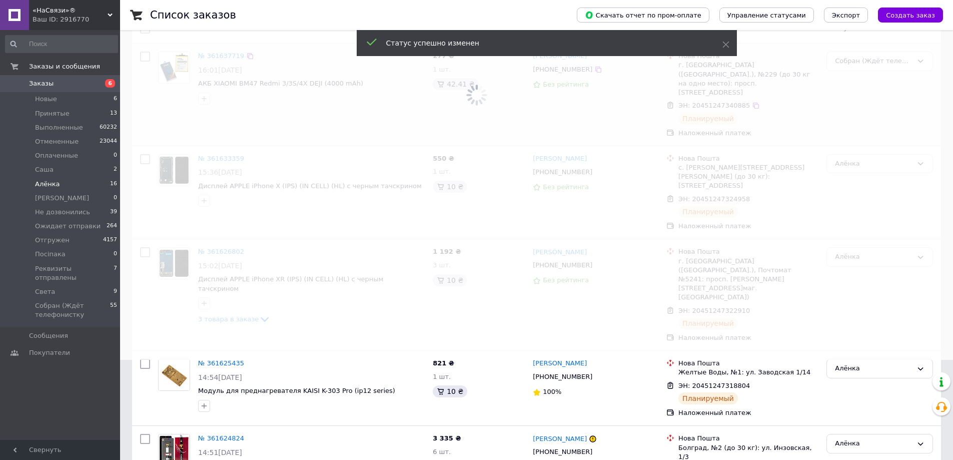
click at [867, 146] on span at bounding box center [476, 130] width 953 height 460
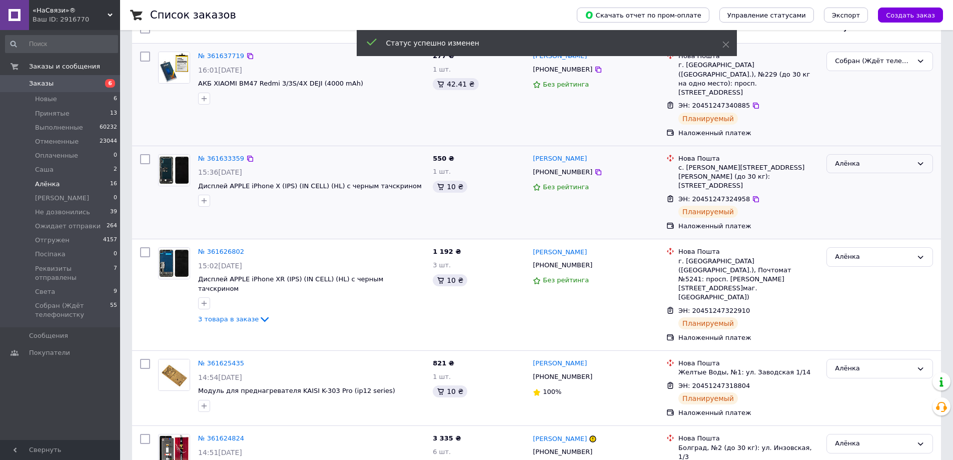
click at [864, 159] on div "Алёнка" at bounding box center [874, 164] width 78 height 11
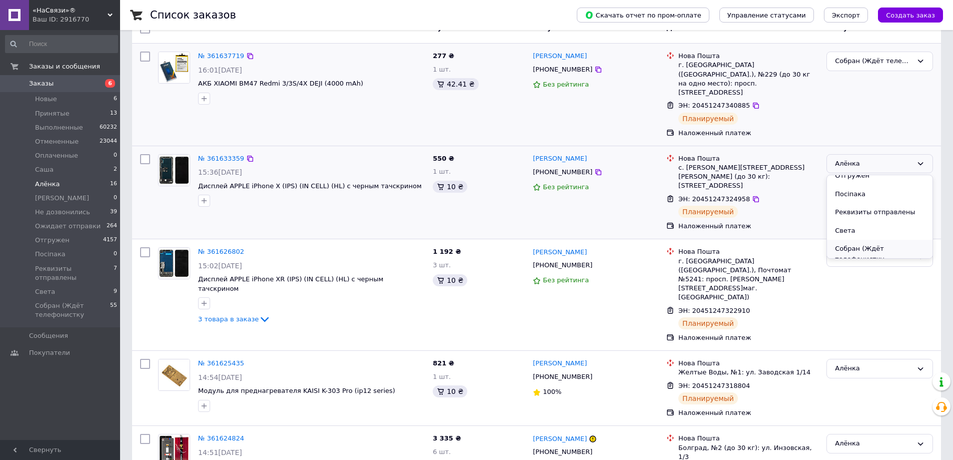
click at [865, 240] on li "Собран (Ждёт телефонистку" at bounding box center [880, 254] width 106 height 29
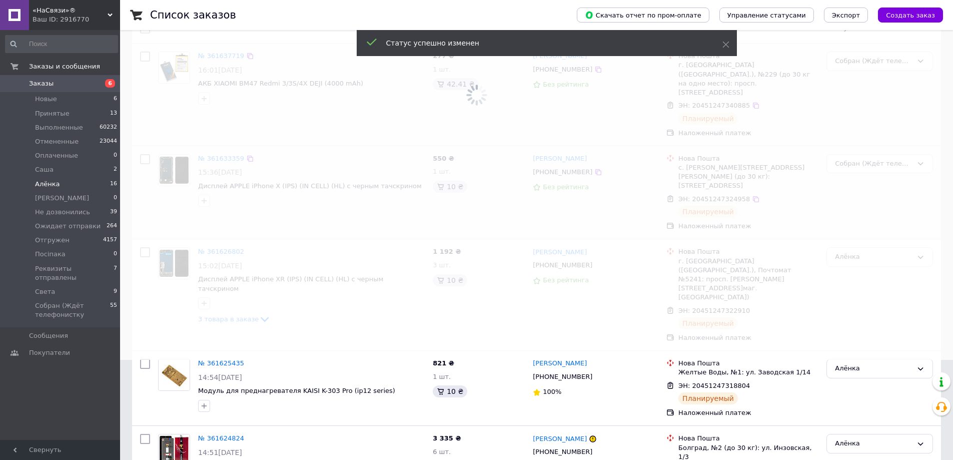
scroll to position [150, 0]
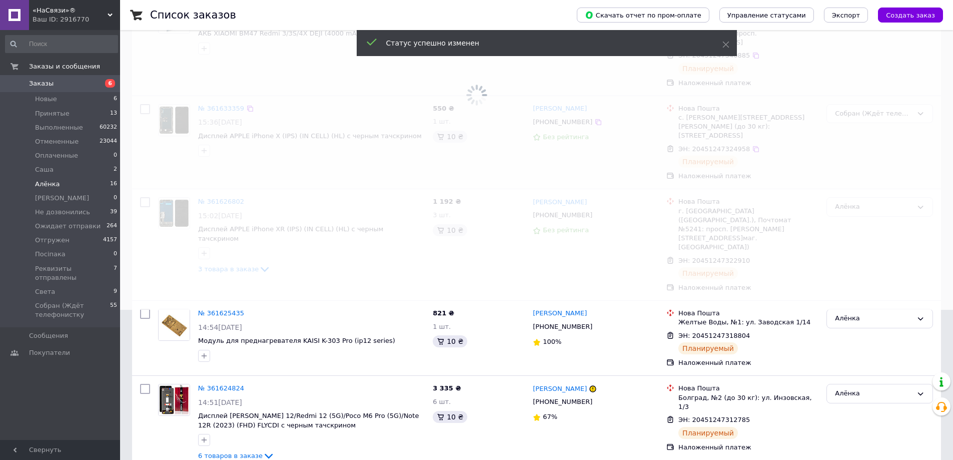
click at [862, 180] on span at bounding box center [476, 80] width 953 height 460
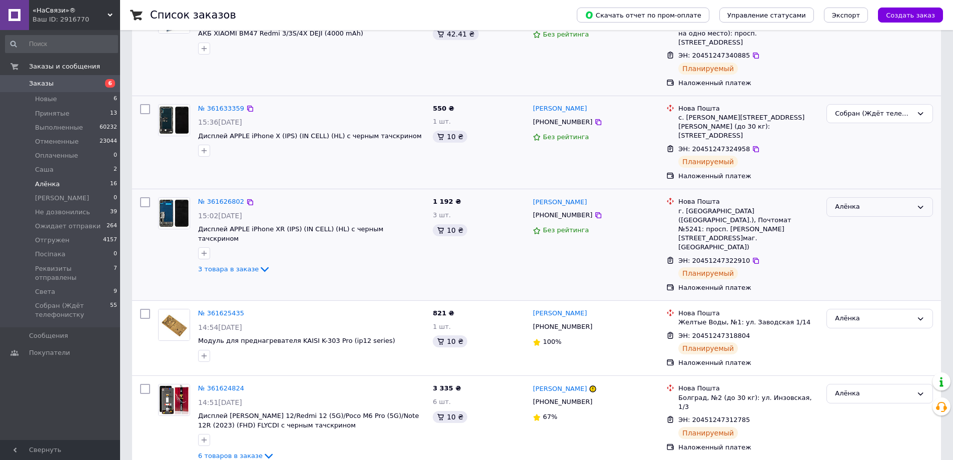
click at [878, 202] on div "Алёнка" at bounding box center [874, 207] width 78 height 11
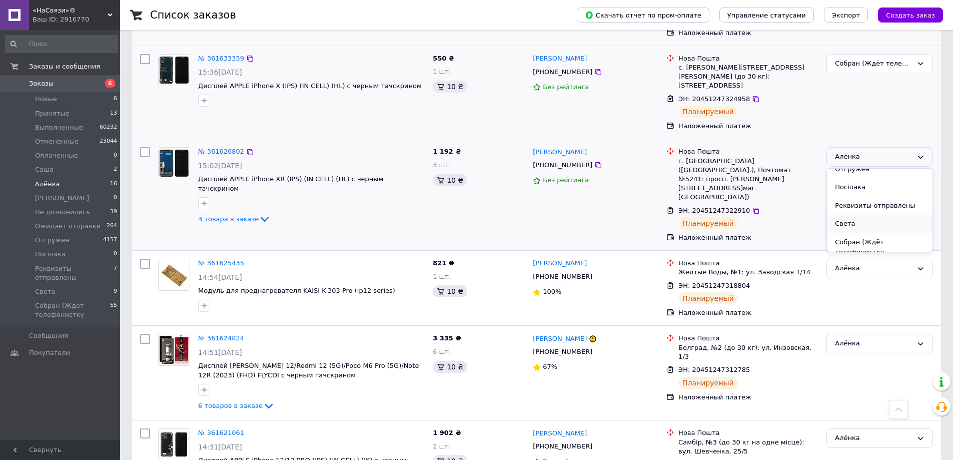
scroll to position [300, 0]
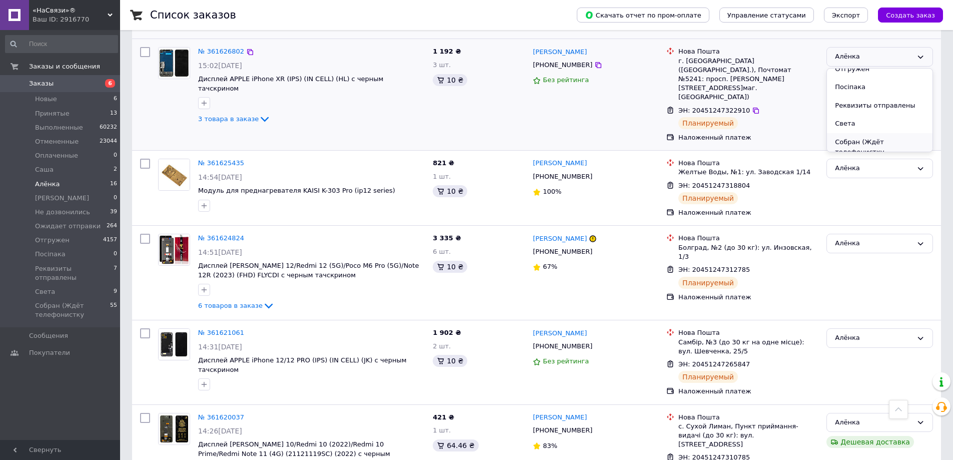
click at [867, 133] on li "Собран (Ждёт телефонистку" at bounding box center [880, 147] width 106 height 29
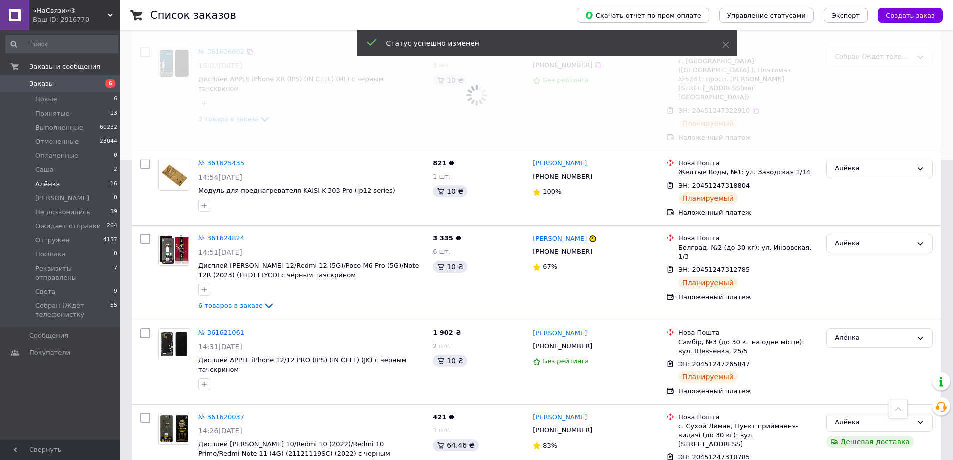
scroll to position [250, 0]
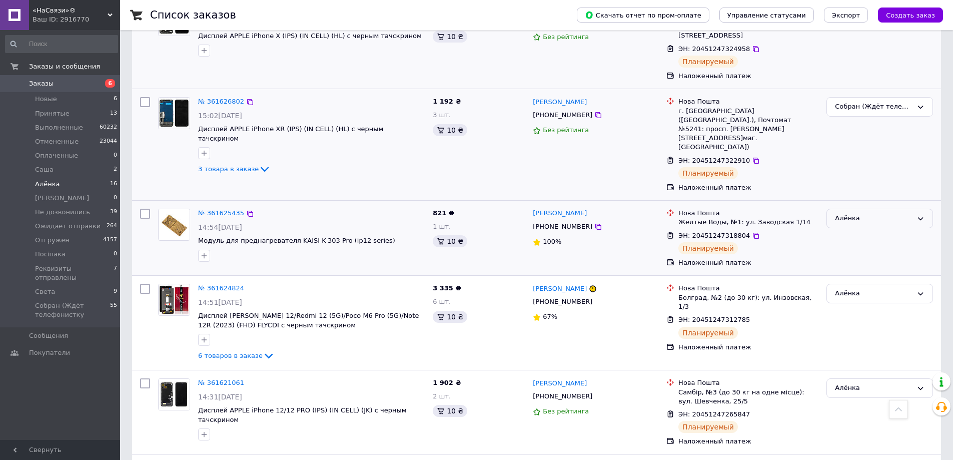
click at [879, 213] on div "Алёнка" at bounding box center [874, 218] width 78 height 11
click at [859, 300] on li "Собран (Ждёт телефонистку" at bounding box center [880, 314] width 106 height 29
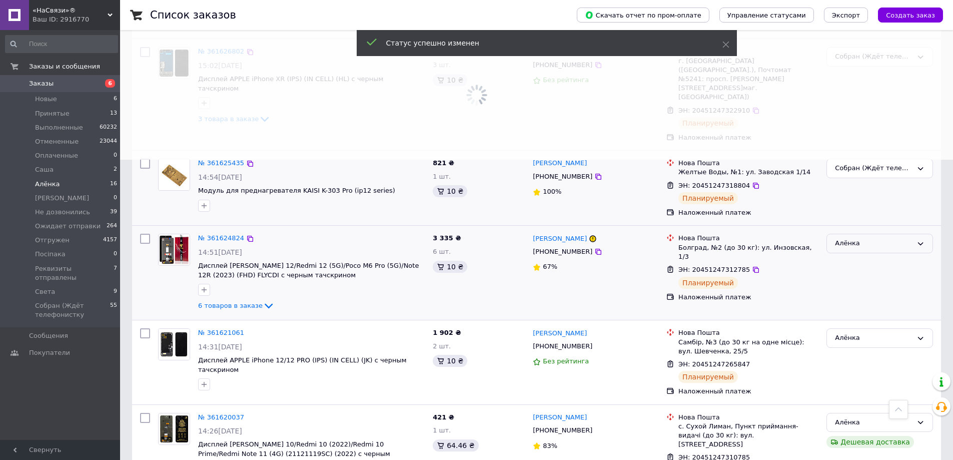
click at [846, 234] on div "Алёнка" at bounding box center [880, 244] width 107 height 20
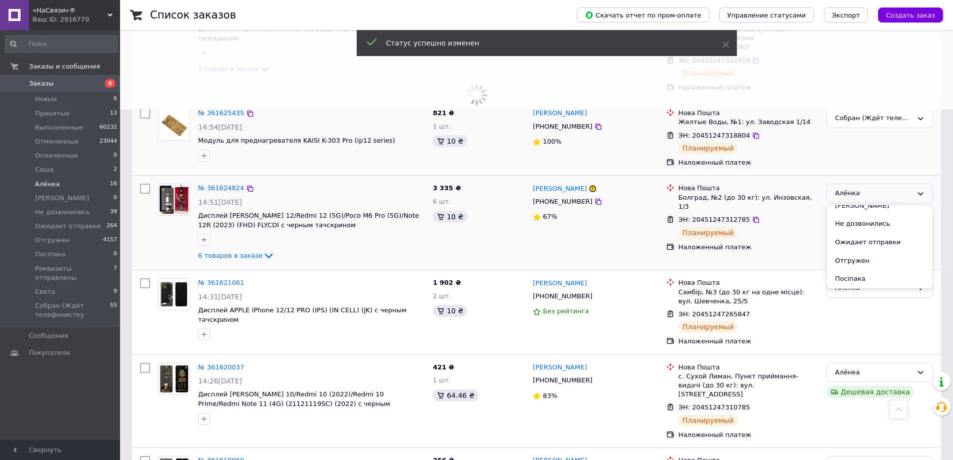
scroll to position [155, 0]
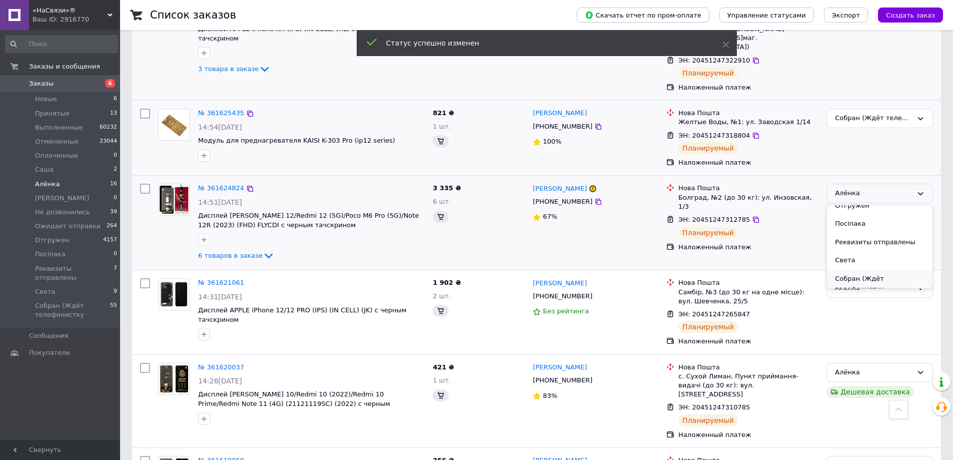
click at [874, 270] on li "Собран (Ждёт телефонистку" at bounding box center [880, 284] width 106 height 29
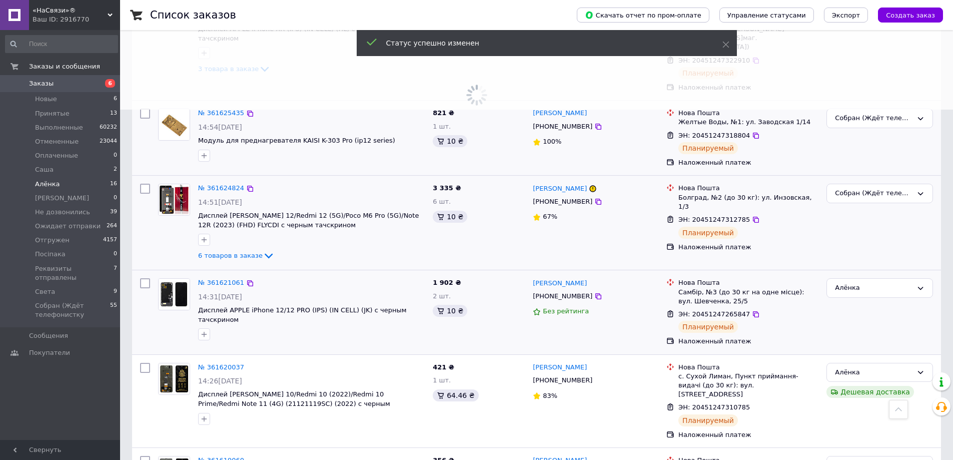
scroll to position [400, 0]
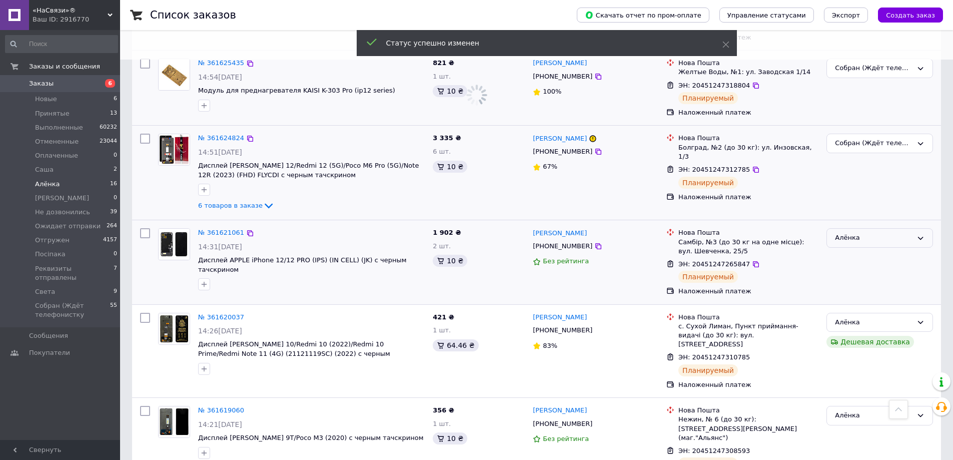
click at [861, 233] on div "Алёнка" at bounding box center [874, 238] width 78 height 11
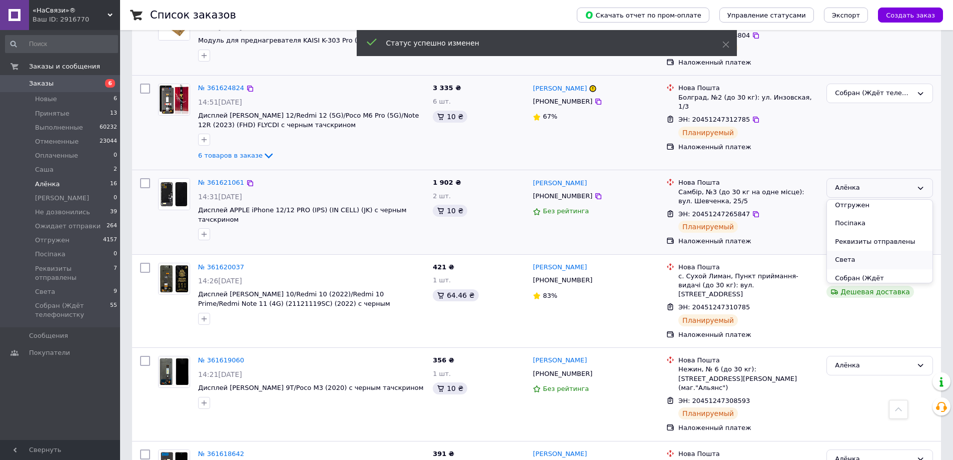
scroll to position [155, 0]
click at [860, 264] on li "Собран (Ждёт телефонистку" at bounding box center [880, 278] width 106 height 29
click at [905, 267] on div "Алёнка" at bounding box center [874, 272] width 78 height 11
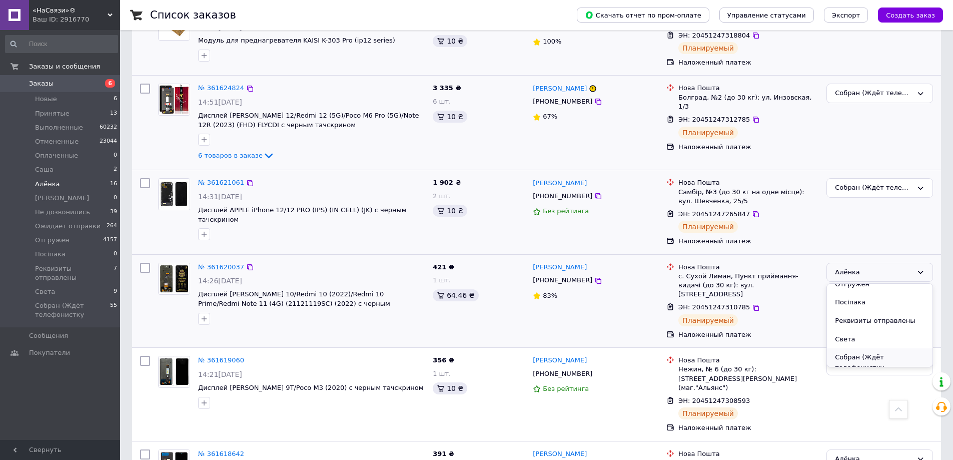
click at [861, 348] on li "Собран (Ждёт телефонистку" at bounding box center [880, 362] width 106 height 29
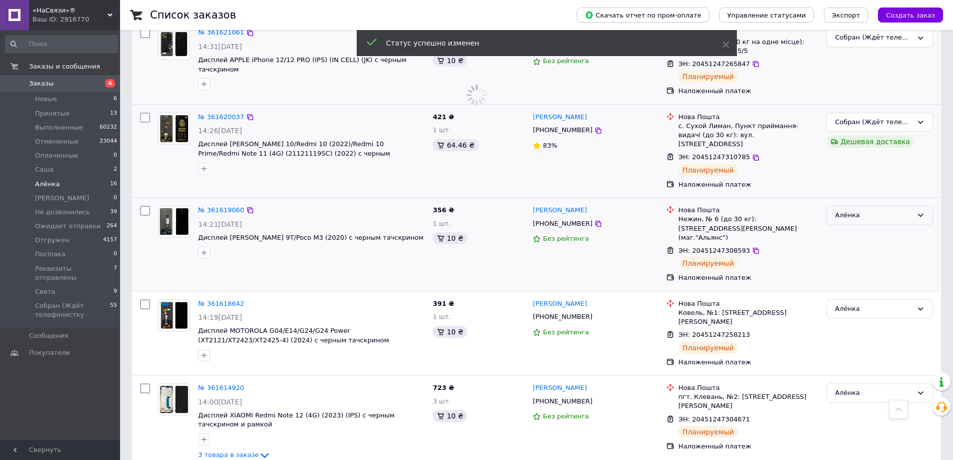
click at [857, 210] on div "Алёнка" at bounding box center [874, 215] width 78 height 11
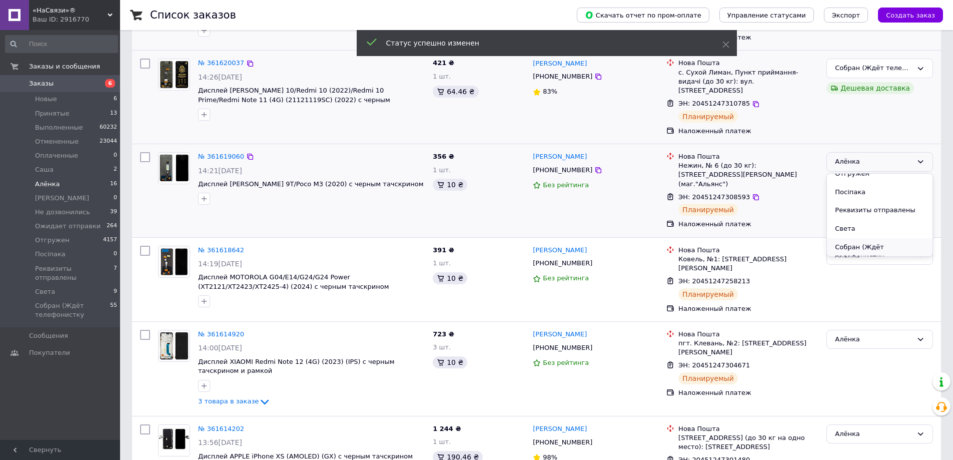
click at [867, 238] on li "Собран (Ждёт телефонистку" at bounding box center [880, 252] width 106 height 29
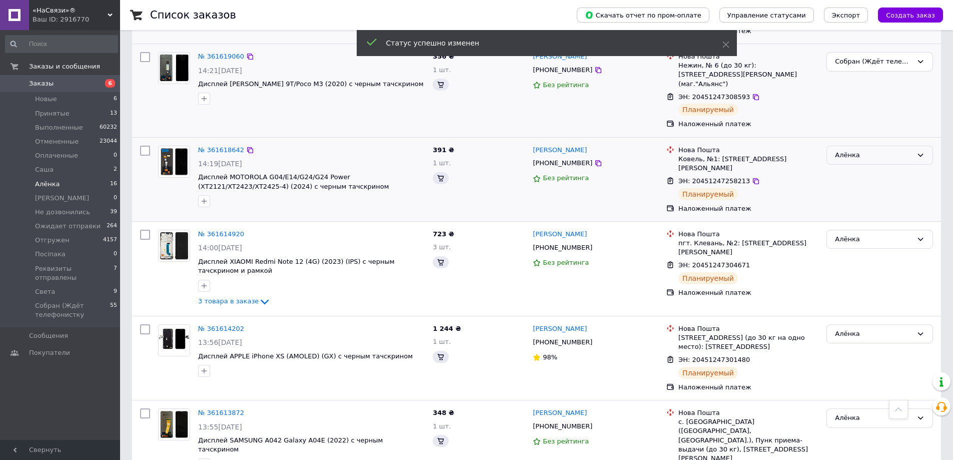
click at [864, 150] on div "Алёнка" at bounding box center [874, 155] width 78 height 11
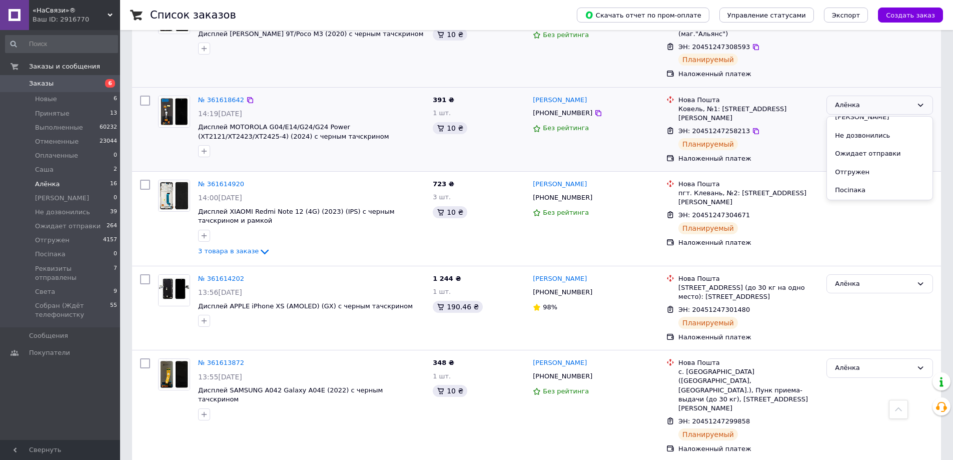
scroll to position [150, 0]
click at [869, 186] on li "Собран (Ждёт телефонистку" at bounding box center [880, 200] width 106 height 29
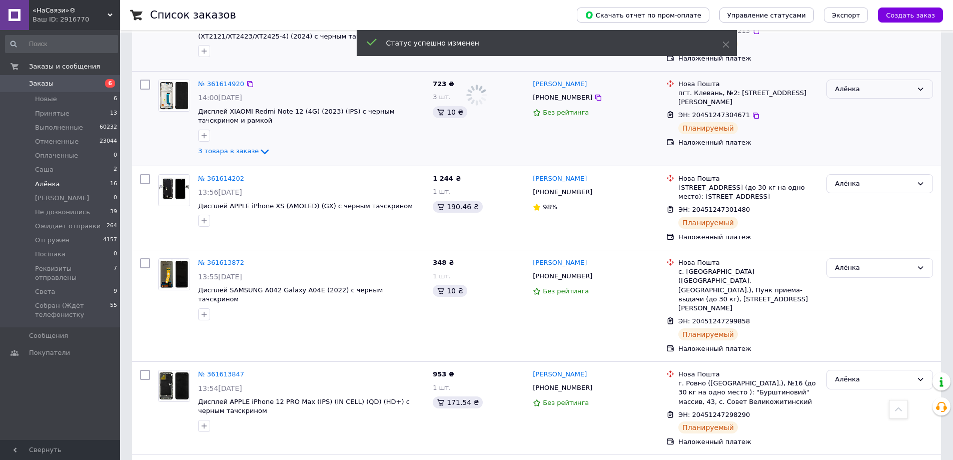
click at [879, 80] on div "Алёнка" at bounding box center [880, 90] width 107 height 20
click at [870, 165] on li "Собран (Ждёт телефонистку" at bounding box center [880, 179] width 106 height 29
click at [854, 179] on div "Алёнка" at bounding box center [874, 184] width 78 height 11
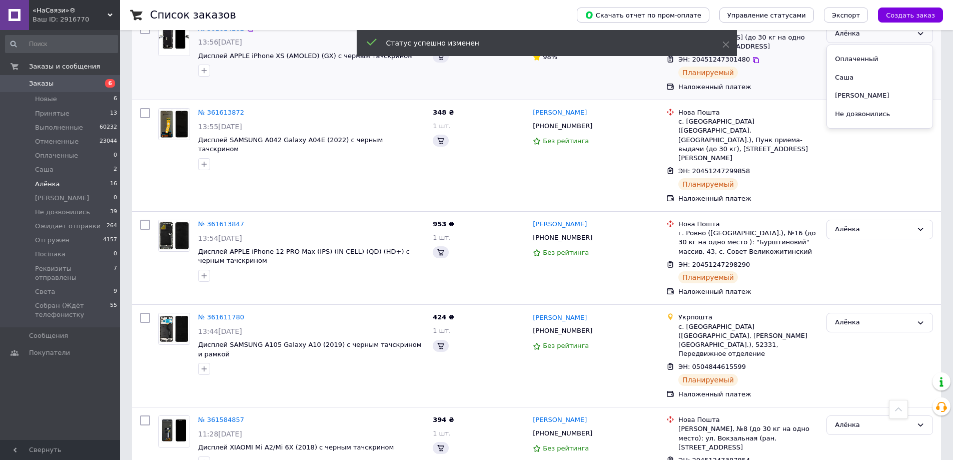
scroll to position [150, 0]
click at [869, 115] on li "Собран (Ждёт телефонистку" at bounding box center [880, 129] width 106 height 29
click at [854, 108] on div "Алёнка" at bounding box center [880, 118] width 107 height 20
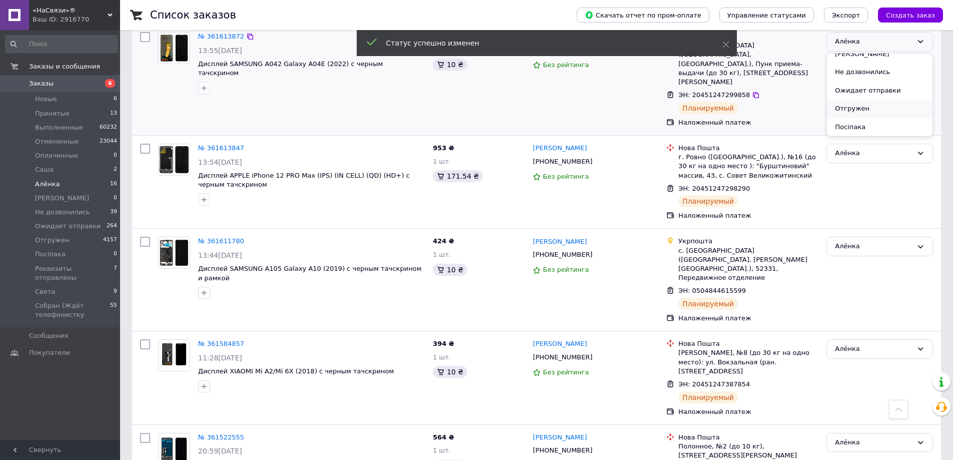
scroll to position [155, 0]
click at [866, 118] on li "Собран (Ждёт телефонистку" at bounding box center [880, 132] width 106 height 29
click at [865, 144] on div "Алёнка" at bounding box center [880, 154] width 107 height 20
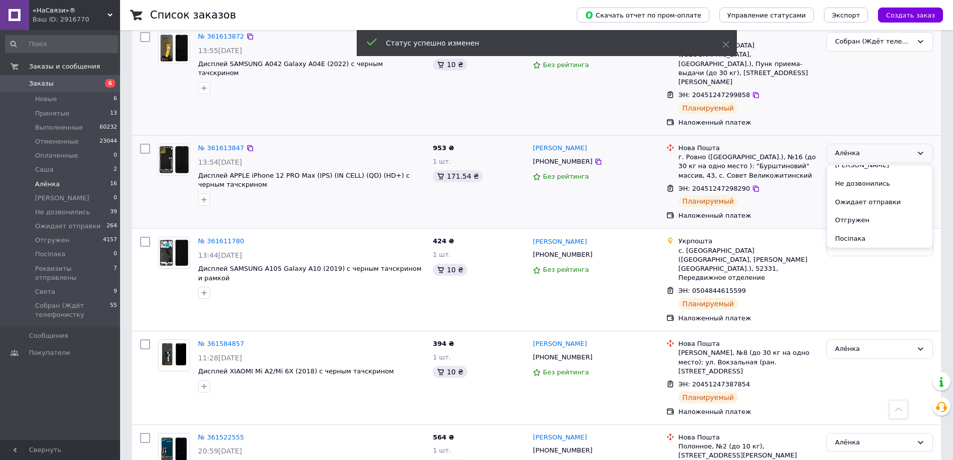
scroll to position [150, 0]
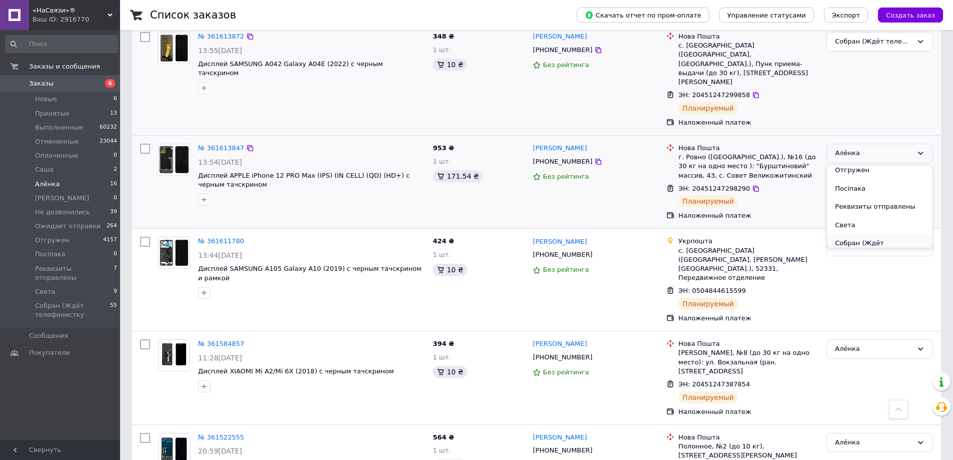
click at [876, 234] on li "Собран (Ждёт телефонистку" at bounding box center [880, 248] width 106 height 29
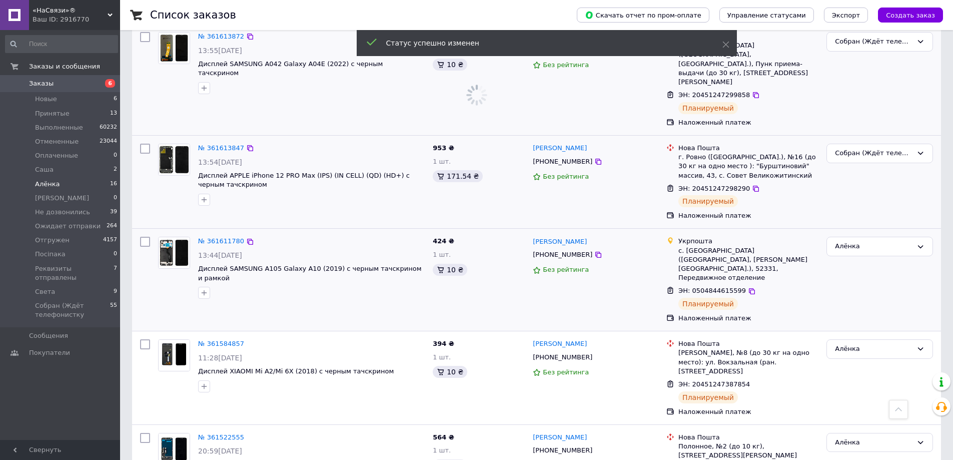
scroll to position [0, 0]
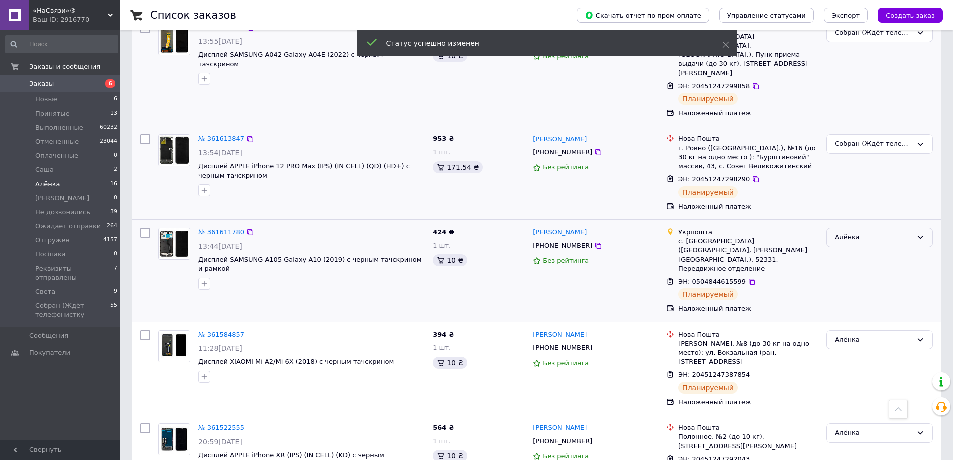
click at [857, 228] on div "Алёнка" at bounding box center [880, 238] width 107 height 20
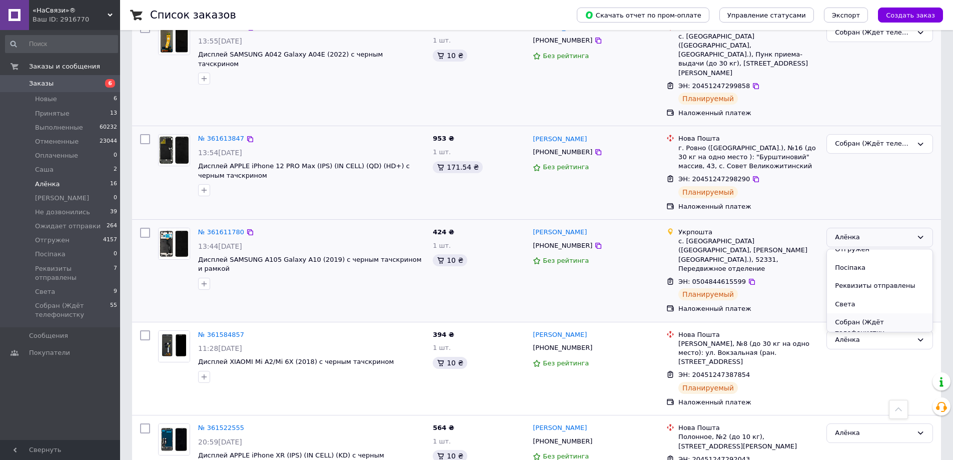
click at [873, 313] on li "Собран (Ждёт телефонистку" at bounding box center [880, 327] width 106 height 29
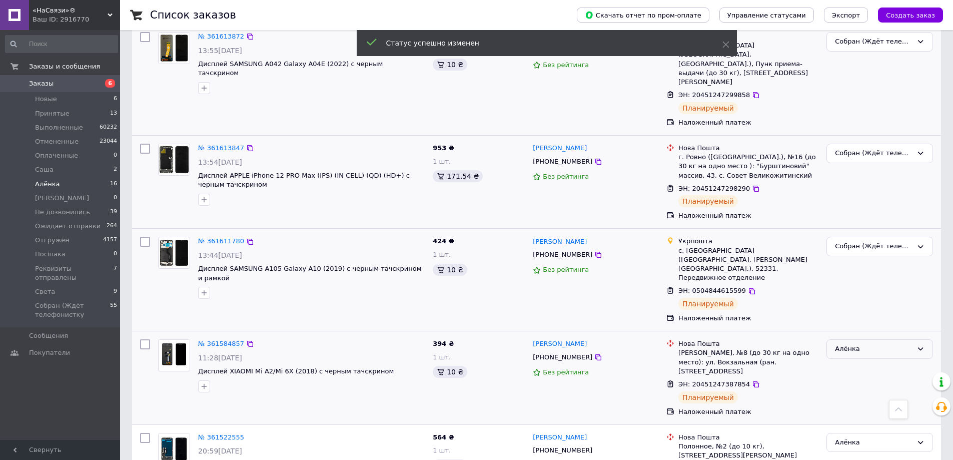
click at [857, 344] on div "Алёнка" at bounding box center [874, 349] width 78 height 11
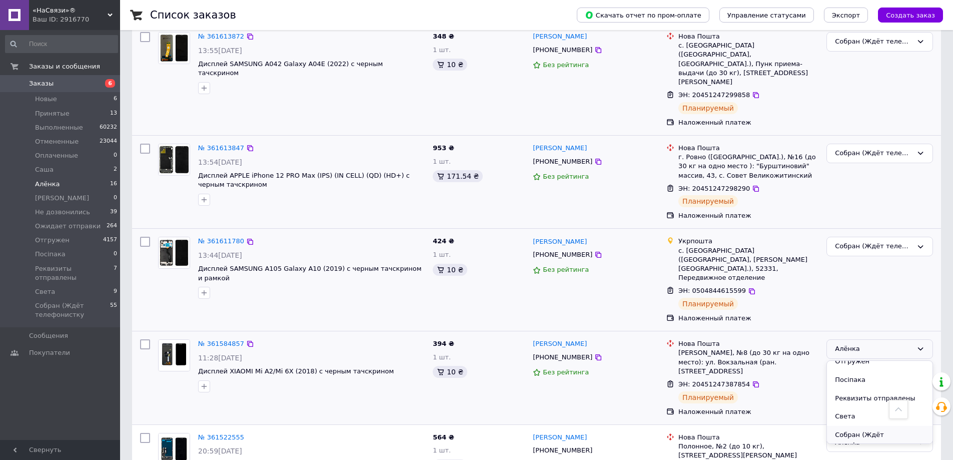
click at [858, 426] on li "Собран (Ждёт телефонистку" at bounding box center [880, 440] width 106 height 29
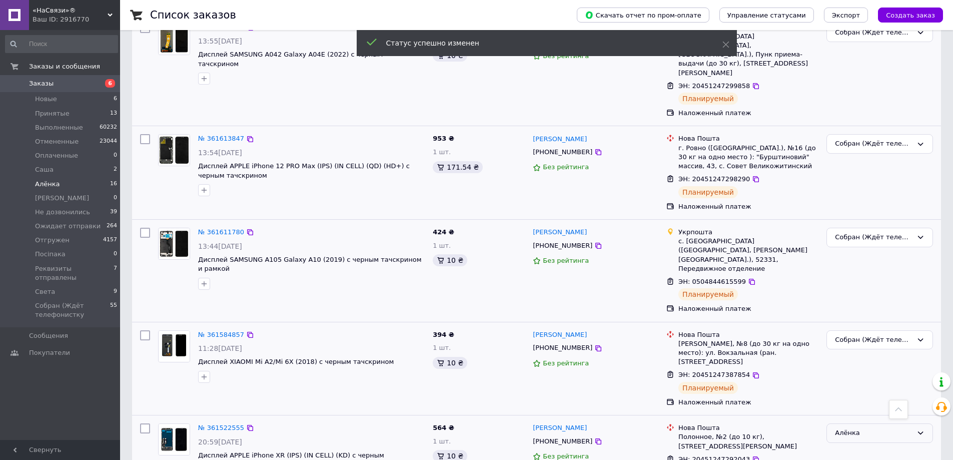
click at [872, 428] on div "Алёнка" at bounding box center [874, 433] width 78 height 11
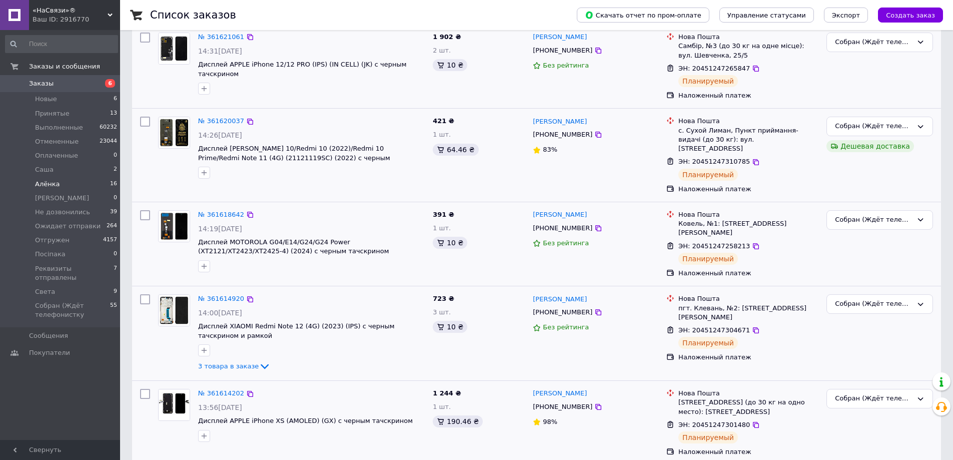
scroll to position [0, 0]
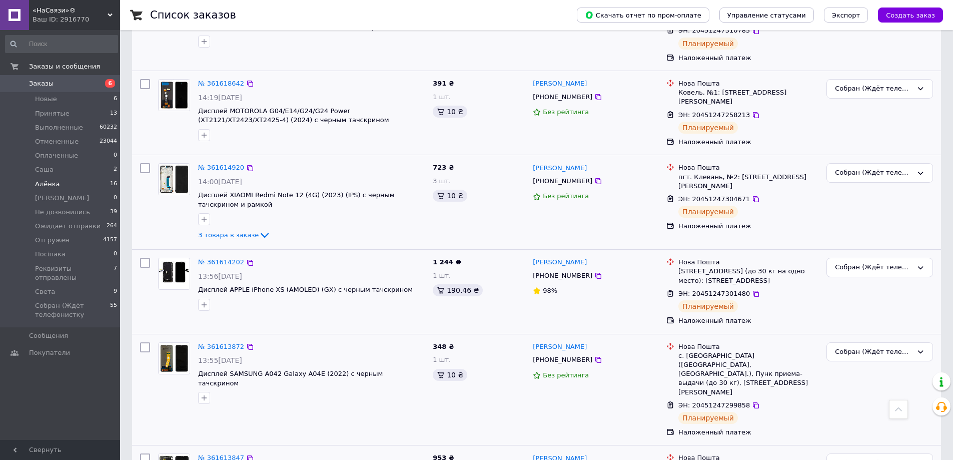
click at [247, 231] on span "3 товара в заказе" at bounding box center [228, 235] width 61 height 8
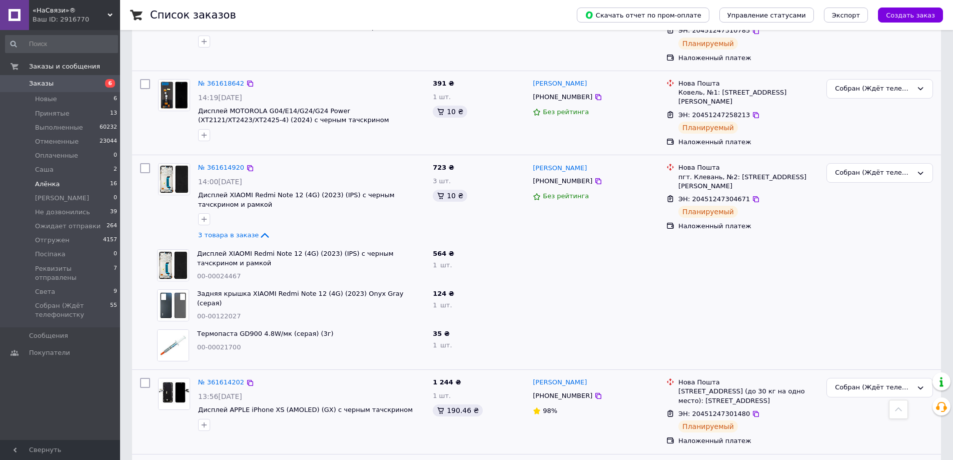
click at [741, 194] on div "ЭН: 20451247304671" at bounding box center [749, 200] width 142 height 12
click at [752, 195] on icon at bounding box center [756, 199] width 8 height 8
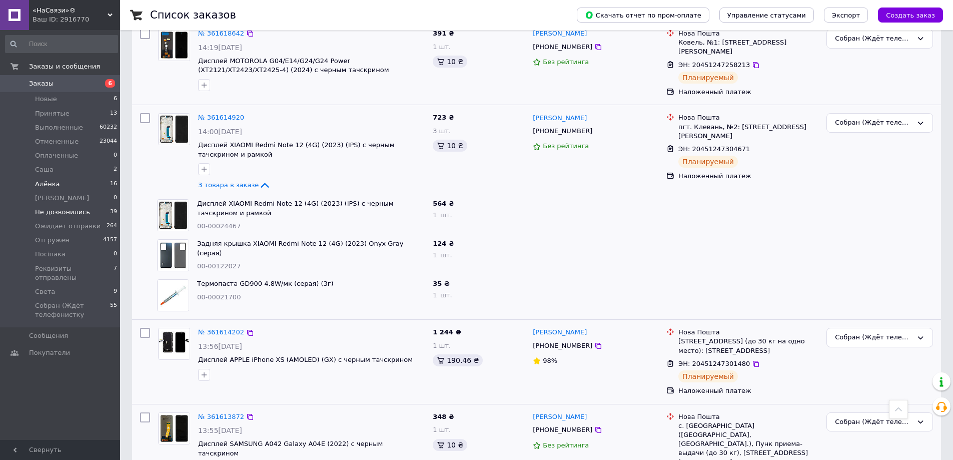
scroll to position [200, 0]
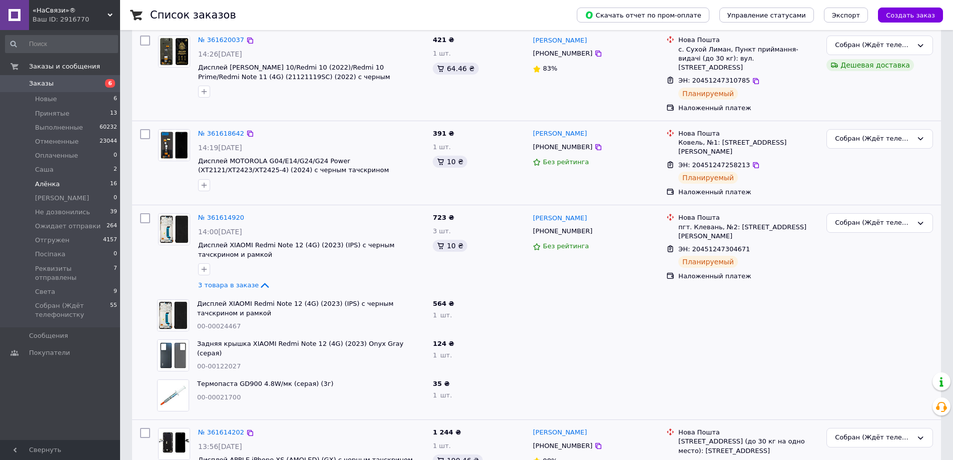
click at [51, 185] on span "Алёнка" at bounding box center [47, 184] width 25 height 9
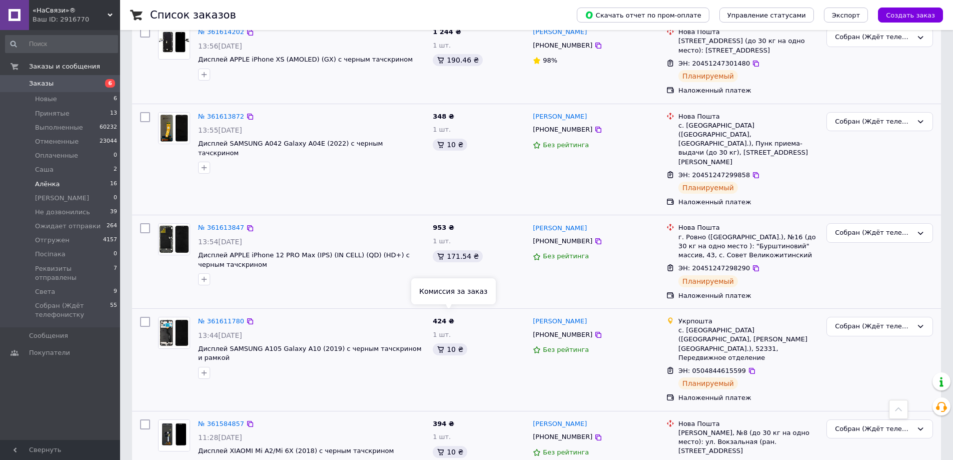
scroll to position [690, 0]
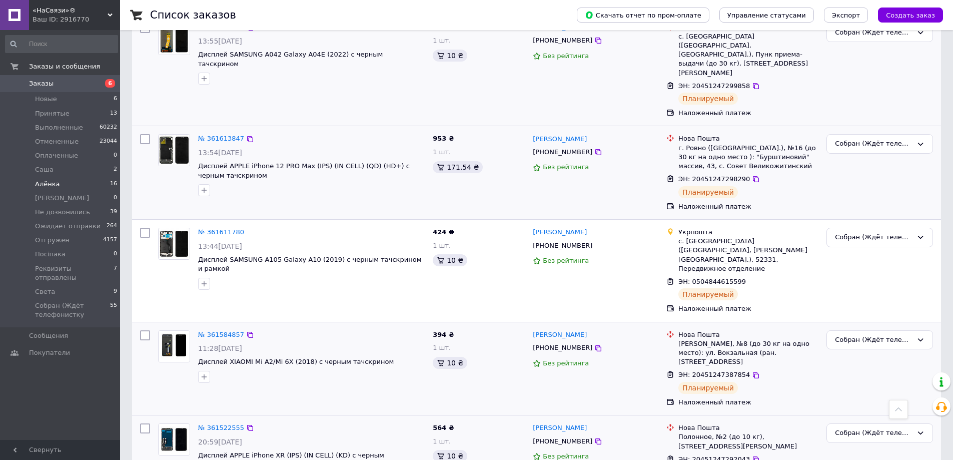
click at [93, 186] on li "Алёнка 16" at bounding box center [61, 184] width 123 height 14
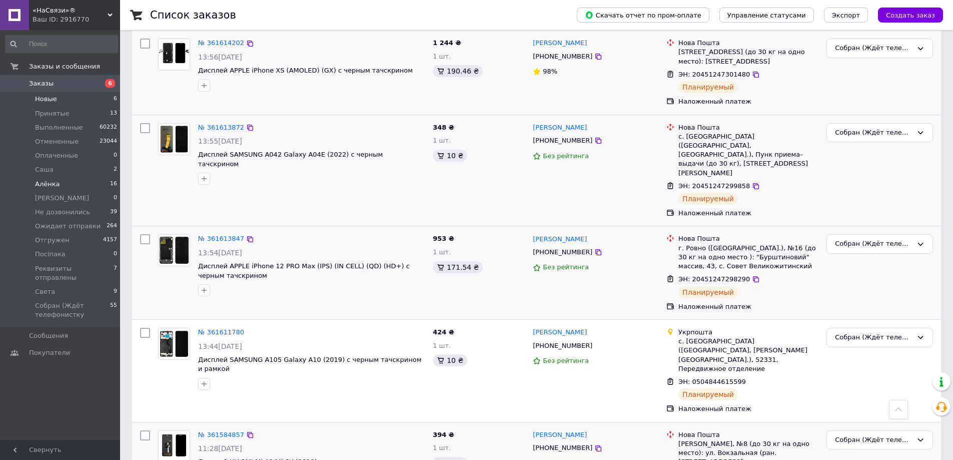
click at [55, 98] on li "Новые 6" at bounding box center [61, 99] width 123 height 14
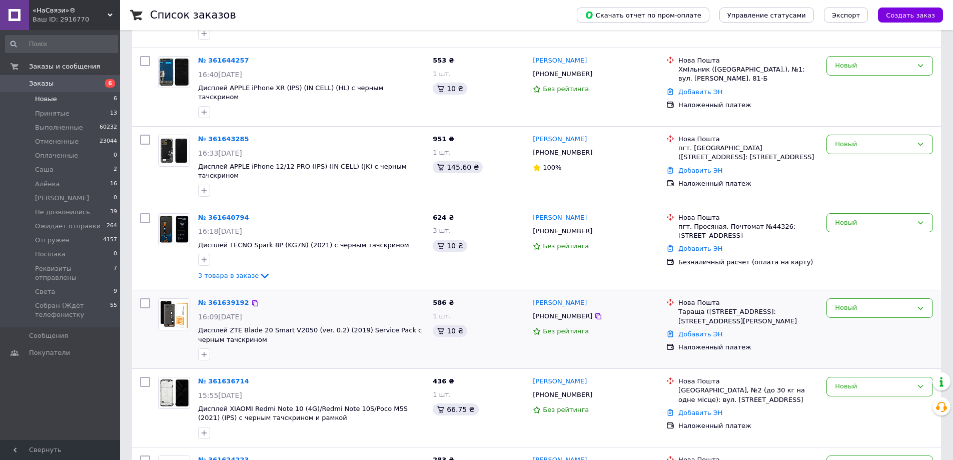
scroll to position [286, 0]
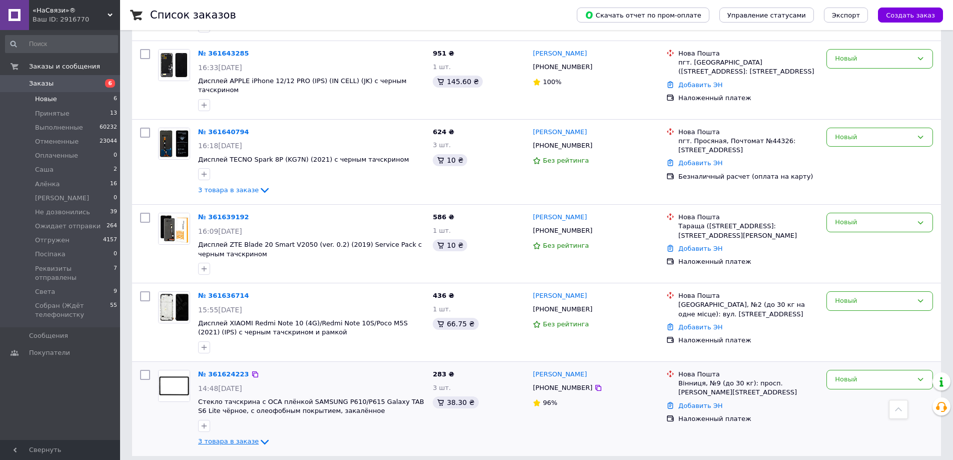
click at [221, 438] on span "3 товара в заказе" at bounding box center [228, 442] width 61 height 8
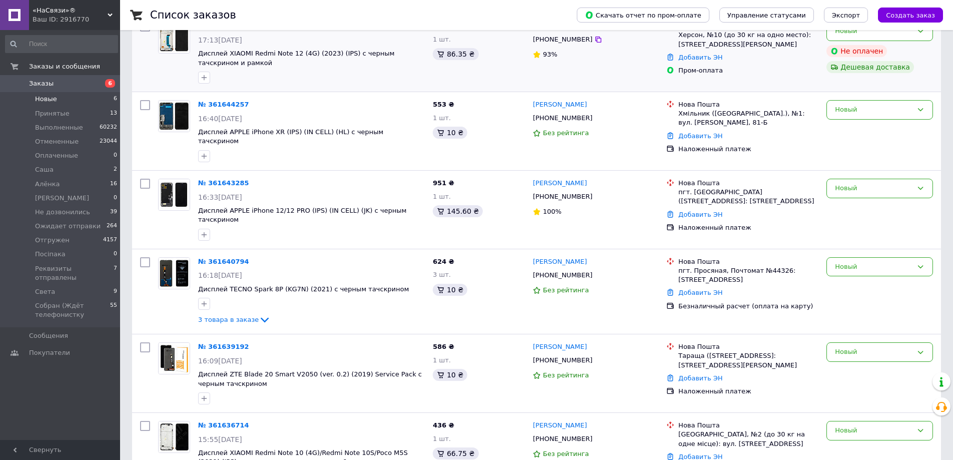
scroll to position [56, 0]
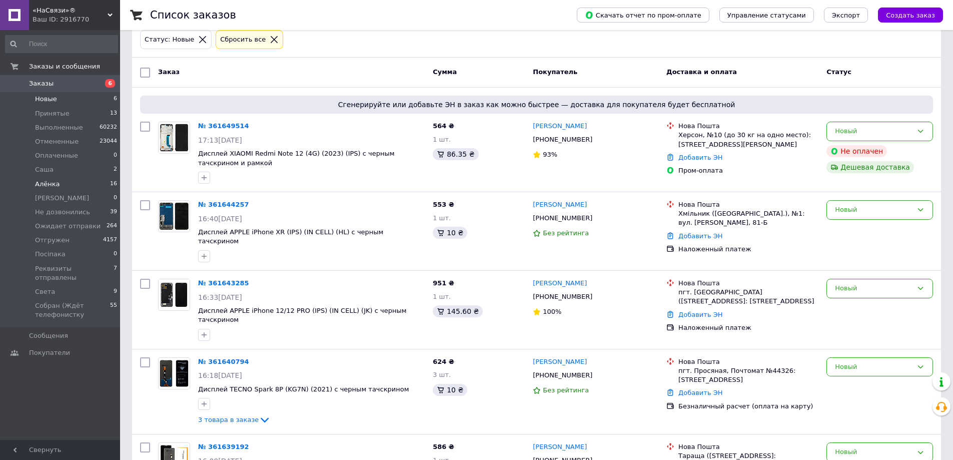
click at [94, 184] on li "Алёнка 16" at bounding box center [61, 184] width 123 height 14
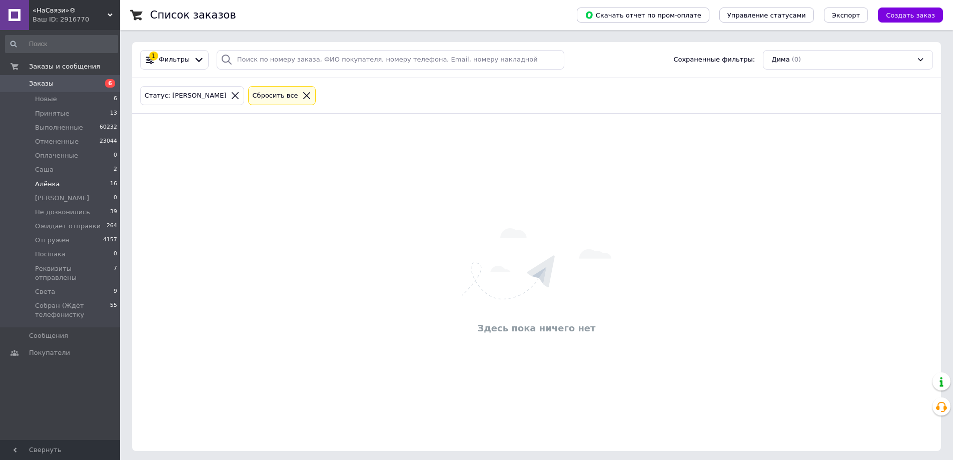
click at [148, 322] on div "Здесь пока ничего нет" at bounding box center [536, 328] width 799 height 13
click at [94, 301] on span "Собран (Ждёт телефонистку" at bounding box center [72, 310] width 75 height 18
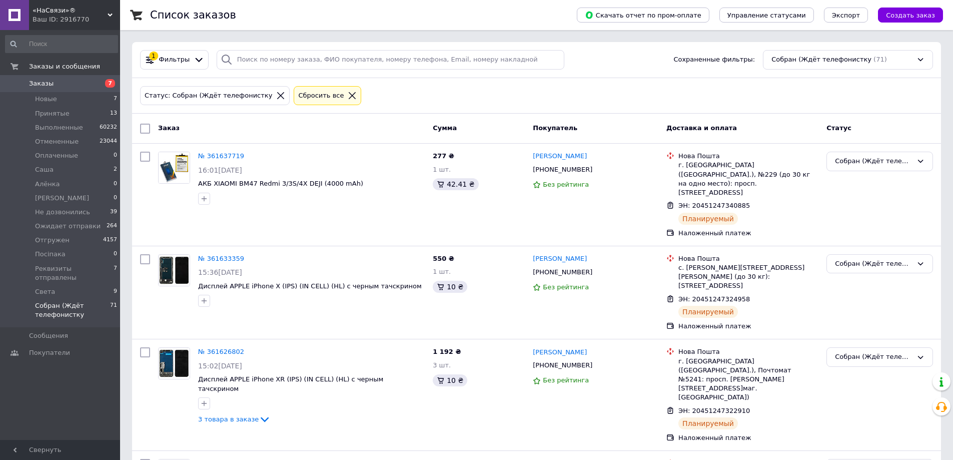
click at [346, 93] on div at bounding box center [352, 95] width 13 height 9
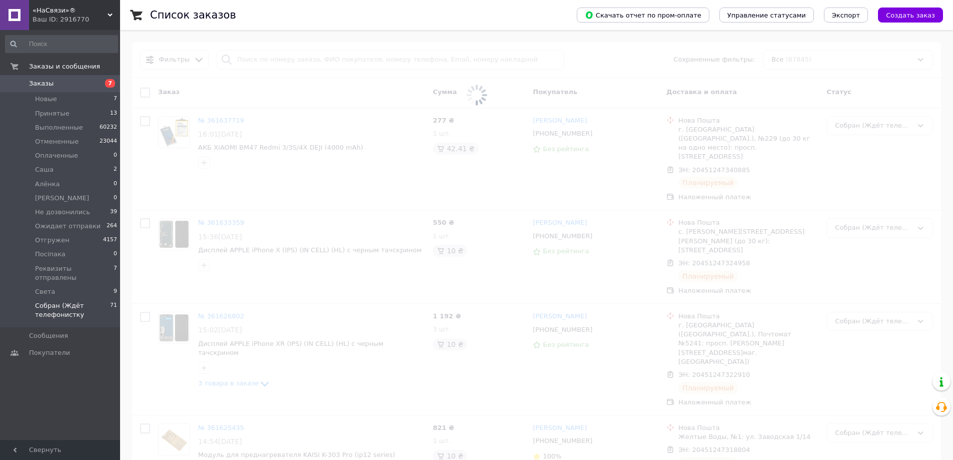
click at [280, 57] on span at bounding box center [476, 95] width 953 height 190
click at [281, 57] on span at bounding box center [476, 95] width 953 height 190
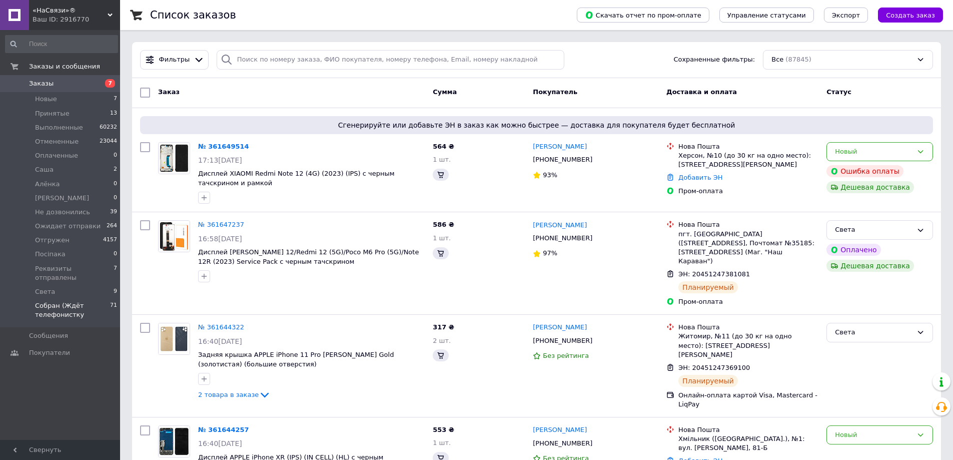
drag, startPoint x: 281, startPoint y: 57, endPoint x: 237, endPoint y: 96, distance: 58.8
click at [237, 99] on div "Заказ Сумма Покупатель Доставка и оплата Статус" at bounding box center [536, 93] width 809 height 30
click at [237, 60] on input "search" at bounding box center [391, 60] width 348 height 20
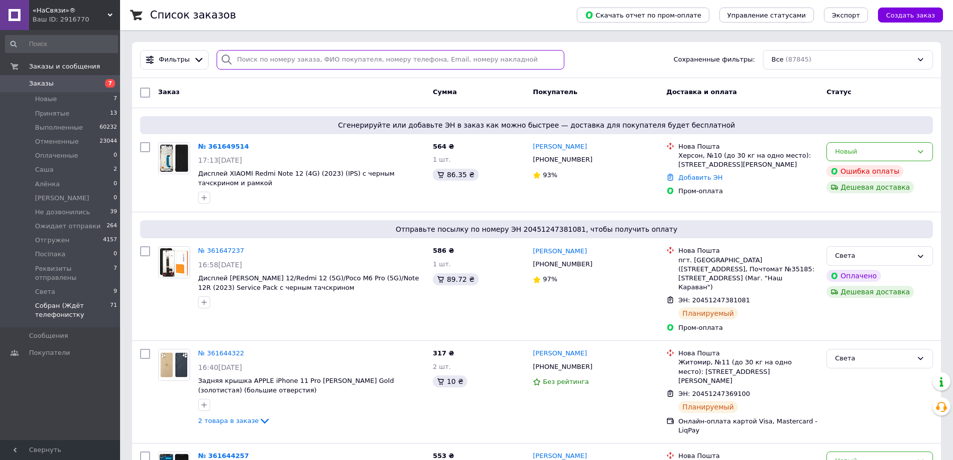
paste input "[PHONE_NUMBER]"
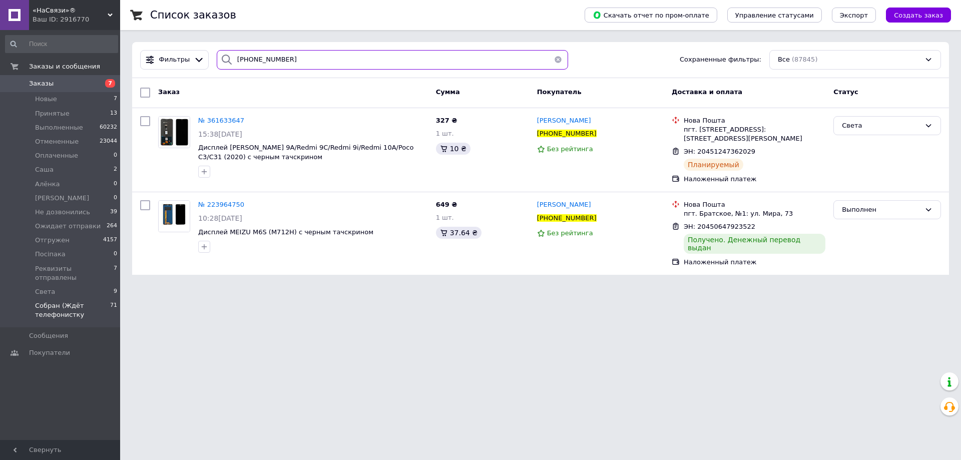
type input "[PHONE_NUMBER]"
click at [178, 287] on html "«НаСвязи»® Ваш ID: 2916770 Сайт «НаСвязи»® Кабинет покупателя Проверить состоян…" at bounding box center [480, 143] width 961 height 287
drag, startPoint x: 127, startPoint y: 326, endPoint x: 108, endPoint y: 293, distance: 38.1
click at [125, 287] on html "«НаСвязи»® Ваш ID: 2916770 Сайт «НаСвязи»® Кабинет покупателя Проверить состоян…" at bounding box center [480, 143] width 961 height 287
click at [56, 301] on span "Собран (Ждёт телефонистку" at bounding box center [72, 310] width 75 height 18
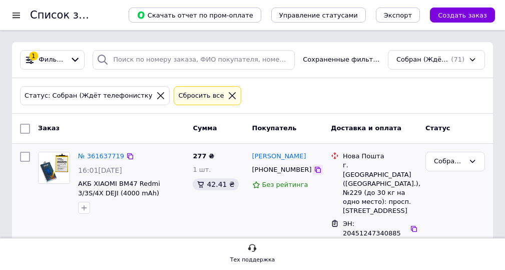
click at [313, 171] on div at bounding box center [318, 170] width 10 height 10
click at [314, 169] on icon at bounding box center [318, 170] width 8 height 8
click at [228, 91] on icon at bounding box center [232, 95] width 9 height 9
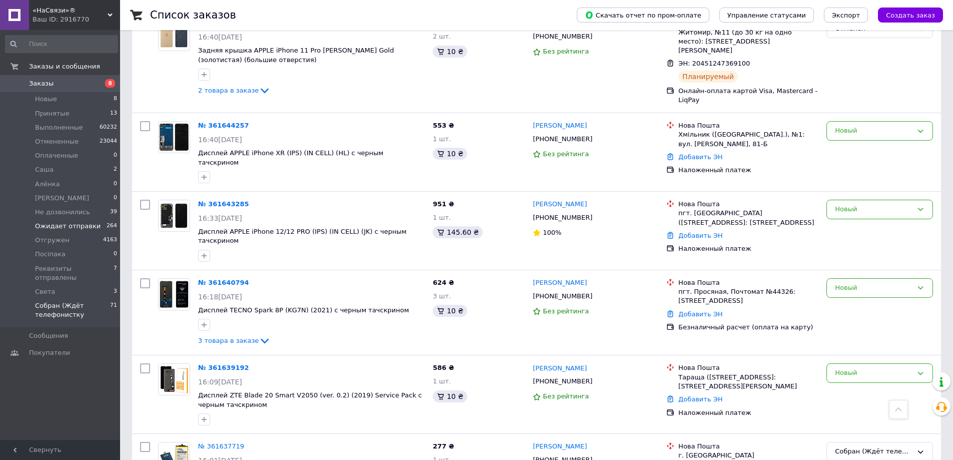
scroll to position [300, 0]
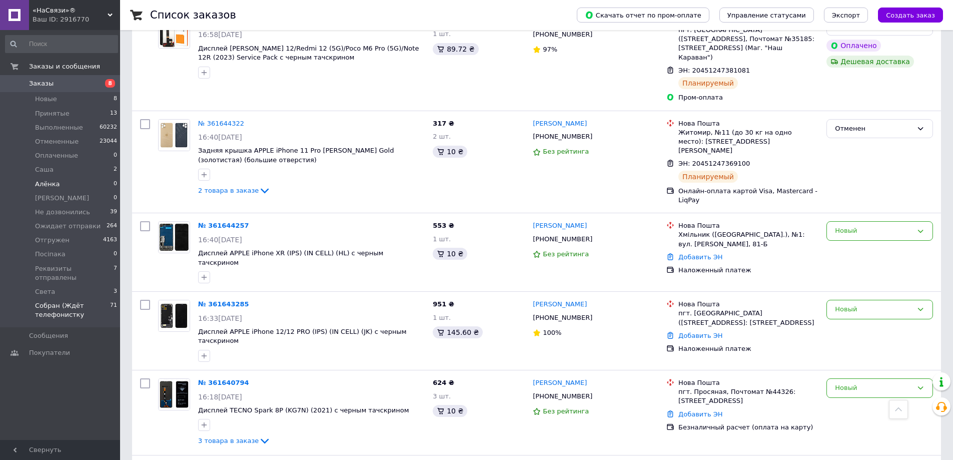
click at [71, 184] on li "Алёнка 0" at bounding box center [61, 184] width 123 height 14
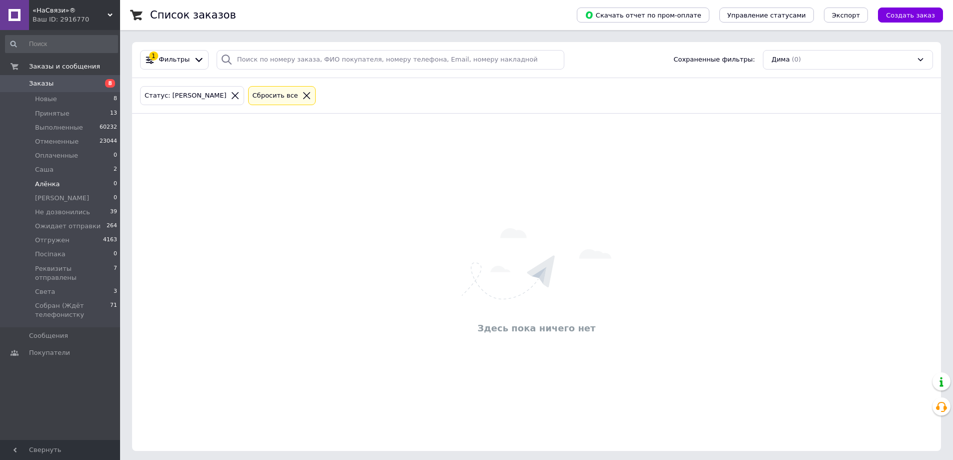
drag, startPoint x: 89, startPoint y: 309, endPoint x: 0, endPoint y: 446, distance: 163.9
click at [88, 309] on span "Собран (Ждёт телефонистку" at bounding box center [72, 310] width 75 height 18
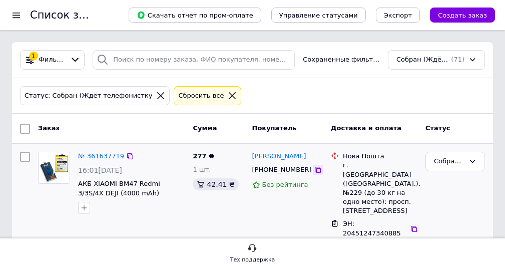
click at [314, 169] on icon at bounding box center [318, 170] width 8 height 8
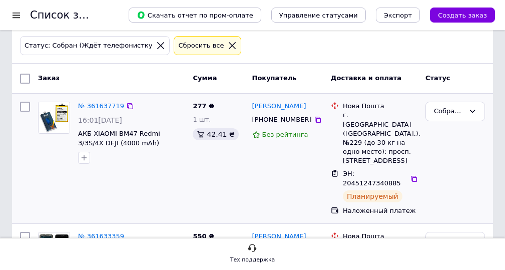
drag, startPoint x: 445, startPoint y: 164, endPoint x: 411, endPoint y: 179, distance: 37.9
click at [445, 164] on div "Собран (Ждёт телефонистку" at bounding box center [455, 159] width 68 height 122
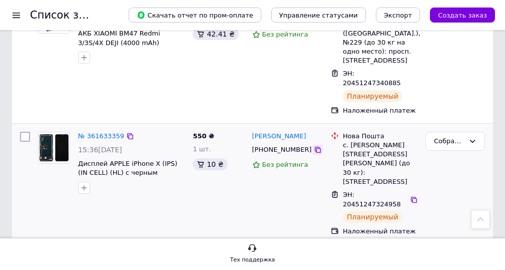
click at [313, 145] on div at bounding box center [318, 150] width 10 height 10
click at [314, 146] on icon at bounding box center [318, 150] width 8 height 8
drag, startPoint x: 460, startPoint y: 173, endPoint x: 334, endPoint y: 179, distance: 126.3
click at [451, 173] on div "Собран (Ждёт телефонистку" at bounding box center [455, 184] width 68 height 112
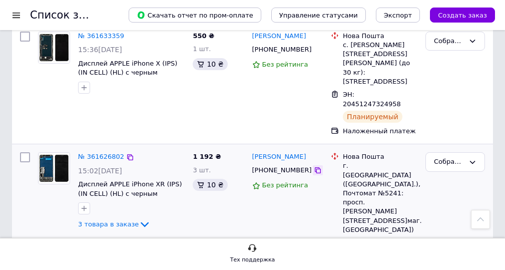
click at [314, 166] on icon at bounding box center [318, 170] width 8 height 8
click at [298, 176] on div "Ілля Коваленко +380638420630 Без рейтинга" at bounding box center [287, 218] width 79 height 140
click at [412, 244] on icon at bounding box center [414, 248] width 8 height 8
drag, startPoint x: 446, startPoint y: 120, endPoint x: 455, endPoint y: 127, distance: 11.5
click at [446, 157] on div "Собран (Ждёт телефонистку" at bounding box center [449, 162] width 31 height 11
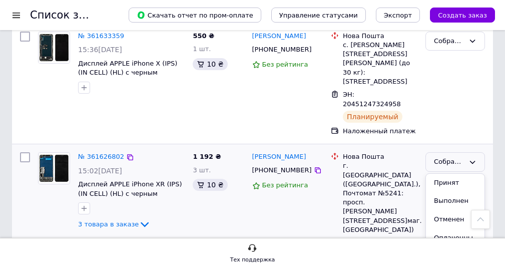
scroll to position [100, 0]
click at [452, 261] on li "Ожидает отправки" at bounding box center [455, 275] width 59 height 29
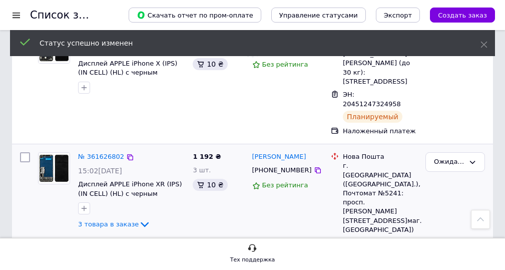
scroll to position [300, 0]
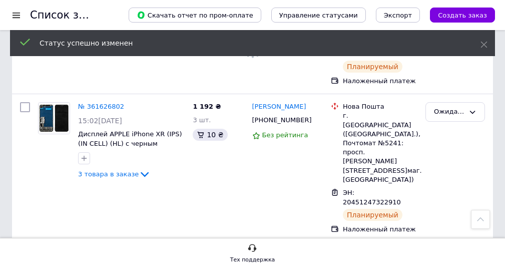
click at [314, 264] on icon at bounding box center [318, 268] width 8 height 8
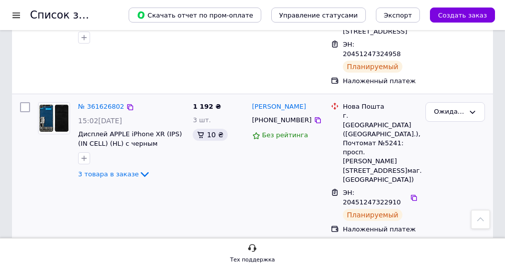
scroll to position [400, 0]
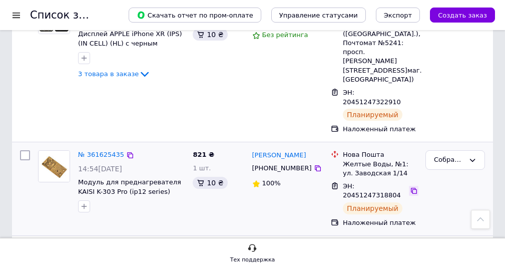
click at [411, 188] on icon at bounding box center [414, 191] width 6 height 6
click at [460, 155] on div "Собран (Ждёт телефонистку" at bounding box center [449, 160] width 31 height 11
drag, startPoint x: 454, startPoint y: 156, endPoint x: 388, endPoint y: 104, distance: 84.1
click at [453, 259] on li "Ожидает отправки" at bounding box center [455, 273] width 59 height 29
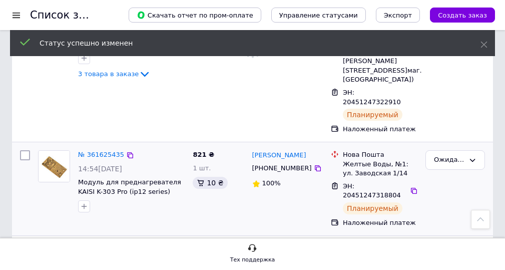
scroll to position [500, 0]
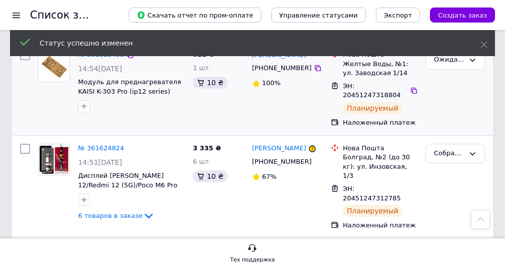
drag, startPoint x: 306, startPoint y: 69, endPoint x: 316, endPoint y: 84, distance: 18.2
click at [314, 158] on icon at bounding box center [318, 162] width 8 height 8
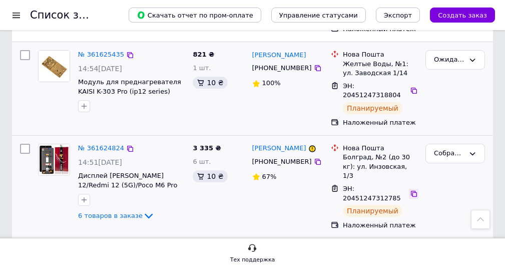
click at [411, 190] on icon at bounding box center [414, 194] width 8 height 8
click at [462, 144] on div "Собран (Ждёт телефонистку" at bounding box center [455, 154] width 60 height 20
drag, startPoint x: 455, startPoint y: 117, endPoint x: 323, endPoint y: 155, distance: 137.1
click at [453, 231] on li "Отгружен" at bounding box center [455, 240] width 59 height 19
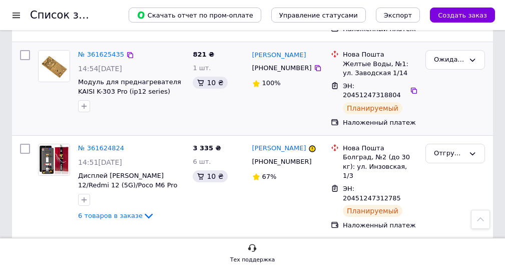
scroll to position [550, 0]
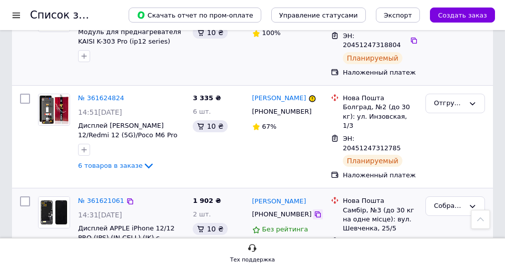
click at [314, 210] on icon at bounding box center [318, 214] width 8 height 8
click at [414, 236] on div "ЭН: 20451247265847" at bounding box center [380, 246] width 77 height 21
click at [413, 242] on icon at bounding box center [414, 246] width 8 height 8
click at [474, 196] on div "Собран (Ждёт телефонистку" at bounding box center [455, 206] width 60 height 20
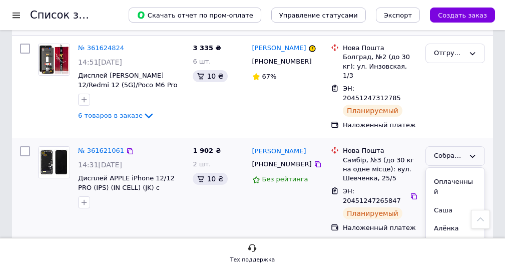
scroll to position [100, 0]
click at [455, 255] on li "Ожидает отправки" at bounding box center [455, 269] width 59 height 29
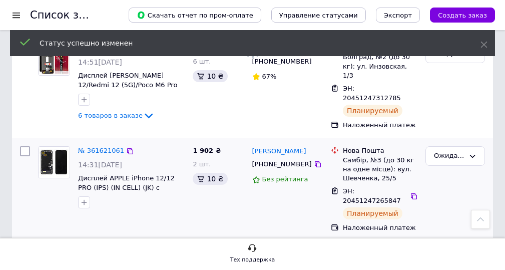
click at [314, 263] on icon at bounding box center [318, 267] width 8 height 8
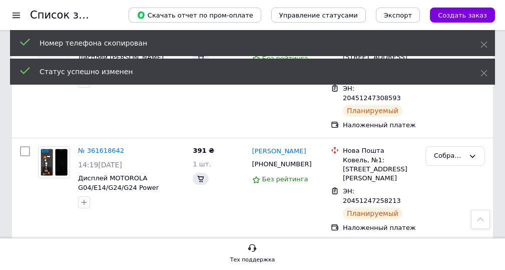
scroll to position [310, 0]
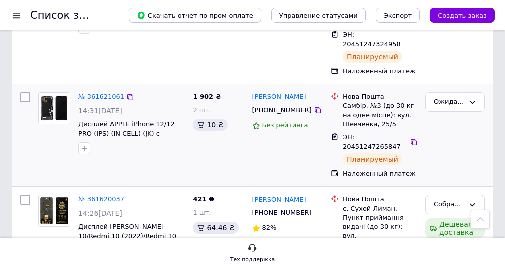
click at [436, 107] on div "Ожидает отправки" at bounding box center [455, 135] width 68 height 94
drag, startPoint x: 411, startPoint y: 197, endPoint x: 392, endPoint y: 204, distance: 20.9
click at [411, 260] on icon at bounding box center [414, 263] width 6 height 6
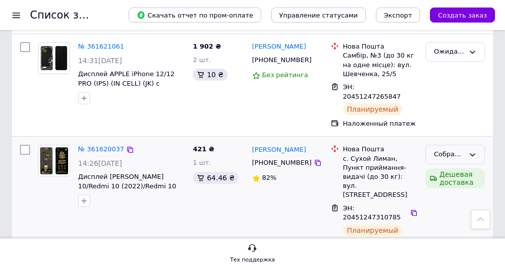
click at [451, 149] on div "Собран (Ждёт телефонистку" at bounding box center [449, 154] width 31 height 11
drag, startPoint x: 454, startPoint y: 156, endPoint x: 444, endPoint y: 155, distance: 9.6
click at [453, 232] on li "Отгружен" at bounding box center [455, 241] width 59 height 19
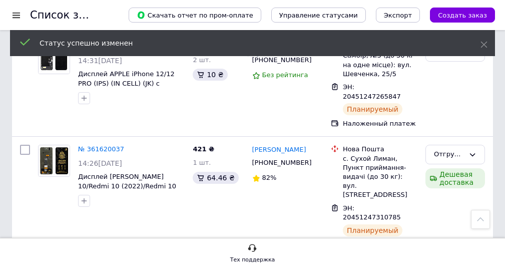
scroll to position [410, 0]
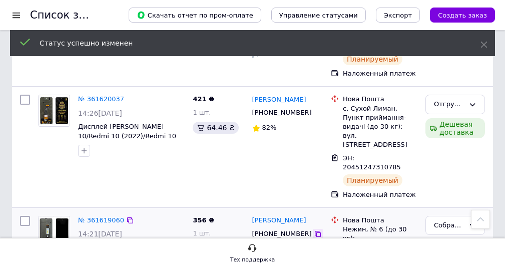
click at [314, 230] on icon at bounding box center [318, 234] width 8 height 8
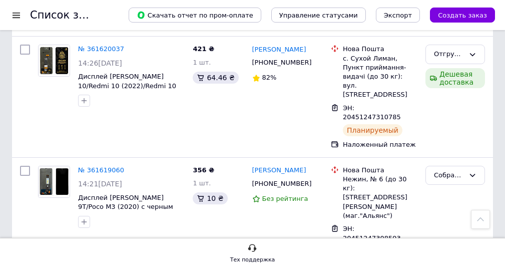
scroll to position [510, 0]
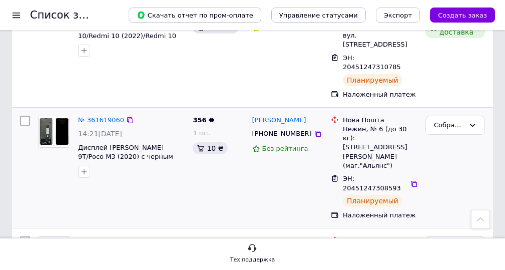
drag, startPoint x: 280, startPoint y: 93, endPoint x: 283, endPoint y: 99, distance: 7.0
click at [280, 112] on div "Денис Кошевой +380687659159 Без рейтинга" at bounding box center [287, 168] width 79 height 112
drag, startPoint x: 306, startPoint y: 154, endPoint x: 285, endPoint y: 156, distance: 20.6
click at [314, 250] on icon at bounding box center [318, 254] width 8 height 8
drag, startPoint x: 410, startPoint y: 169, endPoint x: 401, endPoint y: 178, distance: 12.4
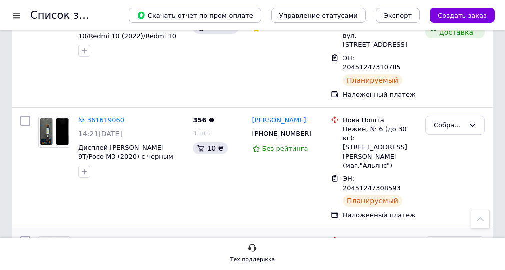
click at [462, 241] on div "Собран (Ждёт телефонистку" at bounding box center [449, 246] width 31 height 11
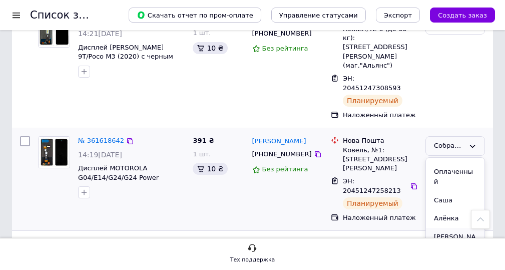
scroll to position [100, 0]
click at [456, 245] on li "Ожидает отправки" at bounding box center [455, 259] width 59 height 29
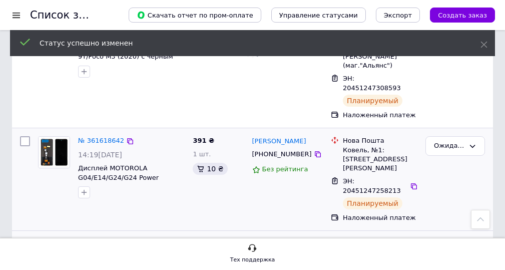
click at [315, 254] on icon at bounding box center [318, 257] width 6 height 6
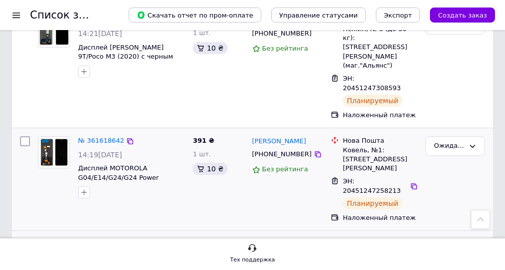
click at [465, 239] on div "Собран (Ждёт телефонистку" at bounding box center [455, 249] width 60 height 20
drag, startPoint x: 460, startPoint y: 188, endPoint x: 357, endPoint y: 210, distance: 105.4
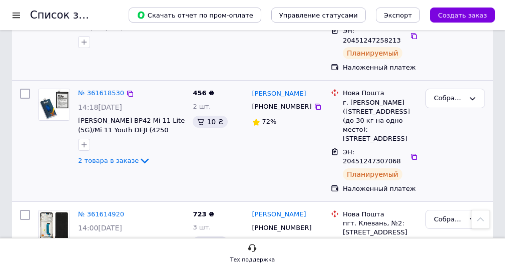
scroll to position [661, 0]
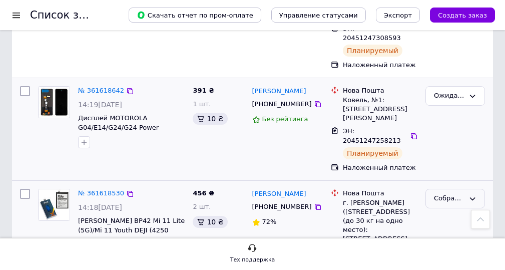
click at [453, 193] on div "Собран (Ждёт телефонистку" at bounding box center [449, 198] width 31 height 11
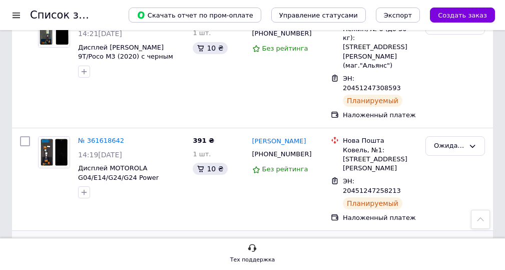
scroll to position [136, 0]
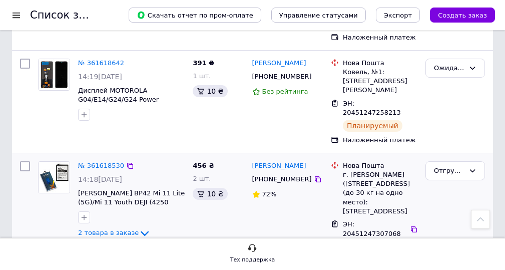
scroll to position [565, 0]
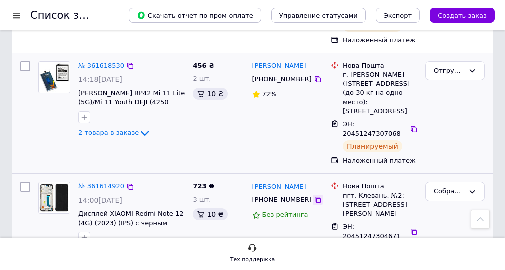
click at [314, 196] on icon at bounding box center [318, 200] width 8 height 8
drag, startPoint x: 305, startPoint y: 98, endPoint x: 306, endPoint y: 109, distance: 11.5
click at [314, 196] on icon at bounding box center [318, 200] width 8 height 8
click at [447, 186] on div "Собран (Ждёт телефонистку" at bounding box center [449, 191] width 31 height 11
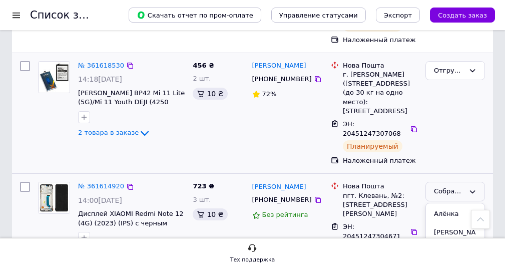
scroll to position [150, 0]
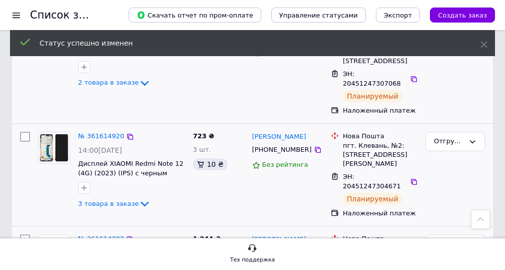
click at [314, 248] on icon at bounding box center [318, 252] width 8 height 8
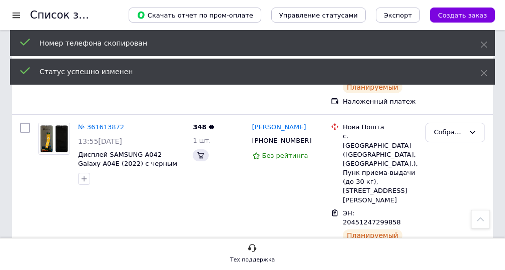
scroll to position [419, 0]
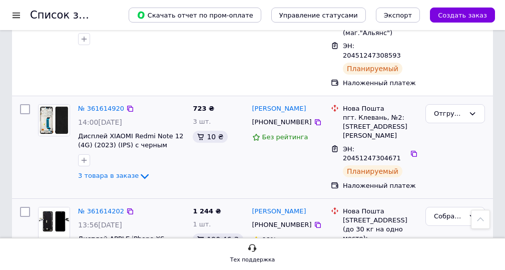
click at [462, 203] on div "Собран (Ждёт телефонистку" at bounding box center [455, 254] width 68 height 103
click at [411, 262] on icon at bounding box center [414, 265] width 6 height 6
drag, startPoint x: 443, startPoint y: 136, endPoint x: 448, endPoint y: 140, distance: 6.1
click at [443, 211] on div "Собран (Ждёт телефонистку" at bounding box center [449, 216] width 31 height 11
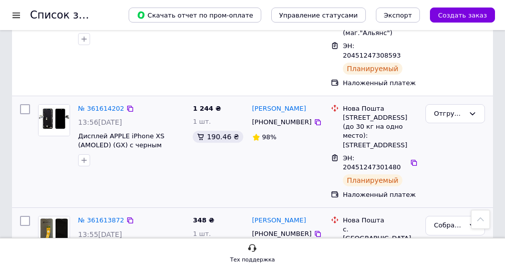
scroll to position [469, 0]
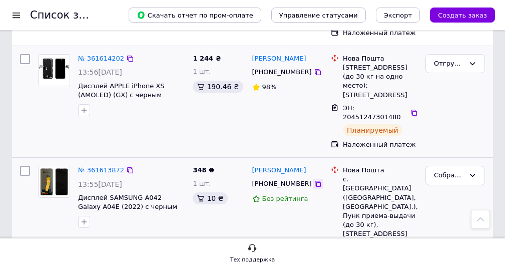
click at [315, 181] on icon at bounding box center [318, 184] width 6 height 6
click at [411, 258] on icon at bounding box center [414, 261] width 6 height 6
click at [452, 162] on div "Собран (Ждёт телефонистку" at bounding box center [455, 232] width 68 height 140
click at [263, 164] on div "Артём Бабалик +380979385635 Без рейтинга" at bounding box center [287, 232] width 79 height 140
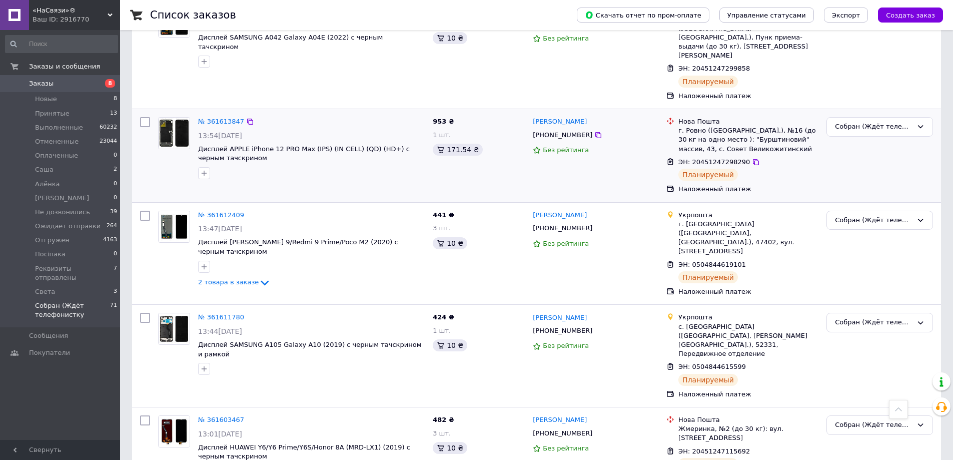
scroll to position [419, 0]
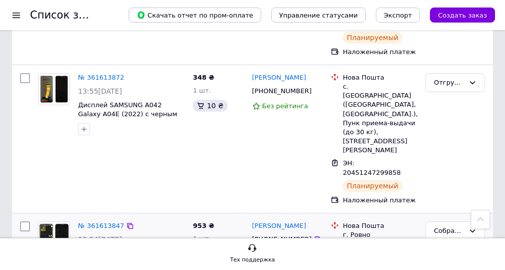
scroll to position [500, 0]
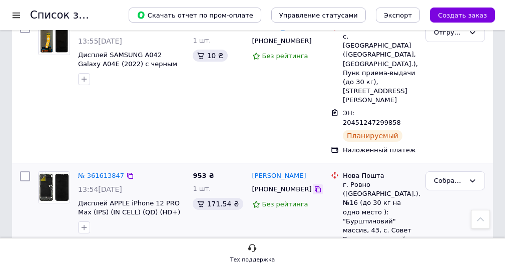
click at [315, 186] on icon at bounding box center [318, 189] width 6 height 6
click at [438, 167] on div "Собран (Ждёт телефонистку" at bounding box center [455, 232] width 68 height 131
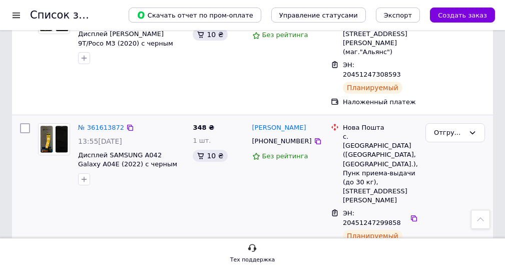
scroll to position [450, 0]
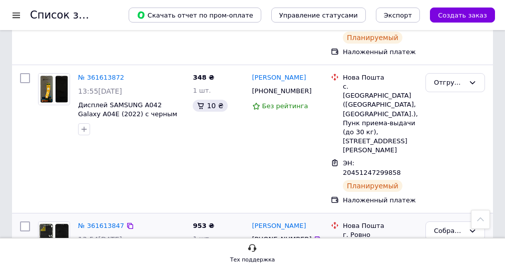
drag, startPoint x: 409, startPoint y: 192, endPoint x: 399, endPoint y: 211, distance: 21.5
click at [450, 226] on div "Собран (Ждёт телефонистку" at bounding box center [449, 231] width 31 height 11
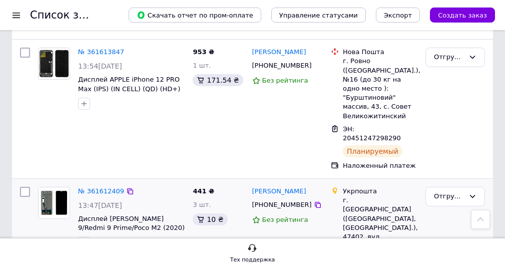
scroll to position [352, 0]
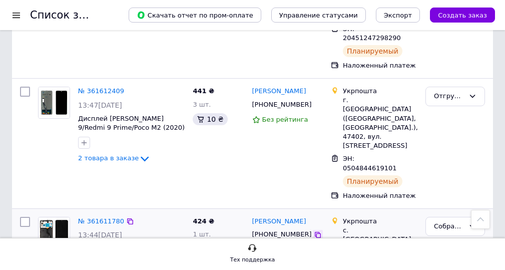
click at [315, 232] on icon at bounding box center [318, 235] width 6 height 6
drag, startPoint x: 407, startPoint y: 204, endPoint x: 372, endPoint y: 220, distance: 38.5
click at [449, 221] on div "Собран (Ждёт телефонистку" at bounding box center [449, 226] width 31 height 11
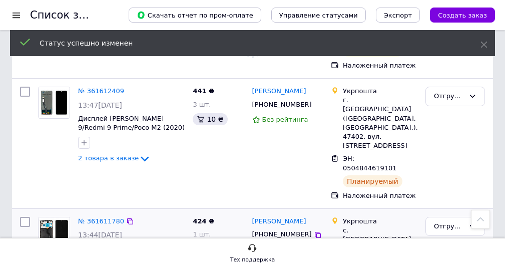
scroll to position [452, 0]
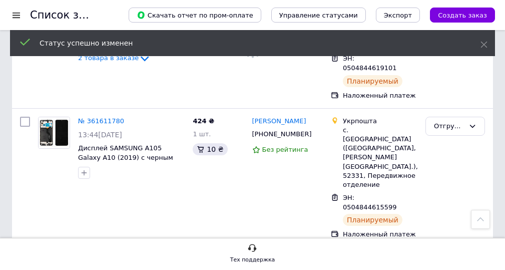
drag, startPoint x: 296, startPoint y: 173, endPoint x: 303, endPoint y: 175, distance: 6.7
click at [298, 267] on div "+380733154379" at bounding box center [282, 273] width 64 height 13
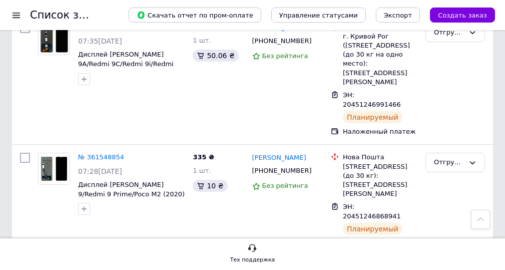
scroll to position [402, 0]
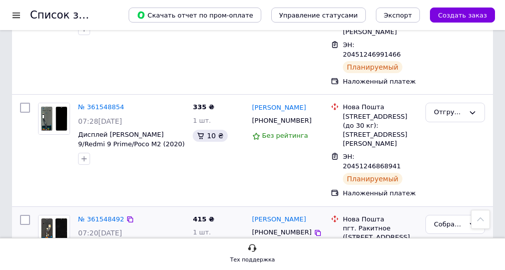
click at [310, 227] on div "+380686460348" at bounding box center [287, 232] width 73 height 11
click at [314, 229] on icon at bounding box center [318, 233] width 8 height 8
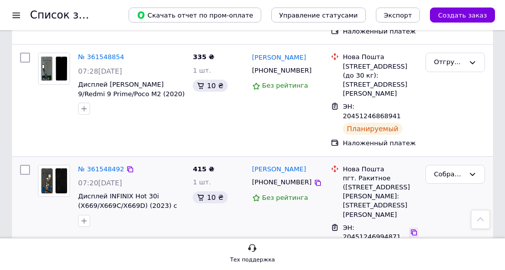
click at [413, 228] on icon at bounding box center [414, 232] width 8 height 8
click at [455, 165] on div "Собран (Ждёт телефонистку" at bounding box center [455, 175] width 60 height 20
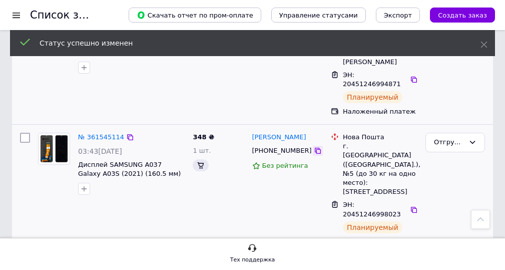
scroll to position [408, 0]
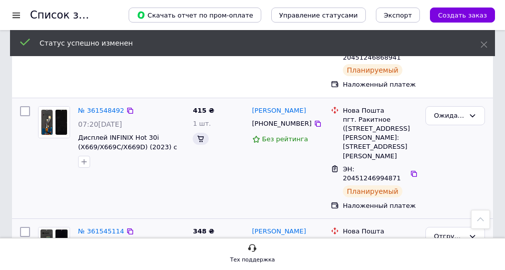
click at [314, 241] on icon at bounding box center [318, 245] width 8 height 8
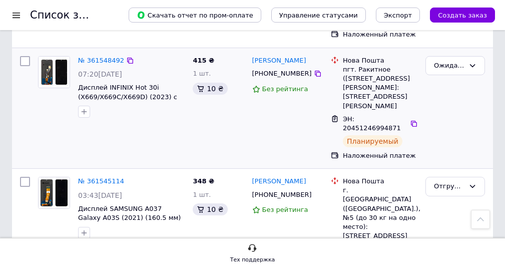
scroll to position [508, 0]
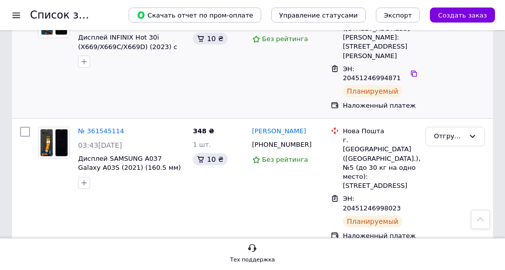
click at [314, 271] on icon at bounding box center [318, 275] width 8 height 8
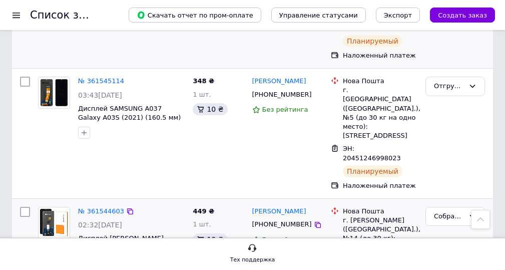
drag, startPoint x: 412, startPoint y: 174, endPoint x: 409, endPoint y: 180, distance: 6.3
click at [413, 270] on icon at bounding box center [414, 274] width 8 height 8
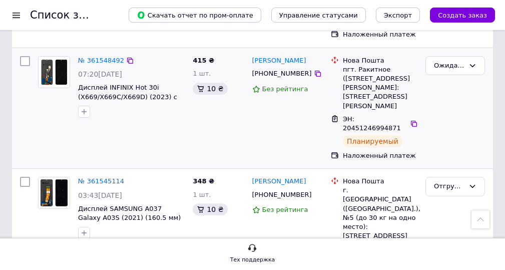
scroll to position [408, 0]
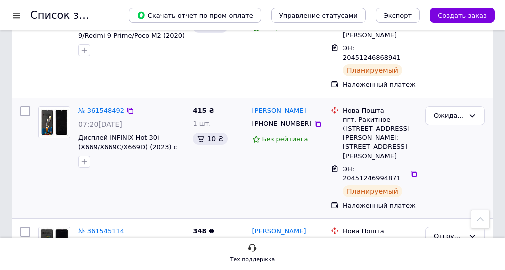
click at [288, 117] on div "Микола Федоренко +380686460348 Без рейтинга" at bounding box center [287, 158] width 79 height 112
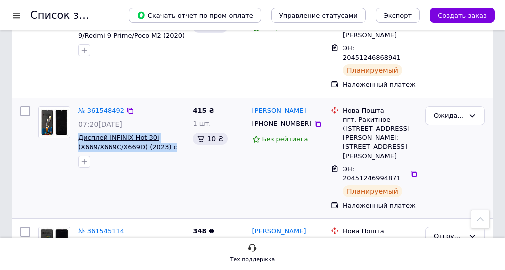
drag, startPoint x: 135, startPoint y: 95, endPoint x: 90, endPoint y: 82, distance: 47.2
click at [78, 133] on span "Дисплей INFINIX Hot 30i (X669/X669C/X669D) (2023) с черным тачскрином" at bounding box center [131, 142] width 107 height 19
copy span "Дисплей INFINIX Hot 30i (X669/X669C/X669D) (2023) с"
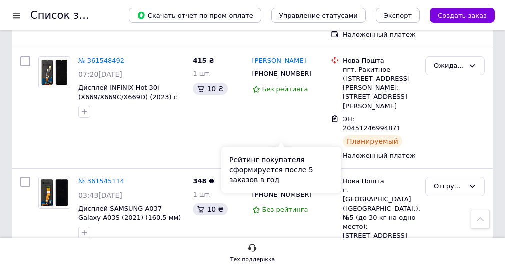
scroll to position [558, 0]
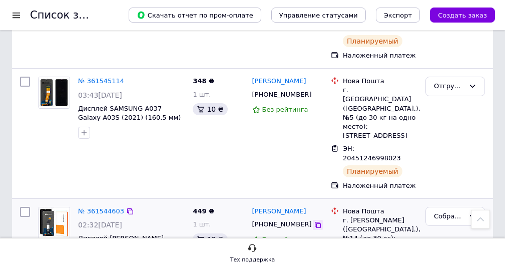
click at [314, 221] on icon at bounding box center [318, 225] width 8 height 8
click at [453, 211] on div "Собран (Ждёт телефонистку" at bounding box center [449, 216] width 31 height 11
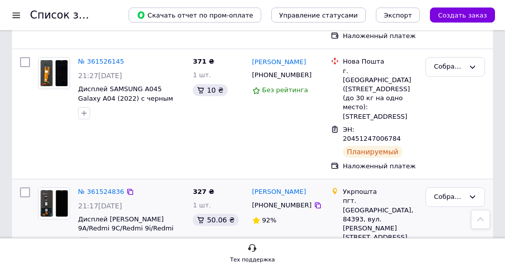
click at [301, 183] on div "Влад Шмельков +380995472819 92%" at bounding box center [287, 239] width 79 height 112
click at [310, 200] on div "+380995472819" at bounding box center [287, 205] width 73 height 11
click at [314, 201] on icon at bounding box center [318, 205] width 8 height 8
drag, startPoint x: 291, startPoint y: 156, endPoint x: 422, endPoint y: 156, distance: 131.6
click at [291, 183] on div "Влад Шмельков +380995472819 92%" at bounding box center [287, 239] width 79 height 112
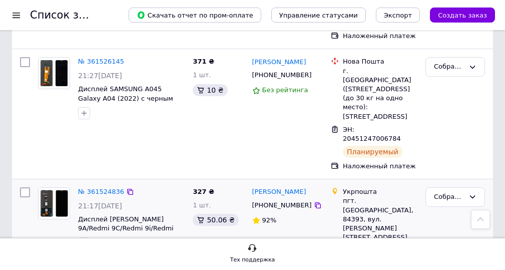
click at [411, 252] on icon at bounding box center [414, 255] width 6 height 6
click at [438, 183] on div "Собран (Ждёт телефонистку" at bounding box center [455, 239] width 68 height 112
click at [446, 192] on div "Собран (Ждёт телефонистку" at bounding box center [449, 197] width 31 height 11
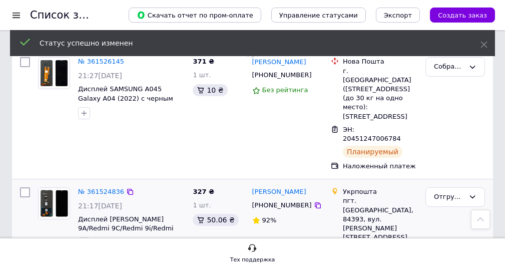
scroll to position [609, 0]
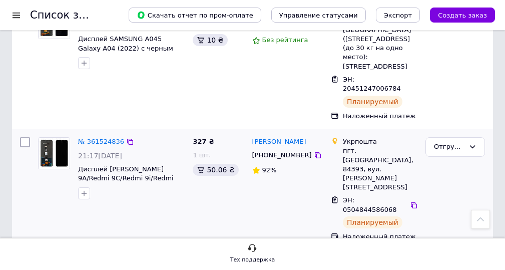
click at [454, 263] on div "Собран (Ждёт телефонистку" at bounding box center [449, 268] width 31 height 11
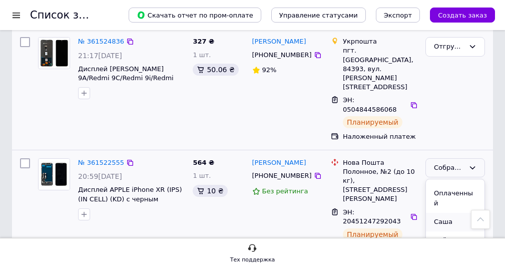
scroll to position [100, 0]
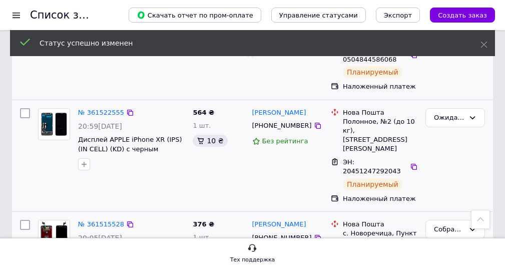
drag, startPoint x: 306, startPoint y: 109, endPoint x: 299, endPoint y: 113, distance: 7.8
click at [314, 234] on icon at bounding box center [318, 238] width 8 height 8
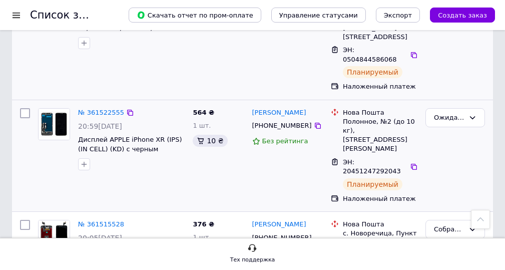
scroll to position [809, 0]
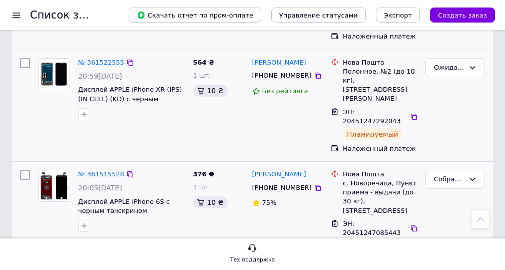
drag, startPoint x: 409, startPoint y: 85, endPoint x: 395, endPoint y: 107, distance: 25.8
click at [410, 224] on icon at bounding box center [414, 228] width 8 height 8
drag, startPoint x: 443, startPoint y: 107, endPoint x: 443, endPoint y: 98, distance: 9.0
click at [443, 166] on div "Собран (Ждёт телефонистку" at bounding box center [455, 221] width 68 height 111
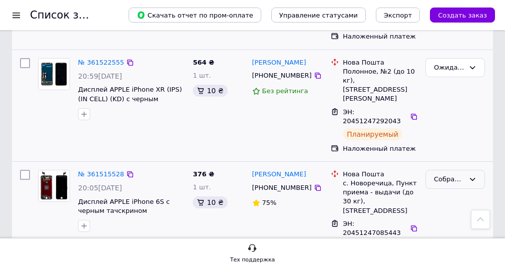
click at [445, 174] on div "Собран (Ждёт телефонистку" at bounding box center [449, 179] width 31 height 11
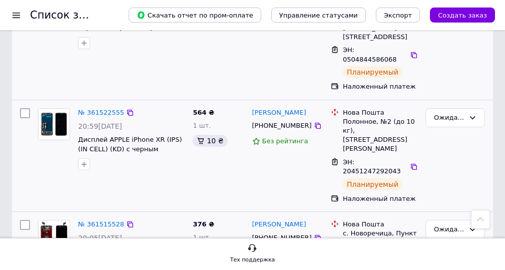
scroll to position [859, 0]
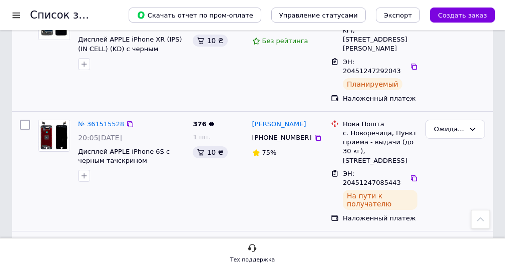
click at [314, 253] on icon at bounding box center [318, 257] width 8 height 8
drag, startPoint x: 412, startPoint y: 146, endPoint x: 370, endPoint y: 187, distance: 58.4
drag, startPoint x: 444, startPoint y: 95, endPoint x: 443, endPoint y: 108, distance: 12.6
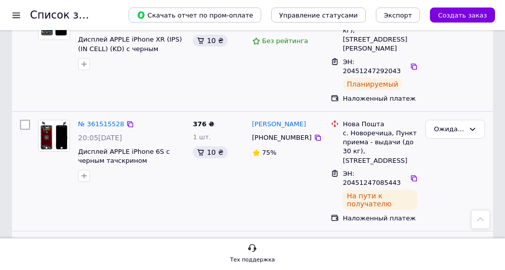
click at [444, 239] on div "Собран (Ждёт телефонистку" at bounding box center [455, 249] width 60 height 20
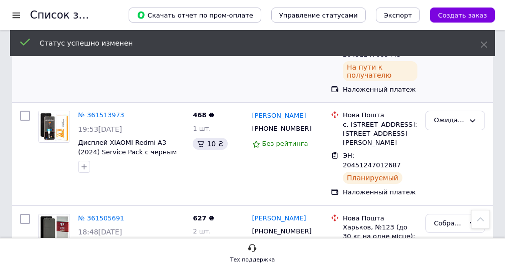
scroll to position [261, 0]
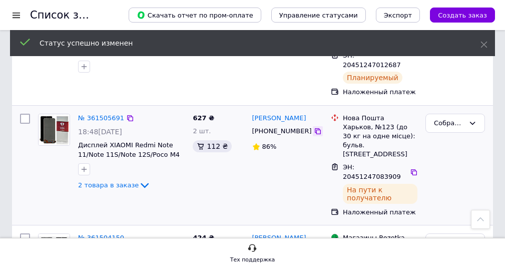
drag, startPoint x: 305, startPoint y: 112, endPoint x: 303, endPoint y: 118, distance: 6.8
click at [314, 127] on icon at bounding box center [318, 131] width 8 height 8
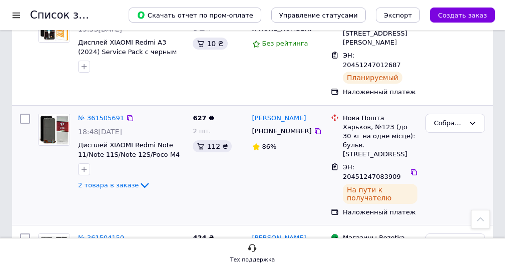
drag, startPoint x: 288, startPoint y: 152, endPoint x: 369, endPoint y: 134, distance: 83.2
click at [294, 149] on div "Денис Шевченко +380688102530 86%" at bounding box center [287, 165] width 79 height 111
drag, startPoint x: 454, startPoint y: 104, endPoint x: 455, endPoint y: 113, distance: 9.1
click at [454, 118] on div "Собран (Ждёт телефонистку" at bounding box center [449, 123] width 31 height 11
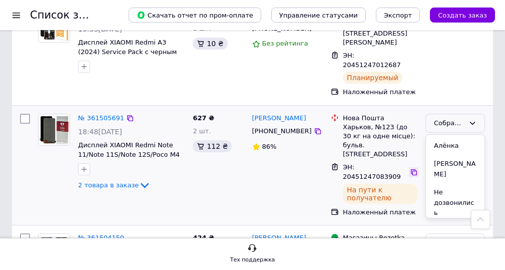
click at [411, 169] on icon at bounding box center [414, 172] width 6 height 6
click at [449, 118] on div "Собран (Ждёт телефонистку" at bounding box center [449, 123] width 31 height 11
click at [462, 222] on li "Ожидает отправки" at bounding box center [455, 236] width 59 height 29
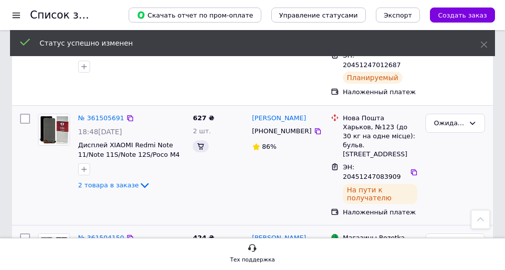
scroll to position [311, 0]
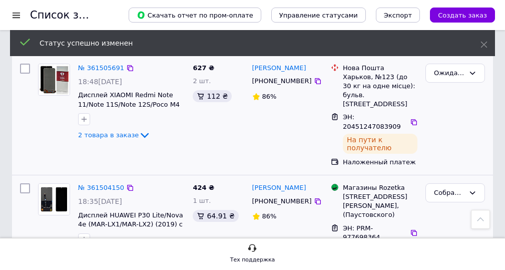
click at [308, 196] on div "+380987580860" at bounding box center [287, 201] width 73 height 11
drag, startPoint x: 307, startPoint y: 165, endPoint x: 217, endPoint y: 131, distance: 95.6
click at [314, 197] on icon at bounding box center [318, 201] width 8 height 8
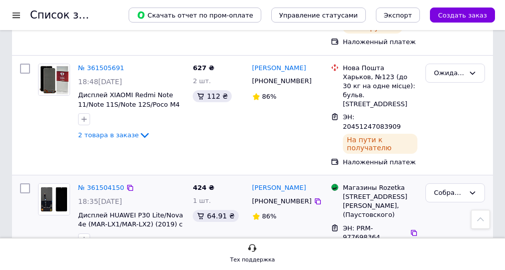
click at [410, 222] on div "ЭН: PRM-977698364 Планируемый" at bounding box center [380, 240] width 79 height 37
drag, startPoint x: 408, startPoint y: 192, endPoint x: 403, endPoint y: 194, distance: 6.0
click at [410, 229] on icon at bounding box center [414, 233] width 8 height 8
click at [440, 188] on div "Собран (Ждёт телефонистку" at bounding box center [449, 193] width 31 height 11
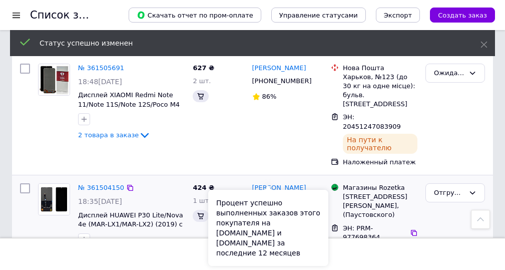
scroll to position [411, 0]
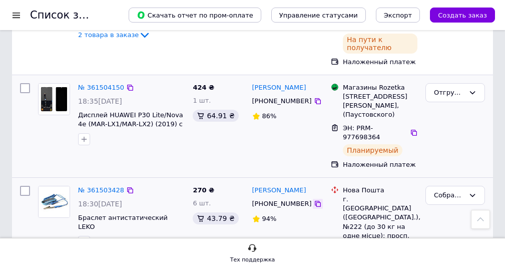
click at [313, 199] on div at bounding box center [318, 204] width 10 height 10
click at [315, 201] on icon at bounding box center [318, 204] width 6 height 6
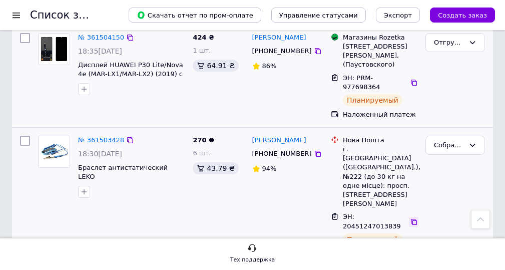
click at [411, 218] on icon at bounding box center [414, 222] width 8 height 8
click at [444, 140] on div "Собран (Ждёт телефонистку" at bounding box center [449, 145] width 31 height 11
click at [451, 244] on li "Ожидает отправки" at bounding box center [455, 258] width 59 height 29
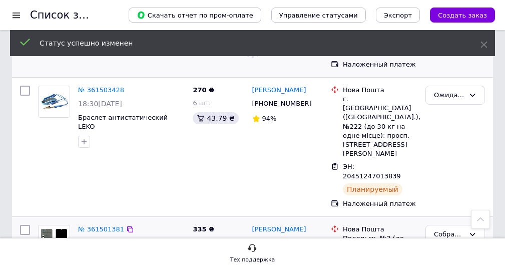
click at [314, 239] on icon at bounding box center [318, 243] width 8 height 8
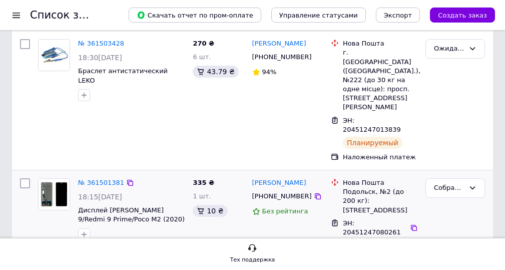
scroll to position [213, 0]
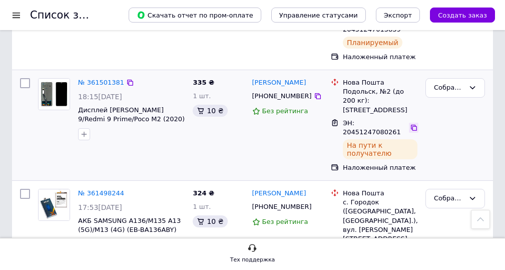
click at [410, 124] on icon at bounding box center [414, 128] width 8 height 8
click at [454, 83] on div "Собран (Ждёт телефонистку" at bounding box center [449, 88] width 31 height 11
click at [448, 187] on li "Ожидает отправки" at bounding box center [455, 201] width 59 height 29
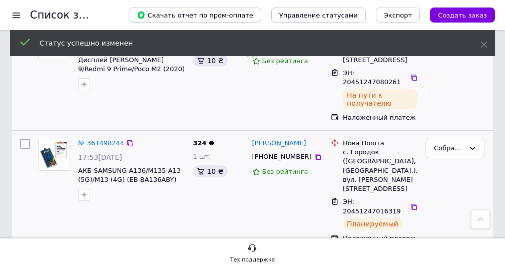
drag, startPoint x: 304, startPoint y: 113, endPoint x: 274, endPoint y: 110, distance: 30.2
click at [314, 153] on icon at bounding box center [318, 157] width 8 height 8
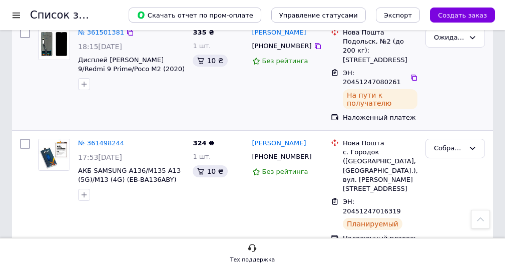
scroll to position [313, 0]
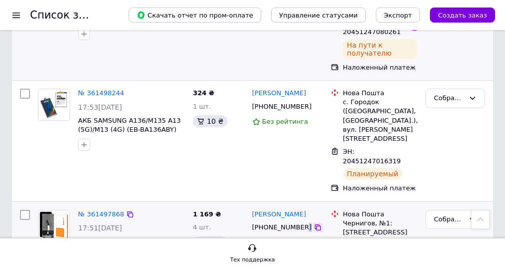
click at [299, 222] on div "[PHONE_NUMBER]" at bounding box center [287, 227] width 73 height 11
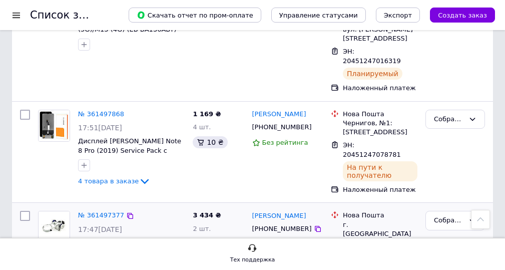
drag, startPoint x: 305, startPoint y: 164, endPoint x: 287, endPoint y: 161, distance: 18.2
click at [305, 207] on div "Анатолий Тузенко +380666218384 86%" at bounding box center [287, 268] width 79 height 122
click at [314, 225] on icon at bounding box center [318, 229] width 8 height 8
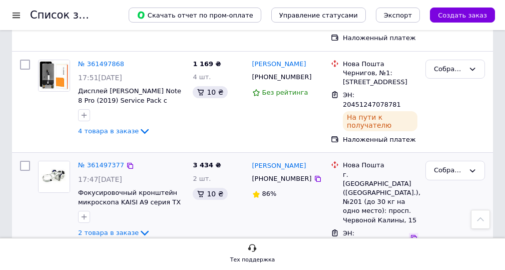
drag, startPoint x: 410, startPoint y: 137, endPoint x: 407, endPoint y: 145, distance: 8.7
click at [410, 227] on div "ЭН: 20451246840383 Планируемый" at bounding box center [380, 245] width 79 height 37
click at [410, 234] on icon at bounding box center [414, 238] width 8 height 8
drag, startPoint x: 456, startPoint y: 99, endPoint x: 458, endPoint y: 104, distance: 5.4
click at [456, 165] on div "Собран (Ждёт телефонистку" at bounding box center [449, 170] width 31 height 11
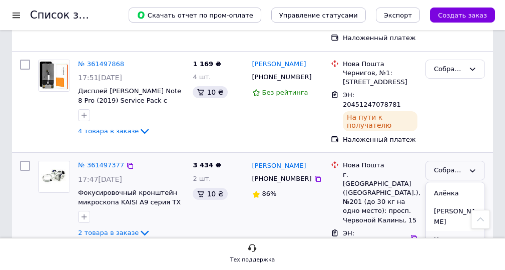
scroll to position [150, 0]
click at [455, 248] on li "Отгружен" at bounding box center [455, 257] width 59 height 19
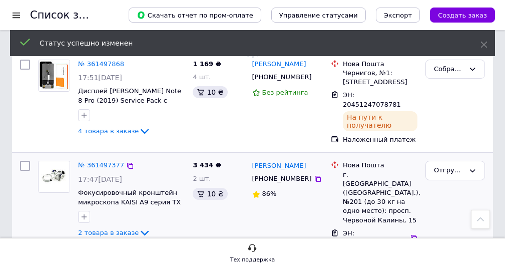
scroll to position [513, 0]
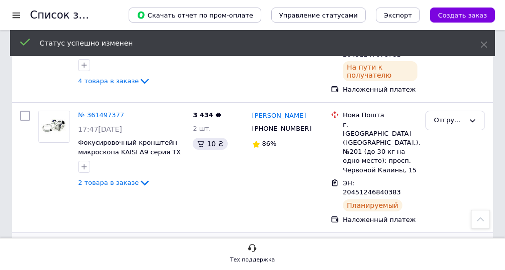
drag, startPoint x: 305, startPoint y: 161, endPoint x: 238, endPoint y: 142, distance: 69.6
click at [314, 255] on icon at bounding box center [318, 259] width 8 height 8
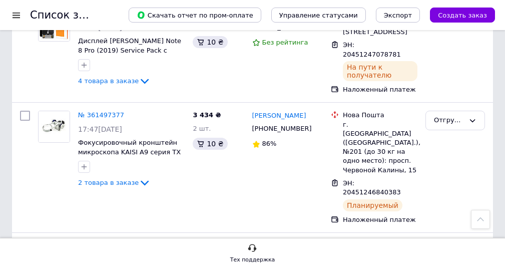
scroll to position [613, 0]
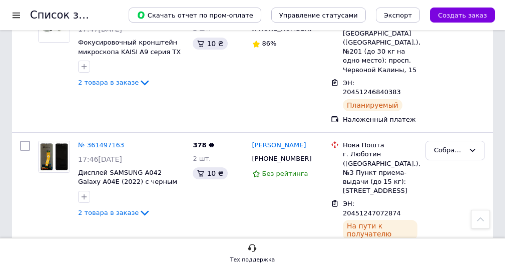
drag, startPoint x: 305, startPoint y: 177, endPoint x: 297, endPoint y: 183, distance: 10.4
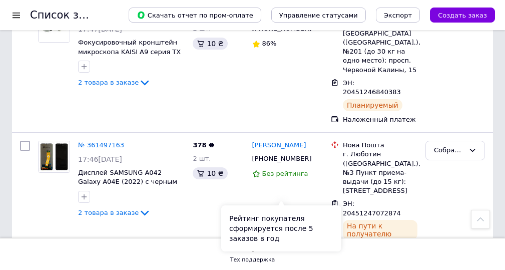
scroll to position [663, 0]
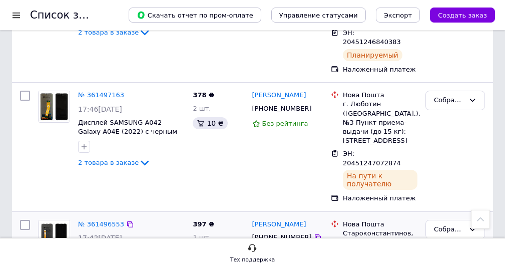
click at [452, 224] on div "Собран (Ждёт телефонистку" at bounding box center [449, 229] width 31 height 11
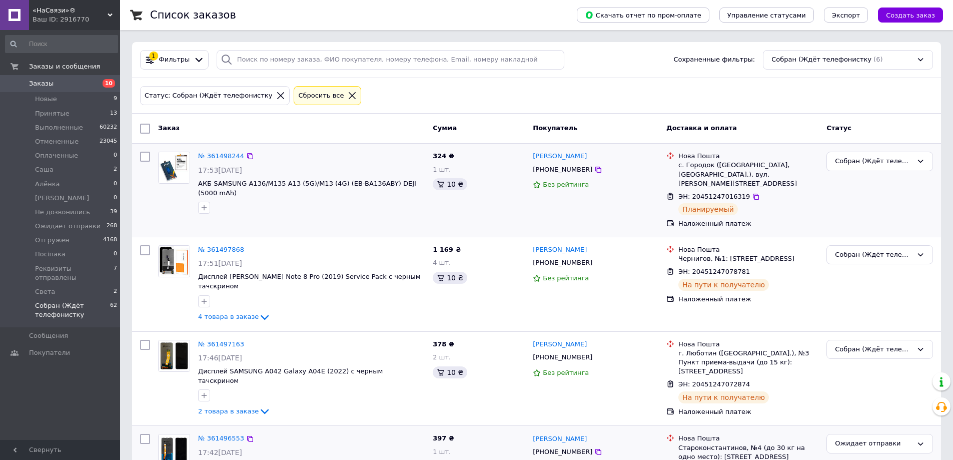
scroll to position [42, 0]
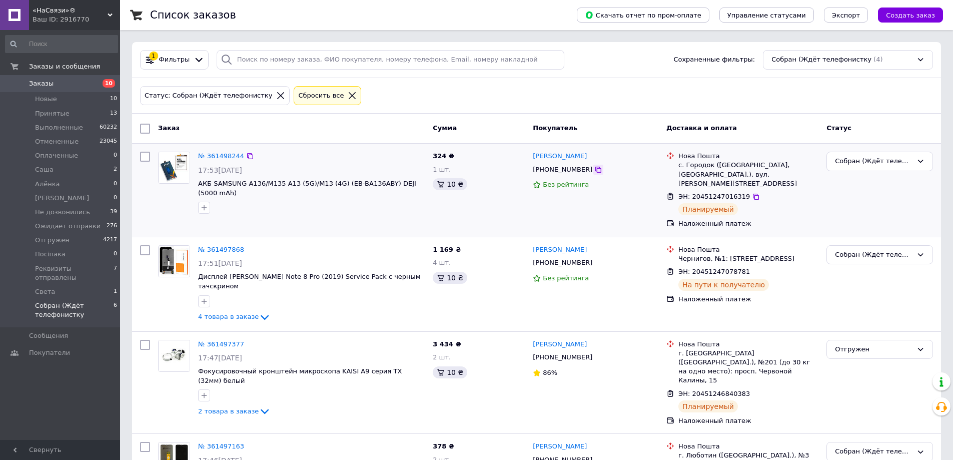
click at [594, 165] on div at bounding box center [599, 170] width 10 height 10
click at [630, 296] on div "[PERSON_NAME] [PHONE_NUMBER] Без рейтинга" at bounding box center [596, 284] width 134 height 86
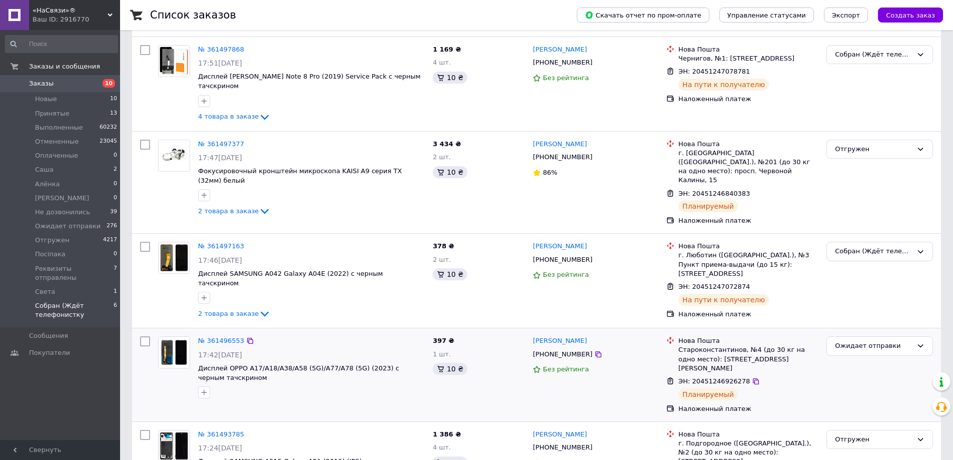
scroll to position [222, 0]
